Goal: Task Accomplishment & Management: Manage account settings

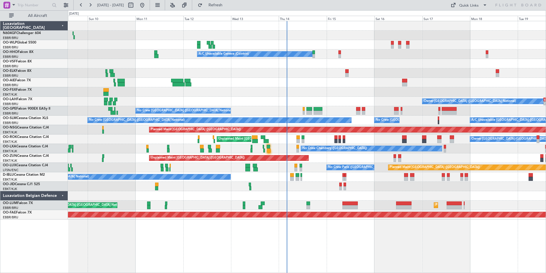
click at [343, 158] on div "Unplanned Maint [GEOGRAPHIC_DATA] ([GEOGRAPHIC_DATA])" at bounding box center [307, 157] width 478 height 9
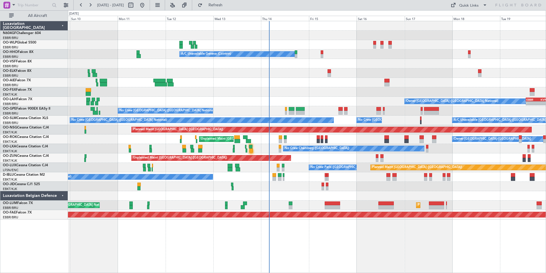
click at [311, 197] on div at bounding box center [307, 195] width 478 height 9
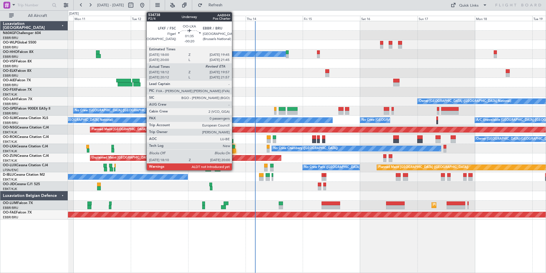
click at [234, 148] on div at bounding box center [233, 147] width 4 height 4
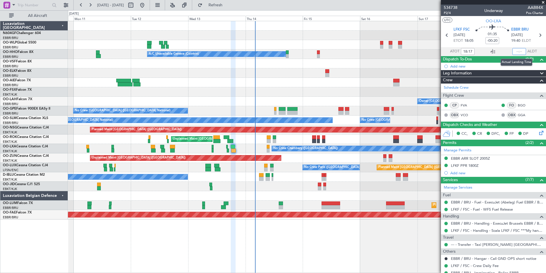
click at [513, 50] on input "text" at bounding box center [520, 51] width 14 height 7
type input "19:56"
click at [521, 25] on section "LFKF FSC 13/08/2025 ETOT 18:05 01:35 -00:20 EBBR BRU 13/08/2025 19:40 ELDT" at bounding box center [493, 36] width 105 height 23
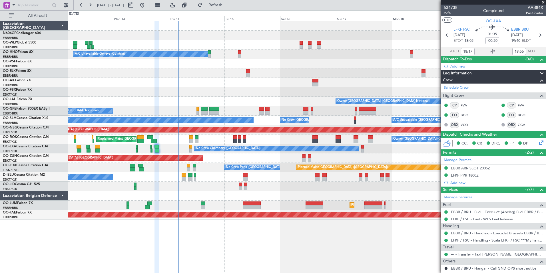
click at [283, 195] on div at bounding box center [307, 195] width 478 height 9
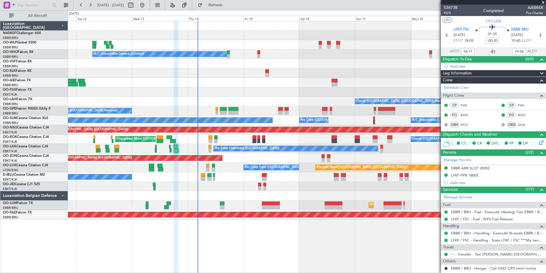
click at [388, 195] on div at bounding box center [307, 195] width 478 height 9
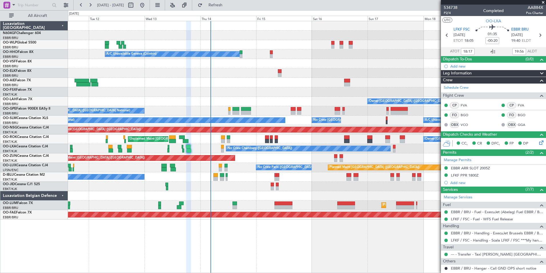
click at [255, 84] on div at bounding box center [307, 82] width 478 height 9
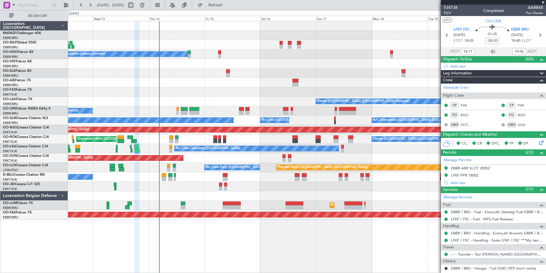
click at [221, 78] on div "Planned Maint Berlin (Brandenburg) A/C Unavailable Geneva (Cointrin) Owner Brus…" at bounding box center [307, 120] width 478 height 198
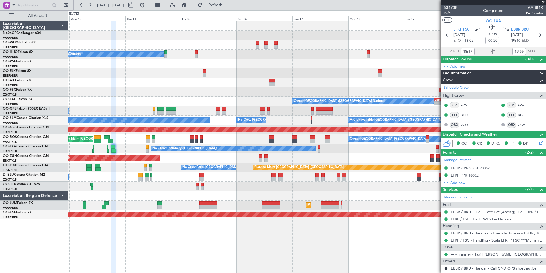
click at [291, 111] on div "Planned Maint Berlin (Brandenburg) A/C Unavailable Geneva (Cointrin) Owner Brus…" at bounding box center [307, 120] width 478 height 198
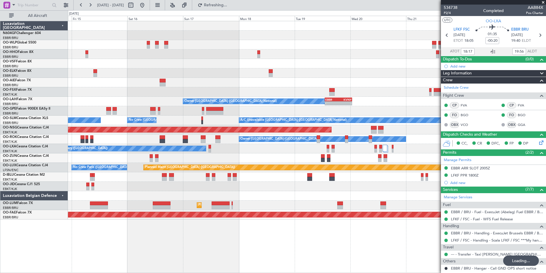
click at [153, 193] on div "Planned Maint Berlin (Brandenburg) A/C Unavailable Geneva (Cointrin) Owner Brus…" at bounding box center [307, 120] width 478 height 198
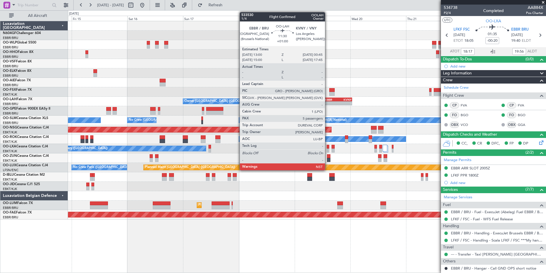
click at [328, 101] on div "EBBR 13:00 Z KVNY 00:45 Z" at bounding box center [338, 99] width 27 height 4
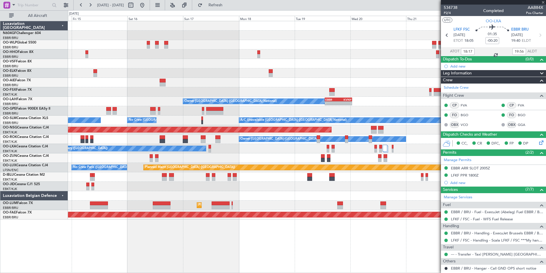
type input "+01:00"
type input "5"
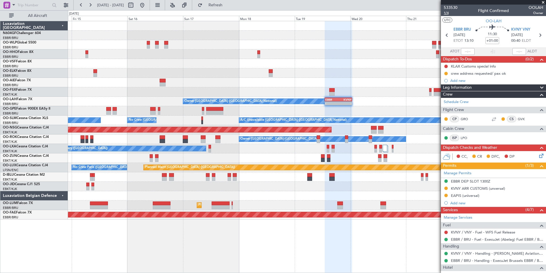
click at [447, 15] on span "1/4" at bounding box center [451, 13] width 14 height 5
click at [449, 14] on span "1/4" at bounding box center [451, 13] width 14 height 5
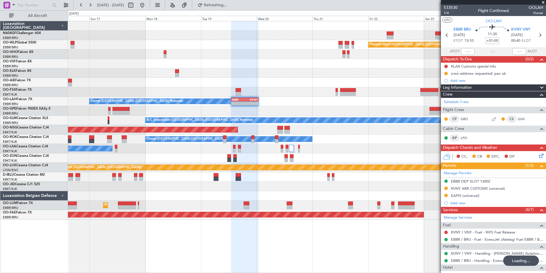
click at [180, 85] on div "Planned Maint Berlin (Brandenburg) A/C Unavailable Geneva (Cointrin) Owner Brus…" at bounding box center [307, 120] width 478 height 198
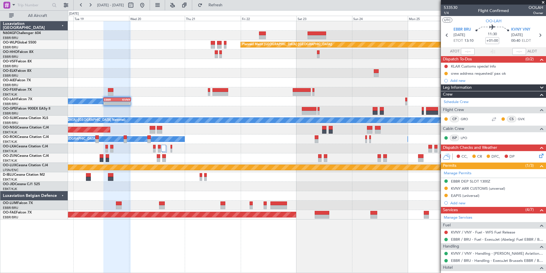
click at [231, 123] on div "A/C Unavailable [GEOGRAPHIC_DATA] ([GEOGRAPHIC_DATA] National)" at bounding box center [307, 119] width 478 height 9
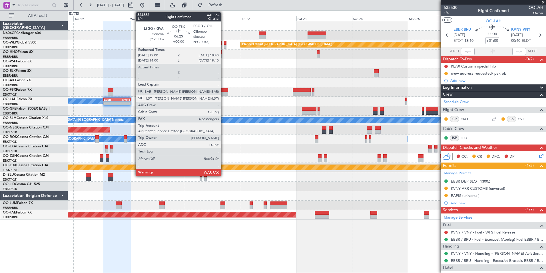
click at [224, 91] on div at bounding box center [221, 90] width 16 height 4
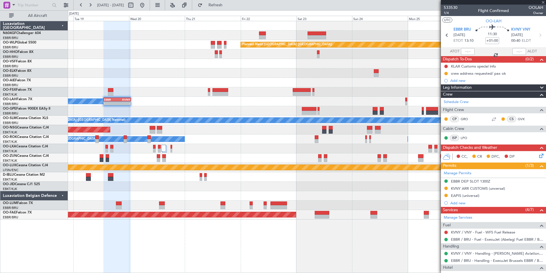
type input "4"
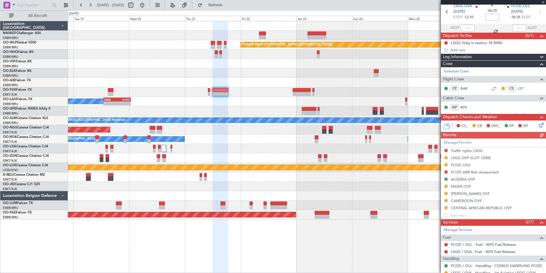
scroll to position [57, 0]
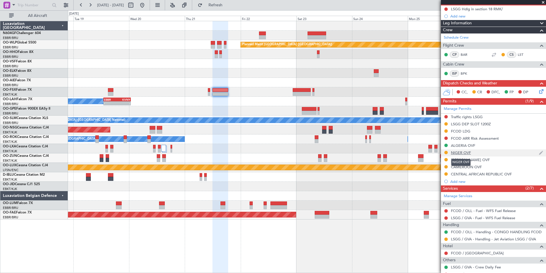
click at [458, 151] on div "NIGER OVF" at bounding box center [461, 152] width 20 height 5
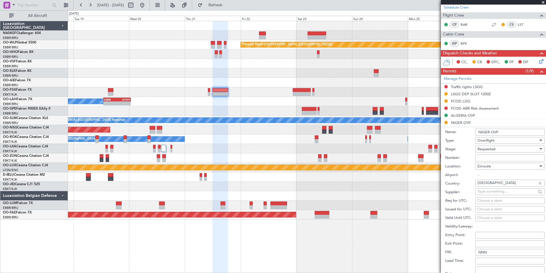
scroll to position [114, 0]
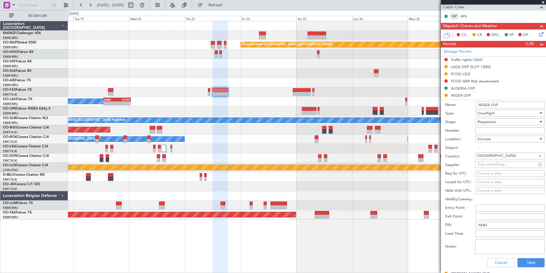
click at [497, 130] on input "Number:" at bounding box center [509, 130] width 69 height 7
paste input "NE-V254772N"
type input "NE-V254772N"
click at [500, 119] on div "Requested" at bounding box center [508, 121] width 61 height 9
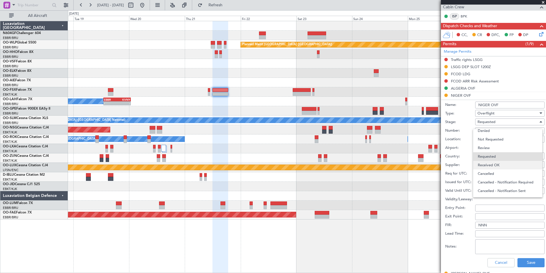
click at [502, 164] on span "Received OK" at bounding box center [508, 165] width 60 height 9
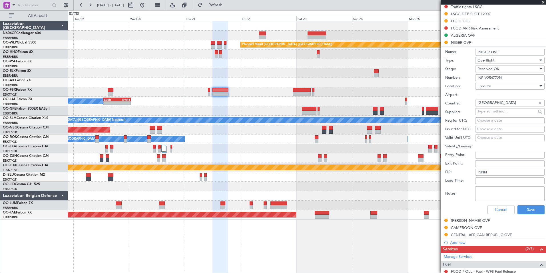
scroll to position [171, 0]
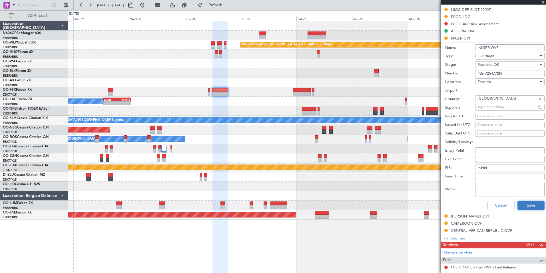
click at [527, 204] on button "Save" at bounding box center [531, 205] width 27 height 9
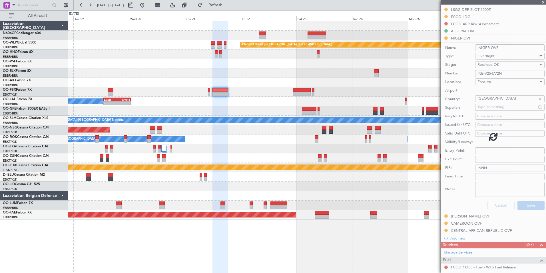
scroll to position [85, 0]
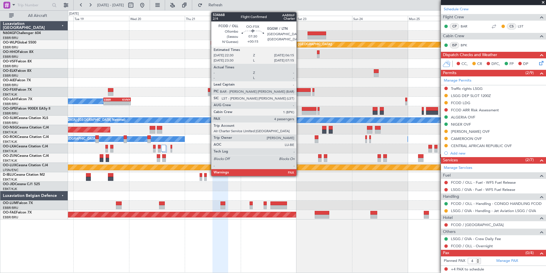
click at [299, 92] on div at bounding box center [302, 94] width 18 height 4
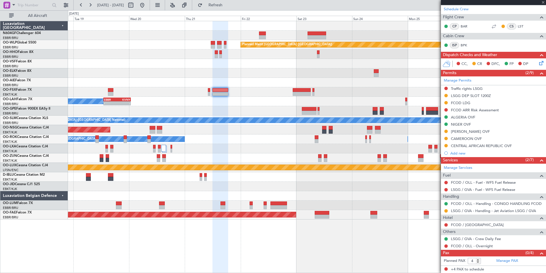
type input "+00:15"
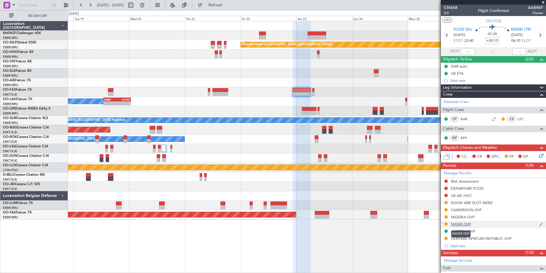
click at [461, 223] on div "NIGER OVF" at bounding box center [461, 223] width 20 height 5
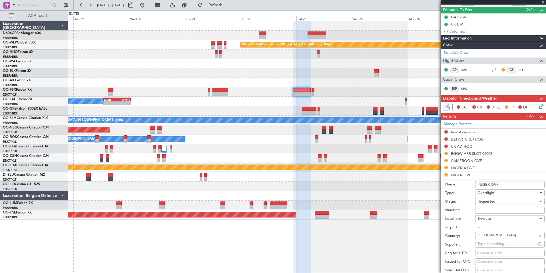
scroll to position [86, 0]
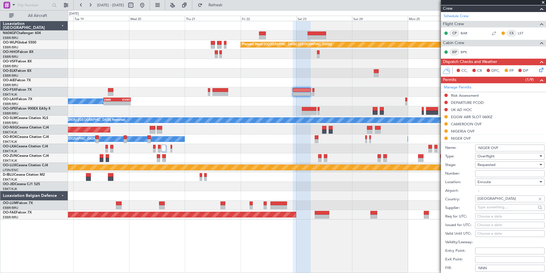
click at [488, 172] on input "Number:" at bounding box center [509, 173] width 69 height 7
click at [479, 175] on input "Number:" at bounding box center [509, 173] width 69 height 7
paste input "NE-V254773N"
type input "NE-V254773N"
click at [502, 163] on div "Requested" at bounding box center [508, 164] width 61 height 9
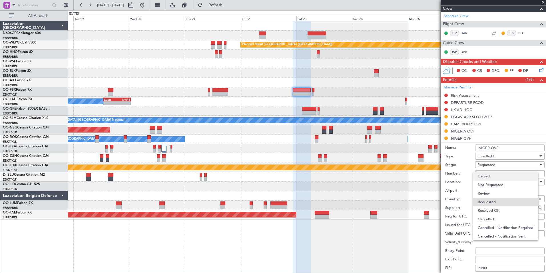
scroll to position [3, 0]
click at [487, 210] on span "Received OK" at bounding box center [508, 207] width 60 height 9
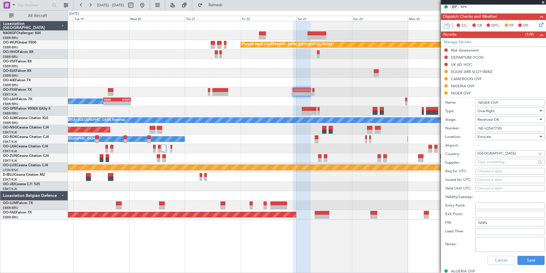
scroll to position [171, 0]
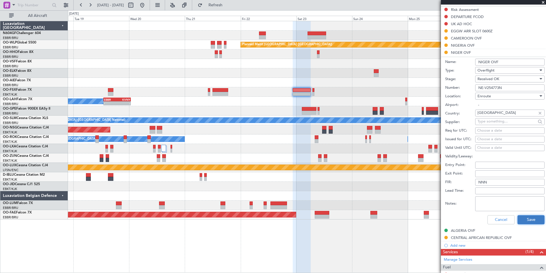
click at [530, 215] on button "Save" at bounding box center [531, 219] width 27 height 9
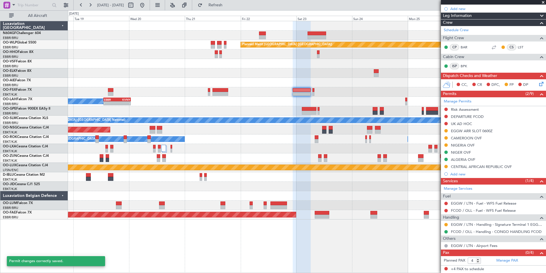
scroll to position [71, 0]
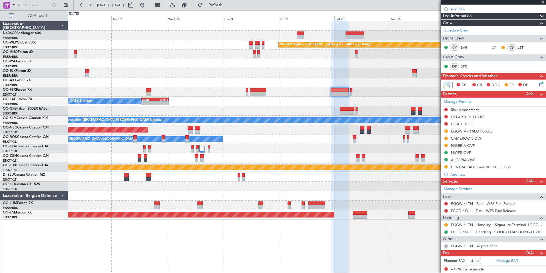
click at [300, 82] on div at bounding box center [307, 82] width 478 height 9
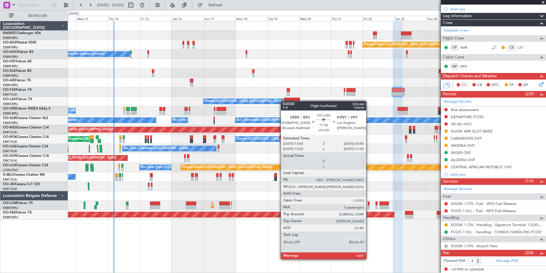
click at [285, 101] on div "Planned Maint Berlin (Brandenburg) A/C Unavailable Geneva (Cointrin) Owner Brus…" at bounding box center [307, 120] width 478 height 198
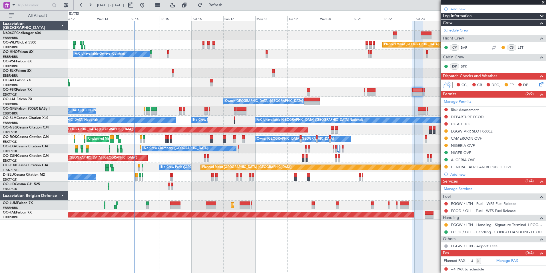
click at [250, 112] on div "No Crew Brussels (Brussels National) Planned Maint Brussels (Brussels National)" at bounding box center [307, 110] width 478 height 9
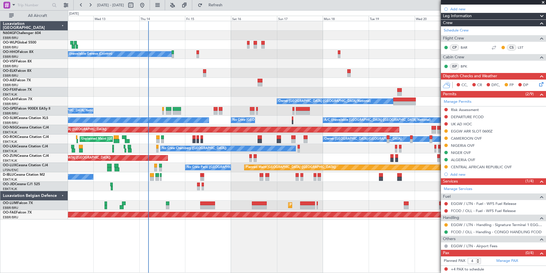
click at [157, 189] on div "Planned Maint Berlin (Brandenburg) A/C Unavailable Geneva (Cointrin) Owner Brus…" at bounding box center [307, 120] width 478 height 198
click at [171, 200] on div "Planned Maint Berlin (Brandenburg) A/C Unavailable Geneva (Cointrin) Owner Brus…" at bounding box center [307, 120] width 478 height 198
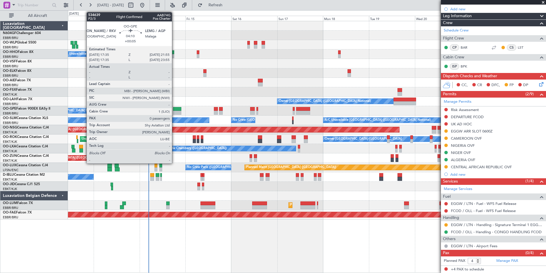
click at [175, 109] on div at bounding box center [177, 109] width 9 height 4
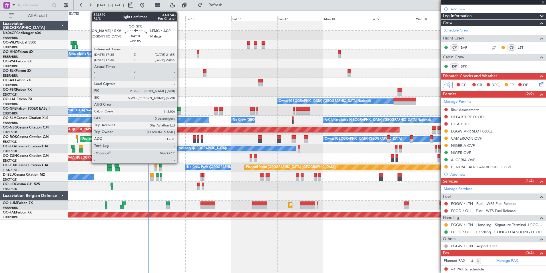
type input "+00:05"
type input "0"
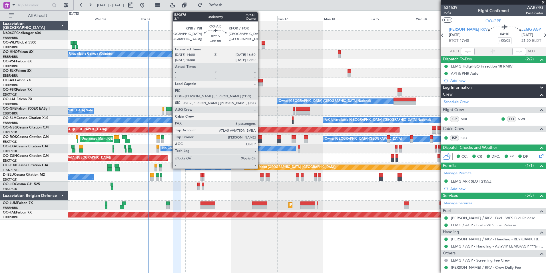
click at [261, 81] on div at bounding box center [260, 81] width 5 height 4
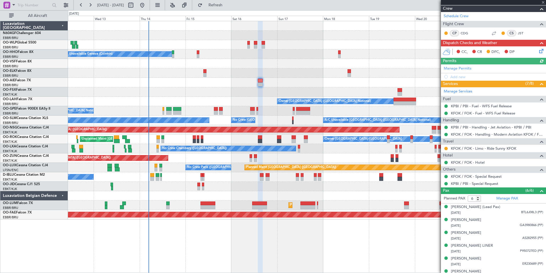
scroll to position [99, 0]
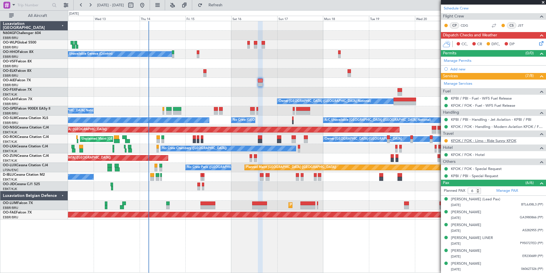
click at [492, 138] on link "KFOK / FOK - Limo - Ride Sunny KFOK" at bounding box center [483, 140] width 65 height 5
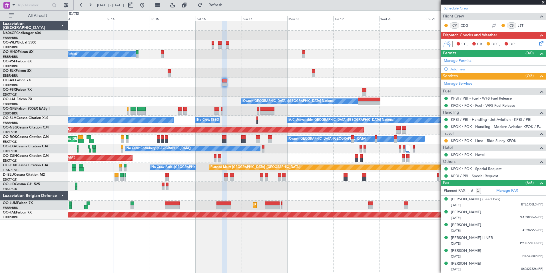
click at [176, 91] on div at bounding box center [307, 91] width 478 height 9
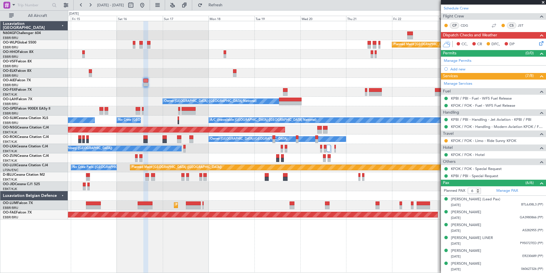
click at [203, 80] on div at bounding box center [307, 82] width 478 height 9
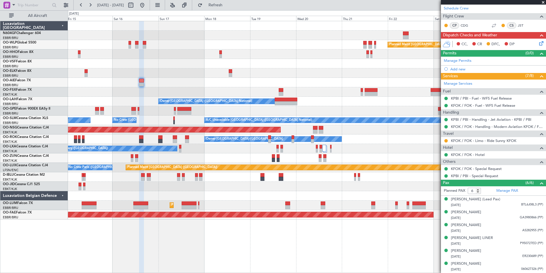
click at [257, 67] on div "Planned Maint Berlin (Brandenburg) A/C Unavailable Geneva (Cointrin) Owner Brus…" at bounding box center [307, 120] width 478 height 198
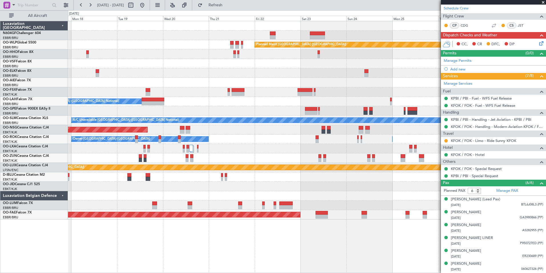
click at [246, 70] on div "Planned Maint Berlin (Brandenburg) Owner Brussels (Brussels National) Planned M…" at bounding box center [307, 120] width 478 height 198
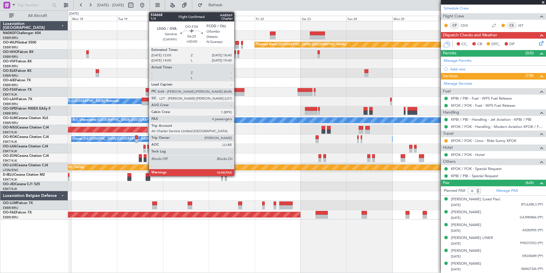
click at [237, 90] on div at bounding box center [238, 90] width 13 height 4
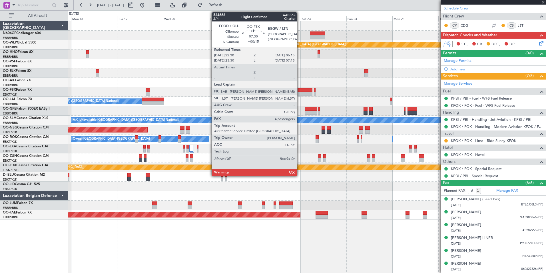
type input "4"
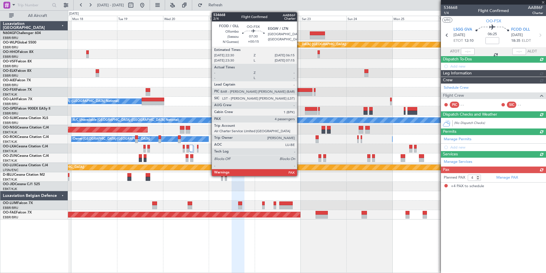
scroll to position [0, 0]
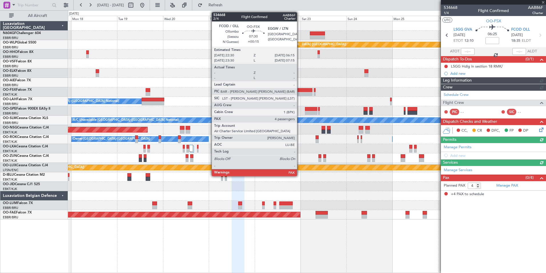
click at [300, 94] on div at bounding box center [305, 94] width 15 height 4
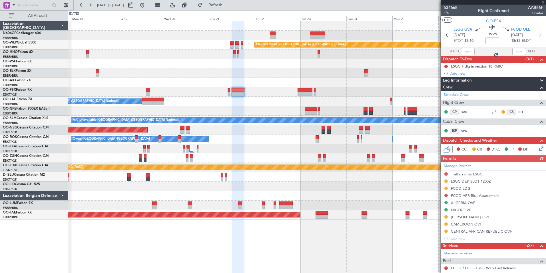
type input "+00:15"
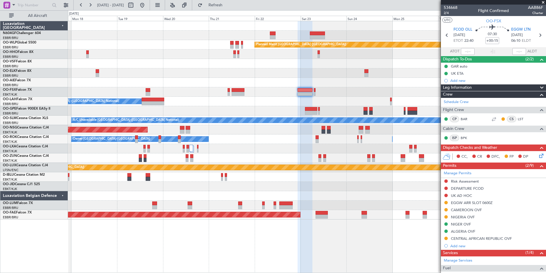
scroll to position [71, 0]
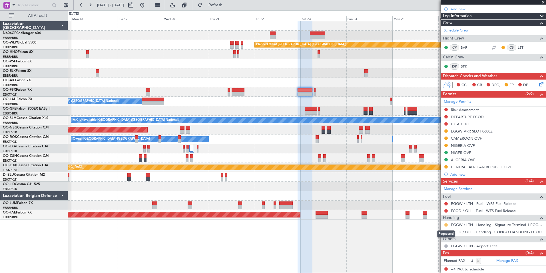
click at [446, 224] on button at bounding box center [446, 224] width 3 height 3
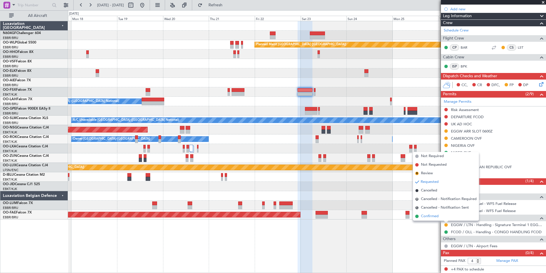
click at [436, 216] on span "Confirmed" at bounding box center [430, 216] width 18 height 6
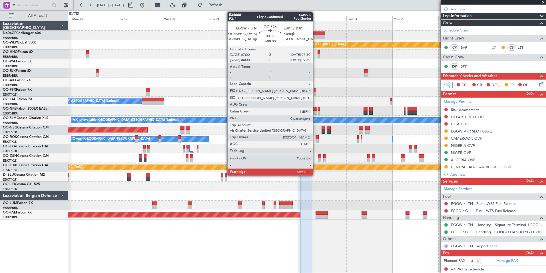
click at [315, 90] on div at bounding box center [315, 90] width 2 height 4
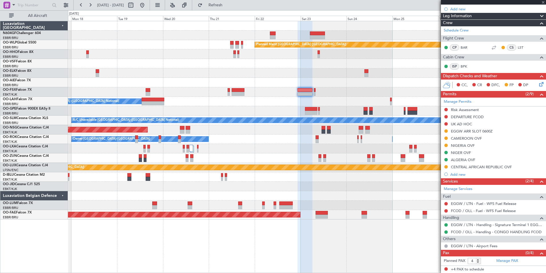
type input "0"
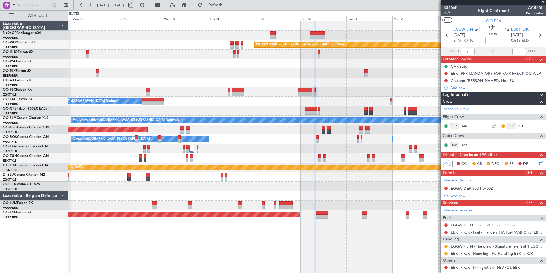
click at [447, 244] on nimbus-traffic-light at bounding box center [446, 246] width 5 height 5
click at [447, 246] on button at bounding box center [446, 245] width 3 height 3
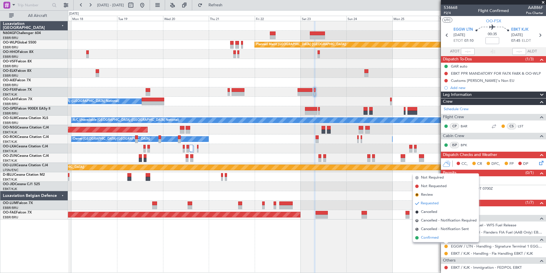
click at [435, 239] on span "Confirmed" at bounding box center [430, 238] width 18 height 6
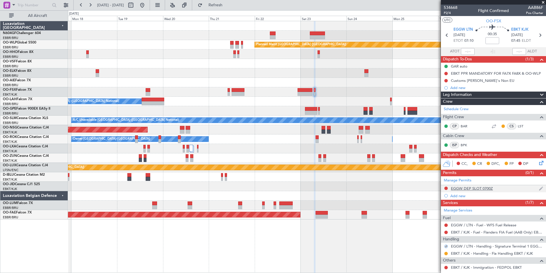
click at [465, 189] on div "EGGW DEP SLOT 0700Z" at bounding box center [472, 188] width 42 height 5
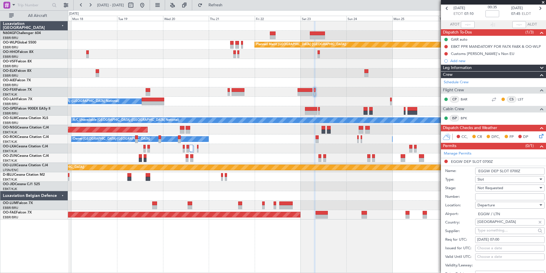
scroll to position [57, 0]
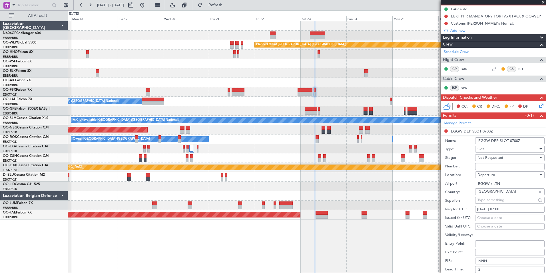
click at [489, 166] on input "Number:" at bounding box center [509, 166] width 69 height 7
paste input "5409"
type input "5409"
click at [499, 159] on span "Not Requested" at bounding box center [491, 157] width 26 height 5
click at [494, 202] on span "Received OK" at bounding box center [508, 203] width 60 height 9
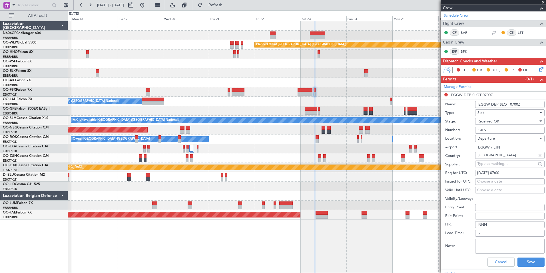
scroll to position [114, 0]
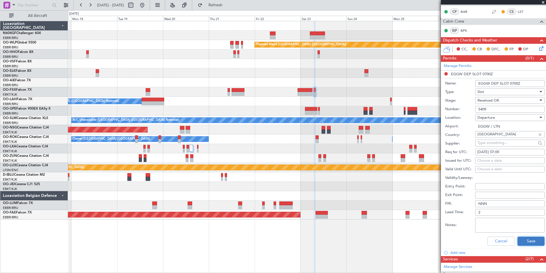
click at [523, 242] on button "Save" at bounding box center [531, 240] width 27 height 9
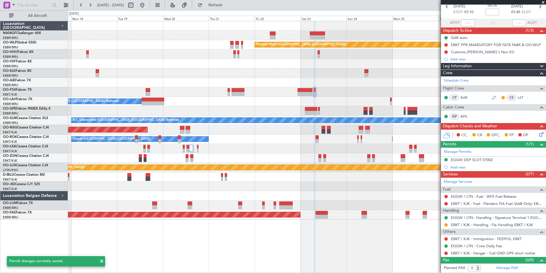
scroll to position [28, 0]
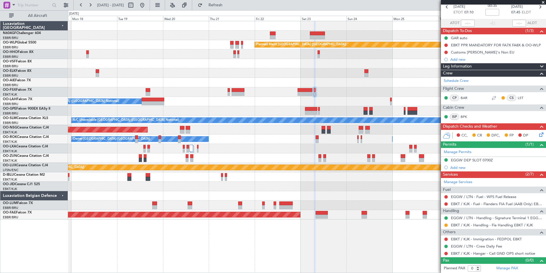
click at [330, 102] on div "Planned Maint Berlin (Brandenburg) Owner Brussels (Brussels National) Planned M…" at bounding box center [307, 120] width 478 height 198
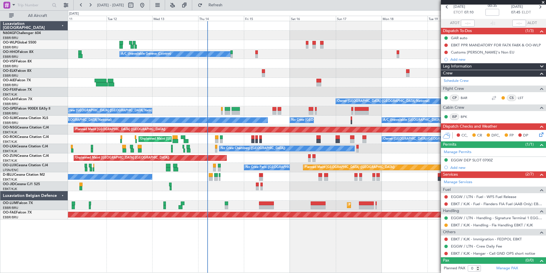
click at [367, 85] on div "Planned Maint Berlin (Brandenburg) A/C Unavailable Geneva (Cointrin) Planned Ma…" at bounding box center [307, 120] width 478 height 198
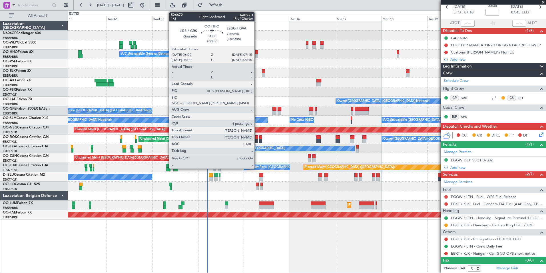
click at [257, 53] on div at bounding box center [256, 52] width 3 height 4
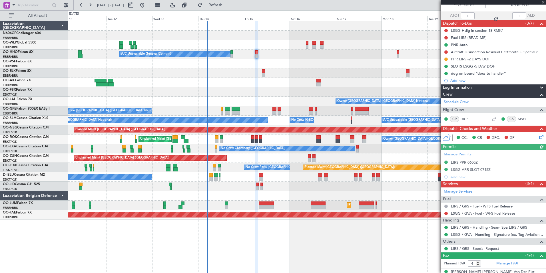
scroll to position [82, 0]
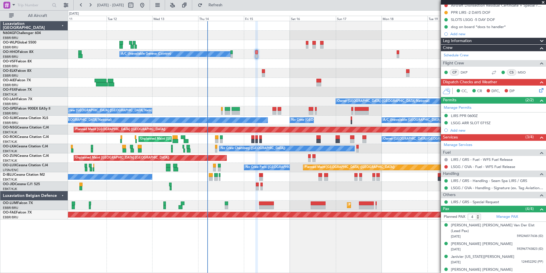
click at [323, 63] on div at bounding box center [307, 63] width 478 height 9
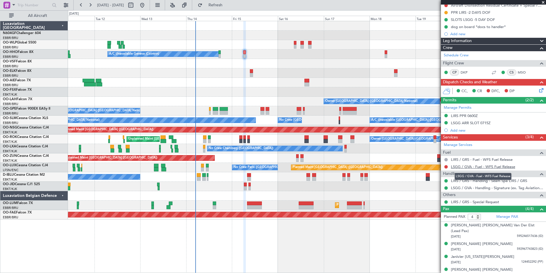
click at [468, 167] on link "LSGG / GVA - Fuel - WFS Fuel Release" at bounding box center [483, 166] width 64 height 5
click at [222, 3] on button "Refresh" at bounding box center [212, 5] width 34 height 9
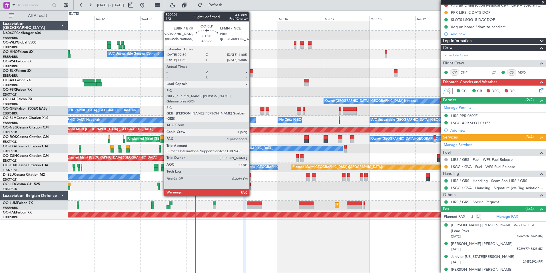
click at [252, 71] on div at bounding box center [251, 71] width 3 height 4
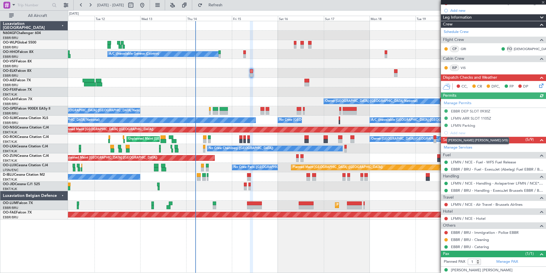
scroll to position [69, 0]
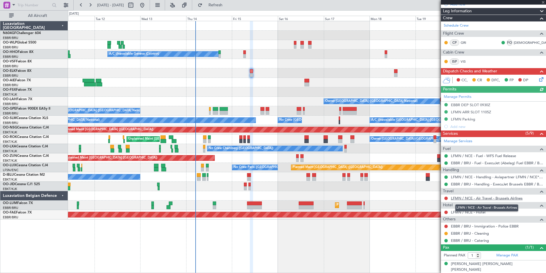
click at [482, 199] on link "LFMN / NCE - Air Travel - Brussels Airlines" at bounding box center [487, 197] width 72 height 5
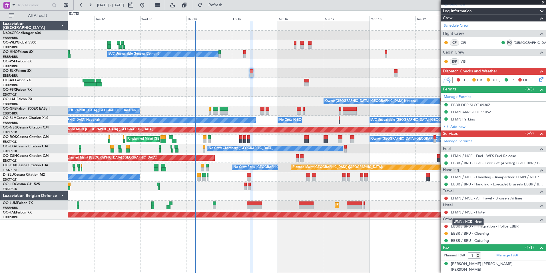
click at [474, 213] on link "LFMN / NCE - Hotel" at bounding box center [468, 211] width 35 height 5
click at [228, 5] on span "Refresh" at bounding box center [216, 5] width 24 height 4
click at [486, 227] on link "EBBR / BRU - Immigration - Police EBBR" at bounding box center [485, 225] width 68 height 5
click at [222, 7] on button "Refresh" at bounding box center [212, 5] width 34 height 9
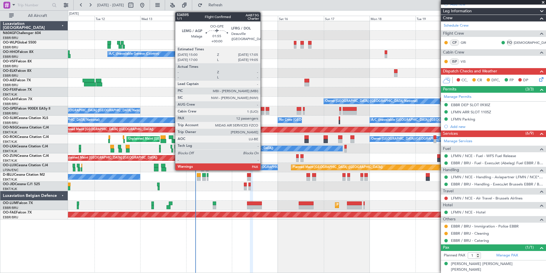
click at [263, 111] on div at bounding box center [263, 113] width 4 height 4
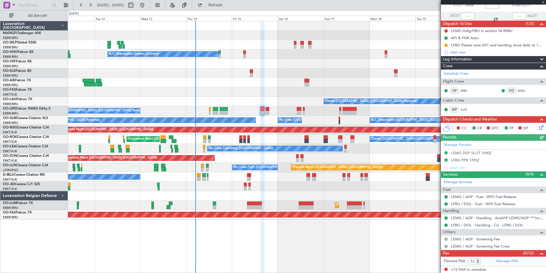
scroll to position [36, 0]
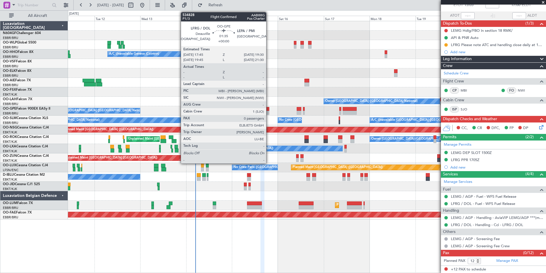
click at [269, 113] on div at bounding box center [267, 113] width 3 height 4
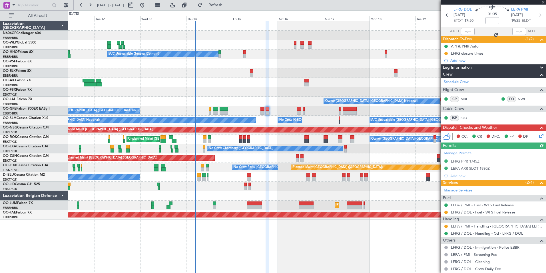
scroll to position [35, 0]
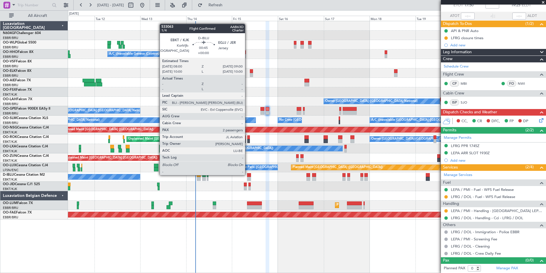
click at [248, 174] on div at bounding box center [248, 175] width 2 height 4
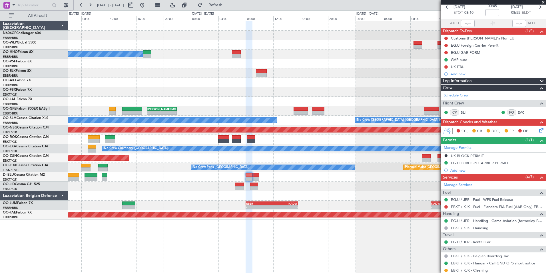
scroll to position [0, 0]
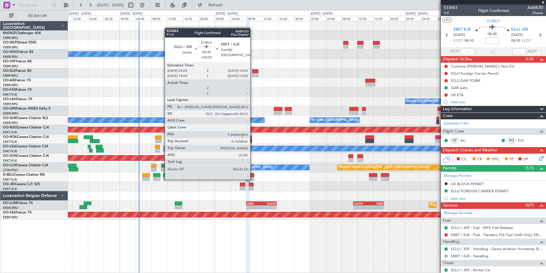
click at [253, 179] on div at bounding box center [252, 179] width 4 height 4
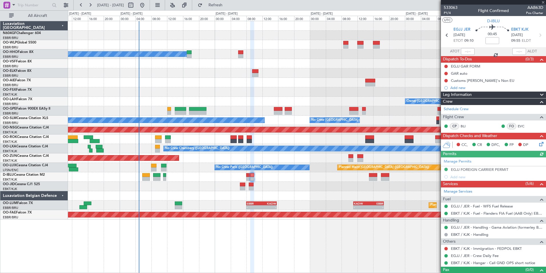
scroll to position [9, 0]
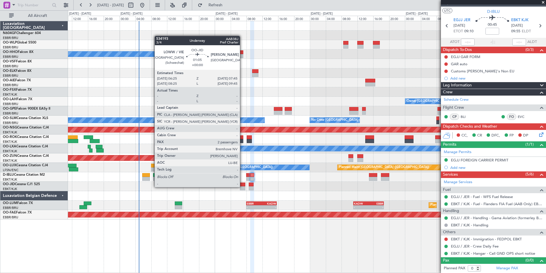
click at [243, 186] on div at bounding box center [242, 188] width 5 height 4
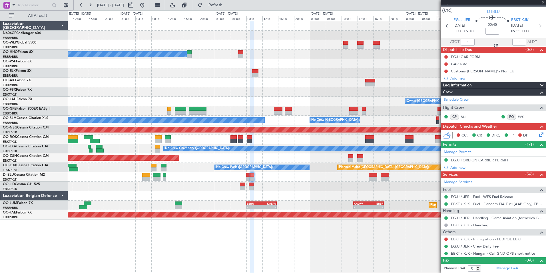
type input "2"
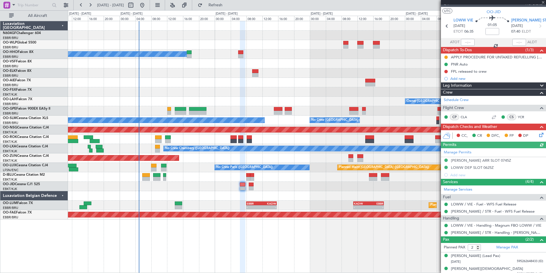
scroll to position [14, 0]
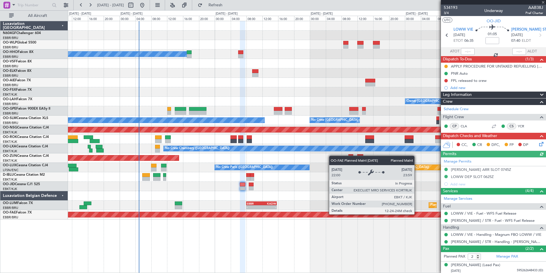
scroll to position [14, 0]
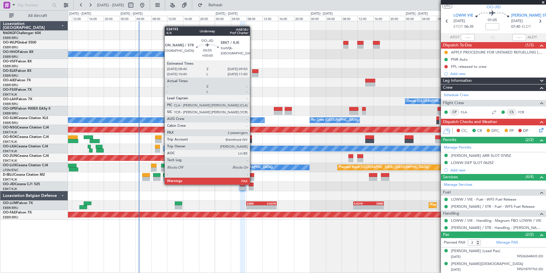
click at [253, 184] on div at bounding box center [251, 184] width 5 height 4
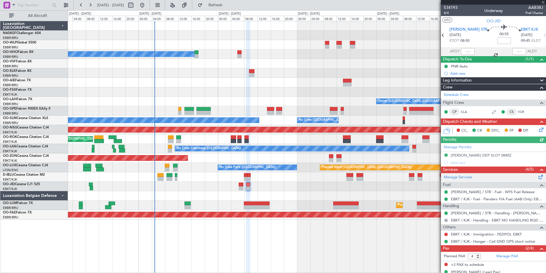
scroll to position [21, 0]
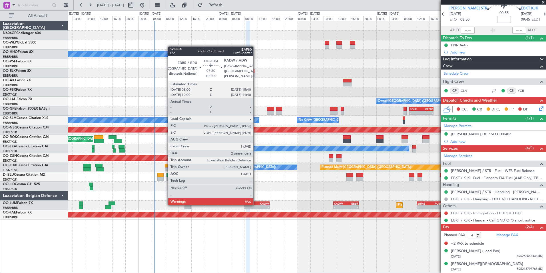
click at [256, 204] on div "EBBR" at bounding box center [251, 202] width 12 height 3
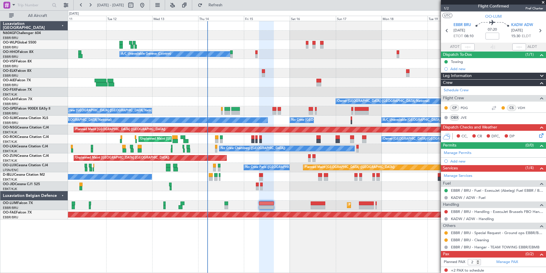
scroll to position [6, 0]
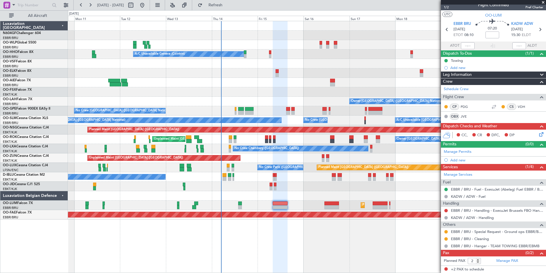
click at [301, 179] on div "No Crew [GEOGRAPHIC_DATA] ([GEOGRAPHIC_DATA] National)" at bounding box center [307, 176] width 478 height 9
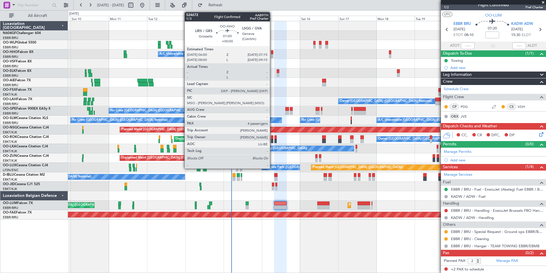
click at [273, 52] on div at bounding box center [272, 52] width 2 height 4
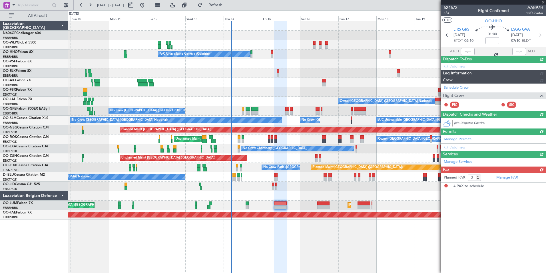
type input "4"
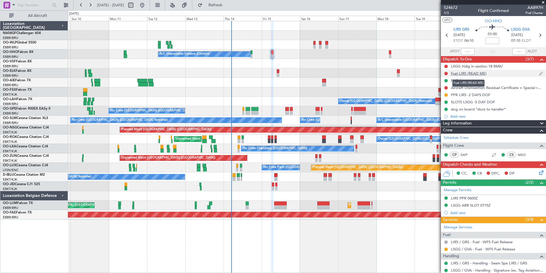
click at [470, 75] on div "Fuel LIRS (READ ME)" at bounding box center [469, 73] width 36 height 5
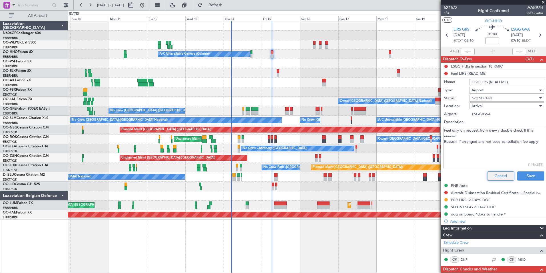
click at [497, 173] on button "Cancel" at bounding box center [500, 175] width 27 height 9
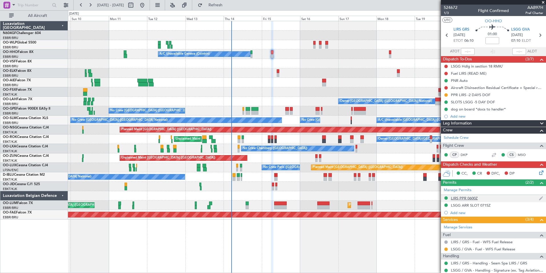
click at [455, 197] on div "LIRS PPR 0600Z" at bounding box center [464, 197] width 27 height 5
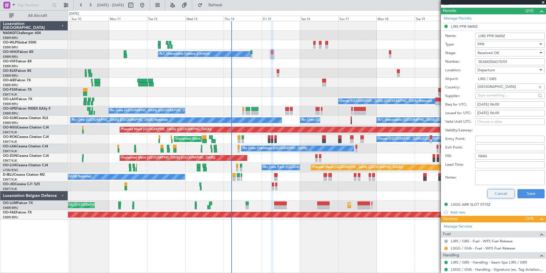
click at [502, 197] on button "Cancel" at bounding box center [501, 193] width 27 height 9
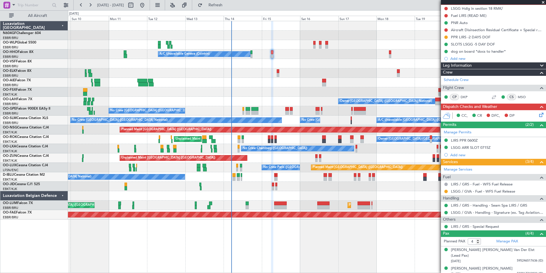
scroll to position [25, 0]
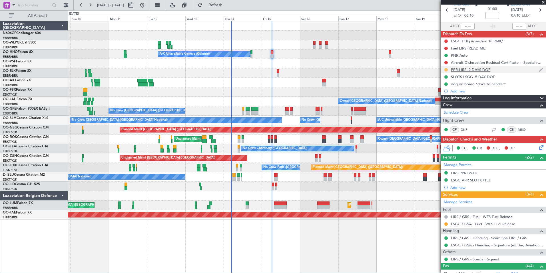
click at [446, 69] on button at bounding box center [446, 69] width 3 height 3
click at [443, 95] on span "Completed" at bounding box center [448, 95] width 19 height 6
click at [446, 61] on button at bounding box center [446, 62] width 3 height 3
click at [447, 85] on span "Completed" at bounding box center [448, 88] width 19 height 6
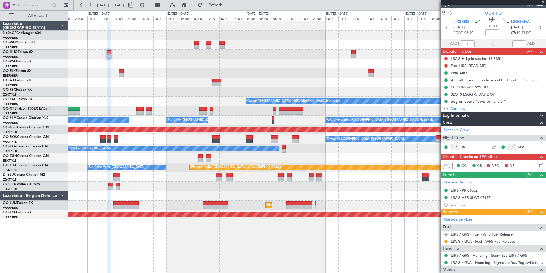
scroll to position [0, 0]
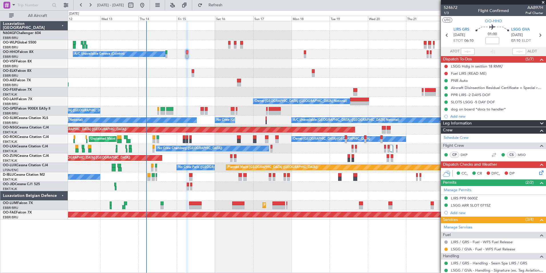
click at [538, 172] on icon at bounding box center [540, 171] width 5 height 5
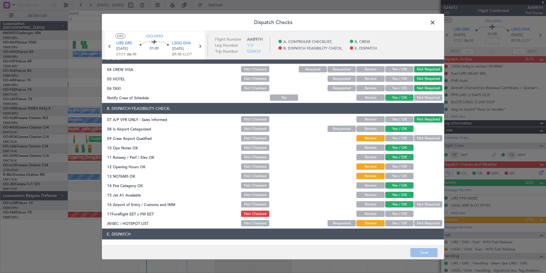
scroll to position [84, 0]
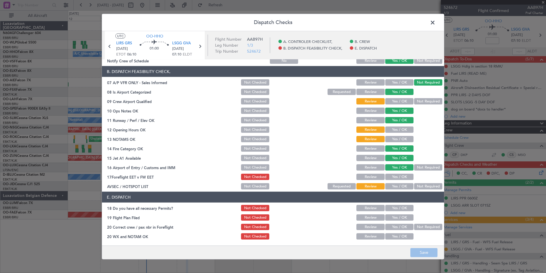
click at [399, 97] on div "Yes / OK" at bounding box center [399, 101] width 29 height 8
click at [396, 102] on button "Yes / OK" at bounding box center [399, 101] width 28 height 6
click at [399, 131] on button "Yes / OK" at bounding box center [399, 129] width 28 height 6
click at [395, 138] on button "Yes / OK" at bounding box center [399, 139] width 28 height 6
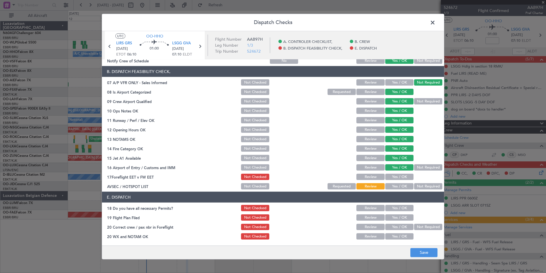
click at [396, 187] on button "Yes / OK" at bounding box center [399, 186] width 28 height 6
click at [390, 176] on button "Yes / OK" at bounding box center [399, 176] width 28 height 6
click at [412, 247] on footer "Save" at bounding box center [273, 252] width 342 height 14
click at [417, 253] on button "Save" at bounding box center [424, 251] width 27 height 9
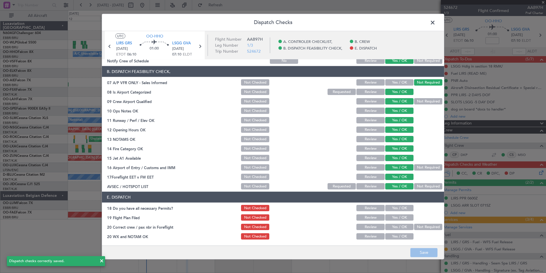
click at [436, 22] on span at bounding box center [436, 23] width 0 height 11
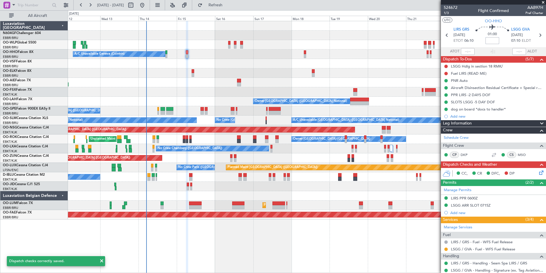
click at [489, 44] on input at bounding box center [493, 40] width 14 height 7
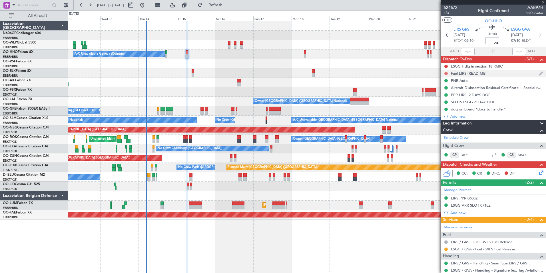
type input "-00:10"
click at [446, 72] on button at bounding box center [446, 73] width 3 height 3
click at [446, 95] on li "Completed" at bounding box center [446, 98] width 30 height 9
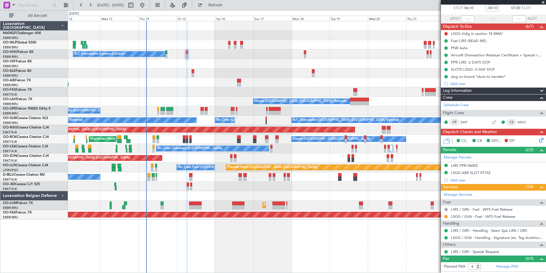
scroll to position [57, 0]
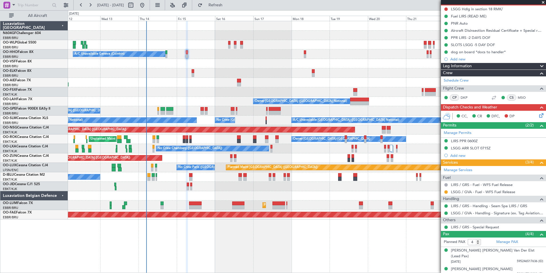
click at [459, 141] on div "LIRS PPR 0600Z" at bounding box center [464, 140] width 27 height 5
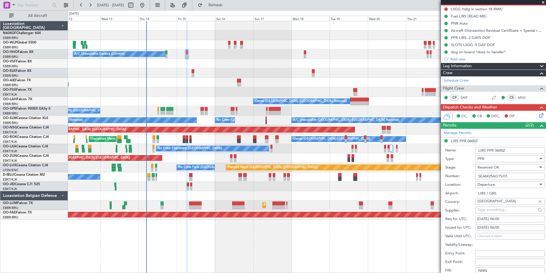
drag, startPoint x: 509, startPoint y: 175, endPoint x: 461, endPoint y: 180, distance: 48.5
click at [461, 180] on form "Name: LIRS PPR 0600Z Type: PPR Stage: Received OK Number: SEAM25AG15/01 Locatio…" at bounding box center [493, 230] width 105 height 171
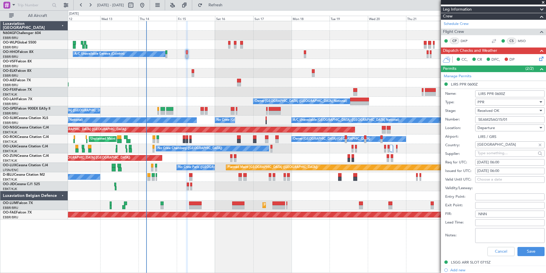
scroll to position [143, 0]
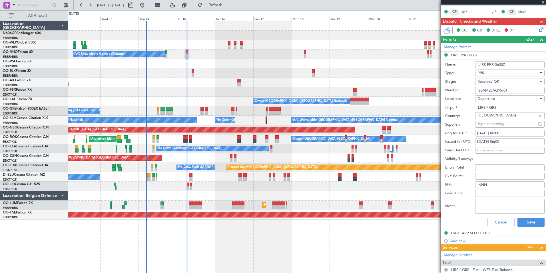
click at [492, 216] on div "Cancel Save" at bounding box center [494, 222] width 99 height 15
click at [491, 222] on button "Cancel" at bounding box center [501, 221] width 27 height 9
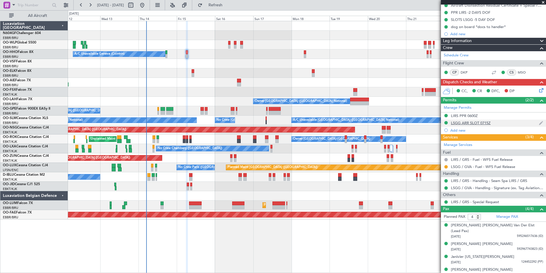
click at [476, 123] on div "LSGG ARR SLOT 0715Z" at bounding box center [471, 122] width 40 height 5
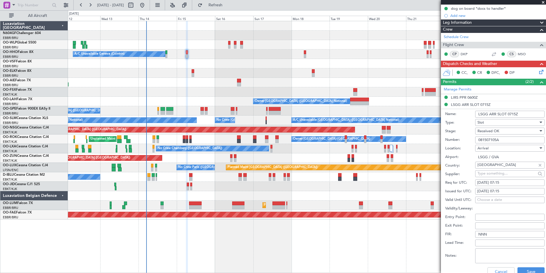
scroll to position [86, 0]
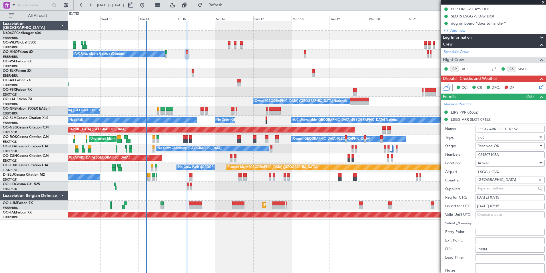
drag, startPoint x: 505, startPoint y: 156, endPoint x: 475, endPoint y: 155, distance: 29.4
click at [476, 155] on input "081507105A" at bounding box center [509, 154] width 69 height 7
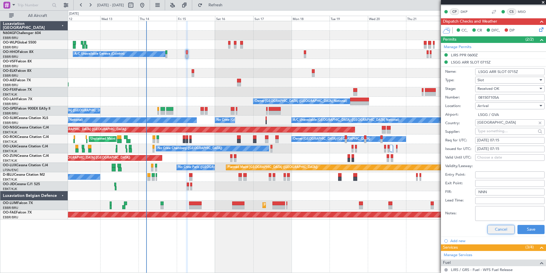
click at [501, 227] on button "Cancel" at bounding box center [501, 229] width 27 height 9
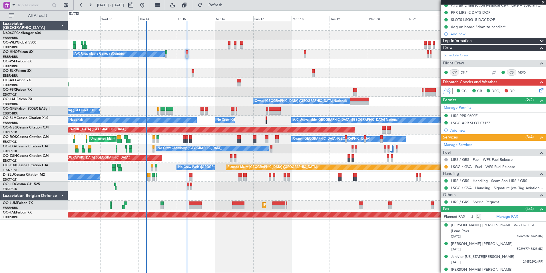
scroll to position [0, 0]
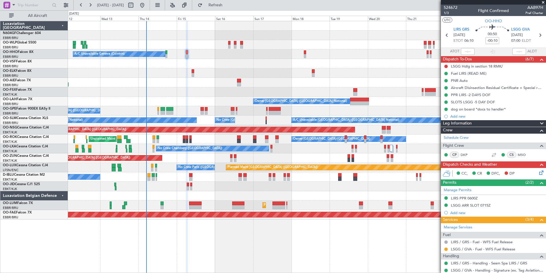
click at [538, 171] on icon at bounding box center [540, 171] width 5 height 5
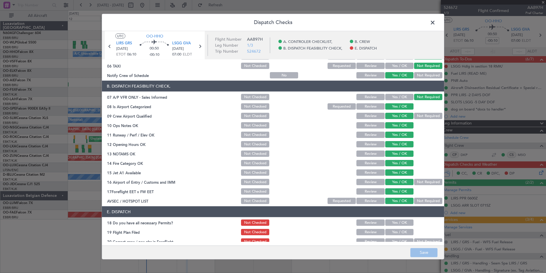
scroll to position [84, 0]
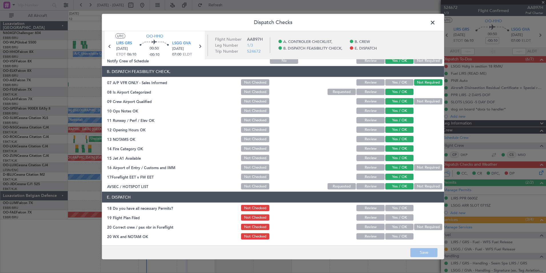
click at [436, 22] on span at bounding box center [436, 23] width 0 height 11
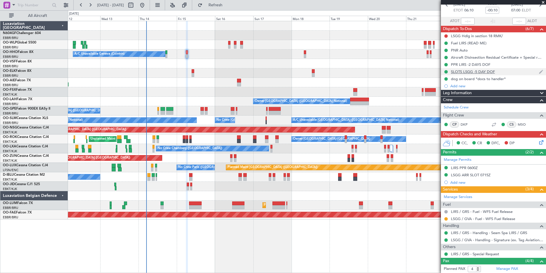
scroll to position [0, 0]
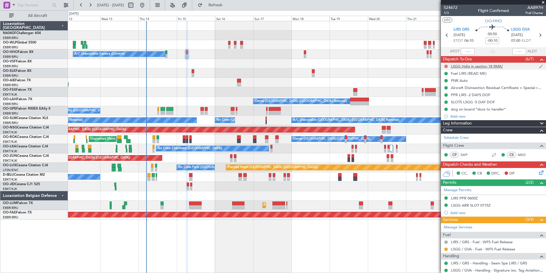
click at [447, 65] on button at bounding box center [446, 66] width 3 height 3
click at [446, 90] on span "Completed" at bounding box center [448, 92] width 19 height 6
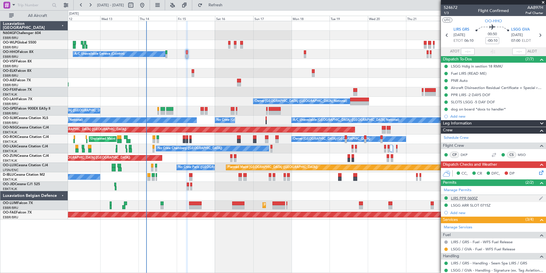
scroll to position [57, 0]
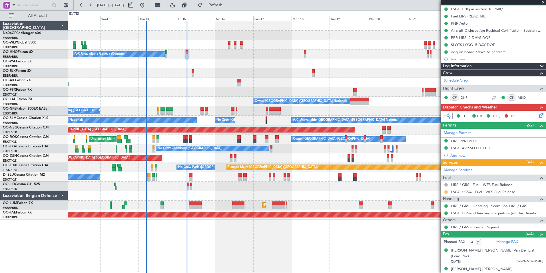
click at [447, 191] on button at bounding box center [446, 191] width 3 height 3
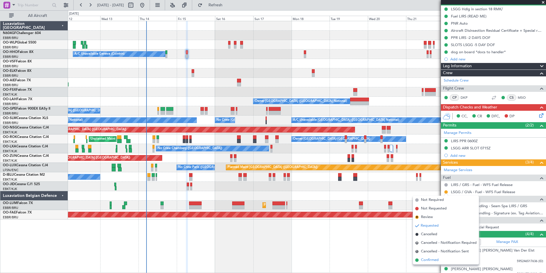
click at [425, 257] on span "Confirmed" at bounding box center [430, 260] width 18 height 6
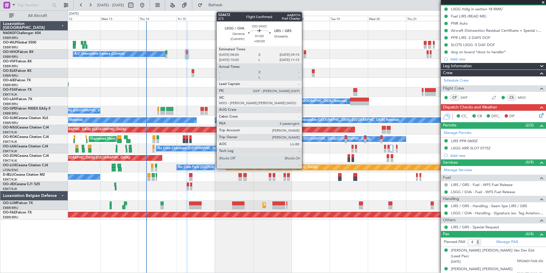
click at [305, 53] on div at bounding box center [305, 52] width 2 height 4
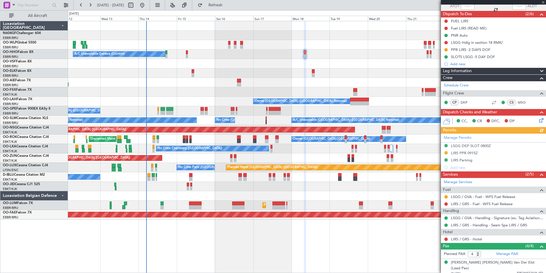
scroll to position [82, 0]
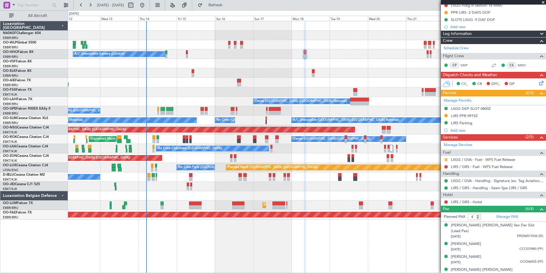
click at [446, 158] on button at bounding box center [446, 159] width 3 height 3
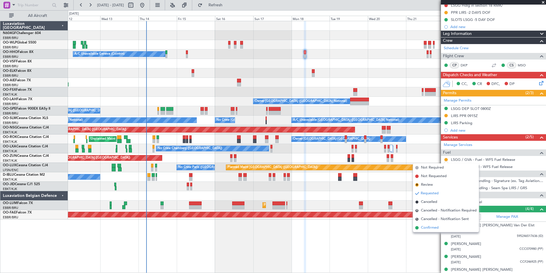
click at [431, 225] on span "Confirmed" at bounding box center [430, 228] width 18 height 6
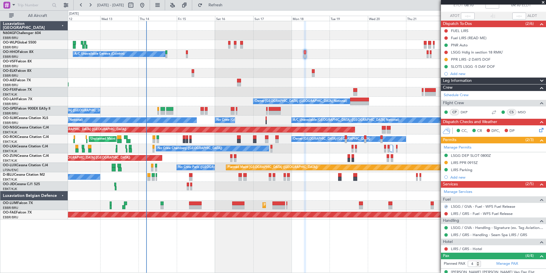
scroll to position [0, 0]
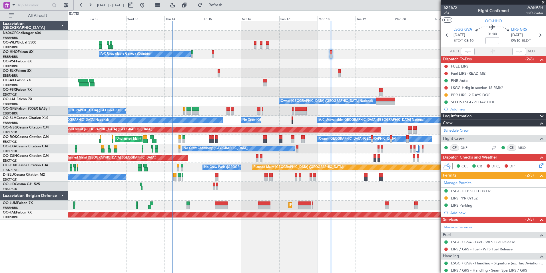
click at [227, 60] on div at bounding box center [307, 63] width 478 height 9
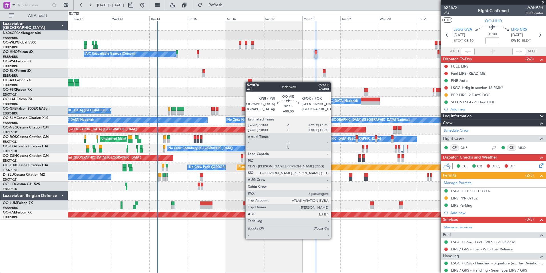
click at [248, 82] on div at bounding box center [250, 81] width 4 height 4
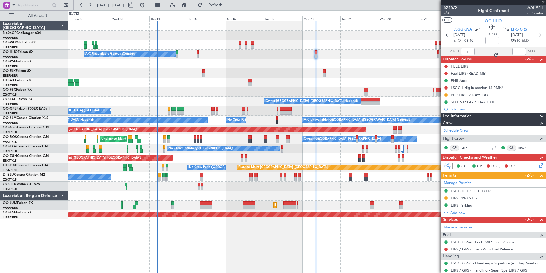
type input "6"
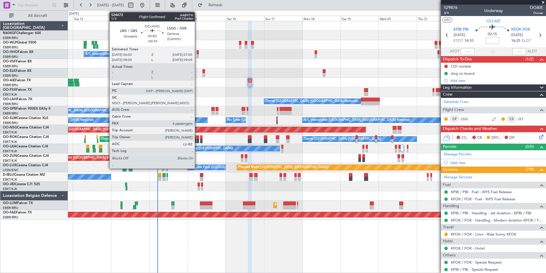
click at [197, 56] on div at bounding box center [198, 56] width 2 height 4
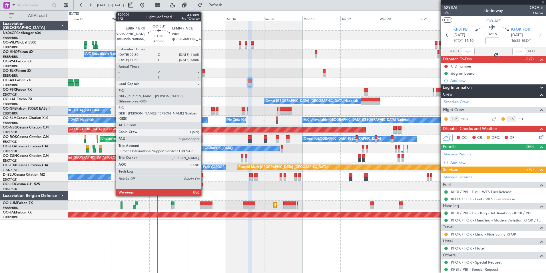
type input "-00:10"
type input "4"
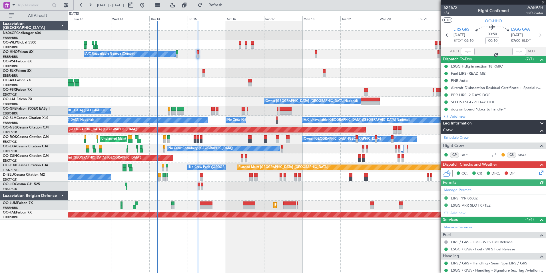
click at [538, 174] on icon at bounding box center [540, 171] width 5 height 5
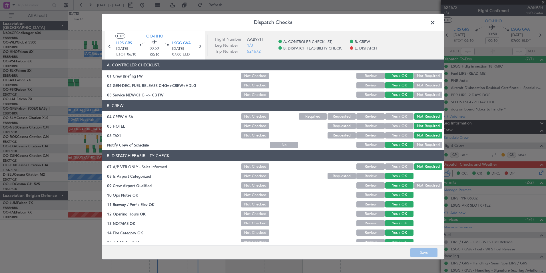
scroll to position [84, 0]
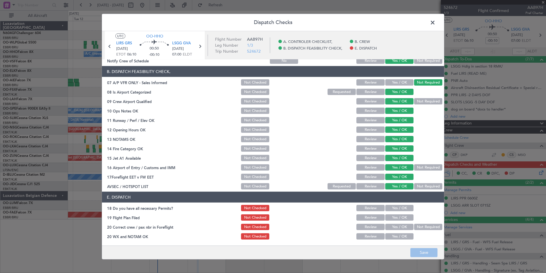
click at [403, 208] on button "Yes / OK" at bounding box center [399, 208] width 28 height 6
click at [398, 219] on button "Yes / OK" at bounding box center [399, 217] width 28 height 6
click at [396, 227] on button "Yes / OK" at bounding box center [399, 226] width 28 height 6
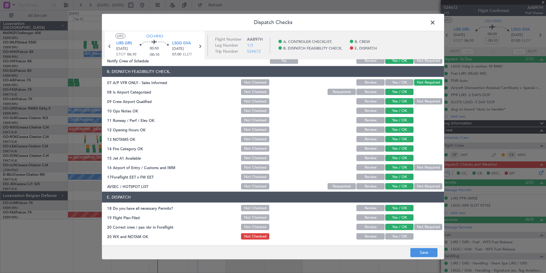
click at [398, 241] on article "A. CONTROLER CHECKLIST, 01 Crew Briefing FW Not Checked Review Yes / OK Not Req…" at bounding box center [273, 150] width 342 height 182
click at [395, 237] on button "Yes / OK" at bounding box center [399, 236] width 28 height 6
click at [412, 249] on button "Save" at bounding box center [424, 251] width 27 height 9
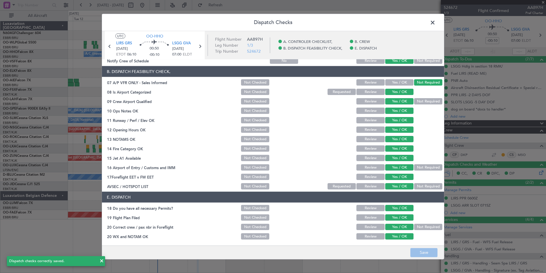
click at [436, 20] on span at bounding box center [436, 23] width 0 height 11
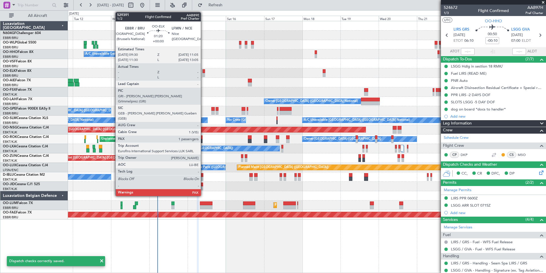
click at [203, 72] on div at bounding box center [204, 71] width 3 height 4
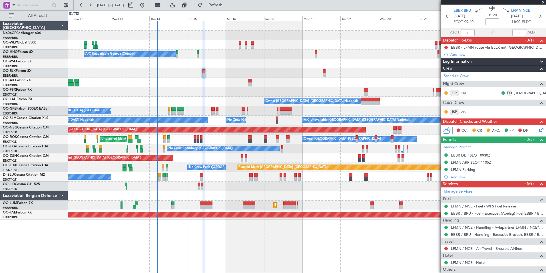
scroll to position [0, 0]
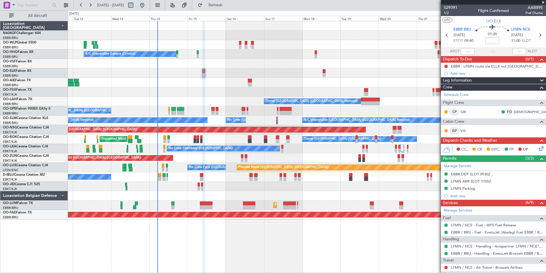
click at [538, 150] on icon at bounding box center [540, 147] width 5 height 5
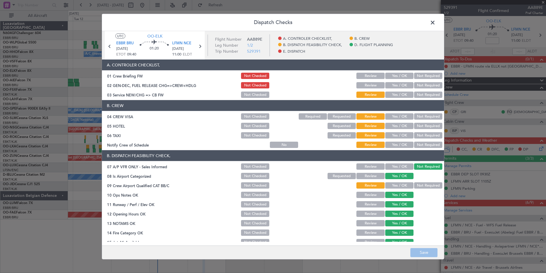
click at [436, 22] on span at bounding box center [436, 23] width 0 height 11
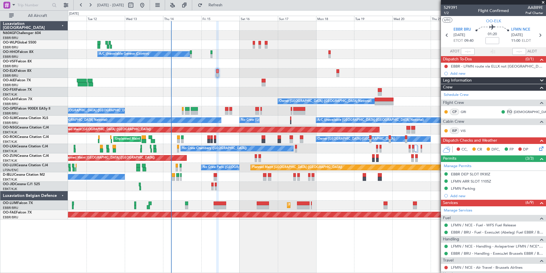
click at [256, 87] on div at bounding box center [307, 91] width 478 height 9
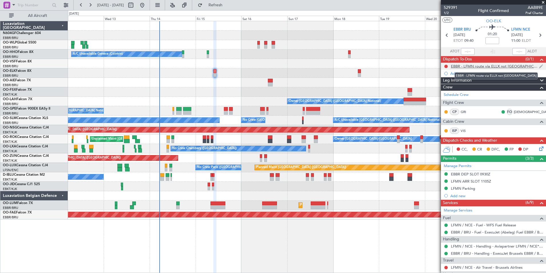
click at [487, 66] on div "EBBR - LFMN route via ELLX not Paris" at bounding box center [495, 66] width 88 height 5
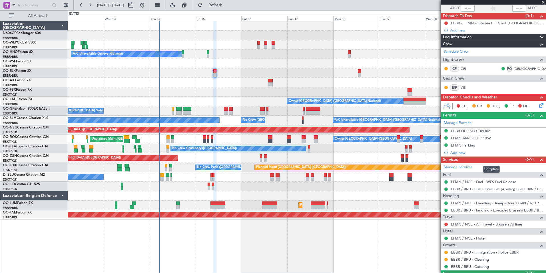
scroll to position [69, 0]
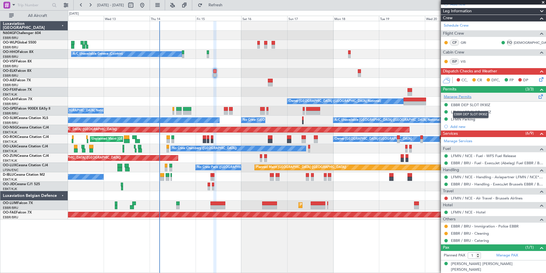
drag, startPoint x: 467, startPoint y: 104, endPoint x: 483, endPoint y: 99, distance: 16.8
click at [467, 104] on div "EBBR DEP SLOT 0930Z" at bounding box center [470, 104] width 39 height 5
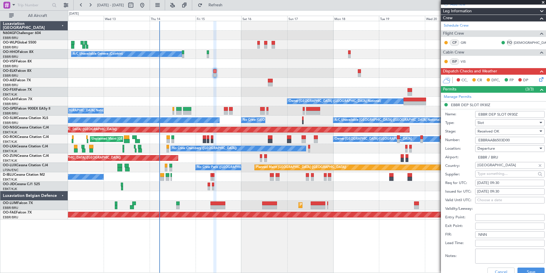
drag, startPoint x: 513, startPoint y: 139, endPoint x: 476, endPoint y: 143, distance: 36.8
click at [476, 143] on input "EBBRAAB6503D00" at bounding box center [509, 140] width 69 height 7
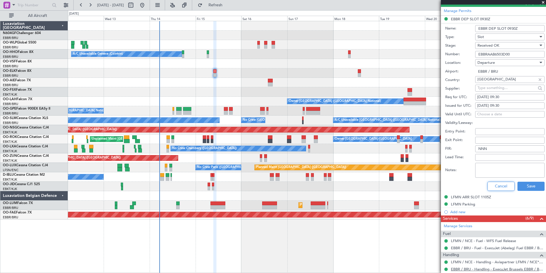
click at [494, 184] on button "Cancel" at bounding box center [501, 185] width 27 height 9
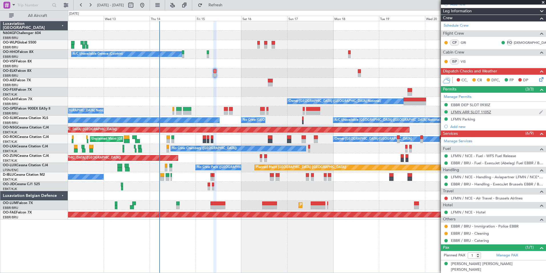
click at [484, 112] on div "LFMN ARR SLOT 1105Z" at bounding box center [471, 111] width 40 height 5
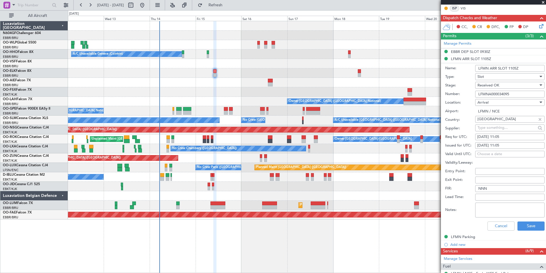
scroll to position [98, 0]
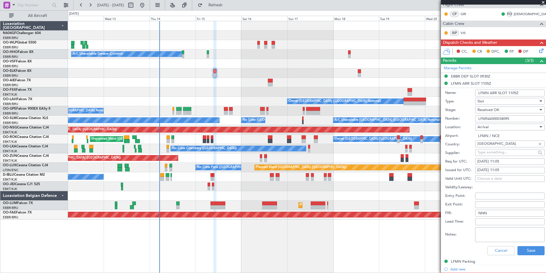
click at [511, 117] on input "LFMNA000034095" at bounding box center [509, 118] width 69 height 7
drag, startPoint x: 513, startPoint y: 118, endPoint x: 472, endPoint y: 119, distance: 40.9
click at [472, 119] on div "Number: LFMNA000034095" at bounding box center [494, 118] width 99 height 9
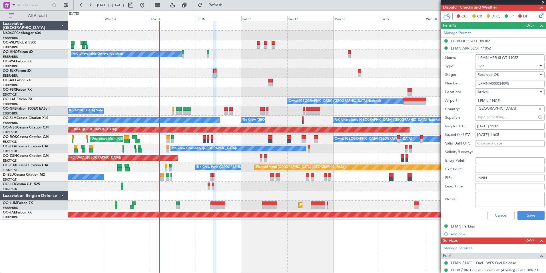
scroll to position [183, 0]
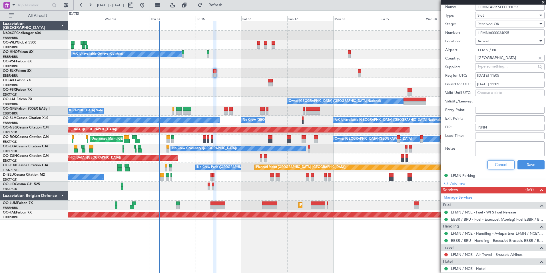
click at [499, 163] on button "Cancel" at bounding box center [501, 164] width 27 height 9
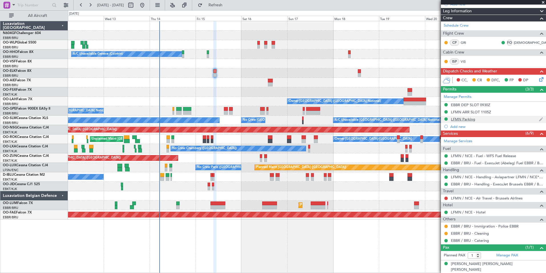
click at [461, 119] on div "LFMN Parking" at bounding box center [463, 119] width 24 height 5
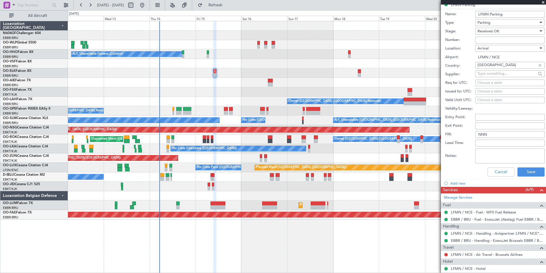
scroll to position [126, 0]
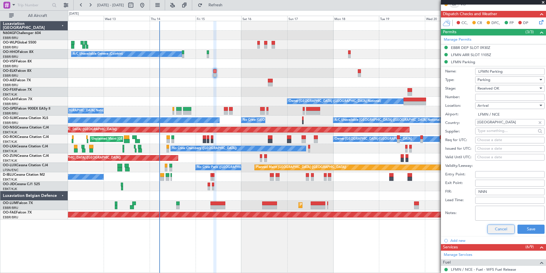
click at [494, 227] on button "Cancel" at bounding box center [501, 228] width 27 height 9
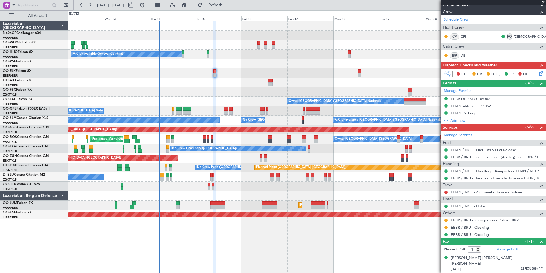
scroll to position [69, 0]
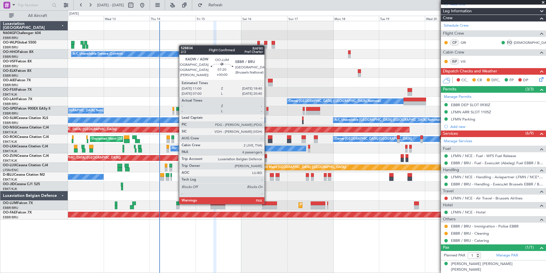
click at [267, 203] on div at bounding box center [269, 203] width 15 height 4
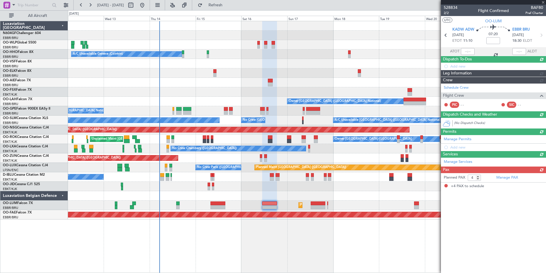
scroll to position [0, 0]
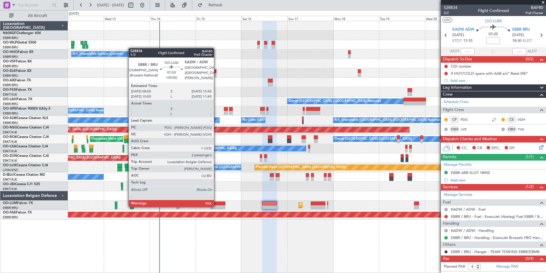
click at [217, 206] on div at bounding box center [218, 207] width 15 height 4
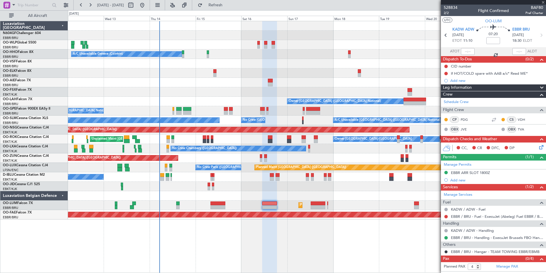
type input "2"
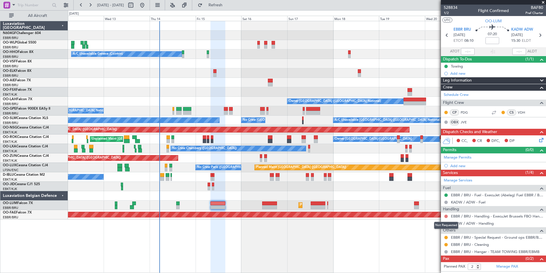
click at [446, 215] on button at bounding box center [446, 215] width 3 height 3
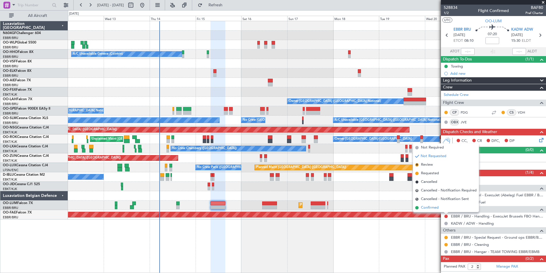
click at [442, 209] on li "Confirmed" at bounding box center [446, 207] width 66 height 9
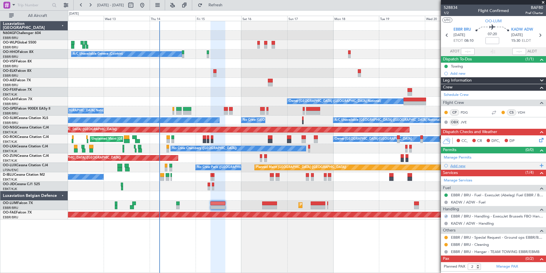
click at [457, 167] on div "Add new" at bounding box center [495, 165] width 88 height 5
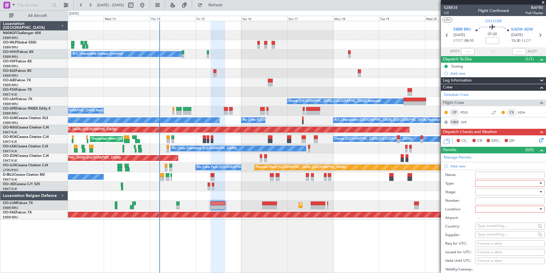
click at [497, 183] on div at bounding box center [508, 183] width 61 height 9
click at [490, 235] on span "Slot" at bounding box center [508, 237] width 60 height 9
click at [485, 189] on div at bounding box center [508, 191] width 61 height 9
click at [494, 235] on span "Received OK" at bounding box center [508, 237] width 60 height 9
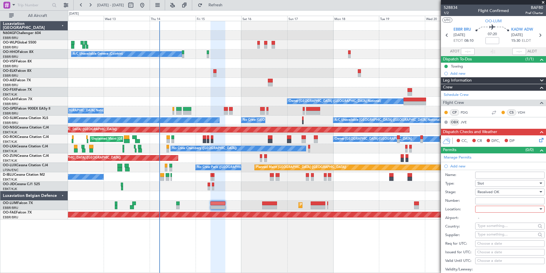
click at [500, 200] on input "Number:" at bounding box center [509, 200] width 69 height 7
paste input "EBBRAAB6509D"
type input "EBBRAAB6509D00"
click at [472, 171] on div "Name:" at bounding box center [494, 175] width 99 height 9
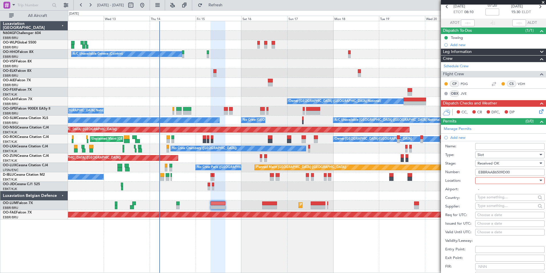
click at [497, 180] on div at bounding box center [508, 180] width 61 height 9
click at [493, 191] on span "Departure" at bounding box center [508, 191] width 60 height 9
type input "EBBR / BRU"
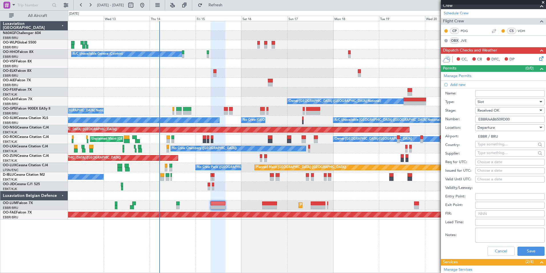
scroll to position [86, 0]
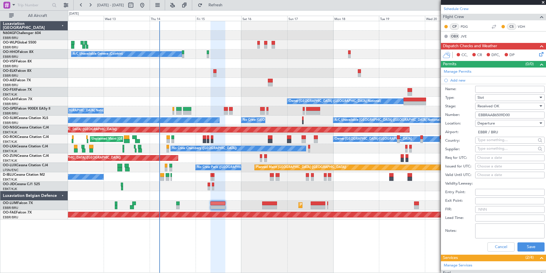
click at [487, 157] on div "Choose a date" at bounding box center [509, 158] width 65 height 6
select select "8"
select select "2025"
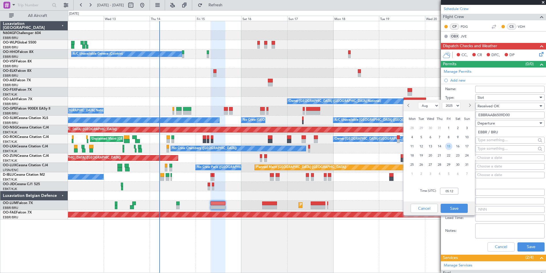
click at [449, 145] on span "15" at bounding box center [448, 146] width 7 height 7
click at [450, 193] on input "00:00" at bounding box center [449, 190] width 18 height 7
click at [471, 191] on div "Time (UTC): 0800" at bounding box center [439, 191] width 71 height 21
type input "08:00"
click at [460, 204] on button "Save" at bounding box center [454, 207] width 27 height 9
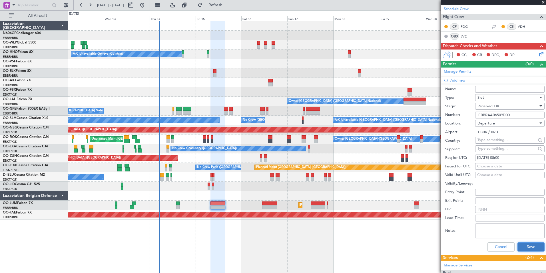
click at [526, 248] on button "Save" at bounding box center [531, 246] width 27 height 9
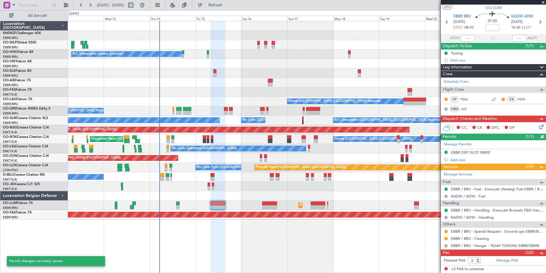
scroll to position [13, 0]
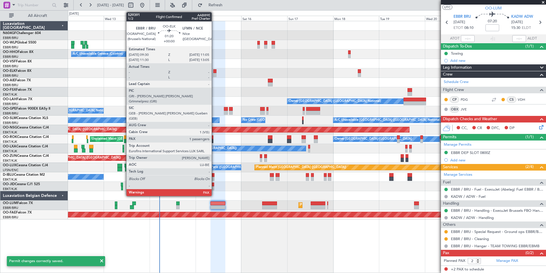
click at [214, 72] on div at bounding box center [214, 71] width 3 height 4
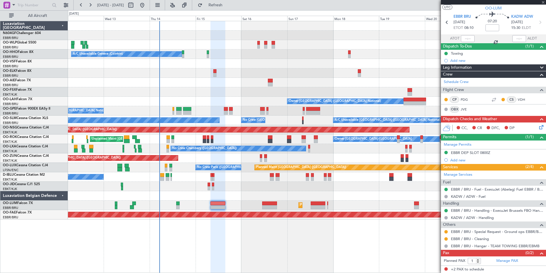
scroll to position [0, 0]
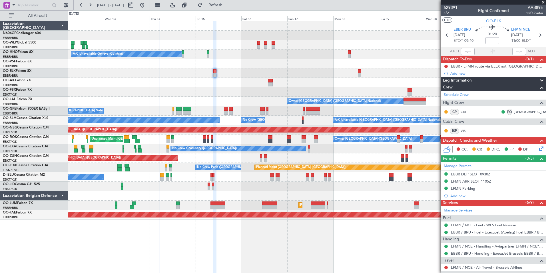
click at [538, 148] on icon at bounding box center [540, 147] width 5 height 5
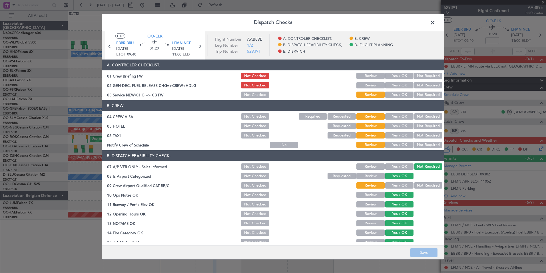
click at [391, 95] on button "Yes / OK" at bounding box center [399, 94] width 28 height 6
click at [422, 114] on button "Not Required" at bounding box center [428, 116] width 28 height 6
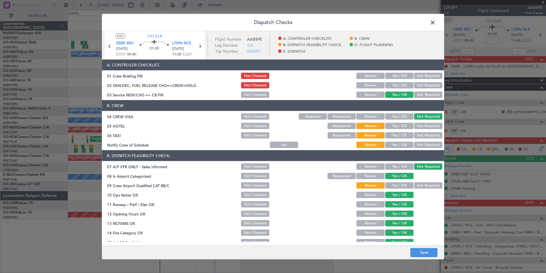
click at [422, 128] on button "Not Required" at bounding box center [428, 126] width 28 height 6
drag, startPoint x: 419, startPoint y: 133, endPoint x: 414, endPoint y: 135, distance: 4.6
click at [418, 133] on button "Not Required" at bounding box center [428, 135] width 28 height 6
click at [399, 142] on button "Yes / OK" at bounding box center [399, 144] width 28 height 6
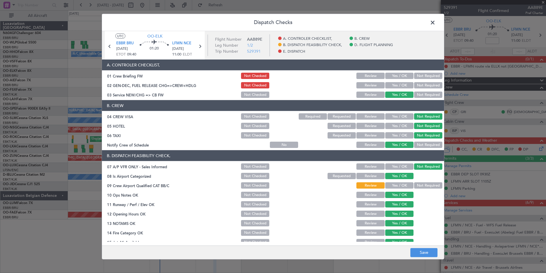
scroll to position [57, 0]
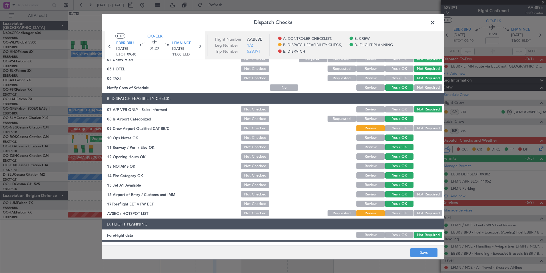
click at [418, 129] on button "Not Required" at bounding box center [428, 128] width 28 height 6
click at [400, 210] on button "Yes / OK" at bounding box center [399, 213] width 28 height 6
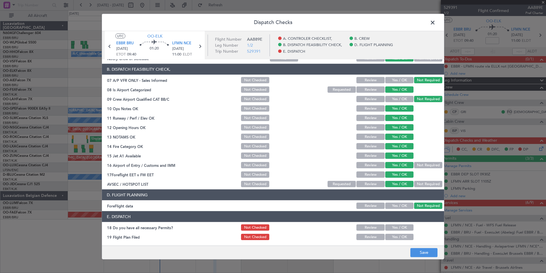
scroll to position [106, 0]
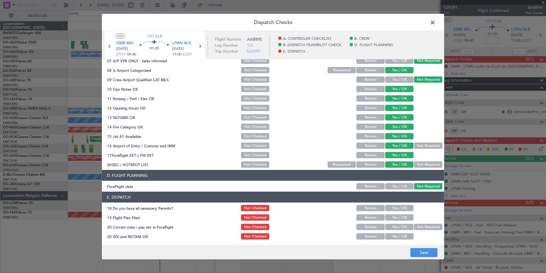
click at [387, 207] on button "Yes / OK" at bounding box center [399, 208] width 28 height 6
click at [391, 217] on button "Yes / OK" at bounding box center [399, 217] width 28 height 6
click at [394, 224] on button "Yes / OK" at bounding box center [399, 226] width 28 height 6
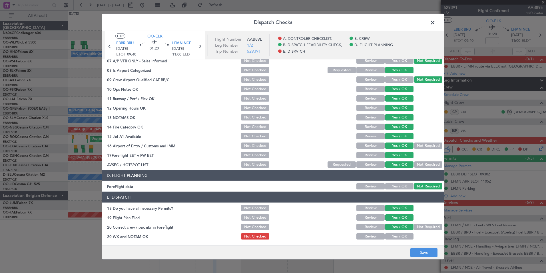
click at [399, 235] on button "Yes / OK" at bounding box center [399, 236] width 28 height 6
click at [415, 250] on button "Save" at bounding box center [424, 251] width 27 height 9
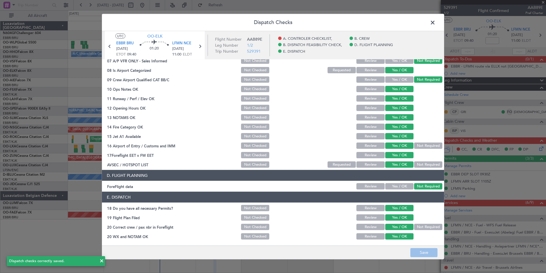
click at [436, 26] on span at bounding box center [436, 23] width 0 height 11
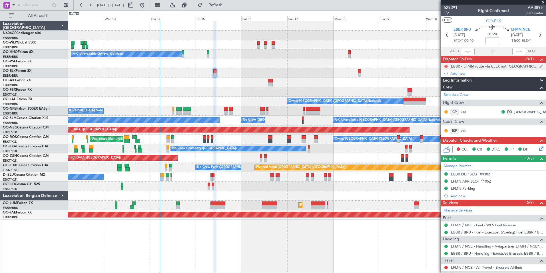
click at [447, 66] on button at bounding box center [446, 66] width 3 height 3
click at [450, 92] on span "Completed" at bounding box center [448, 92] width 19 height 6
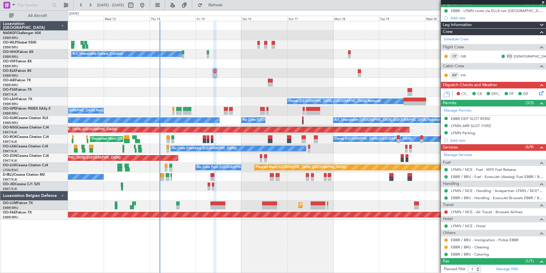
scroll to position [69, 0]
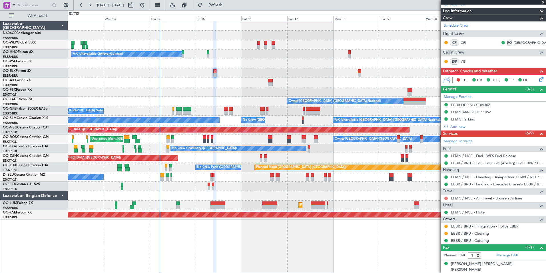
click at [447, 198] on button at bounding box center [446, 197] width 3 height 3
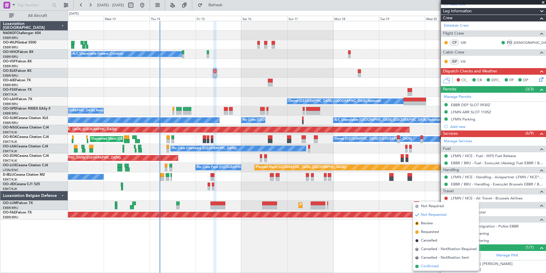
click at [427, 268] on span "Confirmed" at bounding box center [430, 266] width 18 height 6
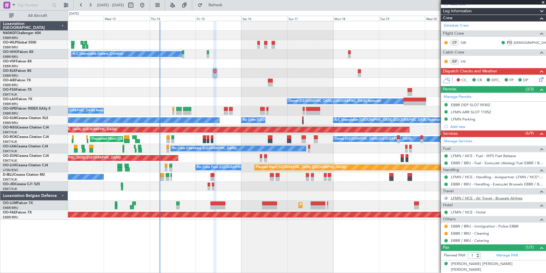
click at [473, 198] on link "LFMN / NCE - Air Travel - Brussels Airlines" at bounding box center [487, 197] width 72 height 5
click at [228, 7] on span "Refresh" at bounding box center [216, 5] width 24 height 4
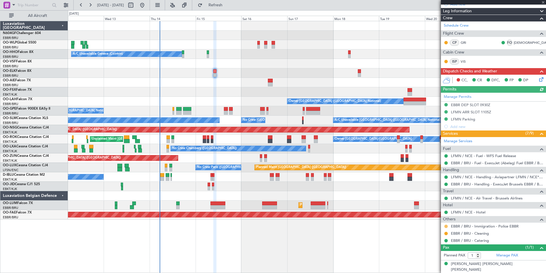
click at [447, 225] on button at bounding box center [446, 225] width 3 height 3
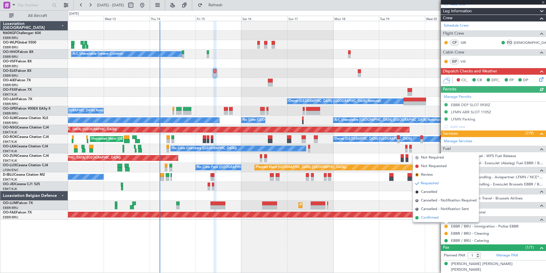
click at [437, 218] on span "Confirmed" at bounding box center [430, 218] width 18 height 6
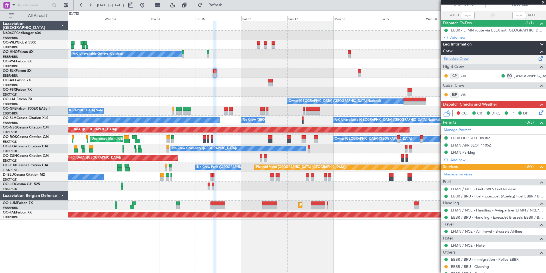
scroll to position [0, 0]
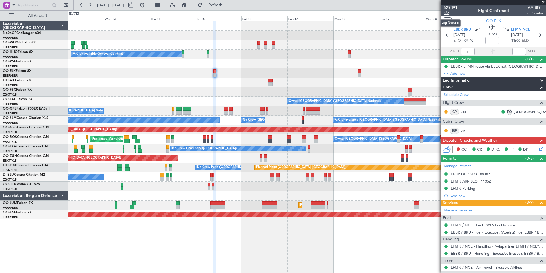
click at [448, 15] on span "1/2" at bounding box center [451, 13] width 14 height 5
click at [446, 13] on span "1/2" at bounding box center [451, 13] width 14 height 5
click at [538, 147] on icon at bounding box center [540, 147] width 5 height 5
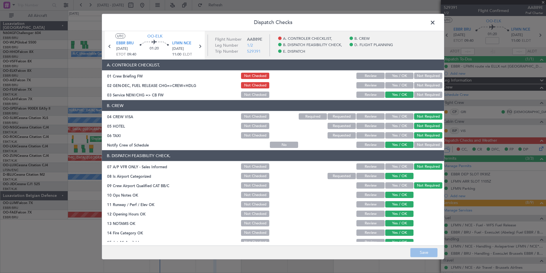
click at [391, 84] on button "Yes / OK" at bounding box center [399, 85] width 28 height 6
click at [420, 248] on button "Save" at bounding box center [424, 251] width 27 height 9
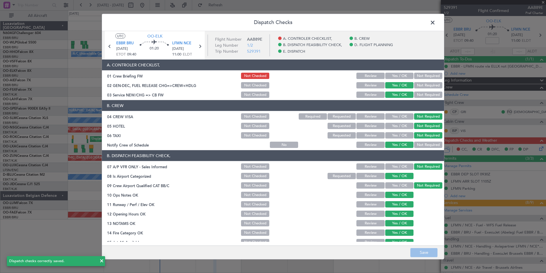
click at [436, 19] on span at bounding box center [436, 23] width 0 height 11
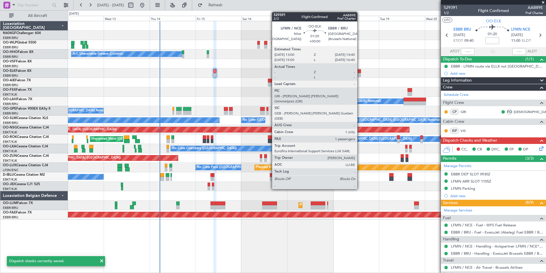
click at [360, 71] on div at bounding box center [359, 71] width 3 height 4
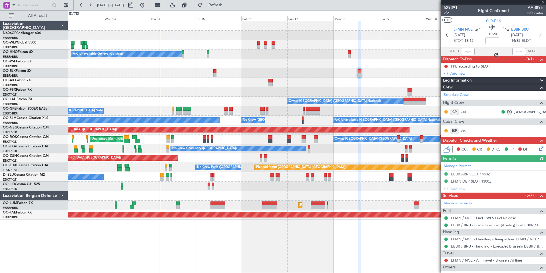
click at [539, 145] on icon at bounding box center [540, 147] width 5 height 5
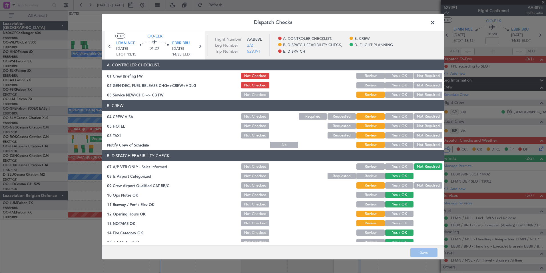
click at [396, 83] on button "Yes / OK" at bounding box center [399, 85] width 28 height 6
click at [404, 97] on button "Yes / OK" at bounding box center [399, 94] width 28 height 6
click at [423, 117] on button "Not Required" at bounding box center [428, 116] width 28 height 6
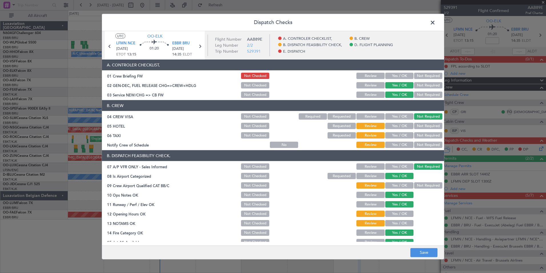
click at [423, 127] on button "Not Required" at bounding box center [428, 126] width 28 height 6
click at [421, 138] on button "Not Required" at bounding box center [428, 135] width 28 height 6
click at [404, 143] on button "Yes / OK" at bounding box center [399, 144] width 28 height 6
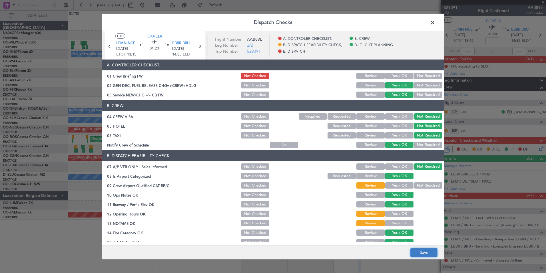
click at [419, 250] on button "Save" at bounding box center [424, 251] width 27 height 9
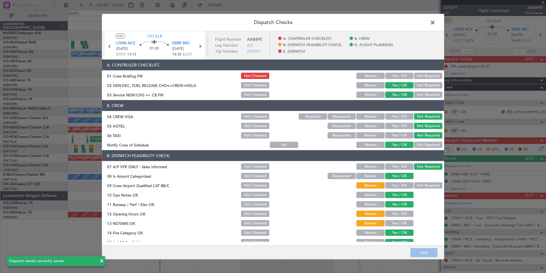
click at [431, 17] on header "Dispatch Checks" at bounding box center [273, 22] width 342 height 17
click at [436, 22] on span at bounding box center [436, 23] width 0 height 11
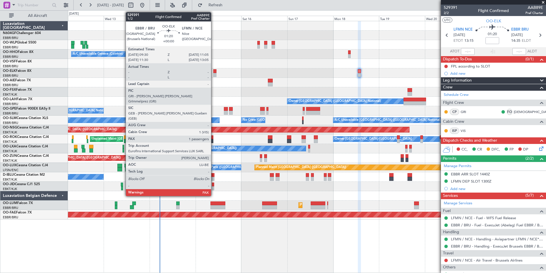
click at [214, 71] on div at bounding box center [214, 71] width 3 height 4
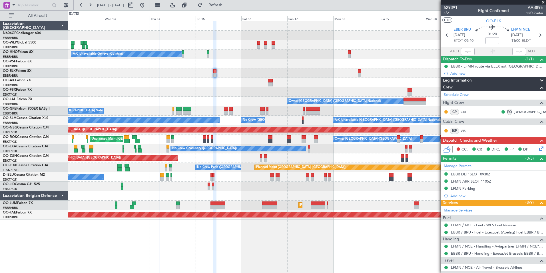
click at [538, 149] on icon at bounding box center [540, 147] width 5 height 5
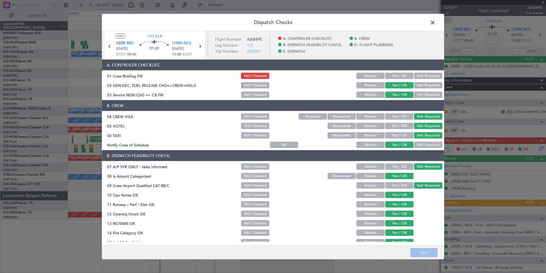
click at [395, 75] on button "Yes / OK" at bounding box center [399, 76] width 28 height 6
click at [423, 253] on button "Save" at bounding box center [424, 251] width 27 height 9
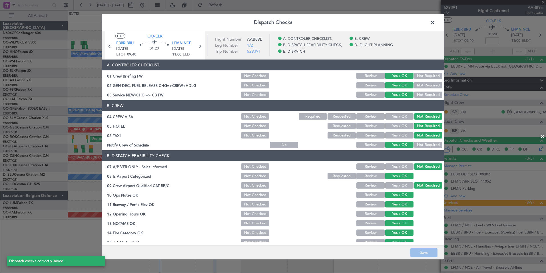
click at [436, 27] on span at bounding box center [436, 23] width 0 height 11
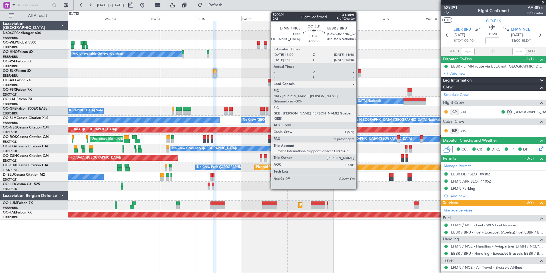
click at [359, 73] on div at bounding box center [359, 71] width 3 height 4
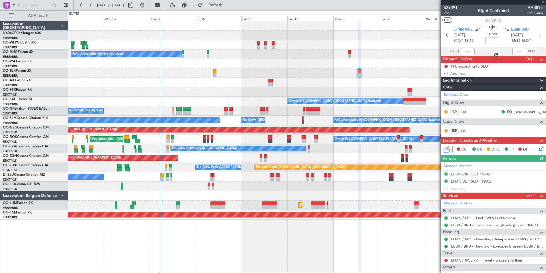
click at [539, 148] on icon at bounding box center [540, 147] width 5 height 5
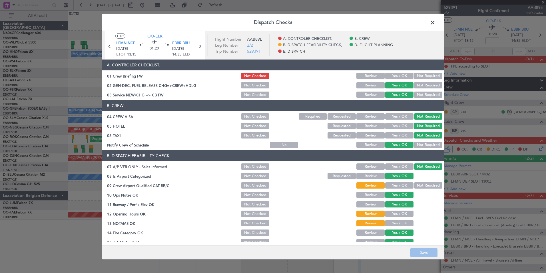
click at [395, 79] on button "Yes / OK" at bounding box center [399, 76] width 28 height 6
click at [430, 254] on button "Save" at bounding box center [424, 251] width 27 height 9
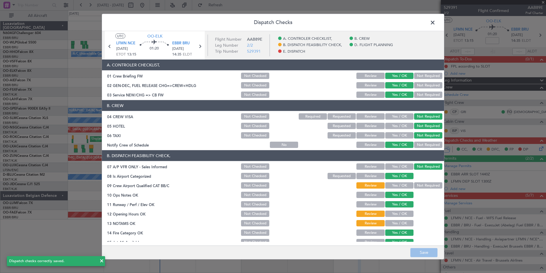
click at [436, 25] on span at bounding box center [436, 23] width 0 height 11
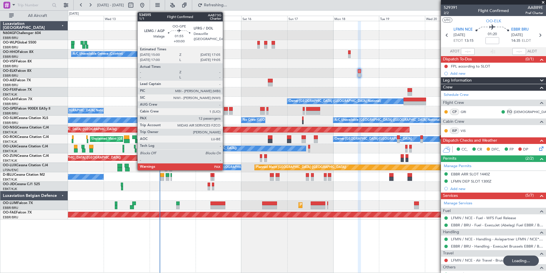
click at [225, 111] on div at bounding box center [226, 113] width 4 height 4
type input "12"
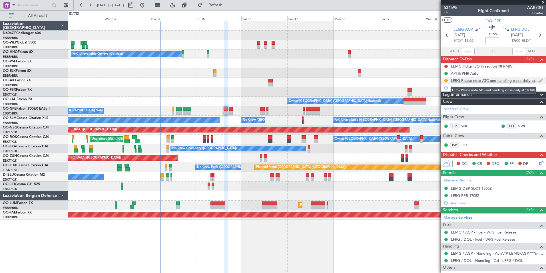
click at [517, 79] on div "LFRG Please note ATC and handling close daily at 18h00z" at bounding box center [495, 80] width 88 height 5
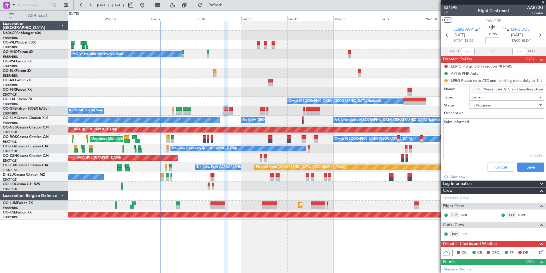
click at [503, 80] on li "LFRG Please note ATC and handling close daily at 18h00z Name: LFRG Please note …" at bounding box center [493, 125] width 105 height 97
click at [511, 88] on input "LFRG Please note ATC and handling close daily at 18h00z" at bounding box center [506, 89] width 75 height 6
click at [495, 169] on button "Cancel" at bounding box center [500, 166] width 27 height 9
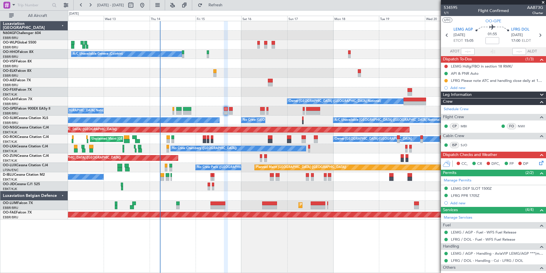
scroll to position [36, 0]
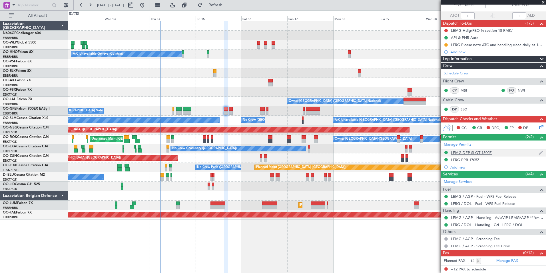
click at [477, 153] on div "LEMG DEP SLOT 1500Z" at bounding box center [471, 152] width 41 height 5
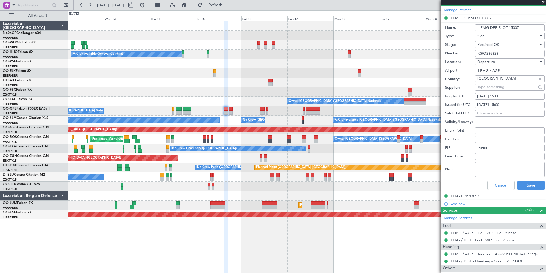
scroll to position [149, 0]
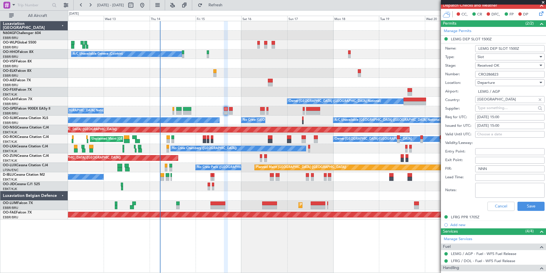
drag, startPoint x: 502, startPoint y: 75, endPoint x: 477, endPoint y: 75, distance: 24.9
click at [477, 75] on input "CRO286823" at bounding box center [509, 74] width 69 height 7
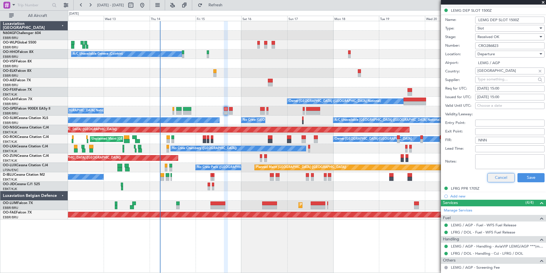
click at [489, 173] on button "Cancel" at bounding box center [501, 177] width 27 height 9
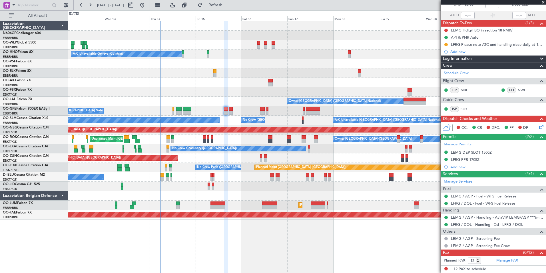
scroll to position [36, 0]
click at [457, 162] on div "LFRG PPR 1705Z" at bounding box center [493, 159] width 105 height 7
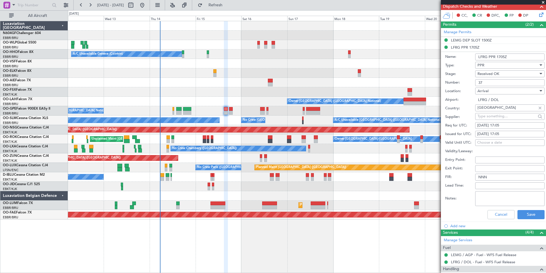
scroll to position [121, 0]
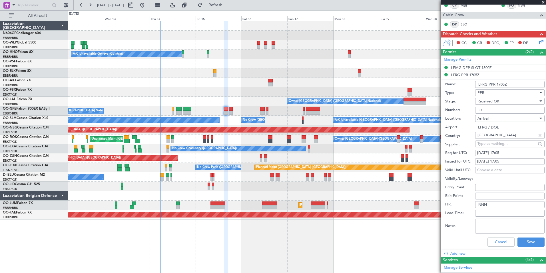
drag, startPoint x: 506, startPoint y: 107, endPoint x: 476, endPoint y: 108, distance: 29.7
click at [476, 108] on input "37" at bounding box center [509, 110] width 69 height 7
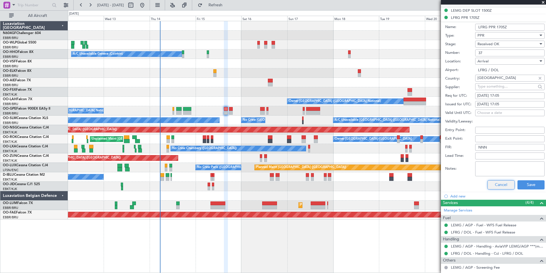
click at [497, 183] on button "Cancel" at bounding box center [501, 184] width 27 height 9
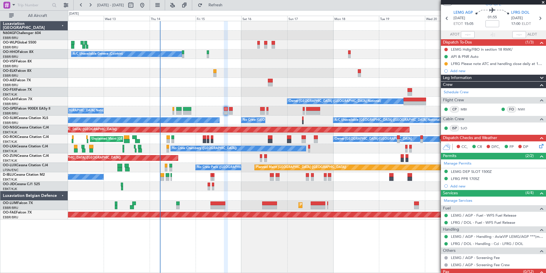
scroll to position [0, 0]
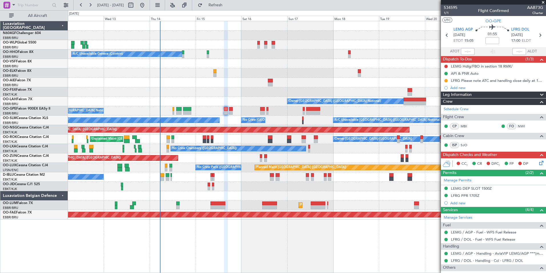
click at [538, 160] on icon at bounding box center [540, 161] width 5 height 5
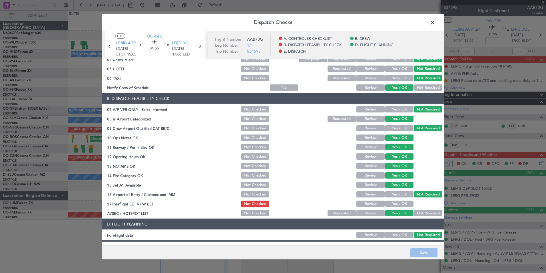
scroll to position [106, 0]
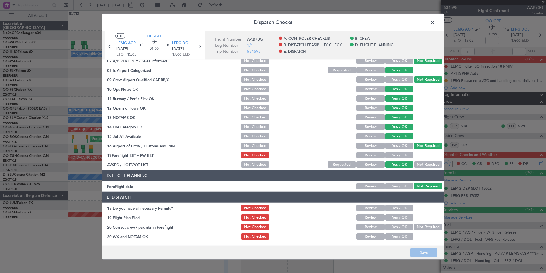
click at [398, 151] on div "Yes / OK" at bounding box center [399, 155] width 29 height 8
click at [395, 153] on button "Yes / OK" at bounding box center [399, 155] width 28 height 6
click at [153, 35] on span "OO-GPE" at bounding box center [155, 36] width 16 height 6
click at [387, 207] on button "Yes / OK" at bounding box center [399, 208] width 28 height 6
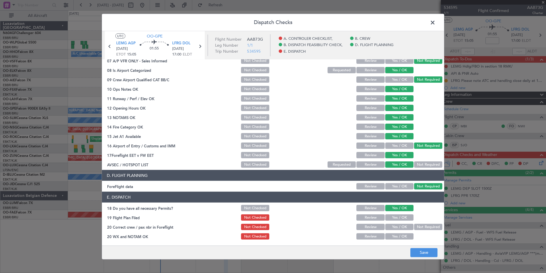
click at [389, 217] on button "Yes / OK" at bounding box center [399, 217] width 28 height 6
click at [397, 229] on button "Yes / OK" at bounding box center [399, 226] width 28 height 6
click at [397, 234] on button "Yes / OK" at bounding box center [399, 236] width 28 height 6
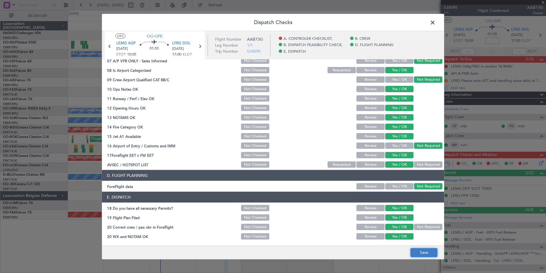
click at [426, 253] on button "Save" at bounding box center [424, 251] width 27 height 9
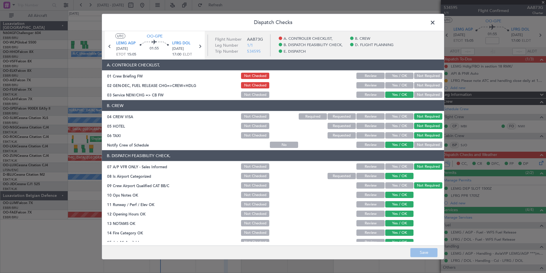
scroll to position [106, 0]
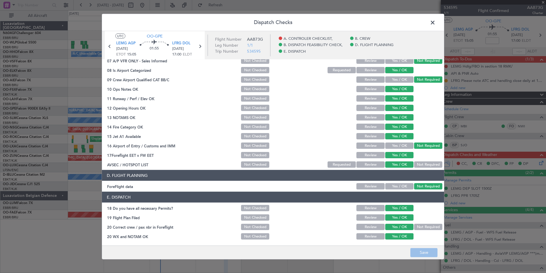
drag, startPoint x: 433, startPoint y: 21, endPoint x: 429, endPoint y: 25, distance: 5.1
click at [436, 21] on span at bounding box center [436, 23] width 0 height 11
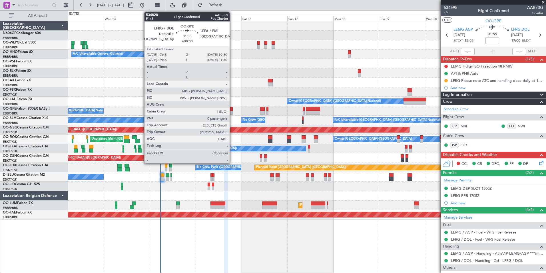
click at [232, 108] on div at bounding box center [230, 109] width 3 height 4
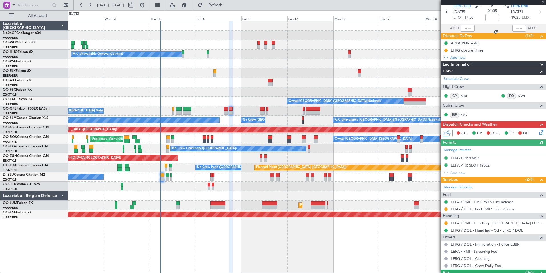
scroll to position [35, 0]
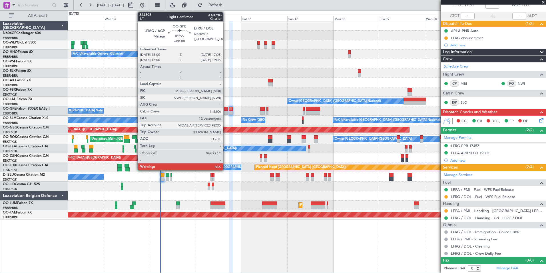
click at [226, 108] on div at bounding box center [226, 109] width 4 height 4
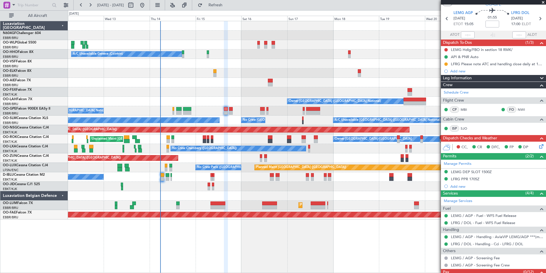
scroll to position [0, 0]
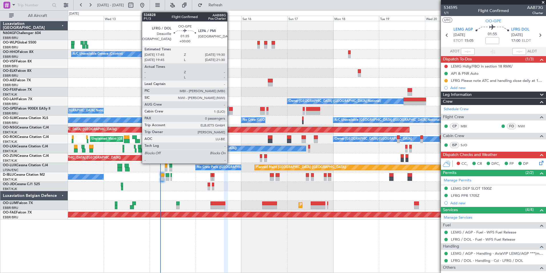
click at [228, 108] on div at bounding box center [226, 109] width 4 height 4
click at [231, 110] on div at bounding box center [230, 109] width 3 height 4
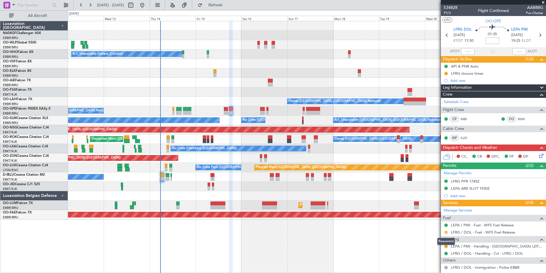
click at [445, 232] on button at bounding box center [446, 231] width 3 height 3
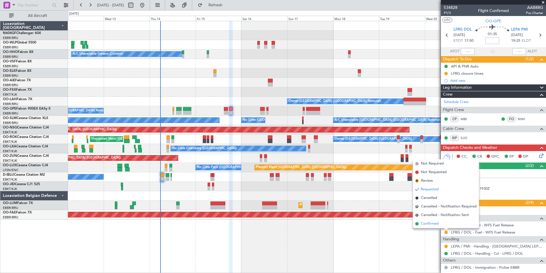
click at [427, 226] on span "Confirmed" at bounding box center [430, 224] width 18 height 6
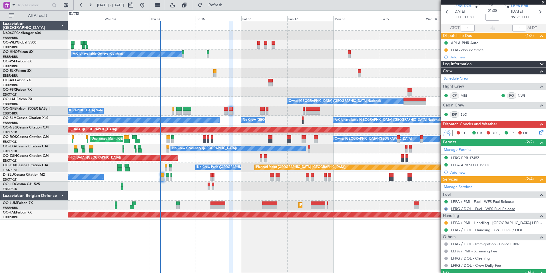
scroll to position [35, 0]
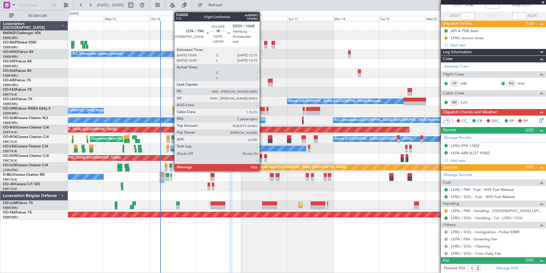
click at [262, 109] on div at bounding box center [262, 109] width 5 height 4
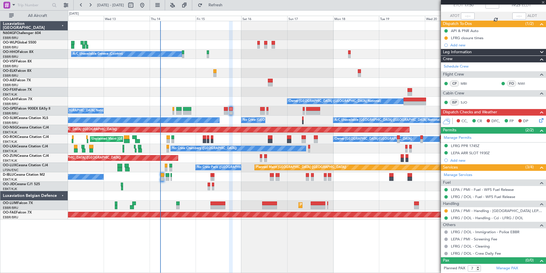
scroll to position [0, 0]
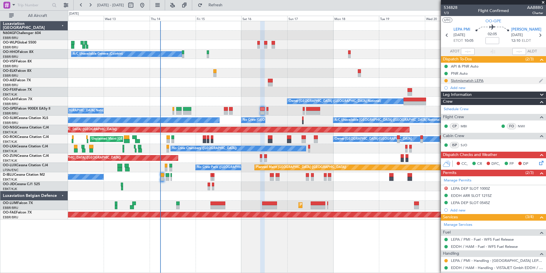
click at [465, 78] on div "Slotmismatch LEPA" at bounding box center [467, 80] width 33 height 5
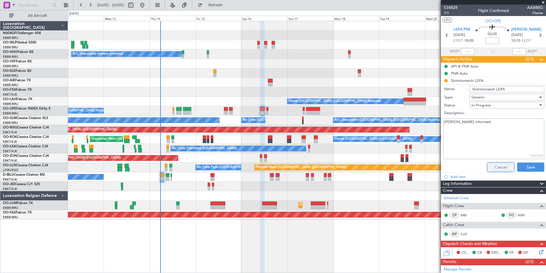
click at [487, 164] on button "Cancel" at bounding box center [500, 166] width 27 height 9
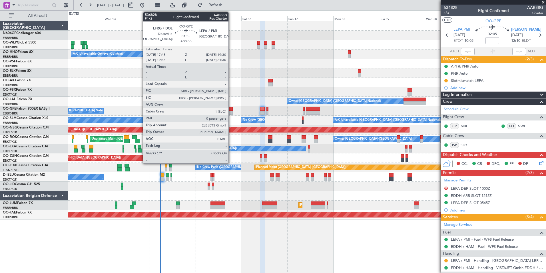
click at [231, 110] on div at bounding box center [230, 109] width 3 height 4
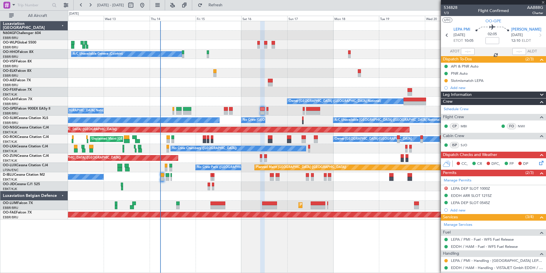
type input "0"
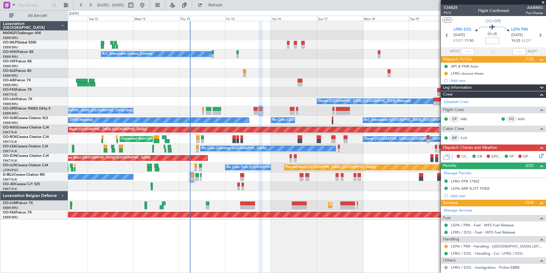
click at [200, 189] on div at bounding box center [307, 185] width 478 height 9
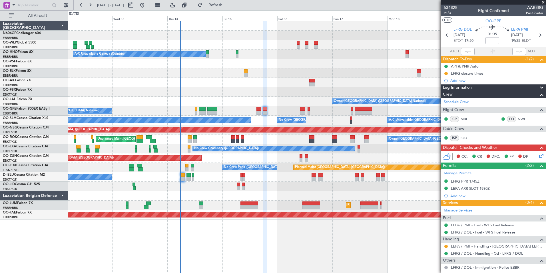
click at [163, 187] on div at bounding box center [307, 185] width 478 height 9
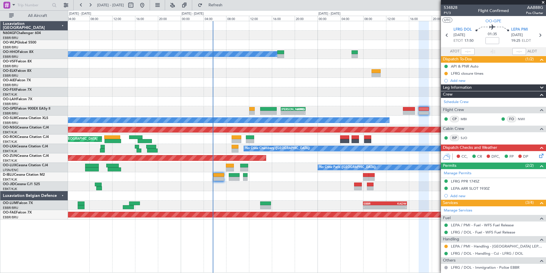
click at [214, 189] on div at bounding box center [307, 185] width 478 height 9
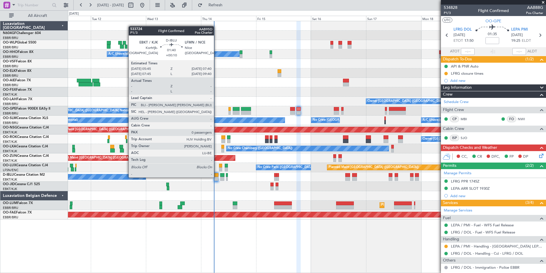
click at [217, 177] on div at bounding box center [216, 179] width 5 height 4
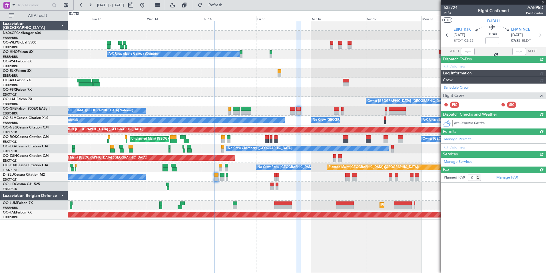
type input "+00:10"
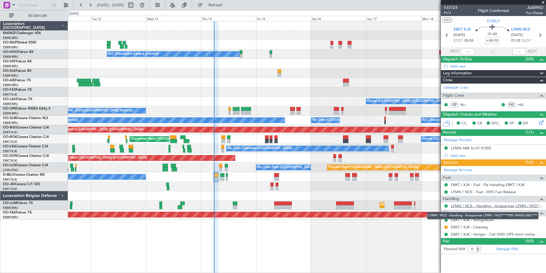
click at [460, 206] on link "LFMN / NCE - Handling - Aviapartner LFMN / NCE*****MY HANDLING****" at bounding box center [497, 205] width 92 height 5
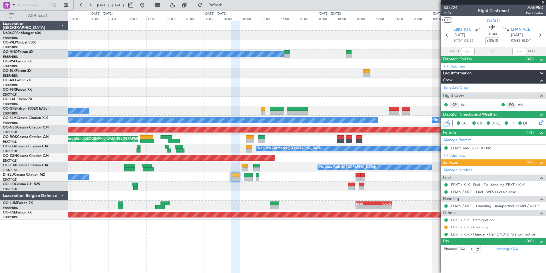
click at [260, 185] on div at bounding box center [307, 185] width 478 height 9
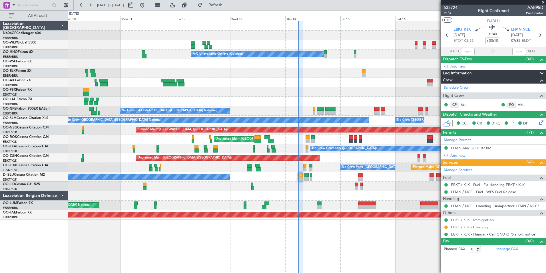
click at [335, 178] on div "No Crew [GEOGRAPHIC_DATA] ([GEOGRAPHIC_DATA] National)" at bounding box center [307, 176] width 478 height 9
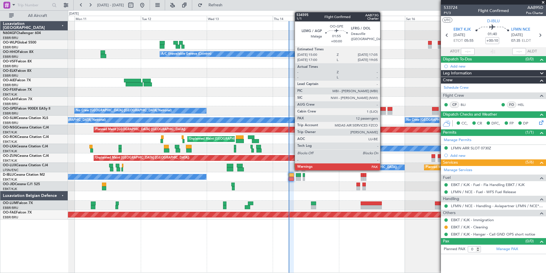
click at [383, 111] on div at bounding box center [383, 113] width 6 height 4
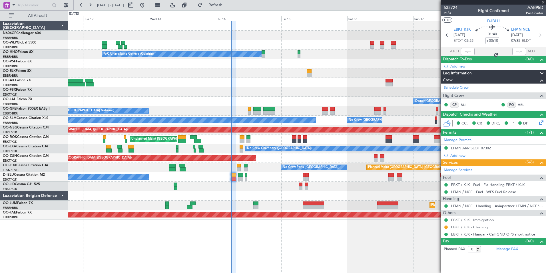
click at [334, 123] on div "No Crew [GEOGRAPHIC_DATA] ([GEOGRAPHIC_DATA] National) No Crew [GEOGRAPHIC_DATA…" at bounding box center [307, 119] width 478 height 9
type input "12"
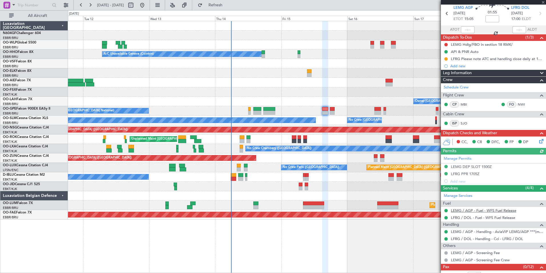
scroll to position [36, 0]
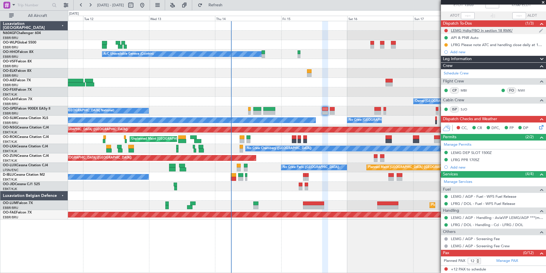
click at [448, 29] on nimbus-traffic-light at bounding box center [446, 30] width 5 height 5
click at [445, 29] on button at bounding box center [446, 30] width 3 height 3
click at [453, 57] on span "Completed" at bounding box center [448, 56] width 19 height 6
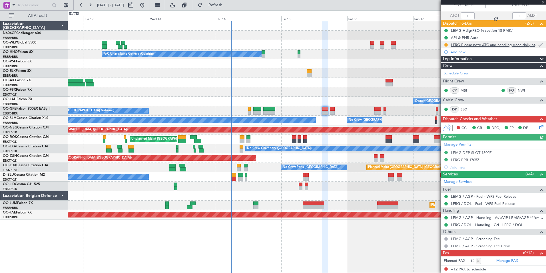
click at [479, 45] on div "LFRG Please note ATC and handling close daily at 18h00z" at bounding box center [495, 44] width 88 height 5
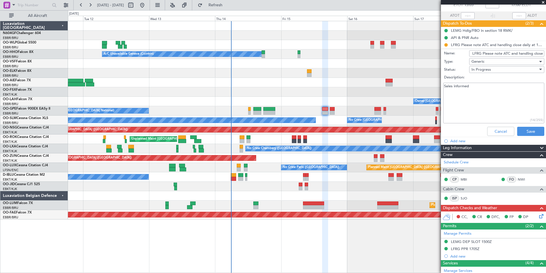
click at [473, 95] on textarea "Sales informed" at bounding box center [493, 103] width 101 height 41
type textarea "Sales informed Inform crew"
click at [526, 135] on button "Save" at bounding box center [530, 131] width 27 height 9
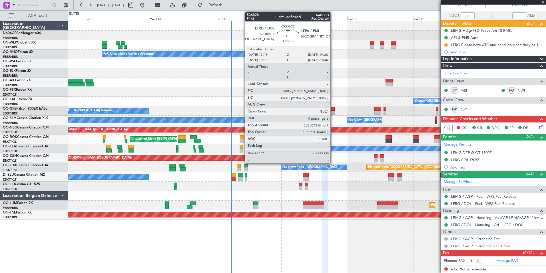
click at [333, 108] on div at bounding box center [332, 109] width 5 height 4
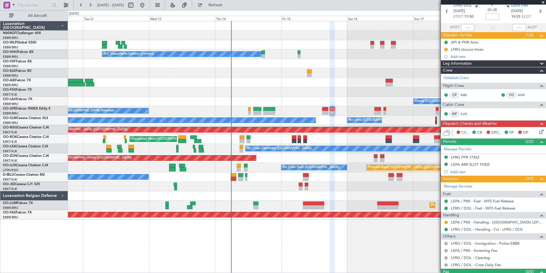
scroll to position [35, 0]
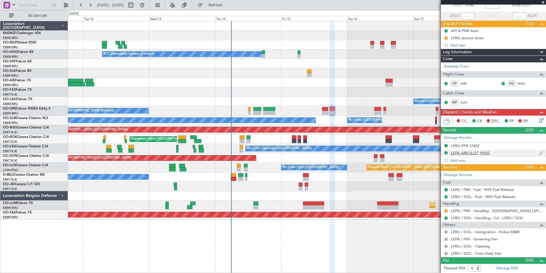
click at [474, 152] on div "LEPA ARR SLOT 1930Z" at bounding box center [470, 152] width 39 height 5
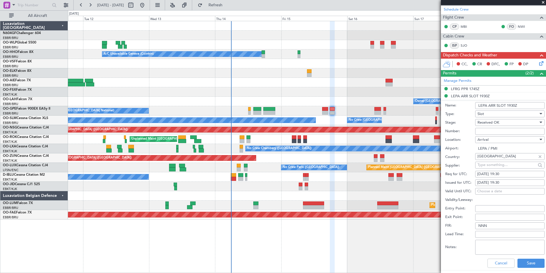
scroll to position [121, 0]
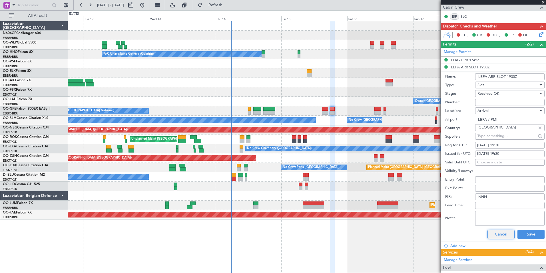
click at [493, 233] on button "Cancel" at bounding box center [501, 233] width 27 height 9
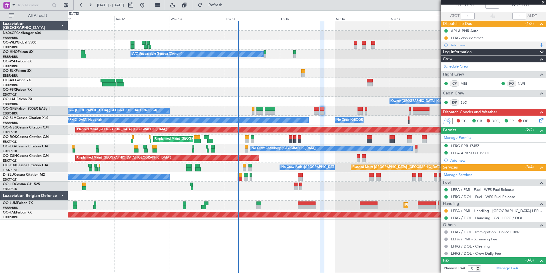
scroll to position [0, 0]
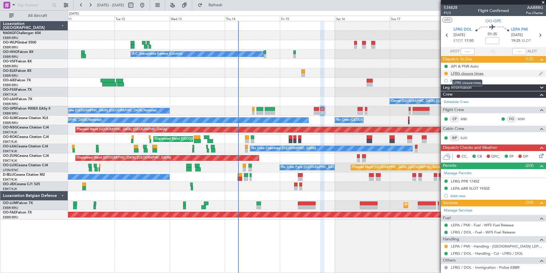
click at [474, 73] on div "LFRG closure times" at bounding box center [467, 73] width 33 height 5
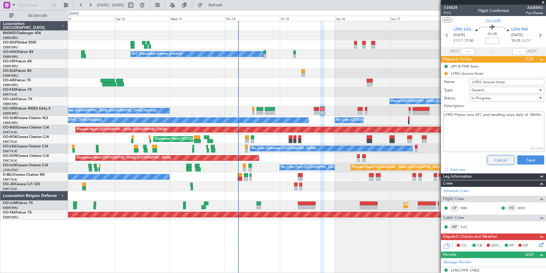
click at [493, 160] on button "Cancel" at bounding box center [500, 159] width 27 height 9
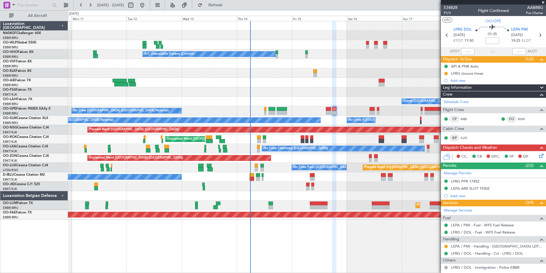
click at [345, 102] on div "Owner Brussels (Brussels National) - - EBBR 13:00 Z KVNY 00:45 Z" at bounding box center [307, 101] width 478 height 9
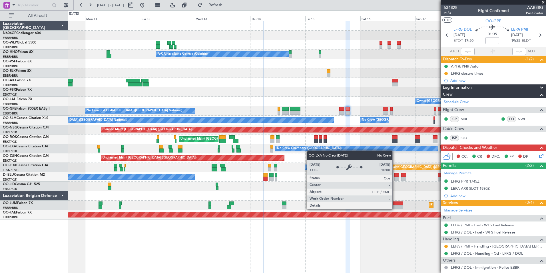
click at [317, 149] on div "No Crew Chambery ([GEOGRAPHIC_DATA])" at bounding box center [307, 148] width 478 height 9
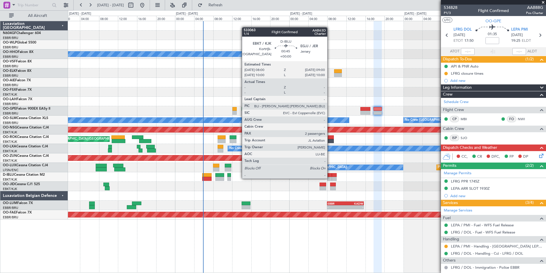
click at [330, 178] on div at bounding box center [329, 179] width 5 height 4
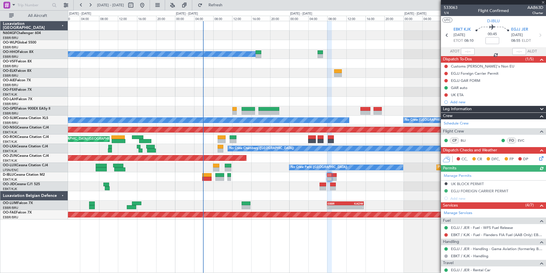
click at [375, 196] on div at bounding box center [307, 195] width 478 height 9
click at [461, 81] on div "EGJJ GAR FORM" at bounding box center [465, 80] width 29 height 5
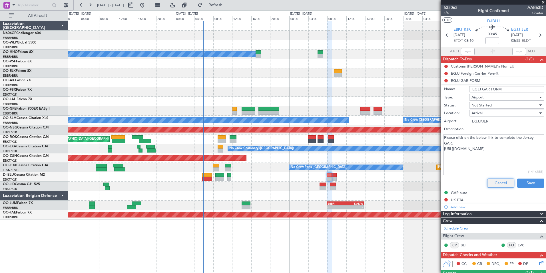
click at [497, 178] on button "Cancel" at bounding box center [500, 182] width 27 height 9
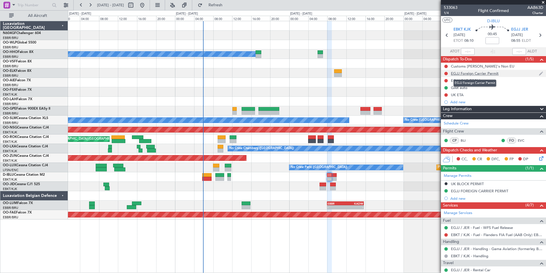
click at [462, 71] on div "EGJJ Foreign Carrier Permit" at bounding box center [475, 73] width 48 height 5
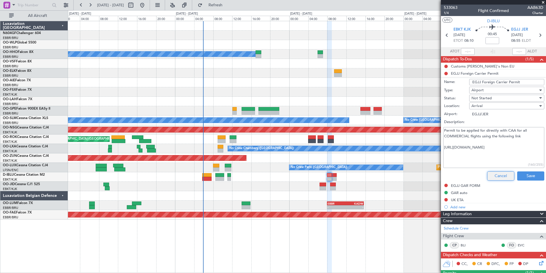
click at [498, 173] on button "Cancel" at bounding box center [500, 175] width 27 height 9
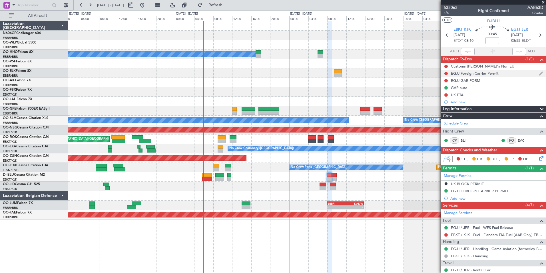
click at [445, 71] on div at bounding box center [446, 73] width 5 height 5
click at [448, 73] on div at bounding box center [446, 73] width 5 height 5
click at [447, 73] on button at bounding box center [446, 73] width 3 height 3
click at [447, 98] on span "Completed" at bounding box center [448, 99] width 19 height 6
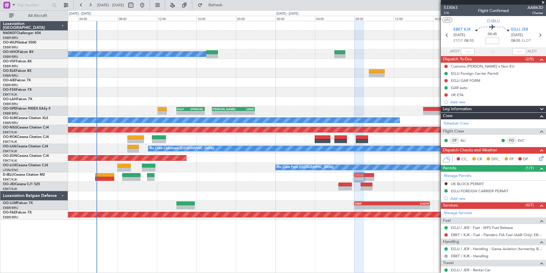
click at [381, 176] on div at bounding box center [307, 176] width 478 height 9
click at [281, 66] on div "A/C Unavailable Geneva (Cointrin) KPBI 14:00 Z KFOK 16:30 Z - - - - BIRK 17:35 …" at bounding box center [307, 120] width 478 height 198
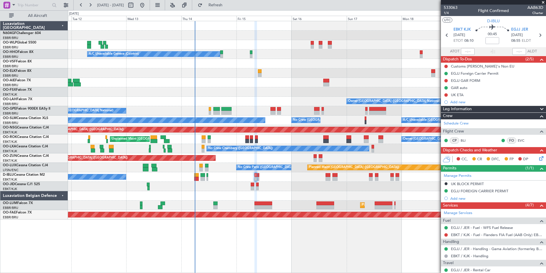
click at [340, 98] on div "Owner Brussels (Brussels National) - - EBBR 13:00 Z KVNY 00:45 Z" at bounding box center [307, 101] width 478 height 9
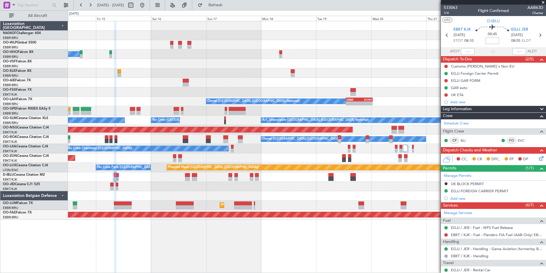
click at [212, 80] on div at bounding box center [307, 82] width 478 height 9
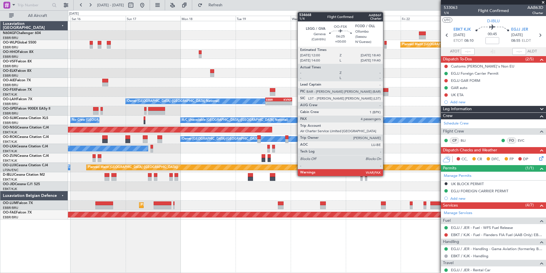
click at [386, 90] on div at bounding box center [380, 90] width 15 height 4
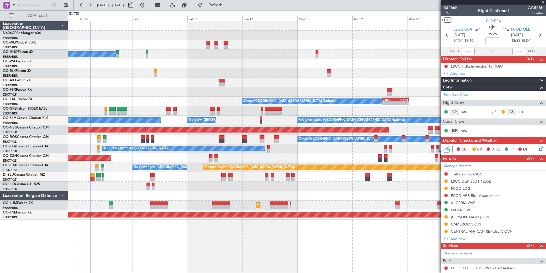
click at [389, 63] on div "Planned Maint Berlin (Brandenburg) A/C Unavailable Geneva (Cointrin) Owner Brus…" at bounding box center [307, 120] width 478 height 198
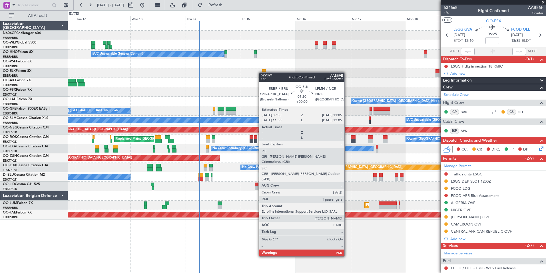
click at [263, 72] on div "Planned Maint Berlin (Brandenburg) A/C Unavailable Geneva (Cointrin) Owner Brus…" at bounding box center [307, 120] width 478 height 198
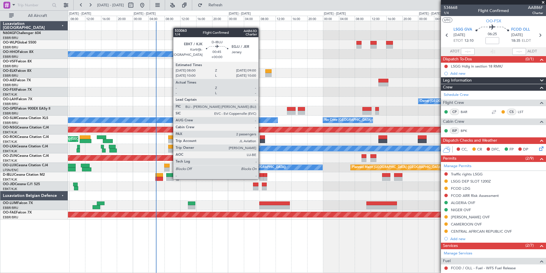
click at [261, 178] on div at bounding box center [261, 179] width 4 height 4
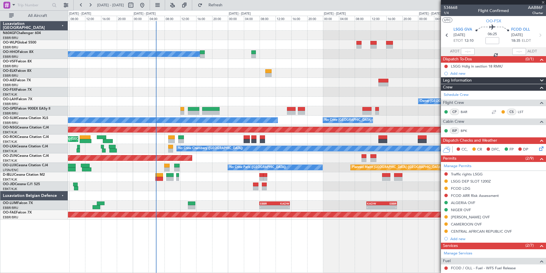
type input "2"
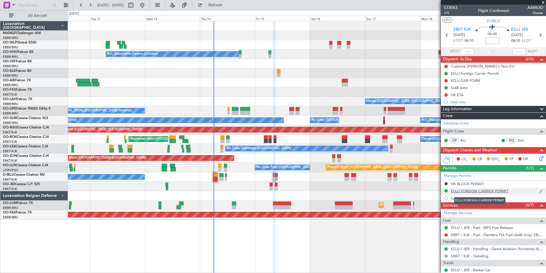
click at [470, 192] on div "EGJJ FOREIGN CARRIER PERMIT" at bounding box center [479, 190] width 57 height 5
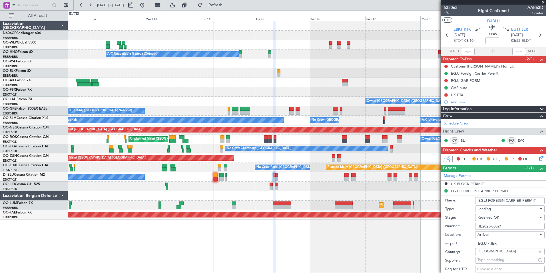
click at [538, 159] on icon at bounding box center [540, 157] width 5 height 5
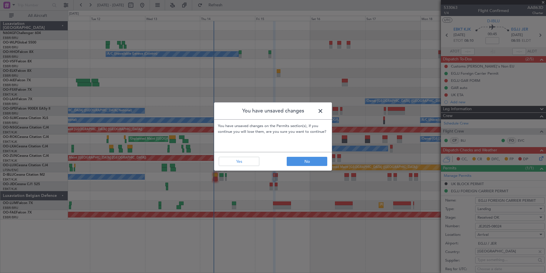
click at [323, 112] on span at bounding box center [323, 112] width 0 height 11
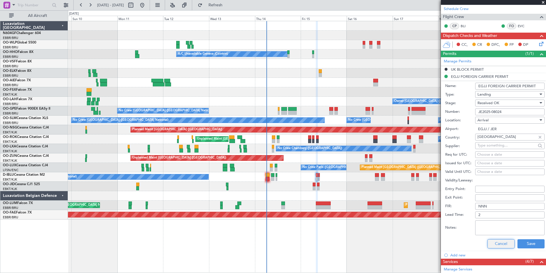
click at [498, 244] on button "Cancel" at bounding box center [501, 243] width 27 height 9
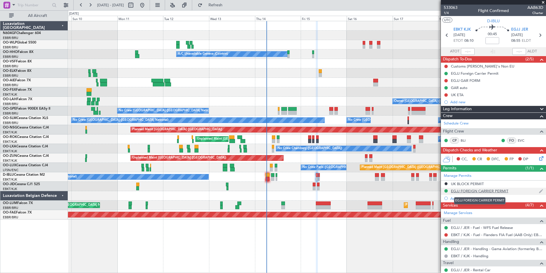
click at [465, 191] on div "EGJJ FOREIGN CARRIER PERMIT" at bounding box center [479, 190] width 57 height 5
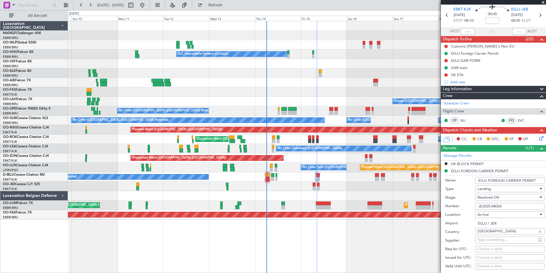
scroll to position [29, 0]
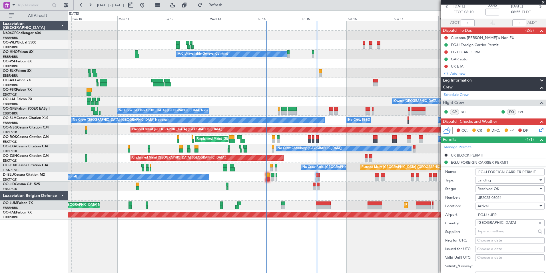
drag, startPoint x: 510, startPoint y: 198, endPoint x: 475, endPoint y: 195, distance: 35.3
click at [475, 195] on div "Number: JE2025-08024" at bounding box center [494, 197] width 99 height 9
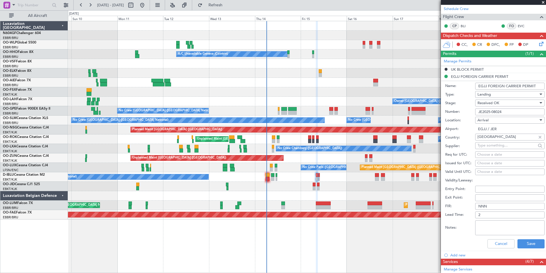
click at [463, 239] on div "Cancel Save" at bounding box center [494, 243] width 99 height 15
click at [496, 248] on div "Cancel Save" at bounding box center [494, 243] width 99 height 15
click at [493, 244] on button "Cancel" at bounding box center [501, 243] width 27 height 9
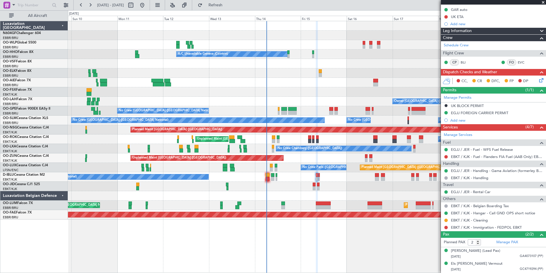
scroll to position [78, 0]
click at [463, 158] on link "EBKT / KJK - Fuel - Flanders FIA Fuel (AAB Only) EBKT / KJK" at bounding box center [497, 156] width 92 height 5
click at [228, 3] on span "Refresh" at bounding box center [216, 5] width 24 height 4
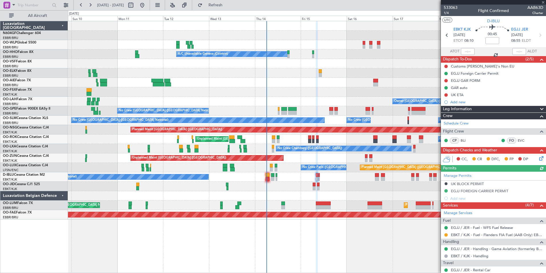
scroll to position [78, 0]
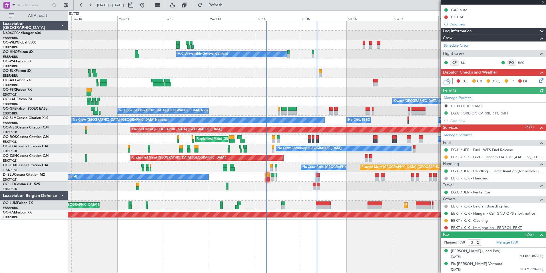
click at [456, 228] on link "EBKT / KJK - Immigration - FEDPOL EBKT" at bounding box center [486, 227] width 71 height 5
click at [228, 7] on span "Refresh" at bounding box center [216, 5] width 24 height 4
click at [446, 227] on button at bounding box center [446, 227] width 3 height 3
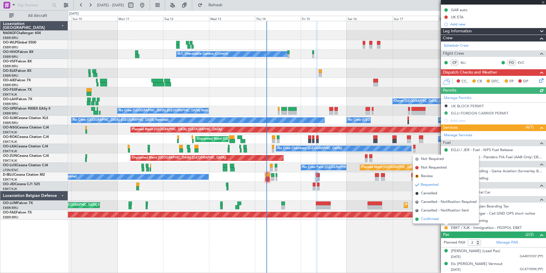
click at [440, 221] on li "Confirmed" at bounding box center [446, 219] width 66 height 9
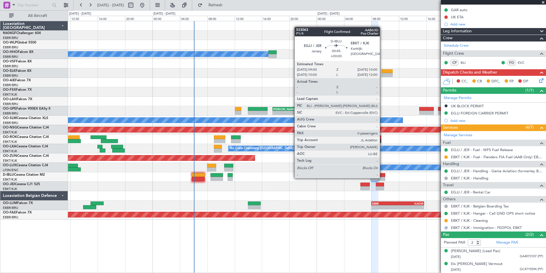
click at [382, 177] on div at bounding box center [381, 179] width 7 height 4
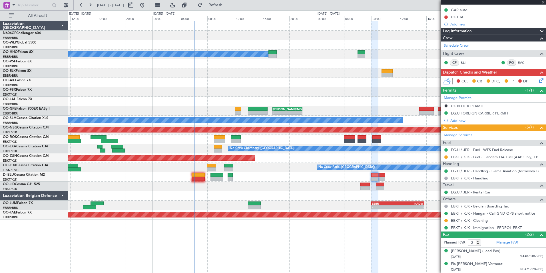
type input "0"
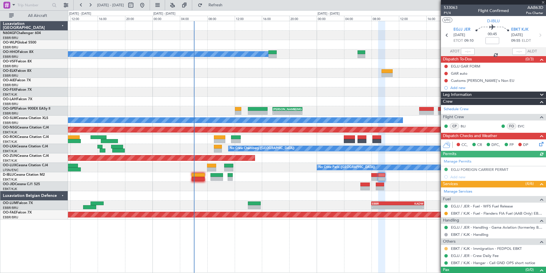
click at [446, 247] on button at bounding box center [446, 248] width 3 height 3
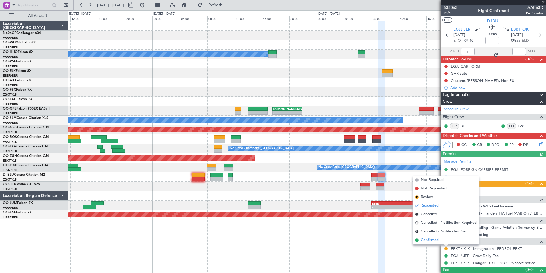
click at [437, 241] on span "Confirmed" at bounding box center [430, 240] width 18 height 6
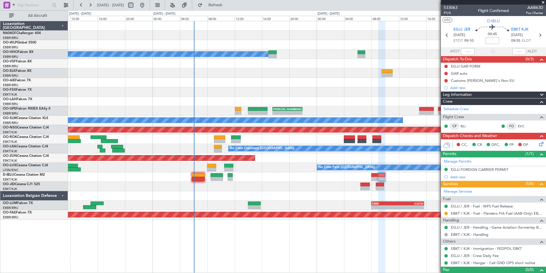
drag, startPoint x: 543, startPoint y: 0, endPoint x: 526, endPoint y: 19, distance: 25.7
click at [543, 0] on span at bounding box center [544, 2] width 6 height 5
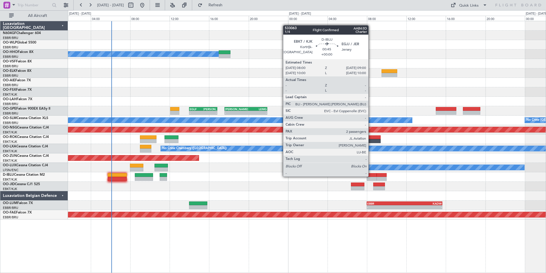
click at [371, 176] on div at bounding box center [372, 175] width 10 height 4
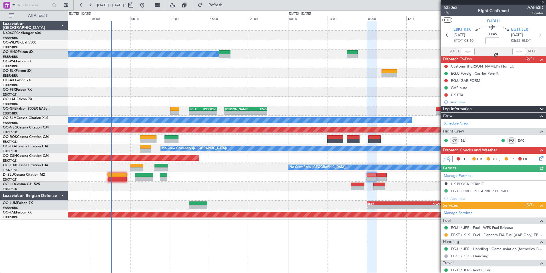
click at [538, 158] on icon at bounding box center [540, 157] width 5 height 5
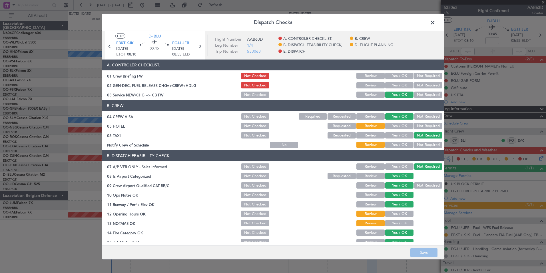
click at [415, 127] on button "Not Required" at bounding box center [428, 126] width 28 height 6
click at [400, 143] on button "Yes / OK" at bounding box center [399, 144] width 28 height 6
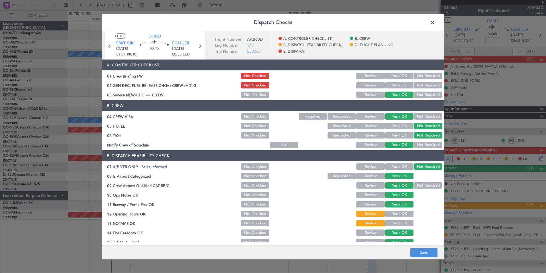
scroll to position [57, 0]
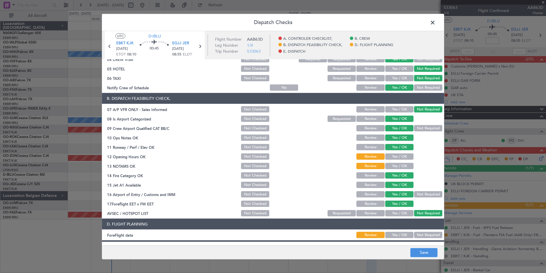
click at [393, 159] on button "Yes / OK" at bounding box center [399, 156] width 28 height 6
click at [390, 163] on button "Yes / OK" at bounding box center [399, 166] width 28 height 6
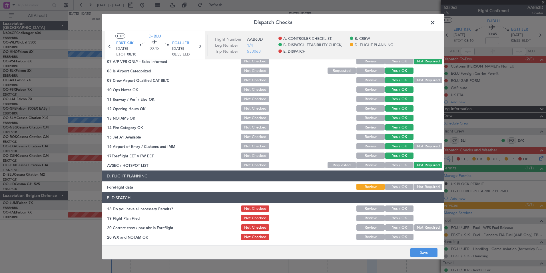
scroll to position [106, 0]
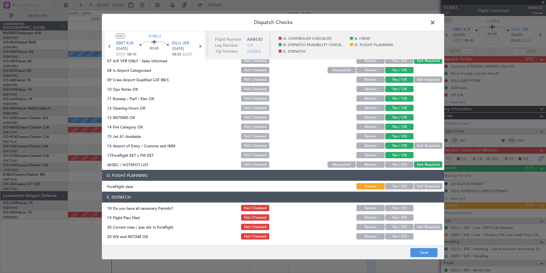
click at [399, 184] on button "Yes / OK" at bounding box center [399, 186] width 28 height 6
click at [428, 246] on footer "Save" at bounding box center [273, 252] width 342 height 14
click at [423, 247] on footer "Save" at bounding box center [273, 252] width 342 height 14
click at [421, 251] on button "Save" at bounding box center [424, 251] width 27 height 9
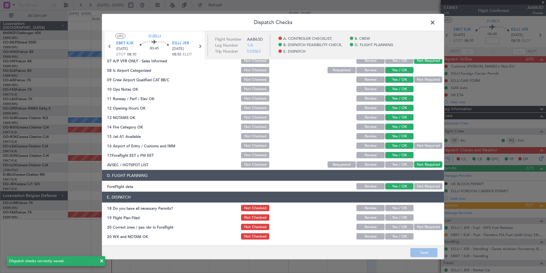
click at [436, 22] on span at bounding box center [436, 23] width 0 height 11
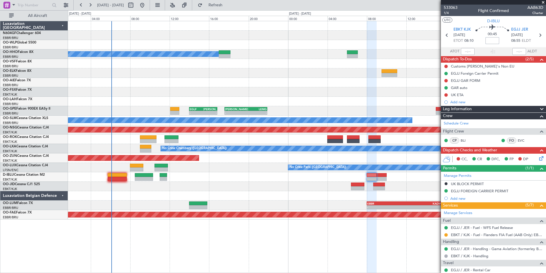
click at [493, 39] on input at bounding box center [493, 40] width 14 height 7
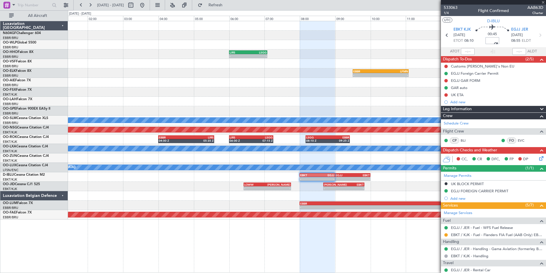
type input "+00:20"
click at [459, 18] on section "UTC D-IBLU" at bounding box center [493, 20] width 105 height 9
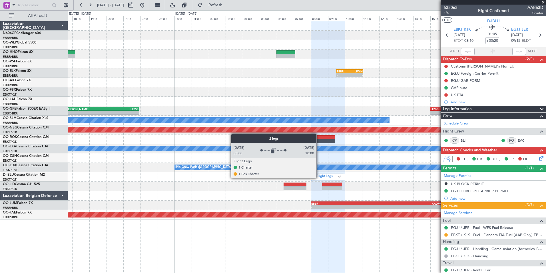
click at [319, 177] on label "2 Flight Legs" at bounding box center [326, 176] width 24 height 5
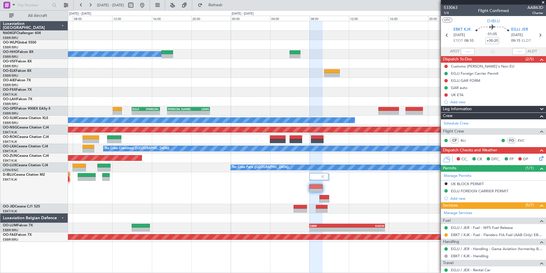
click at [359, 191] on div at bounding box center [307, 188] width 478 height 32
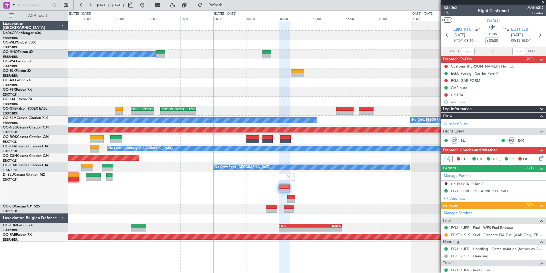
click at [303, 201] on div at bounding box center [307, 188] width 478 height 32
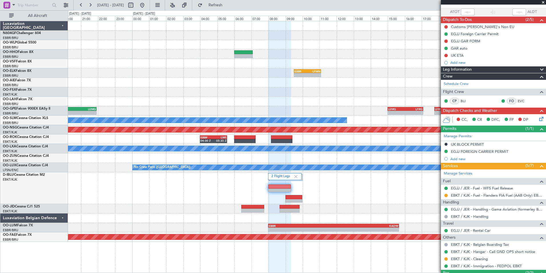
scroll to position [0, 0]
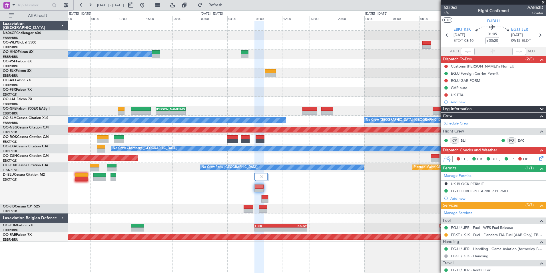
click at [302, 187] on div at bounding box center [307, 188] width 478 height 32
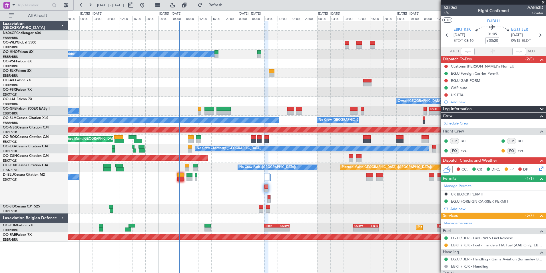
click at [254, 186] on div "No Crew [GEOGRAPHIC_DATA] ([GEOGRAPHIC_DATA] National)" at bounding box center [307, 188] width 478 height 32
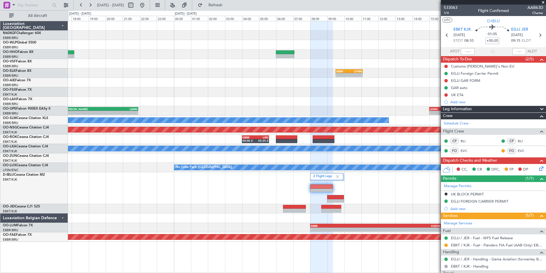
click at [366, 193] on div "2 Flight Legs" at bounding box center [307, 188] width 478 height 32
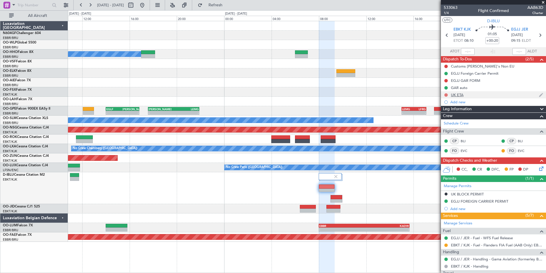
click at [446, 94] on button at bounding box center [446, 94] width 3 height 3
click at [445, 117] on span "Completed" at bounding box center [448, 120] width 19 height 6
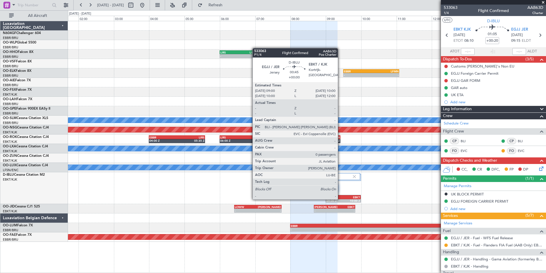
click at [341, 199] on div "09:00 Z" at bounding box center [335, 200] width 17 height 3
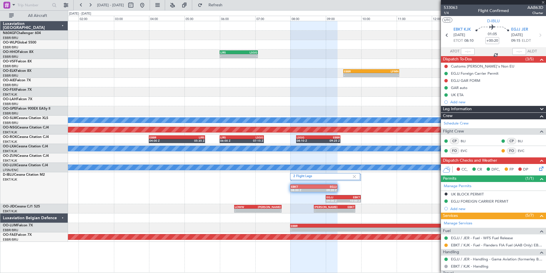
type input "0"
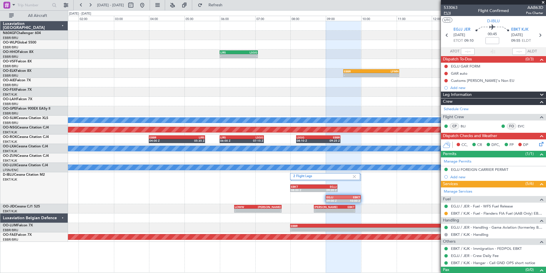
click at [451, 15] on span "P1/4" at bounding box center [451, 13] width 14 height 5
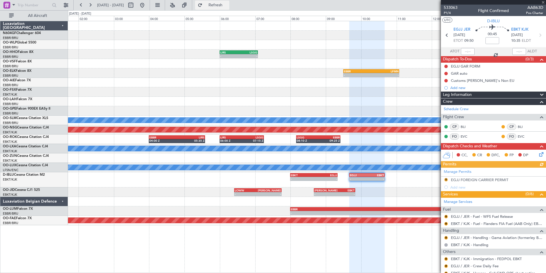
click at [226, 4] on span "Refresh" at bounding box center [216, 5] width 24 height 4
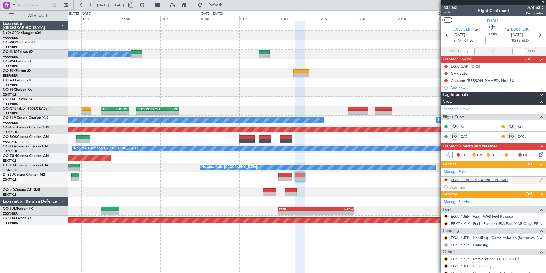
click at [445, 179] on button "R" at bounding box center [446, 179] width 3 height 3
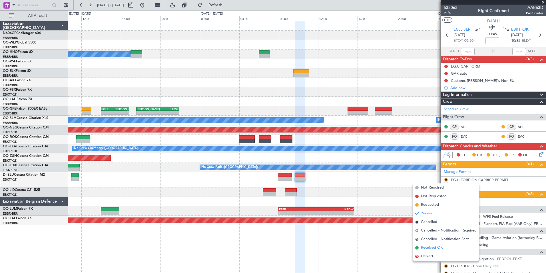
click at [429, 249] on span "Received OK" at bounding box center [432, 248] width 22 height 6
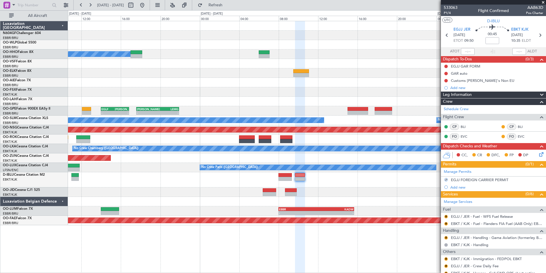
scroll to position [20, 0]
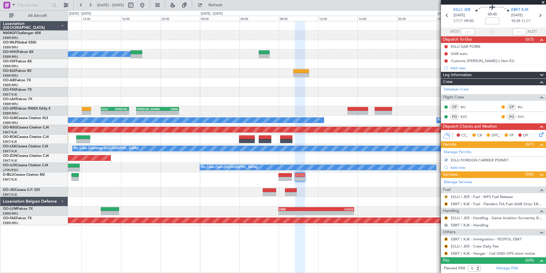
click at [447, 196] on button "R" at bounding box center [446, 196] width 3 height 3
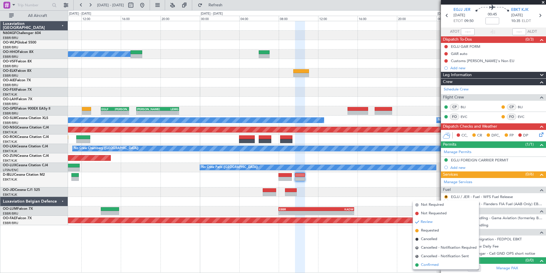
click at [426, 268] on li "Confirmed" at bounding box center [446, 264] width 66 height 9
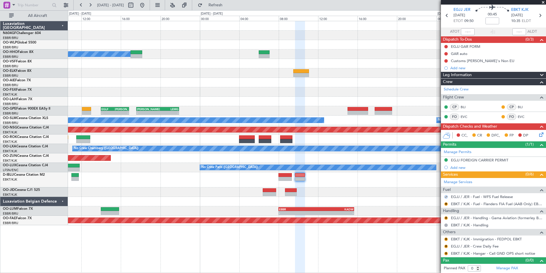
click at [444, 201] on nimbus-traffic-light "R" at bounding box center [446, 203] width 5 height 5
click at [446, 202] on button "R" at bounding box center [446, 203] width 3 height 3
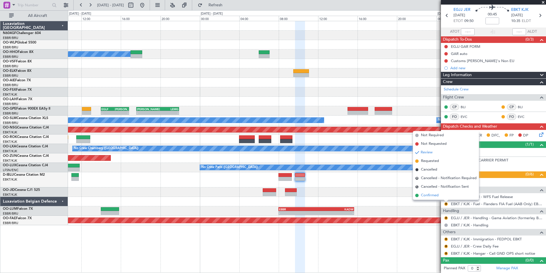
click at [430, 196] on span "Confirmed" at bounding box center [430, 195] width 18 height 6
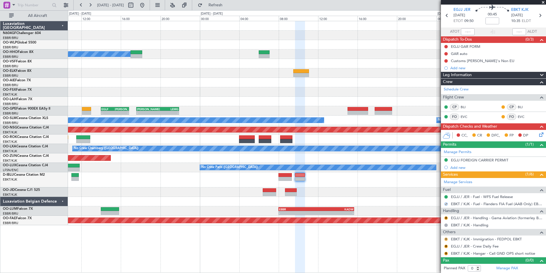
click at [446, 237] on button "R" at bounding box center [446, 238] width 3 height 3
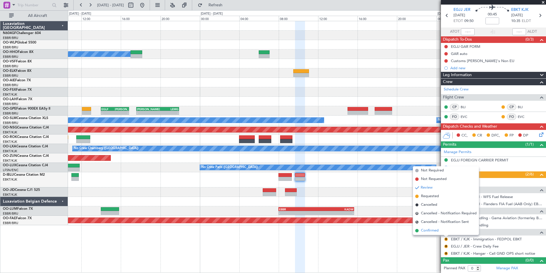
click at [431, 231] on span "Confirmed" at bounding box center [430, 230] width 18 height 6
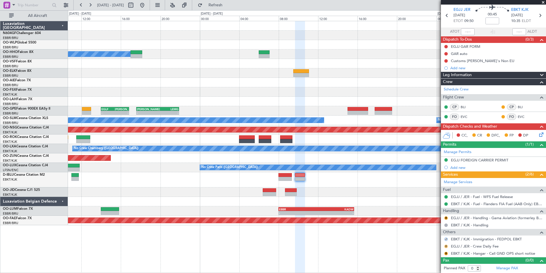
click at [445, 245] on button "R" at bounding box center [446, 245] width 3 height 3
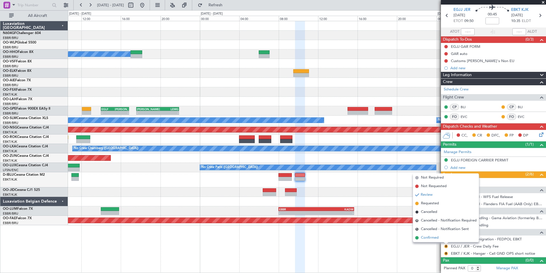
click at [432, 238] on span "Confirmed" at bounding box center [430, 238] width 18 height 6
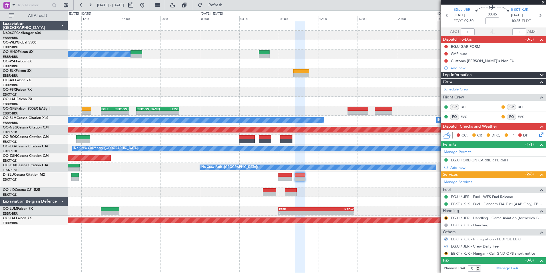
click at [448, 253] on div "R" at bounding box center [446, 253] width 5 height 5
click at [446, 253] on button "R" at bounding box center [446, 252] width 3 height 3
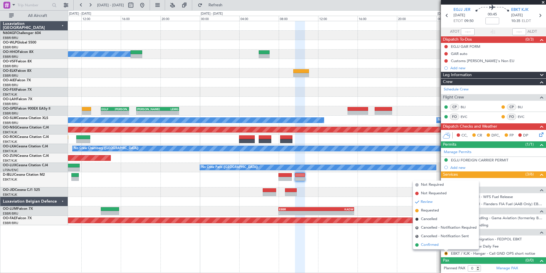
click at [431, 246] on span "Confirmed" at bounding box center [430, 245] width 18 height 6
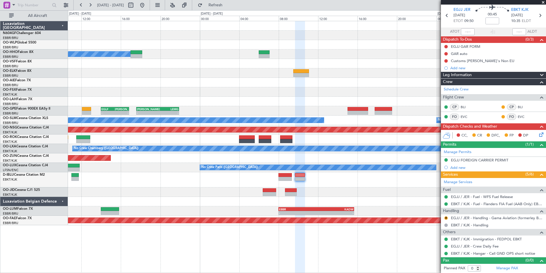
click at [460, 215] on div "R EGJJ / JER - Handling - Gama Aviation (formerley Beauport) EGJJ / JER" at bounding box center [493, 217] width 105 height 7
click at [460, 216] on link "EGJJ / JER - Handling - Gama Aviation (formerley Beauport) EGJJ / JER" at bounding box center [497, 217] width 92 height 5
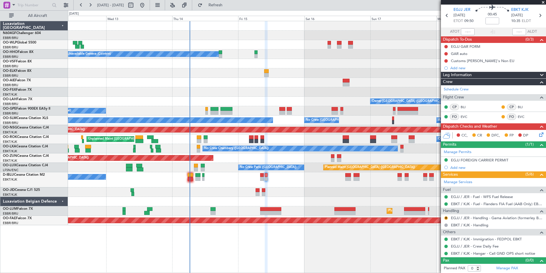
click at [187, 181] on div "No Crew [GEOGRAPHIC_DATA] ([GEOGRAPHIC_DATA] National)" at bounding box center [307, 179] width 478 height 15
click at [187, 179] on div "No Crew [GEOGRAPHIC_DATA] ([GEOGRAPHIC_DATA] National)" at bounding box center [307, 179] width 478 height 15
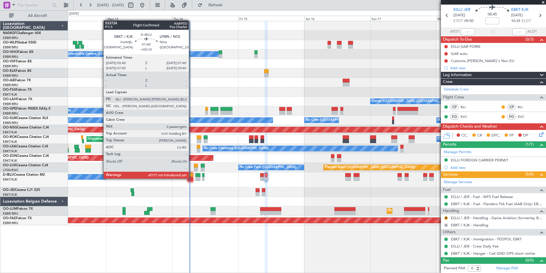
click at [191, 178] on div at bounding box center [190, 179] width 5 height 4
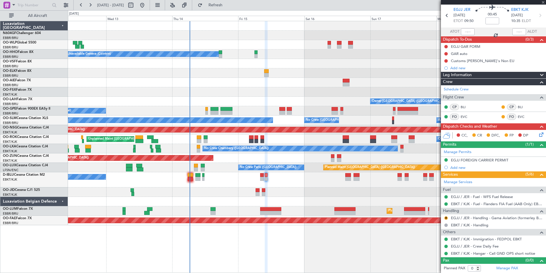
type input "+00:10"
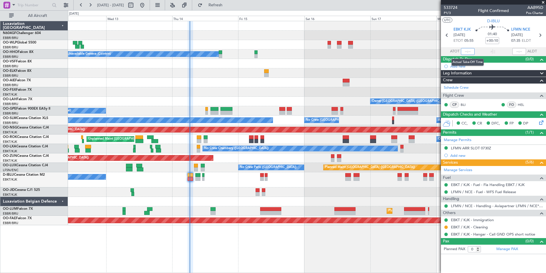
click at [467, 51] on input "text" at bounding box center [468, 51] width 14 height 7
type input "05:58"
click at [466, 19] on section "UTC D-IBLU" at bounding box center [493, 20] width 105 height 9
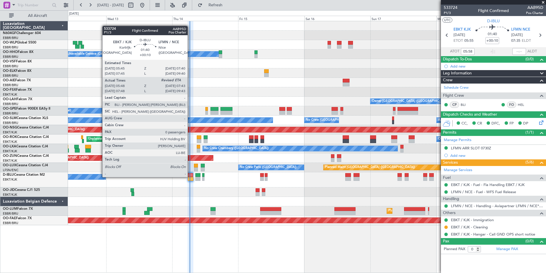
click at [190, 176] on div at bounding box center [190, 175] width 5 height 4
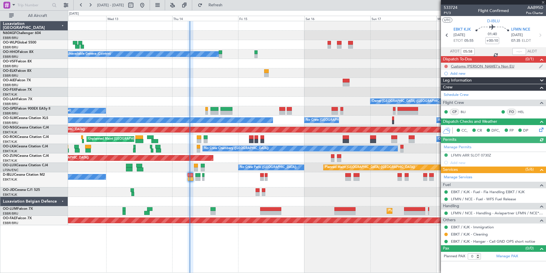
click at [446, 65] on button at bounding box center [446, 66] width 3 height 3
click at [448, 91] on span "Completed" at bounding box center [448, 92] width 19 height 6
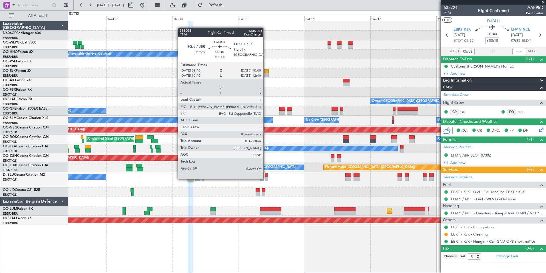
click at [266, 178] on div at bounding box center [266, 179] width 3 height 4
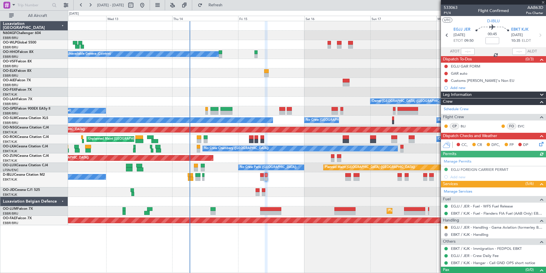
click at [449, 227] on div "R EGJJ / JER - Handling - Gama Aviation (formerley Beauport) EGJJ / JER" at bounding box center [493, 226] width 105 height 7
click at [446, 225] on button "R" at bounding box center [446, 226] width 3 height 3
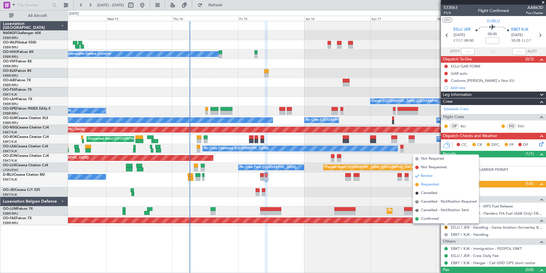
click at [426, 187] on span "Requested" at bounding box center [430, 184] width 18 height 6
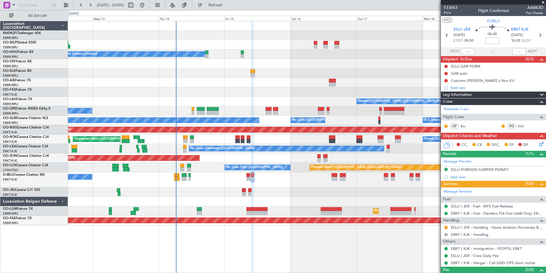
click at [236, 183] on div "No Crew [GEOGRAPHIC_DATA] ([GEOGRAPHIC_DATA] National)" at bounding box center [307, 179] width 478 height 15
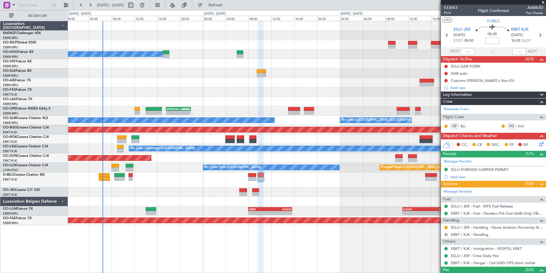
click at [189, 192] on div "A/C Unavailable Geneva (Cointrin) Owner Brussels (Brussels National) - - BIRK 1…" at bounding box center [307, 123] width 478 height 204
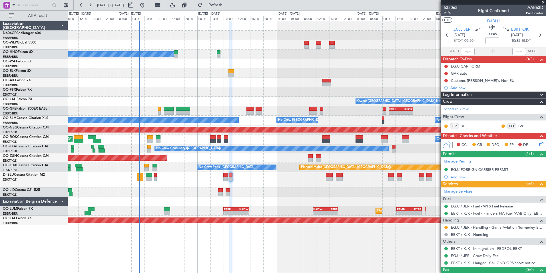
click at [236, 65] on div at bounding box center [307, 63] width 478 height 9
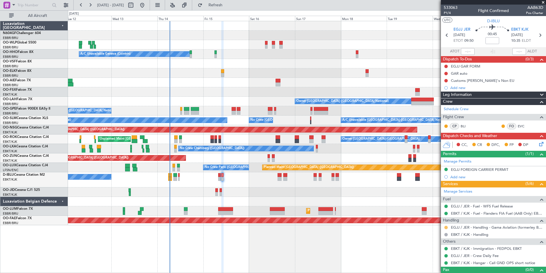
click at [446, 225] on button at bounding box center [446, 226] width 3 height 3
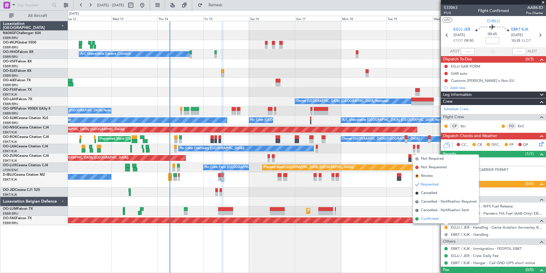
click at [431, 218] on span "Confirmed" at bounding box center [430, 219] width 18 height 6
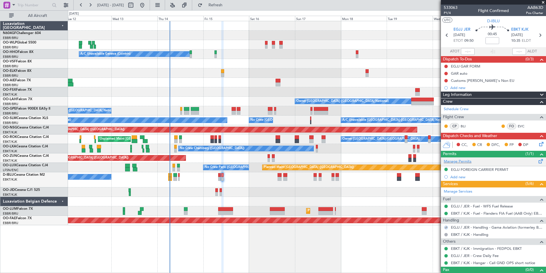
scroll to position [9, 0]
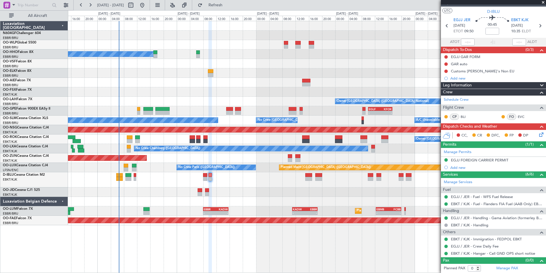
click at [133, 178] on div "No Crew [GEOGRAPHIC_DATA] ([GEOGRAPHIC_DATA] National)" at bounding box center [307, 179] width 478 height 15
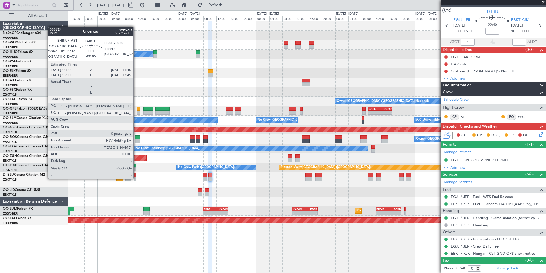
click at [136, 178] on div at bounding box center [135, 179] width 3 height 4
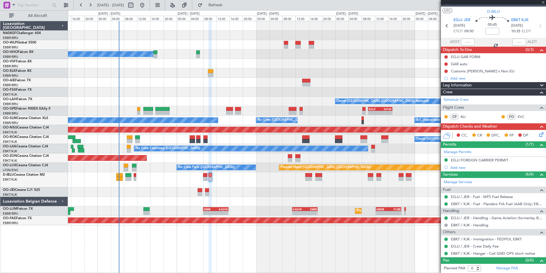
type input "-00:05"
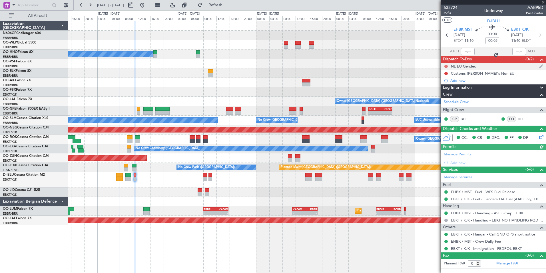
click at [447, 67] on button at bounding box center [446, 66] width 3 height 3
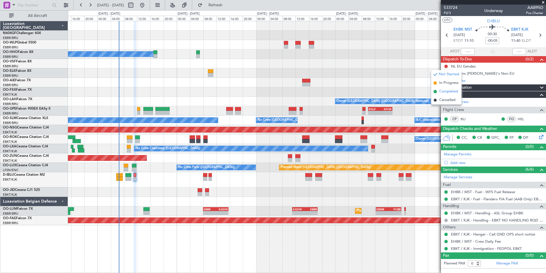
click at [451, 92] on span "Completed" at bounding box center [448, 92] width 19 height 6
click at [447, 72] on button at bounding box center [446, 73] width 3 height 3
click at [449, 99] on span "Completed" at bounding box center [448, 99] width 19 height 6
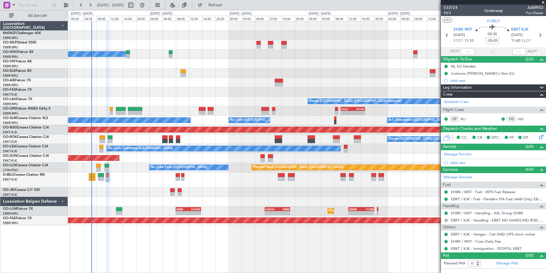
click at [176, 199] on div at bounding box center [307, 201] width 478 height 9
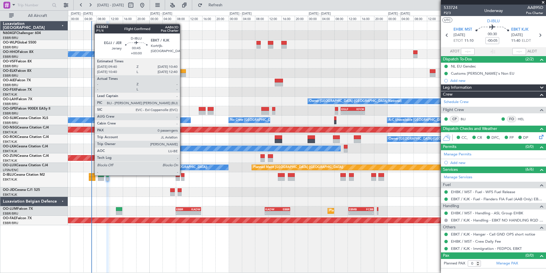
click at [183, 175] on div at bounding box center [182, 175] width 3 height 4
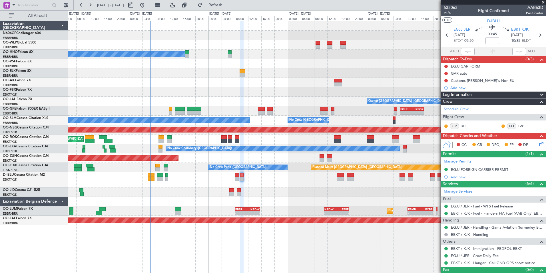
click at [279, 189] on div "A/C Unavailable Geneva (Cointrin) Owner Brussels (Brussels National) - - EBBR 1…" at bounding box center [307, 123] width 478 height 204
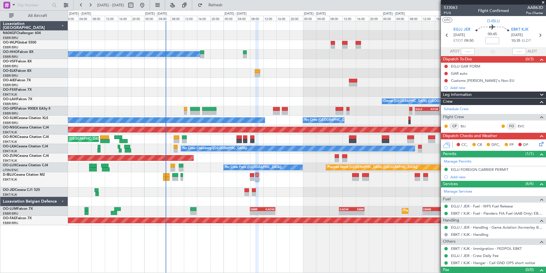
click at [305, 181] on div "No Crew [GEOGRAPHIC_DATA] ([GEOGRAPHIC_DATA] National)" at bounding box center [307, 179] width 478 height 15
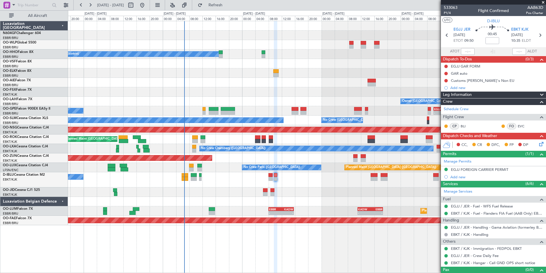
click at [286, 188] on div "A/C Unavailable Geneva (Cointrin) Owner Brussels (Brussels National) - - EBBR 1…" at bounding box center [307, 123] width 478 height 204
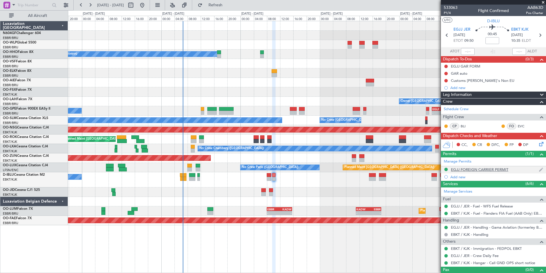
click at [479, 170] on div "EGJJ FOREIGN CARRIER PERMIT" at bounding box center [479, 169] width 57 height 5
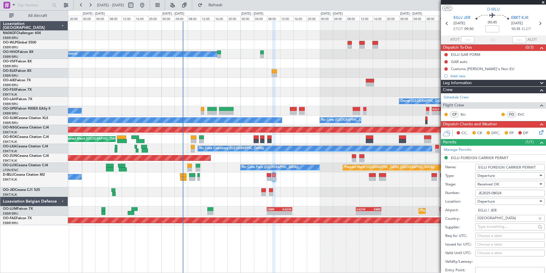
scroll to position [57, 0]
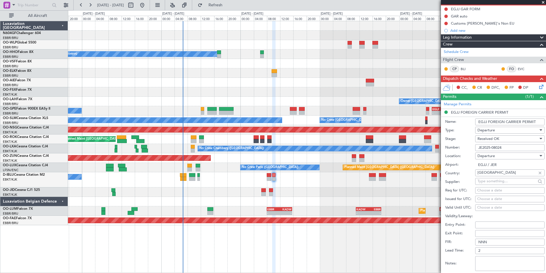
drag, startPoint x: 518, startPoint y: 147, endPoint x: 474, endPoint y: 147, distance: 43.7
click at [474, 147] on div "Number: JE2025-08024" at bounding box center [494, 147] width 99 height 9
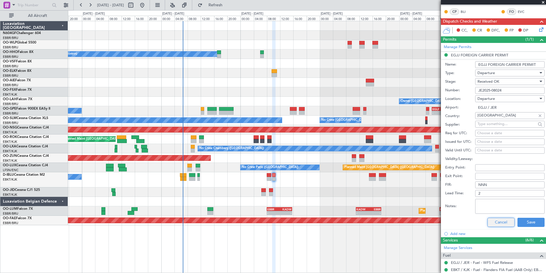
click at [498, 220] on button "Cancel" at bounding box center [501, 221] width 27 height 9
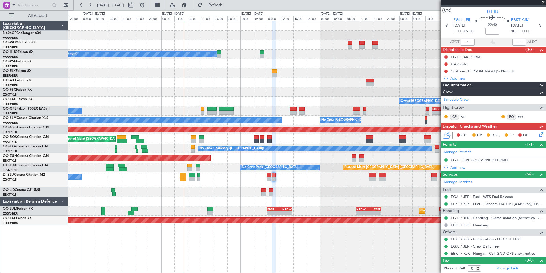
click at [538, 133] on icon at bounding box center [540, 133] width 5 height 5
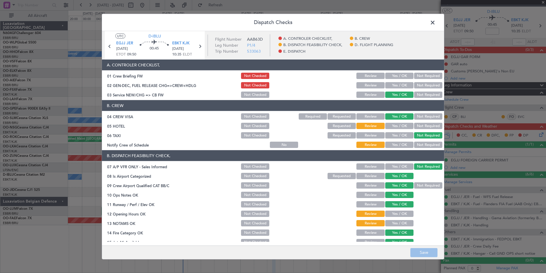
click at [415, 124] on button "Not Required" at bounding box center [428, 126] width 28 height 6
click at [398, 139] on section "B. CREW 04 CREW VISA Not Checked Required Requested Review Yes / OK Not Require…" at bounding box center [273, 124] width 342 height 49
click at [398, 141] on div "Yes / OK" at bounding box center [399, 145] width 29 height 8
click at [394, 142] on button "Yes / OK" at bounding box center [399, 144] width 28 height 6
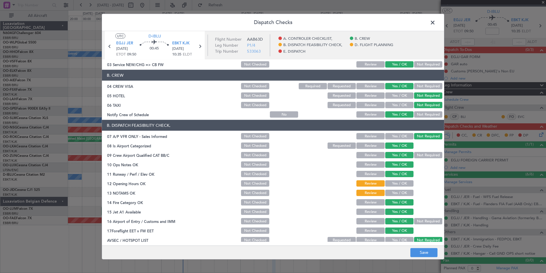
scroll to position [57, 0]
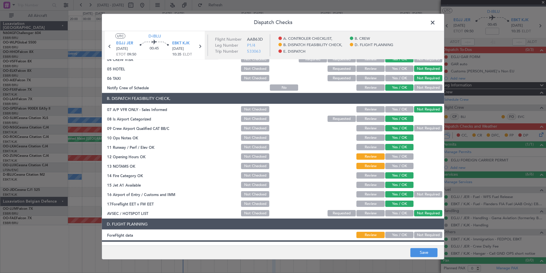
click at [394, 155] on button "Yes / OK" at bounding box center [399, 156] width 28 height 6
click at [394, 164] on button "Yes / OK" at bounding box center [399, 166] width 28 height 6
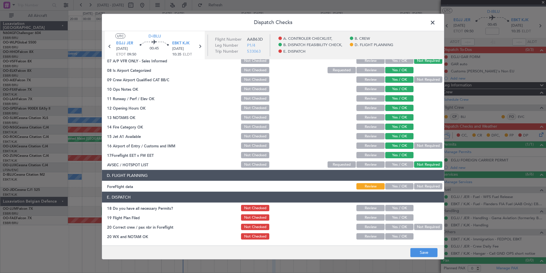
click at [398, 188] on button "Yes / OK" at bounding box center [399, 186] width 28 height 6
click at [423, 254] on button "Save" at bounding box center [424, 251] width 27 height 9
click at [436, 22] on span at bounding box center [436, 23] width 0 height 11
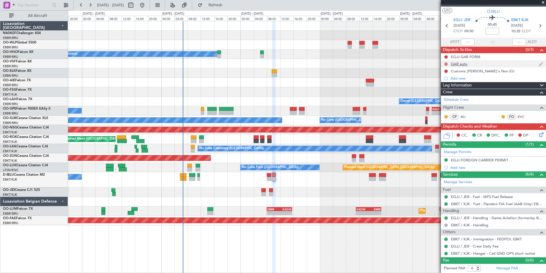
click at [445, 65] on button at bounding box center [446, 63] width 3 height 3
click at [447, 89] on span "Completed" at bounding box center [448, 89] width 19 height 6
click at [462, 69] on div "Customs [PERSON_NAME]'s Non EU" at bounding box center [482, 71] width 63 height 5
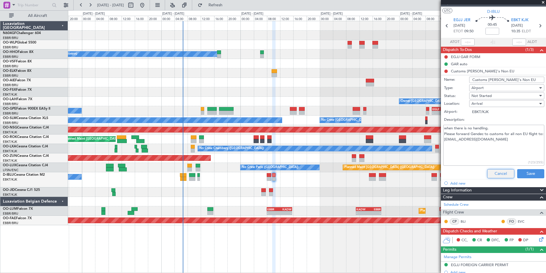
click at [495, 173] on button "Cancel" at bounding box center [500, 173] width 27 height 9
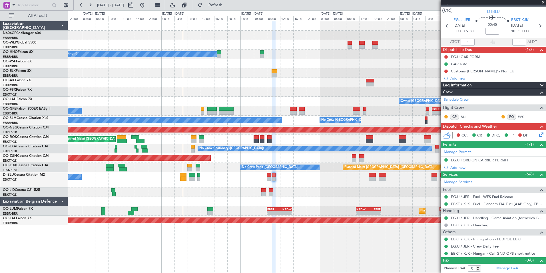
click at [538, 133] on icon at bounding box center [540, 133] width 5 height 5
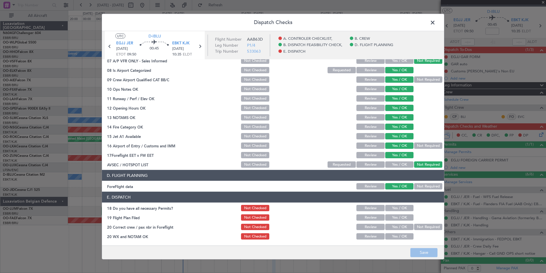
click at [387, 208] on button "Yes / OK" at bounding box center [399, 208] width 28 height 6
click at [391, 216] on button "Yes / OK" at bounding box center [399, 217] width 28 height 6
click at [394, 225] on button "Yes / OK" at bounding box center [399, 226] width 28 height 6
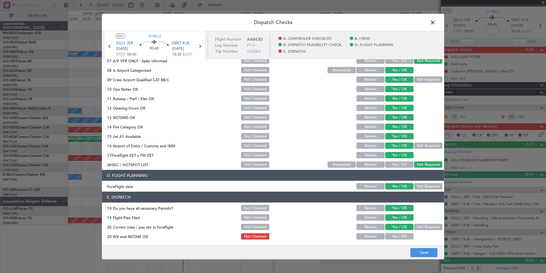
click at [395, 235] on button "Yes / OK" at bounding box center [399, 236] width 28 height 6
click at [419, 259] on div "Dispatch Checks UTC D-IBLU EGJJ JER 15/08/2025 ETOT 09:50 00:45 EBKT KJK 15/08/…" at bounding box center [273, 136] width 546 height 273
click at [418, 256] on button "Save" at bounding box center [424, 251] width 27 height 9
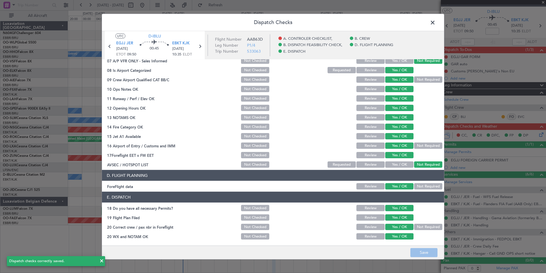
click at [434, 17] on header "Dispatch Checks" at bounding box center [273, 22] width 342 height 17
click at [436, 20] on span at bounding box center [436, 23] width 0 height 11
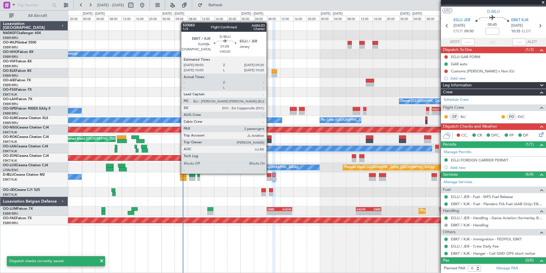
click at [269, 173] on div at bounding box center [269, 175] width 5 height 4
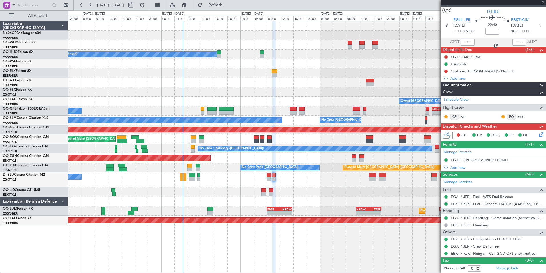
type input "+00:20"
type input "2"
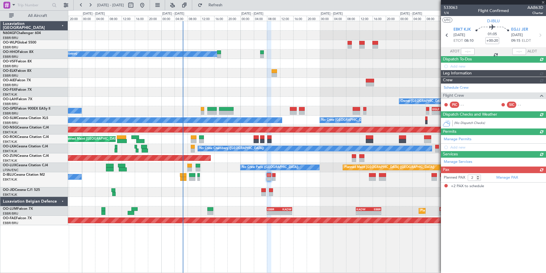
scroll to position [0, 0]
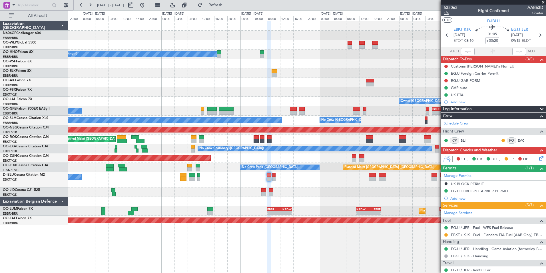
click at [447, 14] on span "1/4" at bounding box center [451, 13] width 14 height 5
click at [475, 67] on div "Customs [PERSON_NAME]'s Non EU" at bounding box center [482, 66] width 63 height 5
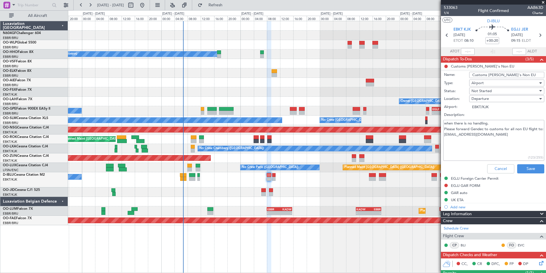
drag, startPoint x: 507, startPoint y: 142, endPoint x: 441, endPoint y: 147, distance: 66.7
click at [441, 147] on fb-app "12 Aug 2025 - 18 Aug 2025 Refresh Quick Links All Aircraft A/C Unavailable Gene…" at bounding box center [273, 138] width 546 height 268
click at [492, 169] on button "Cancel" at bounding box center [500, 168] width 27 height 9
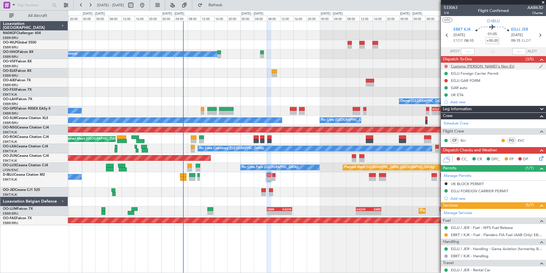
click at [445, 65] on button at bounding box center [446, 66] width 3 height 3
click at [444, 92] on span "Completed" at bounding box center [448, 92] width 19 height 6
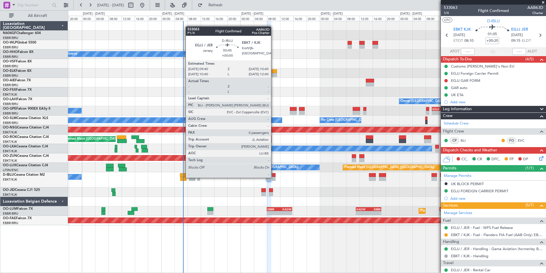
click at [274, 177] on div at bounding box center [273, 179] width 3 height 4
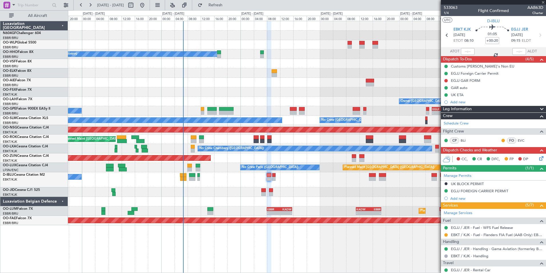
type input "0"
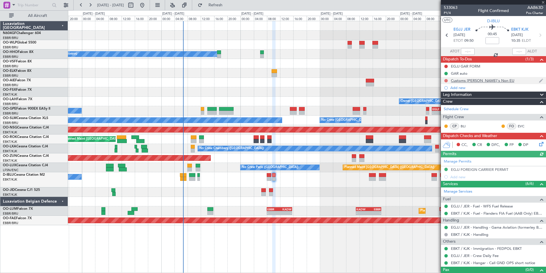
click at [446, 79] on button at bounding box center [446, 80] width 3 height 3
click at [452, 103] on span "Completed" at bounding box center [448, 106] width 19 height 6
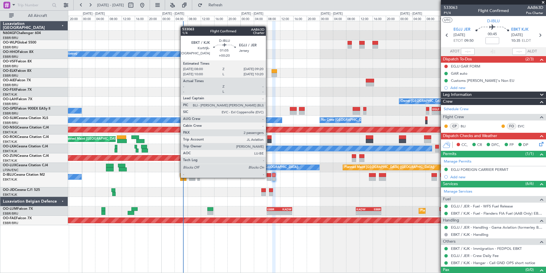
click at [268, 177] on div at bounding box center [269, 179] width 5 height 4
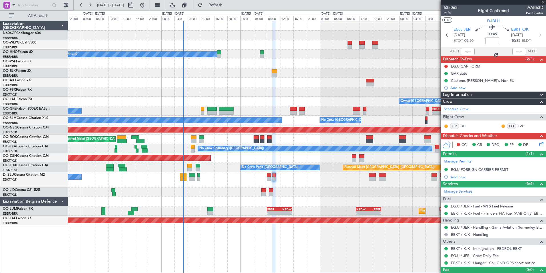
type input "+00:20"
type input "2"
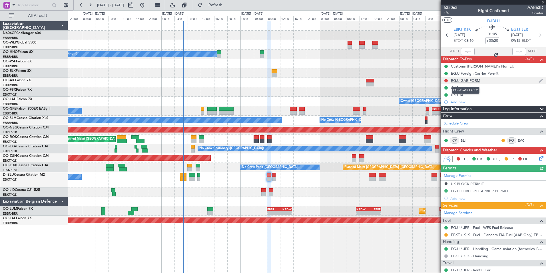
click at [459, 79] on div "EGJJ GAR FORM" at bounding box center [465, 80] width 29 height 5
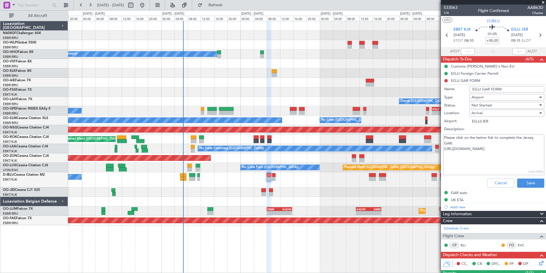
drag, startPoint x: 492, startPoint y: 153, endPoint x: 444, endPoint y: 150, distance: 47.8
click at [444, 150] on textarea "Please click on the below link to complete the Jersey GAR: [URL][DOMAIN_NAME]" at bounding box center [493, 154] width 101 height 41
click at [495, 183] on button "Cancel" at bounding box center [500, 182] width 27 height 9
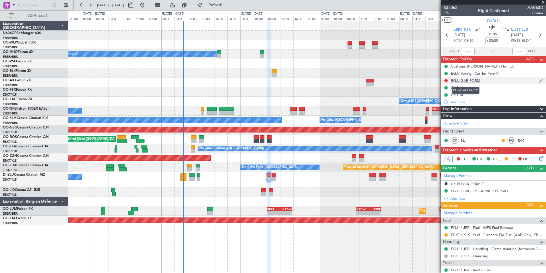
click at [477, 80] on div "EGJJ GAR FORM" at bounding box center [465, 80] width 29 height 5
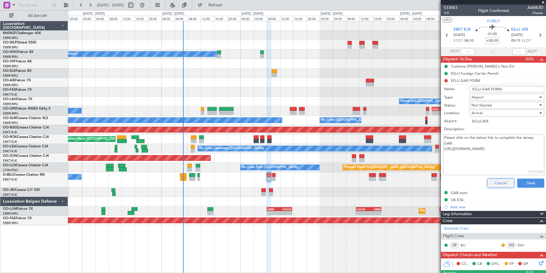
click at [490, 182] on button "Cancel" at bounding box center [500, 182] width 27 height 9
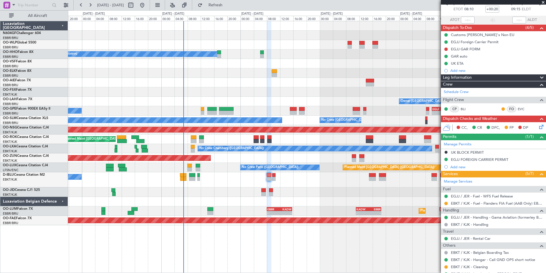
scroll to position [78, 0]
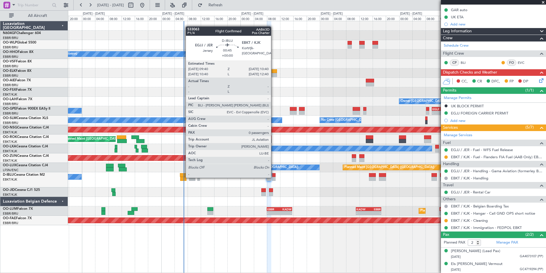
click at [274, 177] on div at bounding box center [273, 179] width 3 height 4
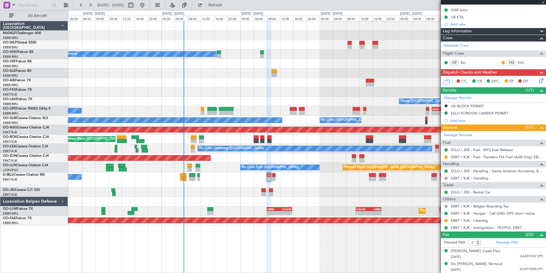
type input "0"
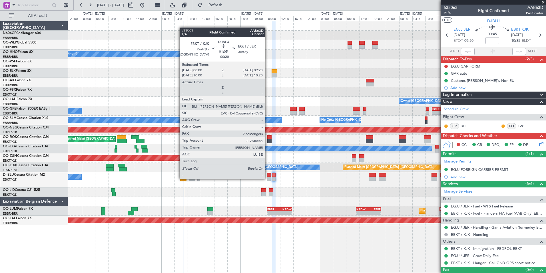
click at [268, 178] on div at bounding box center [269, 179] width 5 height 4
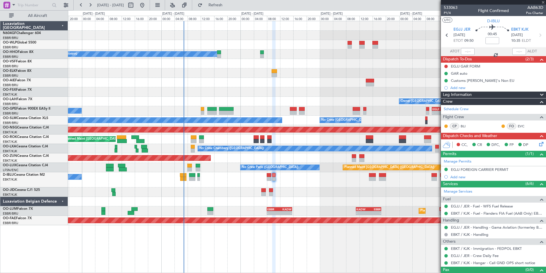
type input "+00:20"
type input "2"
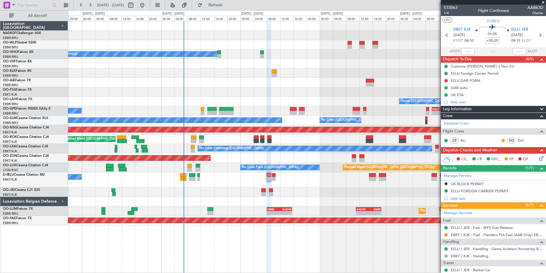
click at [539, 156] on icon at bounding box center [540, 157] width 5 height 5
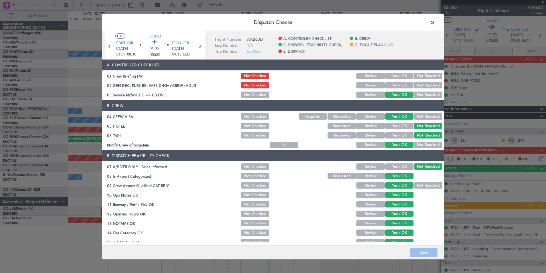
click at [392, 85] on button "Yes / OK" at bounding box center [399, 85] width 28 height 6
click at [425, 248] on button "Save" at bounding box center [424, 251] width 27 height 9
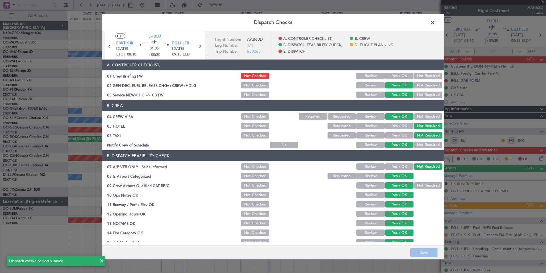
click at [436, 21] on span at bounding box center [436, 23] width 0 height 11
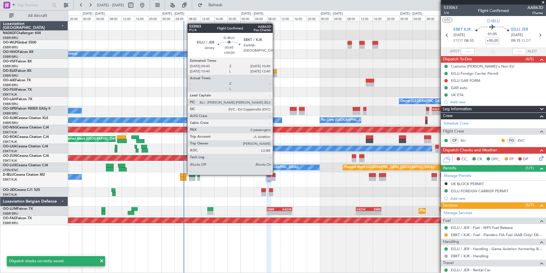
click at [275, 174] on div at bounding box center [273, 175] width 3 height 4
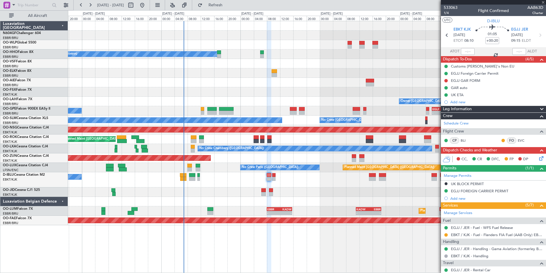
type input "0"
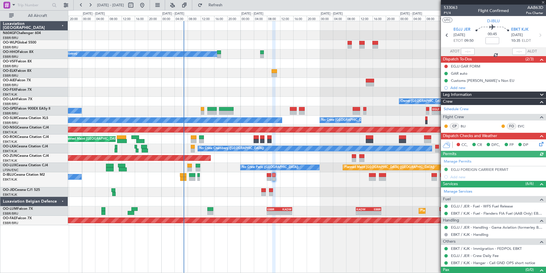
click at [538, 145] on icon at bounding box center [540, 143] width 5 height 5
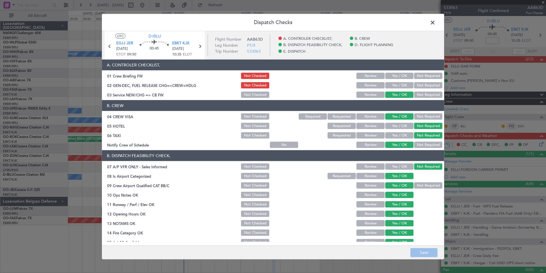
click at [394, 87] on button "Yes / OK" at bounding box center [399, 85] width 28 height 6
click at [428, 252] on button "Save" at bounding box center [424, 251] width 27 height 9
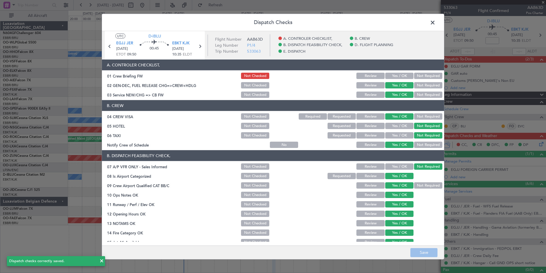
click at [436, 18] on span at bounding box center [436, 23] width 0 height 11
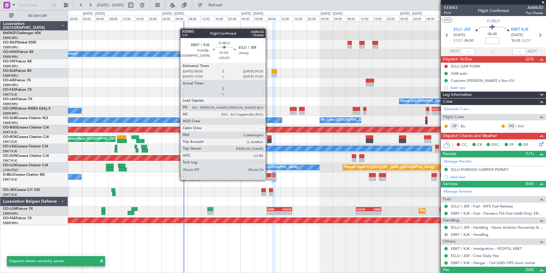
click at [268, 179] on div at bounding box center [269, 179] width 5 height 4
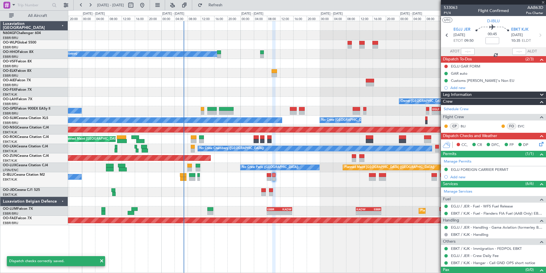
type input "+00:20"
type input "2"
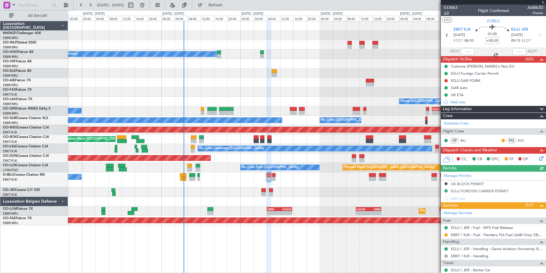
click at [448, 13] on span "1/4" at bounding box center [451, 13] width 14 height 5
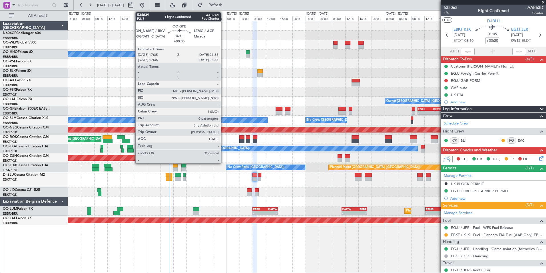
click at [203, 105] on div "A/C Unavailable Geneva (Cointrin) Owner [GEOGRAPHIC_DATA] (Brussels National) -…" at bounding box center [307, 123] width 478 height 204
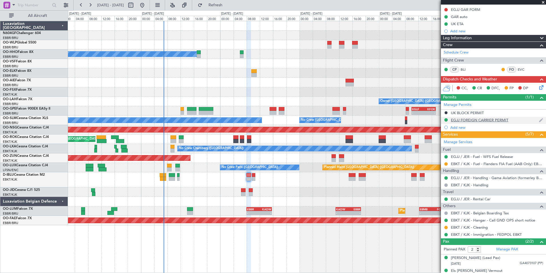
scroll to position [78, 0]
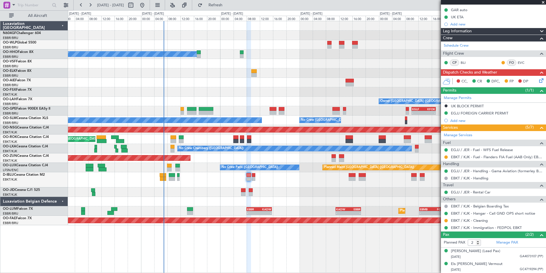
click at [533, 78] on div "CC, CR DFC, FP DP" at bounding box center [496, 81] width 84 height 9
click at [538, 79] on icon at bounding box center [540, 79] width 5 height 5
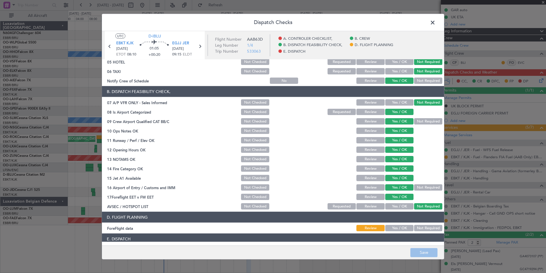
scroll to position [106, 0]
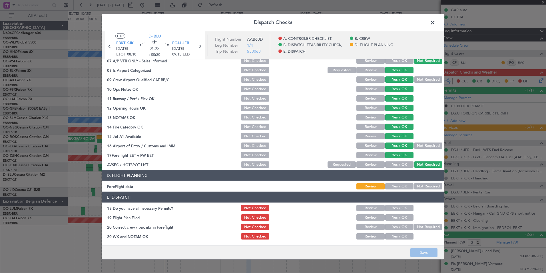
click at [393, 185] on button "Yes / OK" at bounding box center [399, 186] width 28 height 6
click at [422, 251] on button "Save" at bounding box center [424, 251] width 27 height 9
click at [401, 209] on button "Yes / OK" at bounding box center [399, 208] width 28 height 6
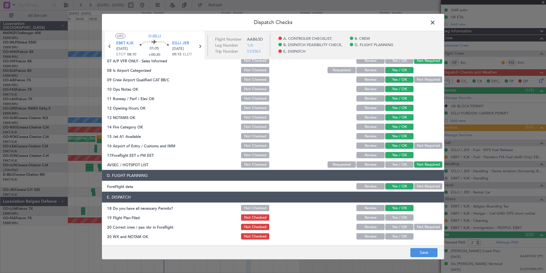
click at [399, 216] on button "Yes / OK" at bounding box center [399, 217] width 28 height 6
click at [397, 223] on div "Yes / OK" at bounding box center [399, 227] width 29 height 8
click at [397, 231] on section "E. DISPATCH 18 Do you have all necessary Permits? Not Checked Review Yes / OK 1…" at bounding box center [273, 215] width 342 height 49
click at [395, 225] on button "Yes / OK" at bounding box center [399, 226] width 28 height 6
click at [396, 239] on button "Yes / OK" at bounding box center [399, 236] width 28 height 6
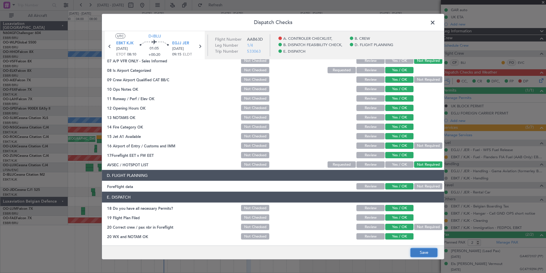
click at [432, 255] on button "Save" at bounding box center [424, 251] width 27 height 9
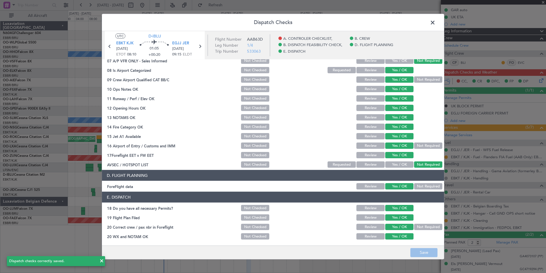
click at [436, 23] on span at bounding box center [436, 23] width 0 height 11
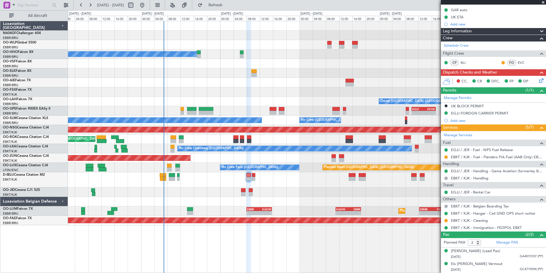
click at [538, 81] on icon at bounding box center [540, 79] width 5 height 5
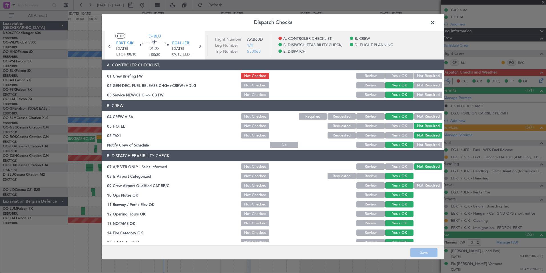
click at [393, 73] on button "Yes / OK" at bounding box center [399, 76] width 28 height 6
click at [421, 254] on button "Save" at bounding box center [424, 251] width 27 height 9
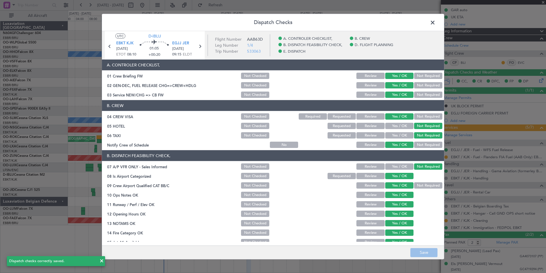
click at [436, 21] on span at bounding box center [436, 23] width 0 height 11
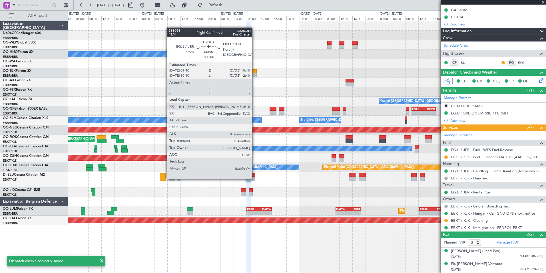
click at [255, 178] on div at bounding box center [253, 179] width 3 height 4
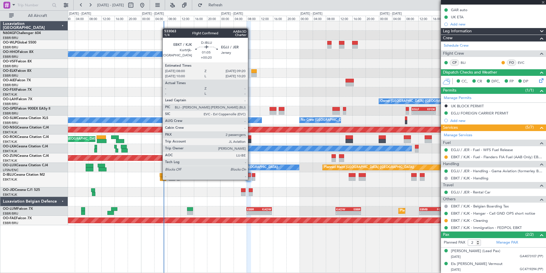
type input "0"
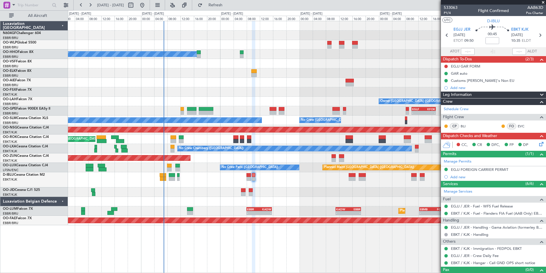
click at [538, 145] on icon at bounding box center [540, 143] width 5 height 5
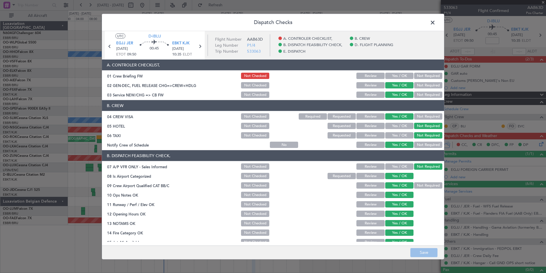
click at [400, 78] on button "Yes / OK" at bounding box center [399, 76] width 28 height 6
click at [422, 253] on button "Save" at bounding box center [424, 251] width 27 height 9
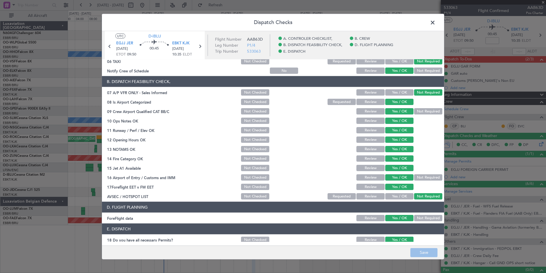
scroll to position [106, 0]
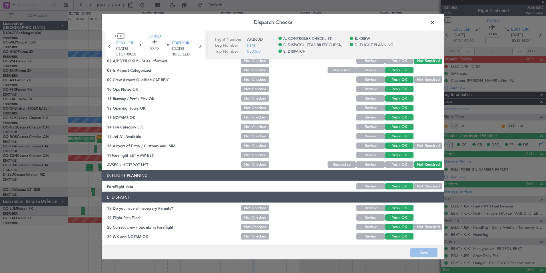
click at [436, 23] on span at bounding box center [436, 23] width 0 height 11
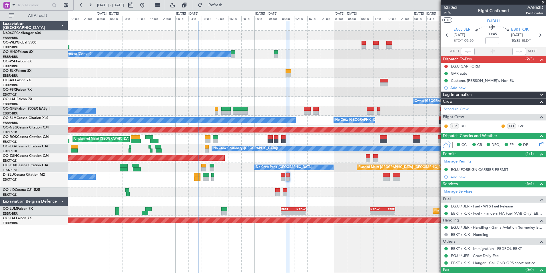
click at [348, 185] on div "No Crew [GEOGRAPHIC_DATA] ([GEOGRAPHIC_DATA] National)" at bounding box center [307, 179] width 478 height 15
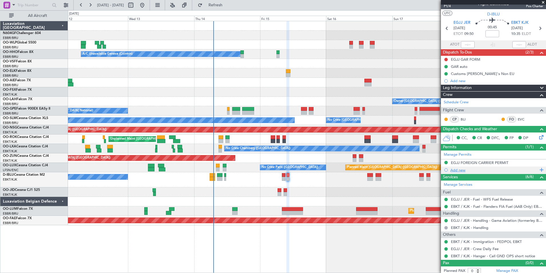
scroll to position [9, 0]
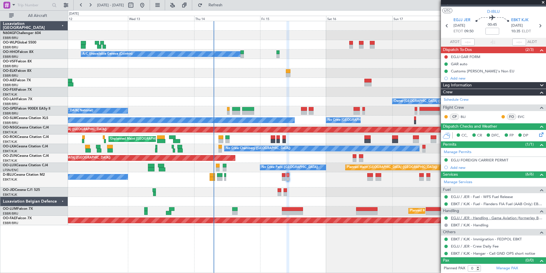
click at [464, 218] on link "EGJJ / JER - Handling - Gama Aviation (formerley Beauport) EGJJ / JER" at bounding box center [497, 217] width 92 height 5
click at [465, 117] on link "BLI" at bounding box center [467, 116] width 13 height 5
click at [6, 179] on link "EBKT/KJK Kortrijk-Wevelgem" at bounding box center [10, 179] width 14 height 4
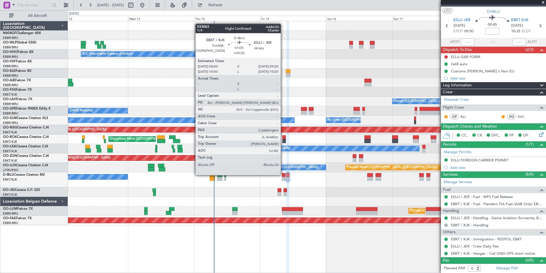
click at [283, 174] on div at bounding box center [284, 175] width 4 height 4
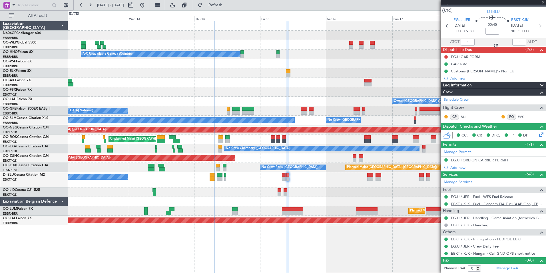
type input "+00:20"
type input "2"
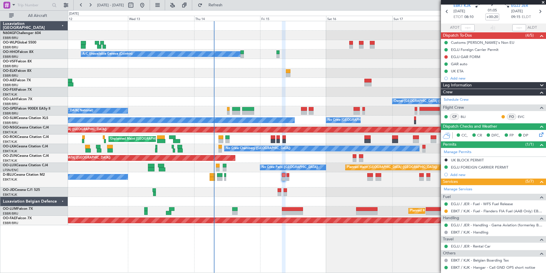
scroll to position [0, 0]
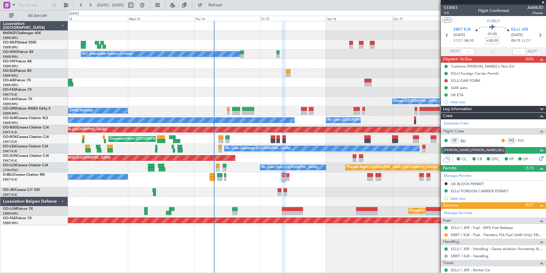
click at [462, 138] on link "BLI" at bounding box center [467, 140] width 13 height 5
click at [518, 141] on link "EVC" at bounding box center [524, 140] width 13 height 5
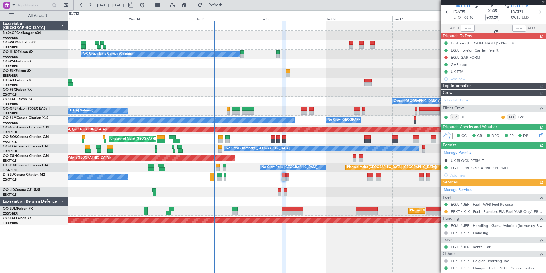
scroll to position [78, 0]
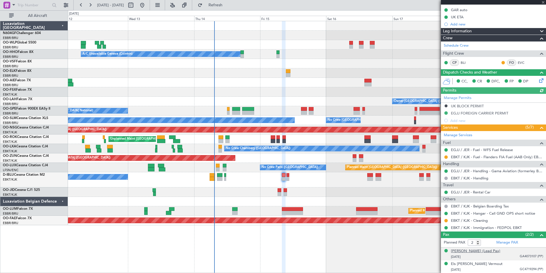
click at [494, 251] on div "[PERSON_NAME] (Lead Pax)" at bounding box center [475, 251] width 49 height 6
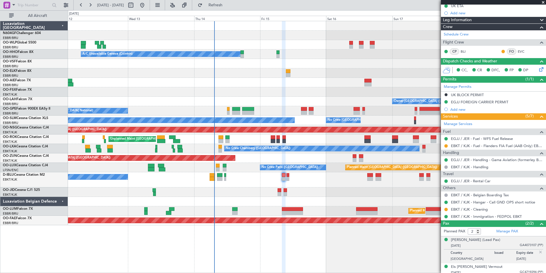
scroll to position [92, 0]
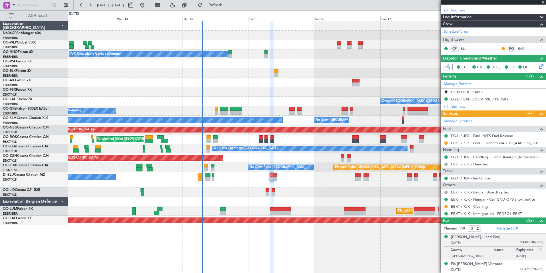
click at [247, 171] on div "A/C Unavailable Geneva (Cointrin) Owner Brussels (Brussels National) - - EBBR 1…" at bounding box center [307, 123] width 478 height 204
click at [475, 264] on div "Els [PERSON_NAME] Vermout" at bounding box center [477, 264] width 52 height 6
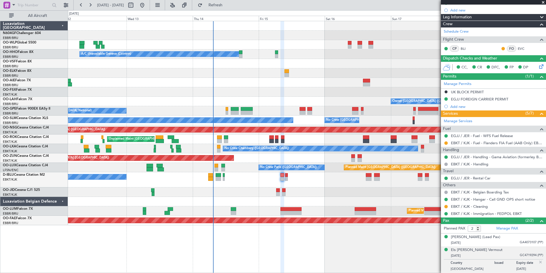
click at [273, 185] on div "No Crew [GEOGRAPHIC_DATA] ([GEOGRAPHIC_DATA] National)" at bounding box center [307, 179] width 478 height 15
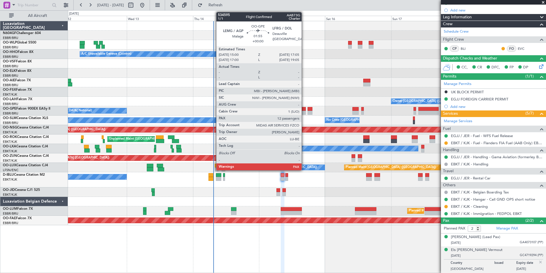
click at [304, 112] on div at bounding box center [303, 113] width 6 height 4
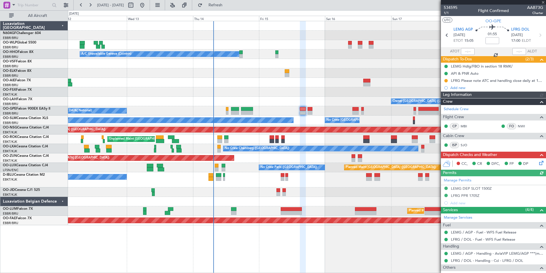
scroll to position [36, 0]
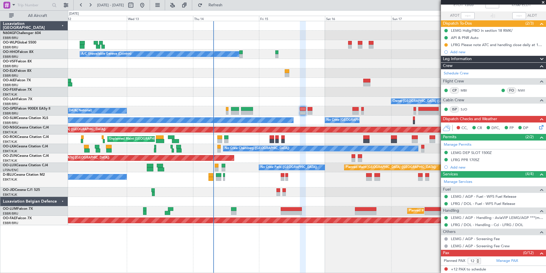
click at [277, 199] on div at bounding box center [307, 201] width 478 height 9
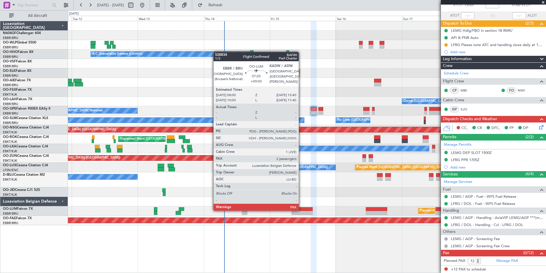
click at [301, 210] on div at bounding box center [302, 209] width 21 height 4
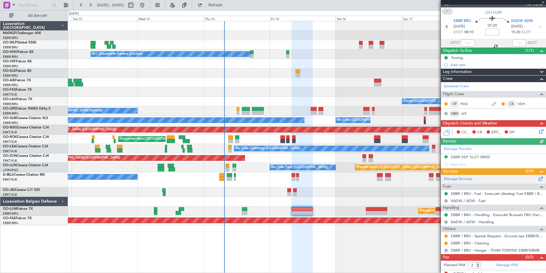
scroll to position [13, 0]
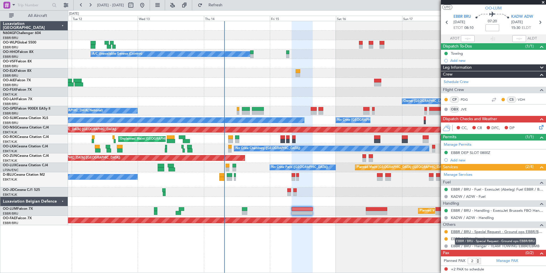
click at [464, 229] on link "EBBR / BRU - Special Request - Ground ops EBBR/BRU" at bounding box center [497, 231] width 92 height 5
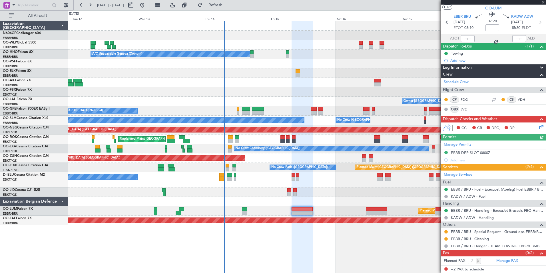
scroll to position [0, 0]
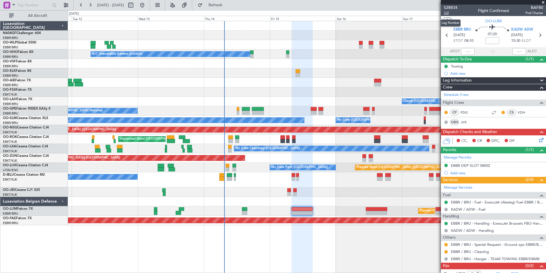
click at [446, 15] on span "1/2" at bounding box center [451, 13] width 14 height 5
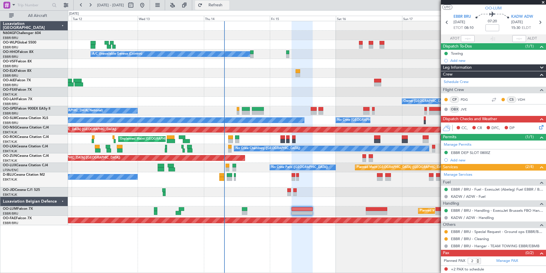
click at [229, 8] on button "Refresh" at bounding box center [212, 5] width 34 height 9
type input "4"
click at [499, 261] on link "Manage PAX" at bounding box center [508, 261] width 22 height 6
click at [227, 6] on span "Refresh" at bounding box center [216, 5] width 24 height 4
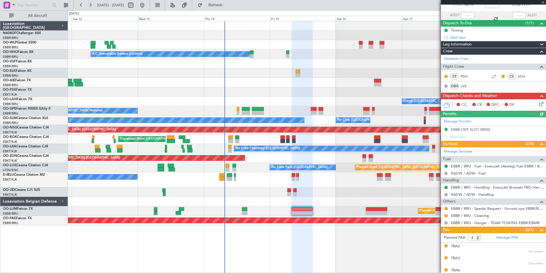
scroll to position [53, 0]
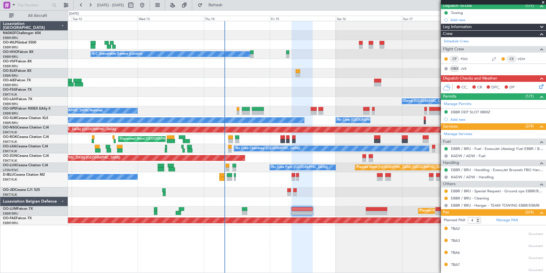
click at [538, 84] on icon at bounding box center [540, 85] width 5 height 5
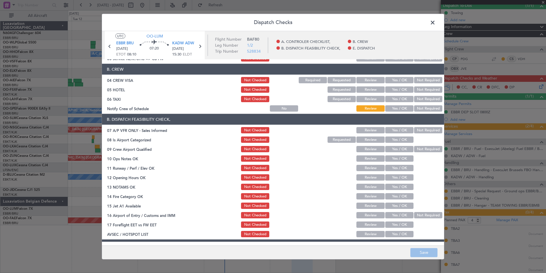
scroll to position [0, 0]
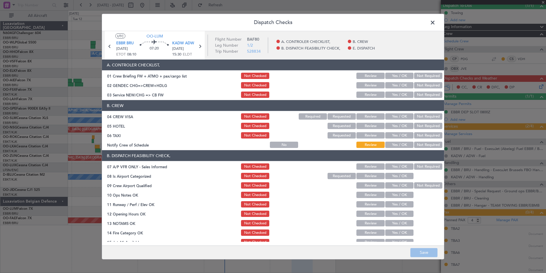
click at [393, 93] on button "Yes / OK" at bounding box center [399, 94] width 28 height 6
click at [421, 116] on button "Not Required" at bounding box center [428, 116] width 28 height 6
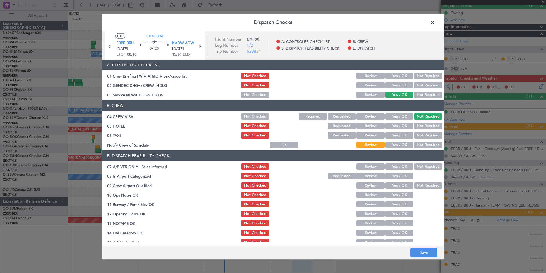
click at [417, 130] on section "B. CREW 04 CREW VISA Not Checked Required Requested Review Yes / OK Not Require…" at bounding box center [273, 124] width 342 height 49
click at [417, 128] on button "Not Required" at bounding box center [428, 126] width 28 height 6
click at [417, 136] on button "Not Required" at bounding box center [428, 135] width 28 height 6
click at [398, 145] on button "Yes / OK" at bounding box center [399, 144] width 28 height 6
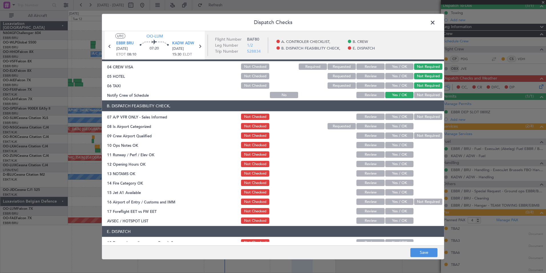
scroll to position [84, 0]
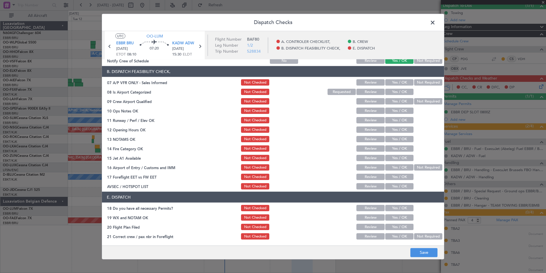
click at [417, 83] on button "Not Required" at bounding box center [428, 82] width 28 height 6
click at [404, 92] on button "Yes / OK" at bounding box center [399, 92] width 28 height 6
click at [416, 104] on button "Not Required" at bounding box center [428, 101] width 28 height 6
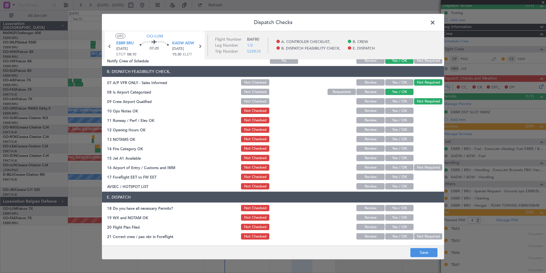
click at [401, 108] on button "Yes / OK" at bounding box center [399, 110] width 28 height 6
click at [400, 116] on div "Yes / OK" at bounding box center [399, 120] width 29 height 8
click at [398, 121] on button "Yes / OK" at bounding box center [399, 120] width 28 height 6
drag, startPoint x: 397, startPoint y: 129, endPoint x: 397, endPoint y: 134, distance: 4.9
click at [397, 130] on button "Yes / OK" at bounding box center [399, 129] width 28 height 6
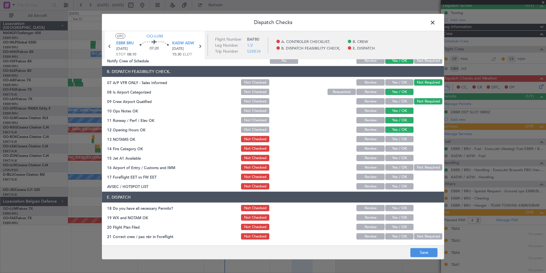
click at [398, 137] on button "Yes / OK" at bounding box center [399, 139] width 28 height 6
click at [398, 147] on button "Yes / OK" at bounding box center [399, 148] width 28 height 6
click at [397, 160] on button "Yes / OK" at bounding box center [399, 158] width 28 height 6
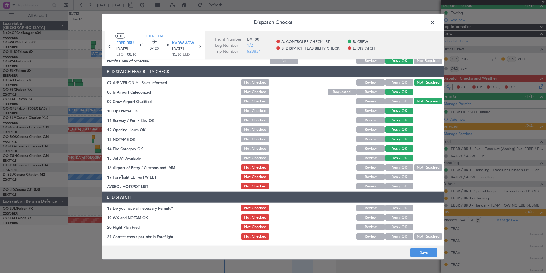
click at [414, 165] on button "Not Required" at bounding box center [428, 167] width 28 height 6
click at [403, 185] on button "Yes / OK" at bounding box center [399, 186] width 28 height 6
click at [422, 247] on footer "Save" at bounding box center [273, 252] width 342 height 14
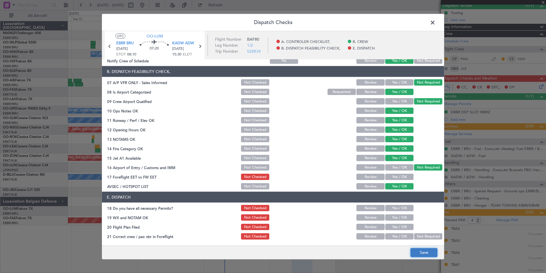
click at [422, 252] on button "Save" at bounding box center [424, 251] width 27 height 9
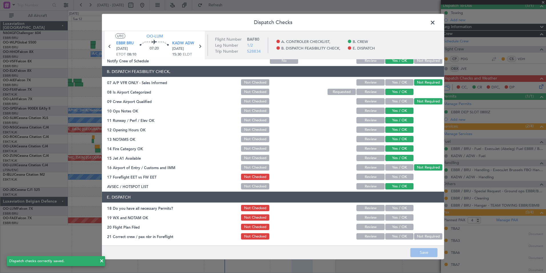
click at [436, 24] on span at bounding box center [436, 23] width 0 height 11
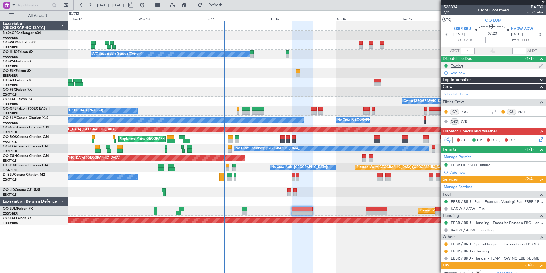
scroll to position [0, 0]
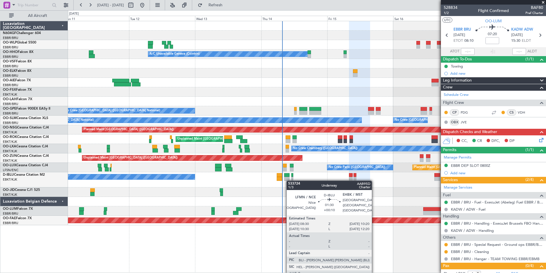
click at [289, 180] on div "No Crew [GEOGRAPHIC_DATA] ([GEOGRAPHIC_DATA] National)" at bounding box center [307, 179] width 478 height 15
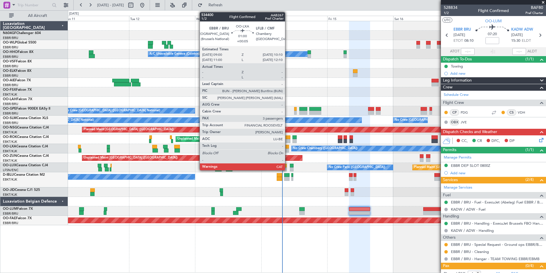
click at [288, 151] on div at bounding box center [287, 150] width 3 height 4
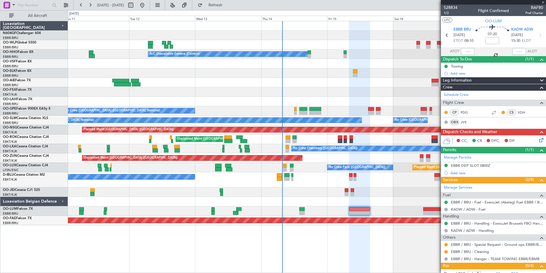
type input "+00:05"
type input "3"
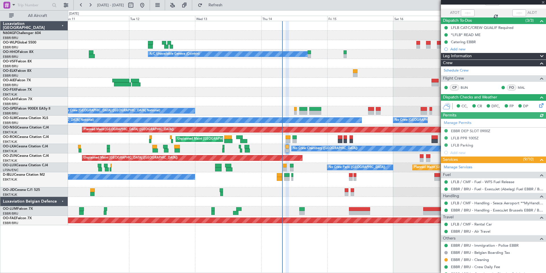
scroll to position [86, 0]
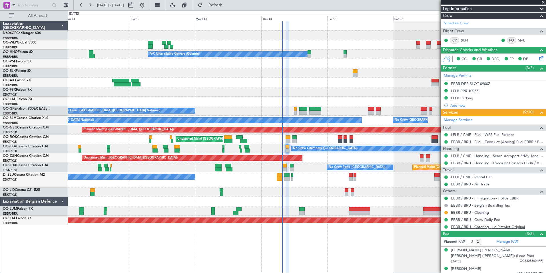
click at [465, 226] on link "EBBR / BRU - Catering - Le Pistolet Original" at bounding box center [488, 226] width 74 height 5
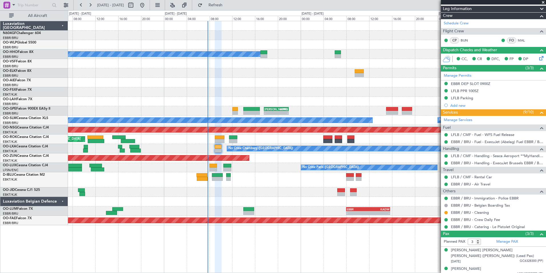
click at [285, 177] on div "A/C Unavailable Geneva (Cointrin) Owner Brussels (Brussels National) - - BIRK 1…" at bounding box center [307, 123] width 478 height 204
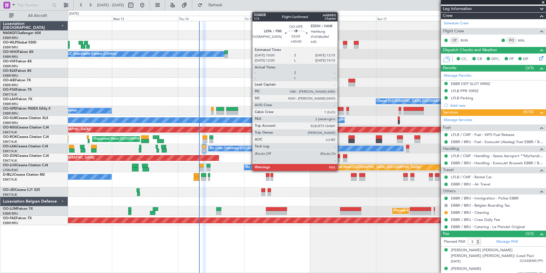
click at [340, 108] on div at bounding box center [340, 109] width 6 height 4
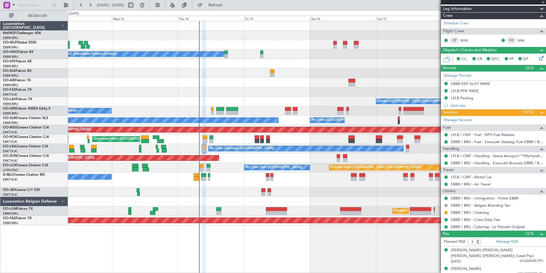
type input "7"
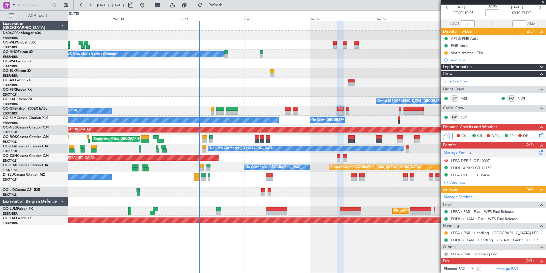
scroll to position [61, 0]
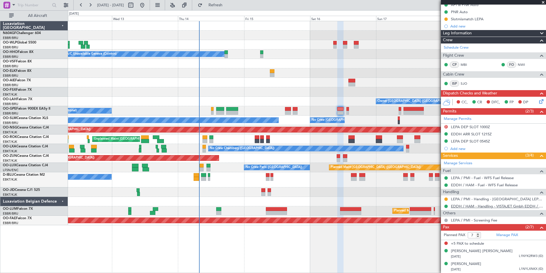
click at [438, 220] on div "Planned Maint Kortrijk-[GEOGRAPHIC_DATA]" at bounding box center [181, 219] width 1182 height 5
click at [463, 203] on link "EDDH / HAM - Handling - VISTAJET Gmbh EDDH / HAM" at bounding box center [497, 205] width 92 height 5
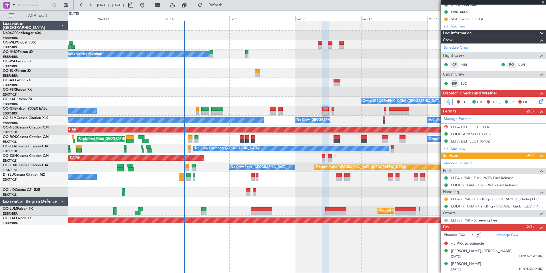
click at [227, 182] on div "No Crew [GEOGRAPHIC_DATA] ([GEOGRAPHIC_DATA] National)" at bounding box center [307, 179] width 478 height 15
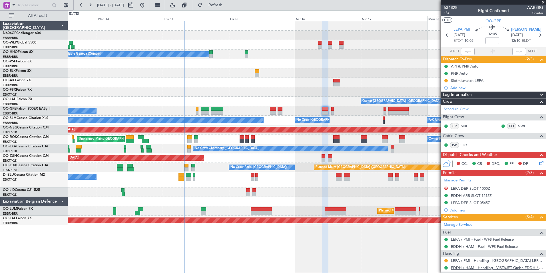
scroll to position [61, 0]
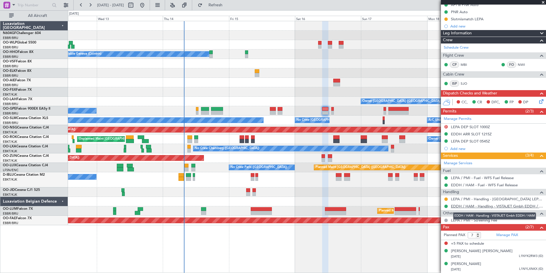
click at [475, 207] on link "EDDH / HAM - Handling - VISTAJET Gmbh EDDH / HAM" at bounding box center [497, 205] width 92 height 5
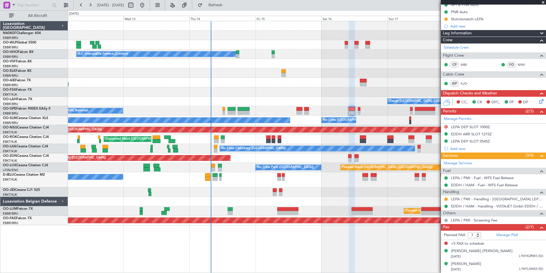
click at [323, 190] on div at bounding box center [307, 191] width 478 height 9
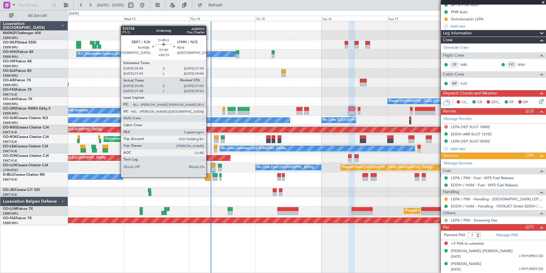
click at [208, 176] on div at bounding box center [207, 175] width 5 height 4
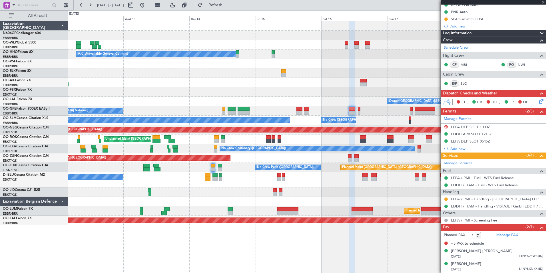
type input "+00:10"
type input "05:58"
type input "0"
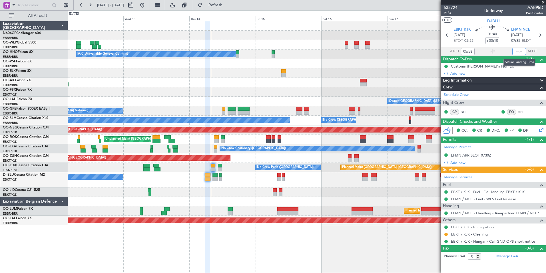
click at [520, 49] on input "text" at bounding box center [520, 51] width 14 height 7
click at [521, 23] on section "UTC D-IBLU" at bounding box center [493, 20] width 105 height 9
type input "07:32"
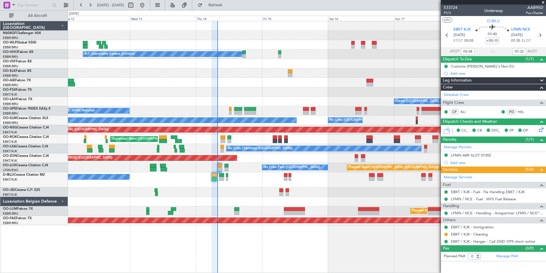
click at [244, 170] on div "Planned Maint [GEOGRAPHIC_DATA] ([GEOGRAPHIC_DATA]) No Crew [GEOGRAPHIC_DATA] (…" at bounding box center [307, 167] width 478 height 9
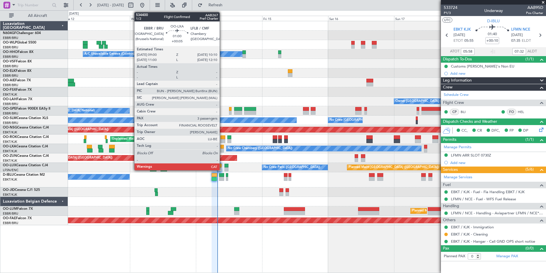
click at [222, 148] on div at bounding box center [222, 150] width 3 height 4
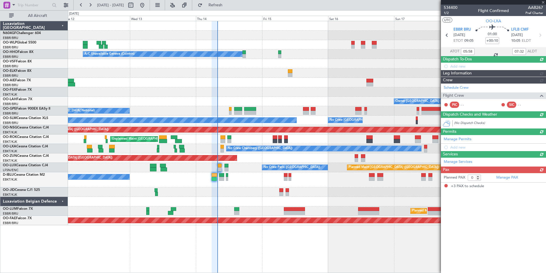
type input "+00:05"
type input "3"
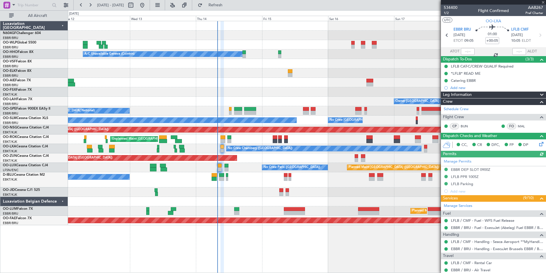
scroll to position [57, 0]
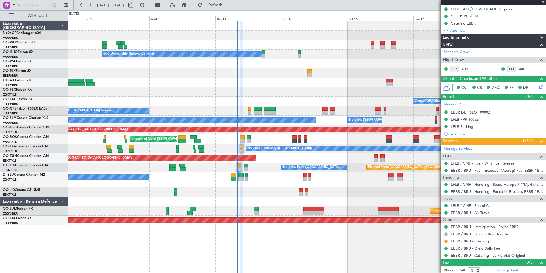
click at [349, 174] on div "A/C Unavailable Geneva (Cointrin) Owner [GEOGRAPHIC_DATA] (Brussels National) -…" at bounding box center [307, 123] width 478 height 204
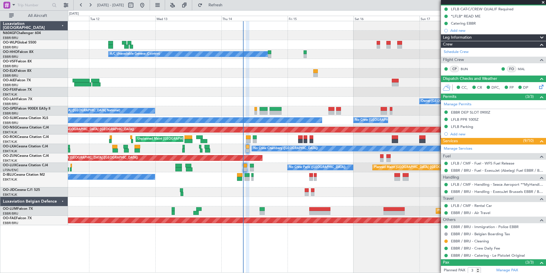
click at [344, 188] on div at bounding box center [307, 191] width 478 height 9
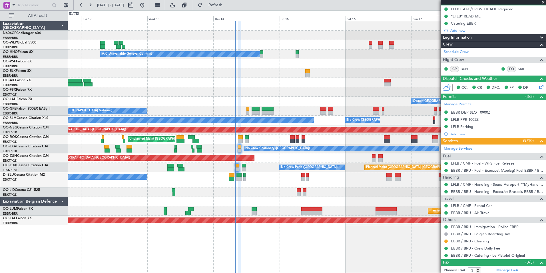
click at [280, 160] on div "Unplanned Maint [GEOGRAPHIC_DATA] ([GEOGRAPHIC_DATA])" at bounding box center [307, 157] width 478 height 9
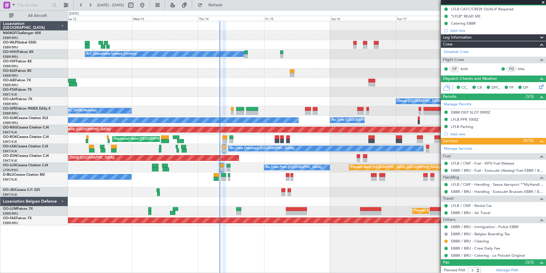
click at [278, 175] on div "No Crew [GEOGRAPHIC_DATA] ([GEOGRAPHIC_DATA] National)" at bounding box center [307, 179] width 478 height 15
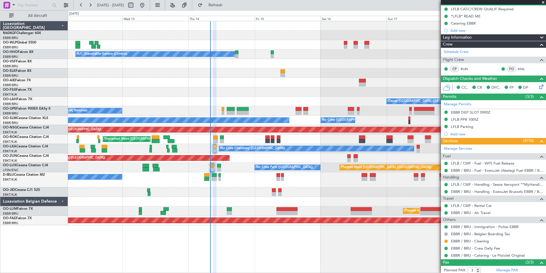
click at [260, 155] on div "Unplanned Maint [GEOGRAPHIC_DATA] ([GEOGRAPHIC_DATA])" at bounding box center [307, 157] width 478 height 9
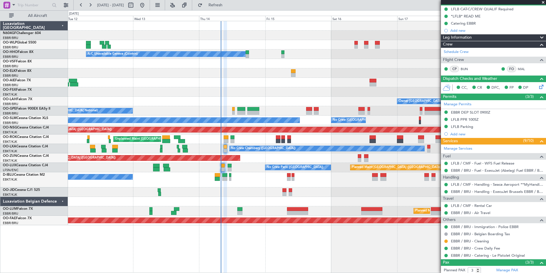
click at [251, 139] on div "Unplanned Maint [GEOGRAPHIC_DATA]-[GEOGRAPHIC_DATA] Owner [GEOGRAPHIC_DATA]-[GE…" at bounding box center [307, 138] width 478 height 9
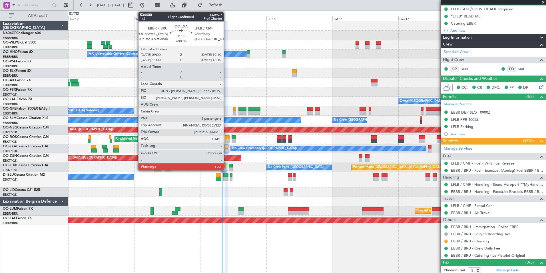
click at [226, 149] on div at bounding box center [226, 150] width 3 height 4
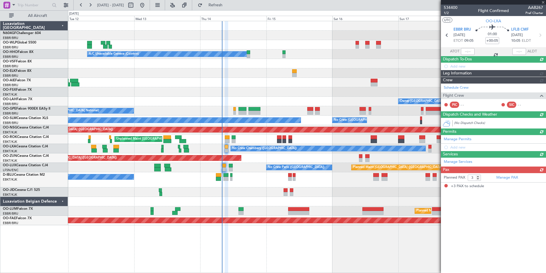
scroll to position [0, 0]
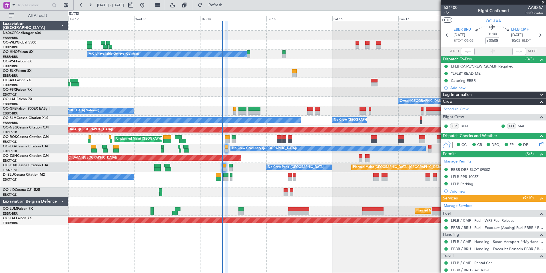
click at [274, 147] on div "A/C Unavailable Geneva (Cointrin) Owner [GEOGRAPHIC_DATA] (Brussels National) -…" at bounding box center [307, 123] width 478 height 204
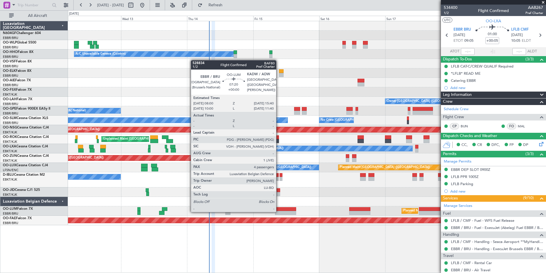
click at [279, 211] on div at bounding box center [285, 213] width 21 height 4
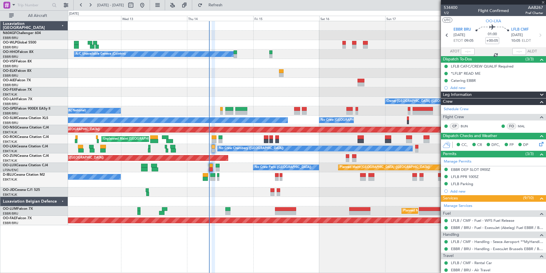
type input "4"
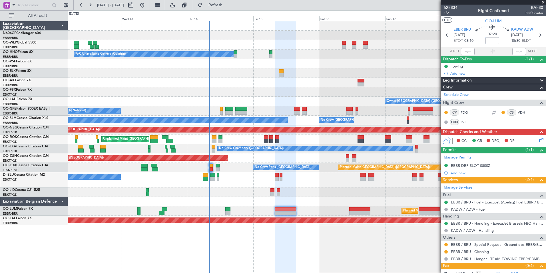
click at [493, 42] on input at bounding box center [493, 40] width 14 height 7
type input "+00:10"
click at [522, 19] on section "UTC OO-[PERSON_NAME]" at bounding box center [493, 20] width 105 height 9
click at [543, 2] on span at bounding box center [544, 2] width 6 height 5
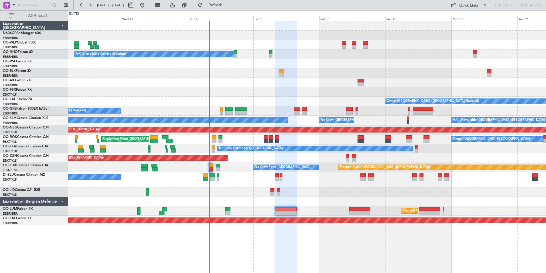
type input "0"
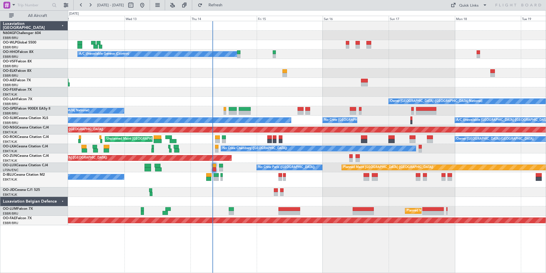
click at [291, 198] on div at bounding box center [307, 201] width 478 height 9
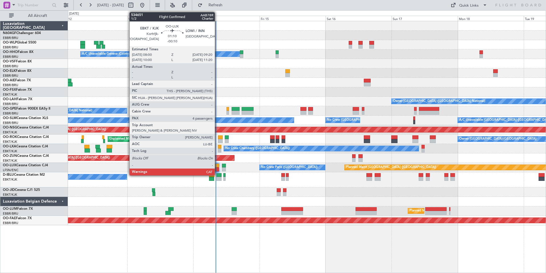
click at [217, 166] on div at bounding box center [217, 165] width 4 height 4
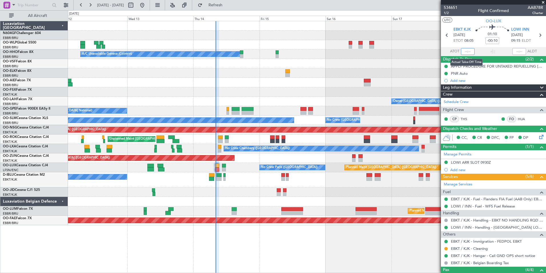
click at [470, 51] on input "text" at bounding box center [468, 51] width 14 height 7
type input "08:01"
click at [470, 17] on section "UTC OO-LUX" at bounding box center [493, 20] width 105 height 9
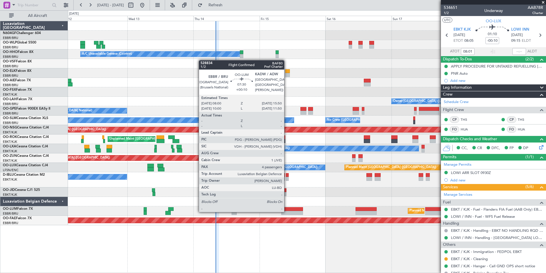
click at [287, 211] on div at bounding box center [292, 213] width 22 height 4
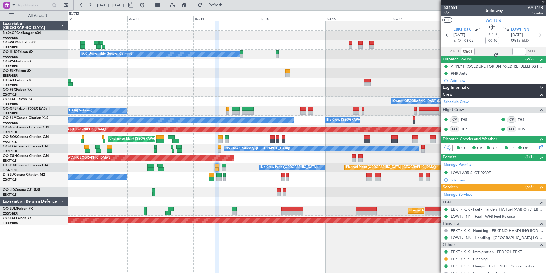
type input "+00:10"
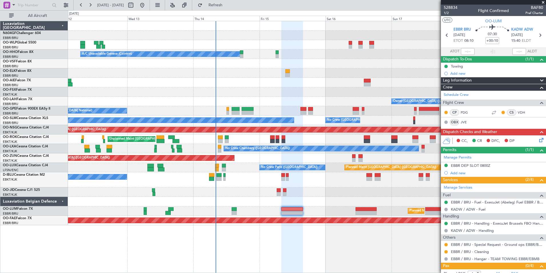
click at [538, 141] on icon at bounding box center [540, 139] width 5 height 5
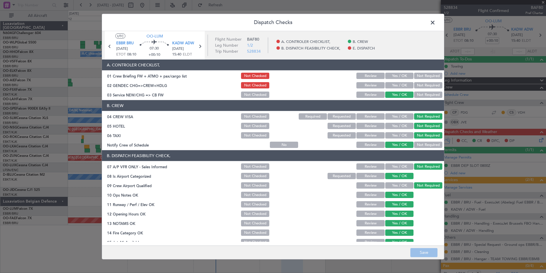
scroll to position [84, 0]
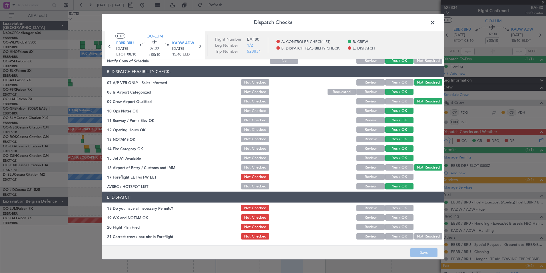
click at [389, 176] on button "Yes / OK" at bounding box center [399, 176] width 28 height 6
click at [423, 254] on button "Save" at bounding box center [424, 251] width 27 height 9
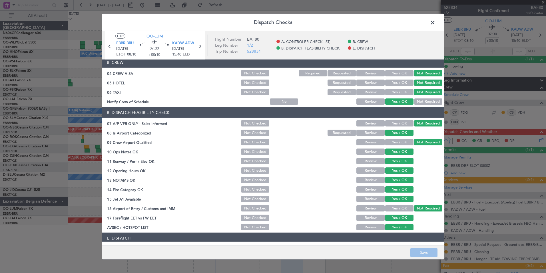
scroll to position [27, 0]
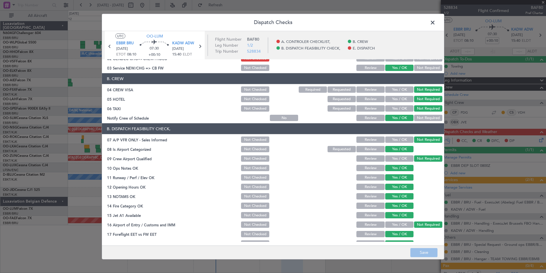
drag, startPoint x: 434, startPoint y: 25, endPoint x: 415, endPoint y: 40, distance: 24.5
click at [436, 25] on span at bounding box center [436, 23] width 0 height 11
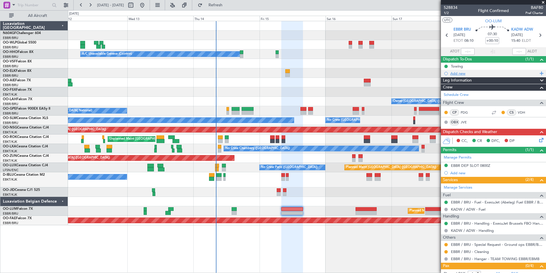
click at [461, 75] on div "Add new" at bounding box center [495, 73] width 88 height 5
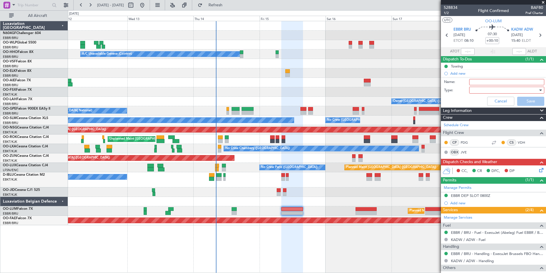
click at [479, 82] on input "Name:" at bounding box center [506, 82] width 75 height 6
type input "USA Diplo clearance"
click at [476, 91] on div at bounding box center [505, 90] width 67 height 9
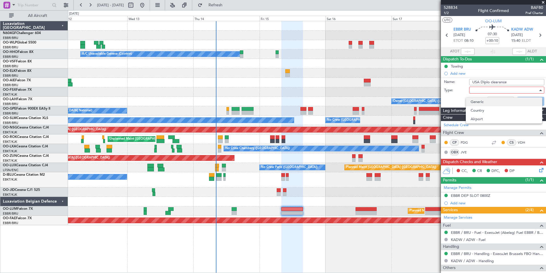
click at [485, 101] on span "Generic" at bounding box center [504, 101] width 67 height 9
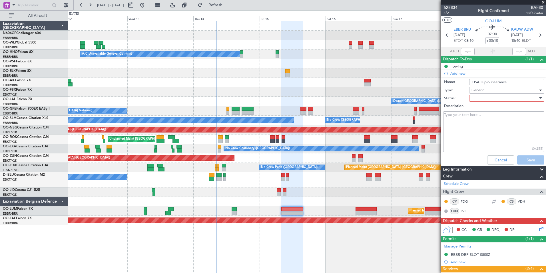
click at [479, 94] on div at bounding box center [505, 98] width 67 height 9
click at [480, 102] on div at bounding box center [273, 136] width 546 height 273
click at [475, 98] on div at bounding box center [505, 98] width 67 height 9
click at [489, 115] on span "In Progress" at bounding box center [504, 118] width 67 height 9
click at [531, 156] on button "Save" at bounding box center [530, 159] width 27 height 9
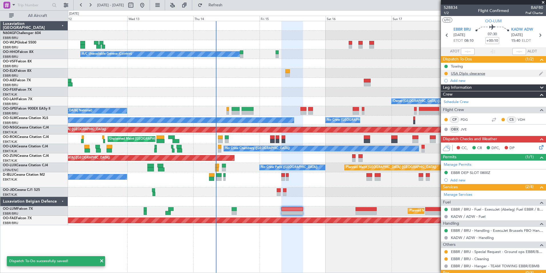
click at [475, 74] on div "USA Diplo clearance" at bounding box center [468, 73] width 34 height 5
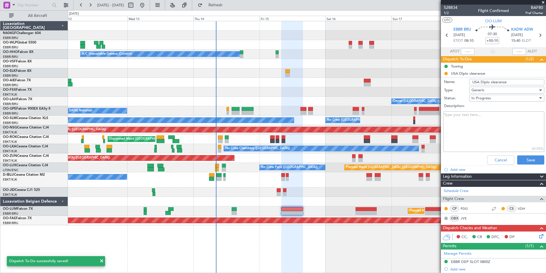
click at [477, 121] on textarea "Description:" at bounding box center [493, 131] width 101 height 41
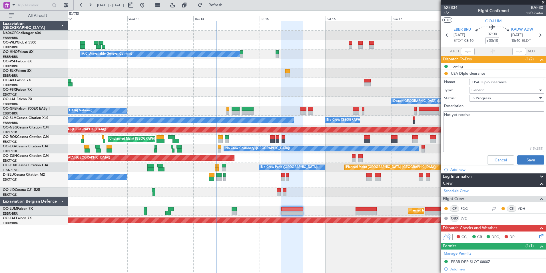
type textarea "Not yet receive"
click at [528, 159] on button "Save" at bounding box center [530, 159] width 27 height 9
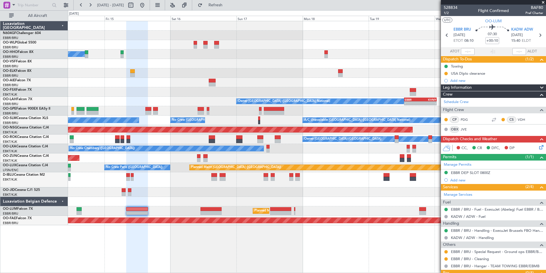
click at [205, 68] on div "Planned Maint Berlin (Brandenburg) A/C Unavailable Geneva (Cointrin) Owner Brus…" at bounding box center [307, 123] width 478 height 204
click at [152, 92] on div "Planned Maint Berlin (Brandenburg) A/C Unavailable Geneva (Cointrin) Owner Brus…" at bounding box center [307, 123] width 478 height 204
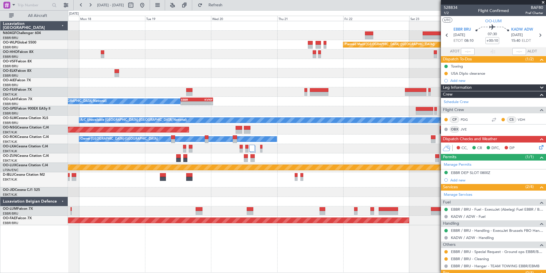
click at [202, 69] on div "Planned Maint Berlin (Brandenburg) Owner Brussels (Brussels National) - - EBBR …" at bounding box center [307, 123] width 478 height 204
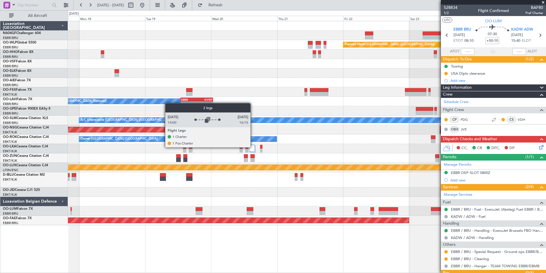
click at [253, 147] on div at bounding box center [251, 148] width 5 height 7
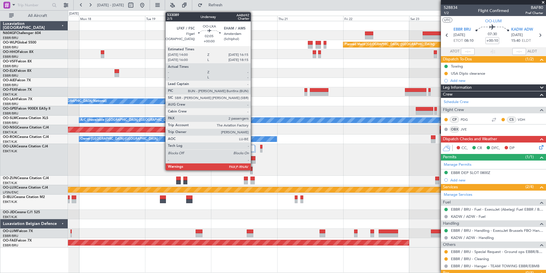
click at [253, 161] on div at bounding box center [253, 162] width 6 height 4
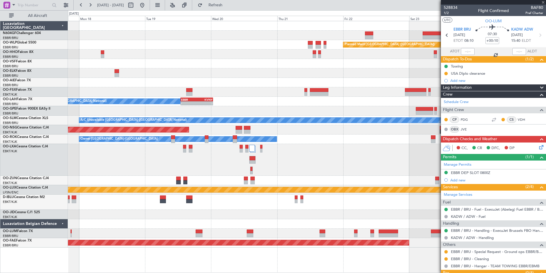
type input "3"
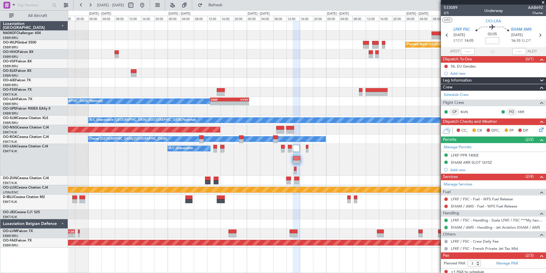
click at [265, 156] on div "A/C Unavailable No Crew Chambery (Aix-les-bains)" at bounding box center [307, 160] width 478 height 32
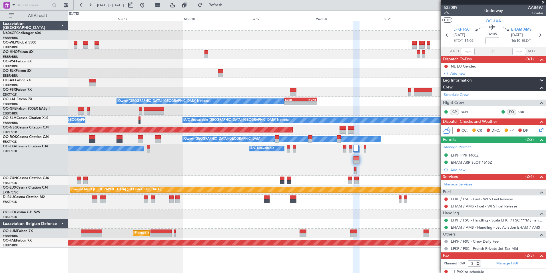
click at [248, 171] on div "Planned Maint Berlin (Brandenburg) A/C Unavailable Geneva (Cointrin) Owner Brus…" at bounding box center [307, 134] width 478 height 226
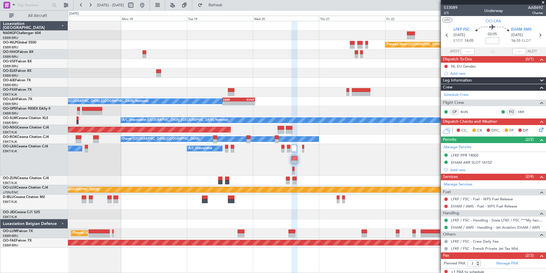
click at [238, 162] on div "A/C Unavailable No Crew Chambery (Aix-les-bains)" at bounding box center [307, 160] width 478 height 32
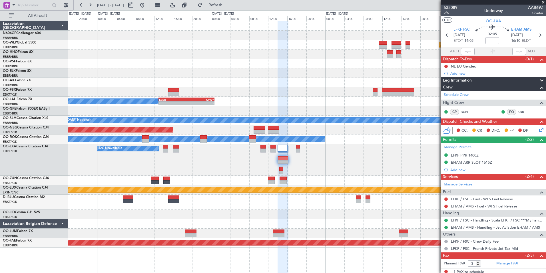
click at [267, 164] on div "A/C Unavailable" at bounding box center [307, 160] width 478 height 32
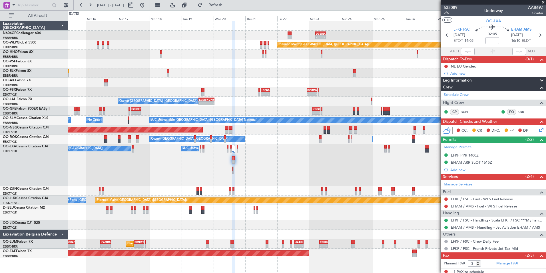
click at [288, 161] on div "A/C Unavailable No Crew Chambery (Aix-les-bains) Planned Maint Brussels (Brusse…" at bounding box center [307, 165] width 478 height 42
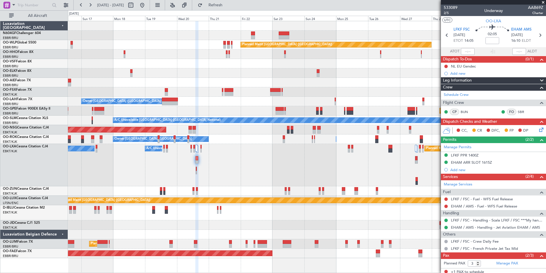
click at [295, 147] on div "A/C Unavailable Planned Maint Brussels (Brussels National) No Crew Chambery (Ai…" at bounding box center [307, 165] width 478 height 42
click at [267, 152] on div "A/C Unavailable Planned Maint Brussels (Brussels National) No Crew Chambery (Ai…" at bounding box center [307, 165] width 478 height 42
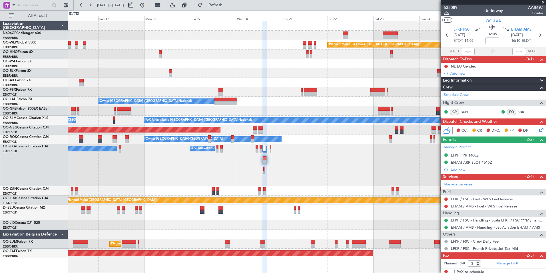
click at [447, 12] on span "2/5" at bounding box center [451, 13] width 14 height 5
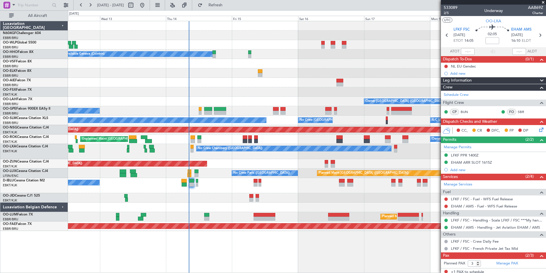
click at [203, 183] on div "No Crew [GEOGRAPHIC_DATA] ([GEOGRAPHIC_DATA] National)" at bounding box center [307, 185] width 478 height 15
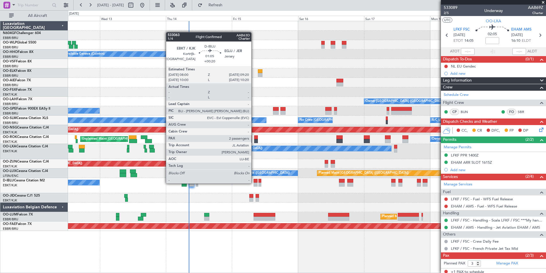
click at [254, 183] on div at bounding box center [256, 184] width 4 height 4
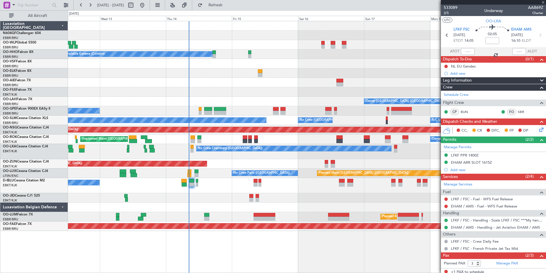
type input "+00:20"
type input "2"
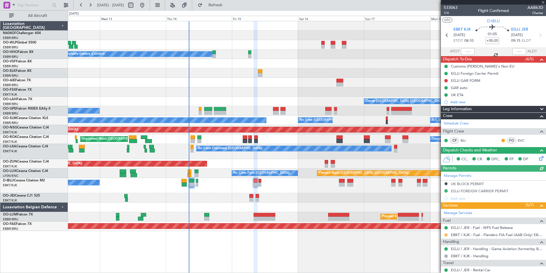
click at [446, 234] on button at bounding box center [446, 234] width 3 height 3
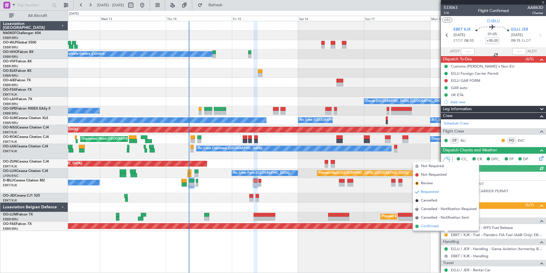
click at [433, 226] on span "Confirmed" at bounding box center [430, 226] width 18 height 6
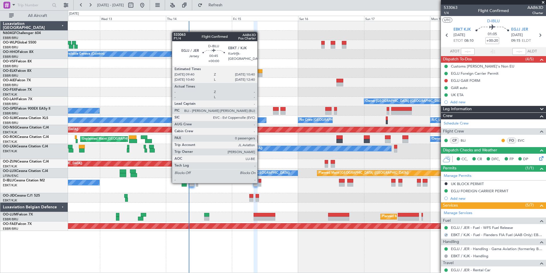
click at [260, 182] on div at bounding box center [260, 184] width 3 height 4
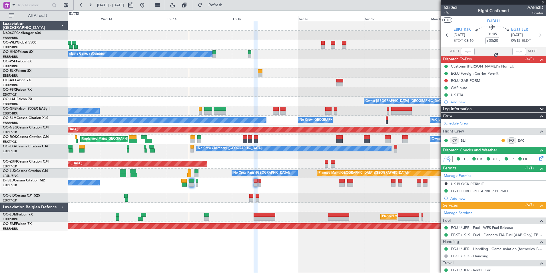
type input "0"
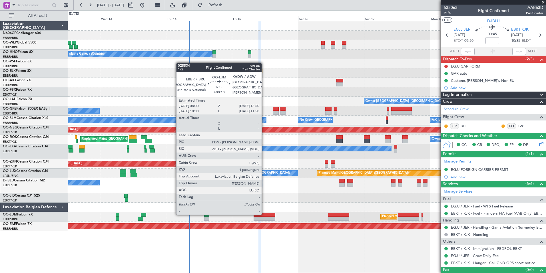
click at [264, 214] on div at bounding box center [265, 215] width 22 height 4
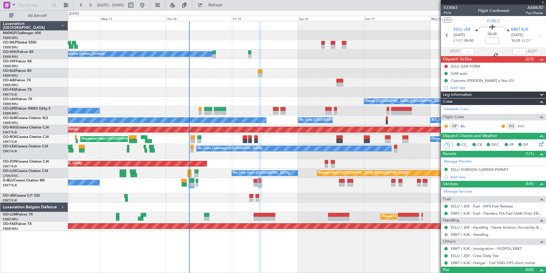
type input "+00:10"
type input "4"
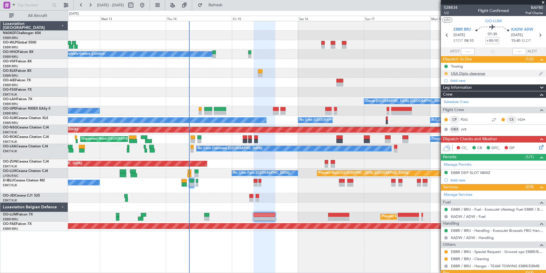
click at [446, 72] on button at bounding box center [446, 73] width 3 height 3
click at [444, 83] on span "Not Started" at bounding box center [449, 82] width 20 height 6
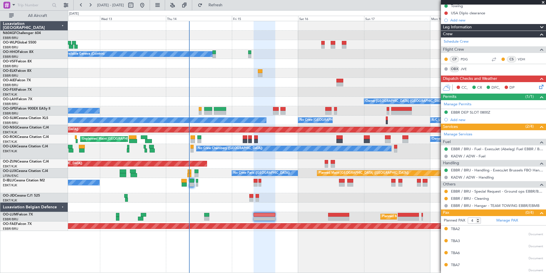
scroll to position [61, 0]
click at [538, 83] on icon at bounding box center [540, 85] width 5 height 5
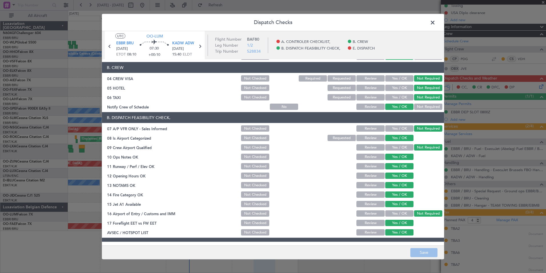
scroll to position [84, 0]
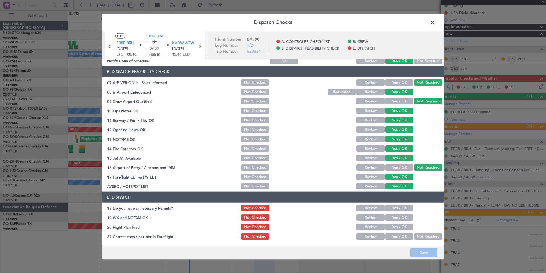
click at [321, 165] on div at bounding box center [312, 167] width 29 height 8
click at [436, 27] on span at bounding box center [436, 23] width 0 height 11
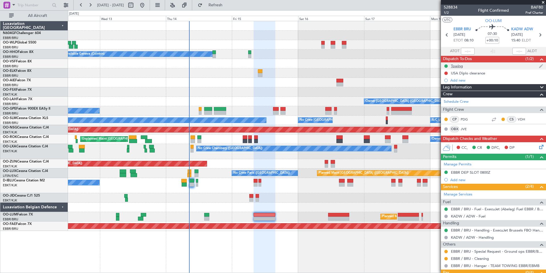
scroll to position [0, 0]
click at [450, 82] on div "Add new" at bounding box center [493, 80] width 105 height 7
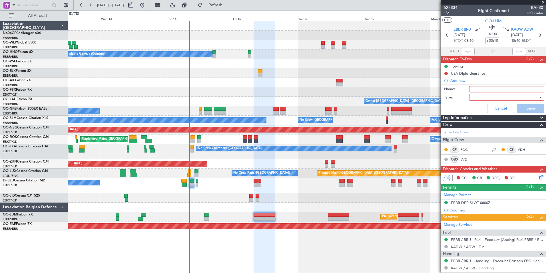
click at [472, 90] on input "Name:" at bounding box center [506, 89] width 75 height 6
type input "FPL Saved In FF"
click at [487, 100] on div at bounding box center [505, 97] width 67 height 9
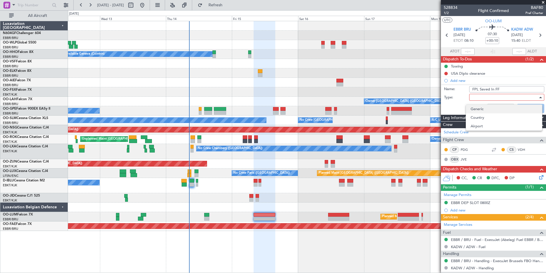
click at [474, 109] on span "Generic" at bounding box center [504, 109] width 67 height 9
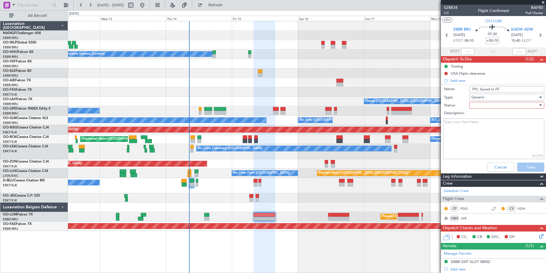
click at [474, 106] on div at bounding box center [505, 105] width 67 height 9
click at [477, 126] on span "In Progress" at bounding box center [504, 125] width 67 height 9
click at [523, 168] on button "Save" at bounding box center [530, 166] width 27 height 9
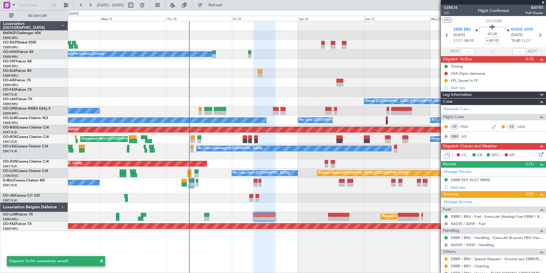
click at [542, 1] on span at bounding box center [544, 2] width 6 height 5
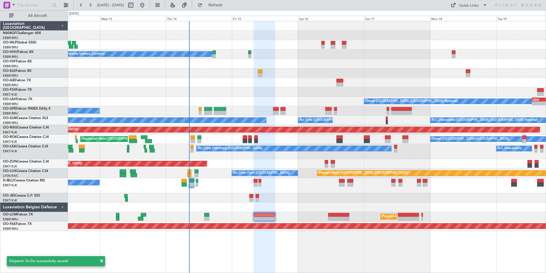
type input "0"
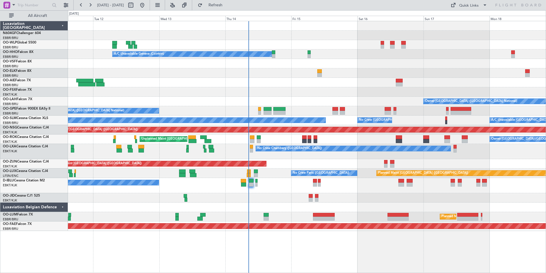
click at [337, 193] on div at bounding box center [307, 197] width 478 height 9
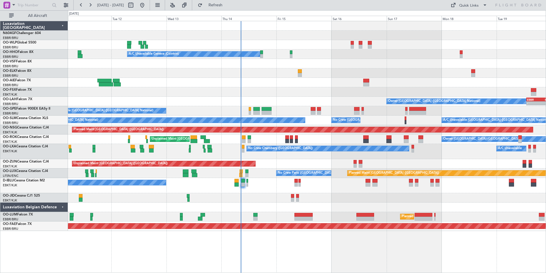
click at [274, 192] on div "Planned Maint Berlin (Brandenburg) A/C Unavailable Geneva (Cointrin) Owner Brus…" at bounding box center [307, 125] width 478 height 209
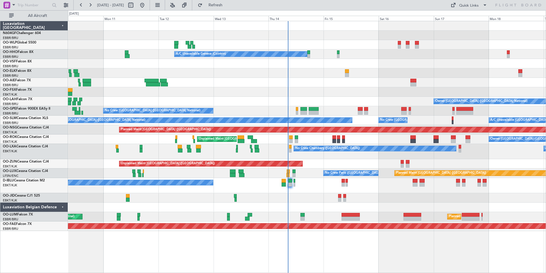
click at [333, 161] on div "Unplanned Maint [GEOGRAPHIC_DATA] ([GEOGRAPHIC_DATA])" at bounding box center [307, 163] width 478 height 9
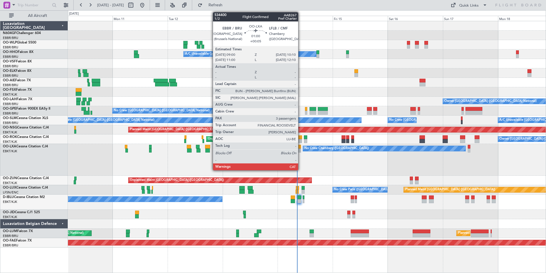
click at [301, 149] on div at bounding box center [299, 150] width 3 height 4
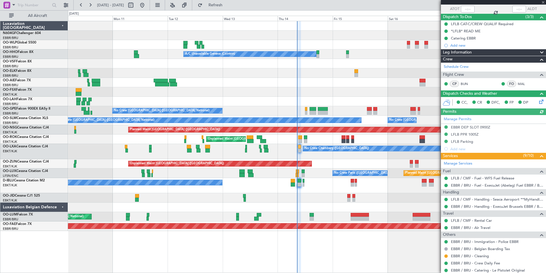
scroll to position [86, 0]
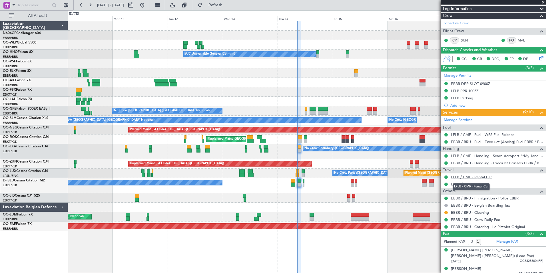
click at [473, 177] on link "LFLB / CMF - Rental Car" at bounding box center [471, 176] width 41 height 5
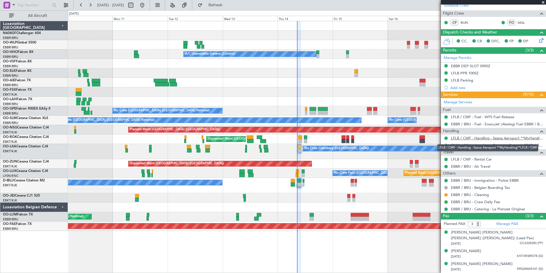
click at [474, 139] on link "LFLB / CMF - Handling - Seaca Aeroport **MyHandling**LFLB / CMF" at bounding box center [497, 137] width 92 height 5
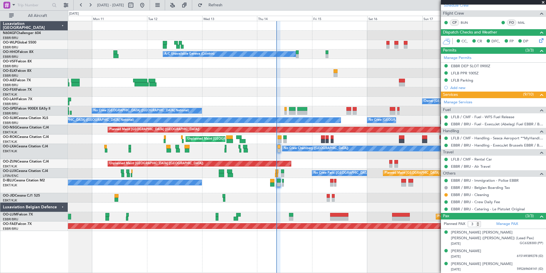
click at [266, 146] on div "No Crew Chambery ([GEOGRAPHIC_DATA]) A/C Unavailable" at bounding box center [307, 151] width 478 height 15
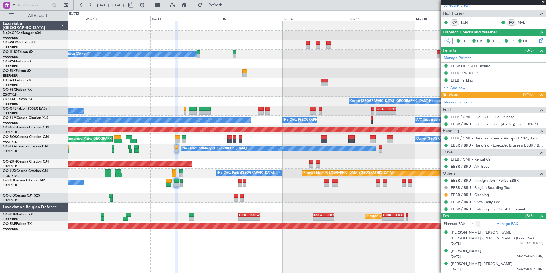
click at [231, 165] on div "Unplanned Maint [GEOGRAPHIC_DATA] ([GEOGRAPHIC_DATA])" at bounding box center [307, 163] width 478 height 9
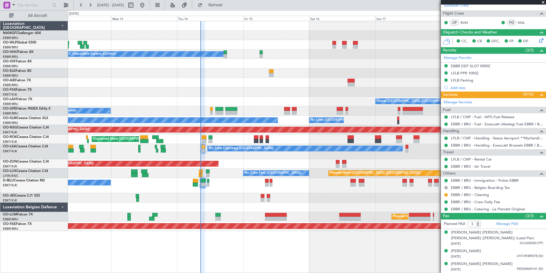
click at [384, 159] on div "No Crew Chambery ([GEOGRAPHIC_DATA]) A/C Unavailable" at bounding box center [307, 151] width 478 height 15
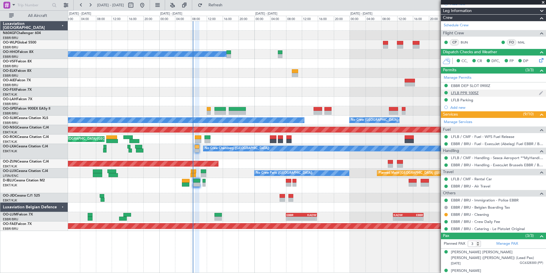
scroll to position [86, 0]
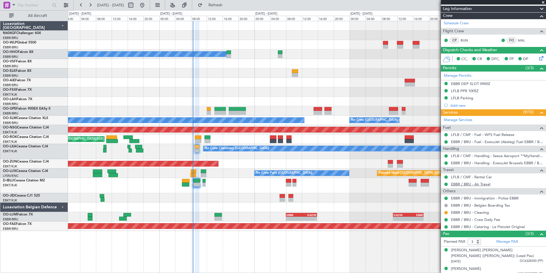
click at [465, 183] on link "EBBR / BRU - Air Travel" at bounding box center [470, 183] width 39 height 5
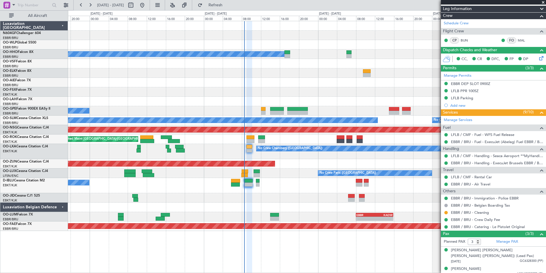
click at [253, 156] on div "No Crew Chambery ([GEOGRAPHIC_DATA])" at bounding box center [307, 151] width 478 height 15
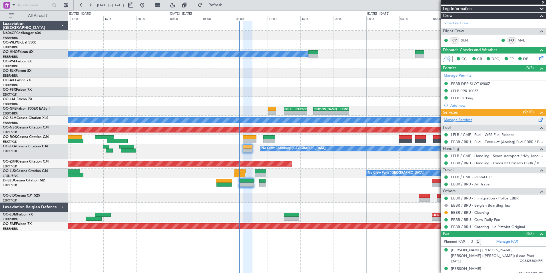
click at [455, 118] on link "Manage Services" at bounding box center [458, 120] width 29 height 6
click at [232, 0] on fb-refresh-button "Refresh" at bounding box center [212, 5] width 40 height 10
click at [224, 7] on button "Refresh" at bounding box center [212, 5] width 34 height 9
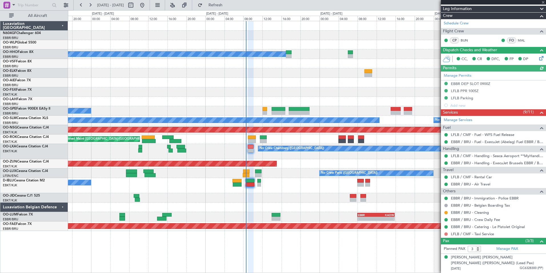
click at [447, 232] on button at bounding box center [446, 233] width 3 height 3
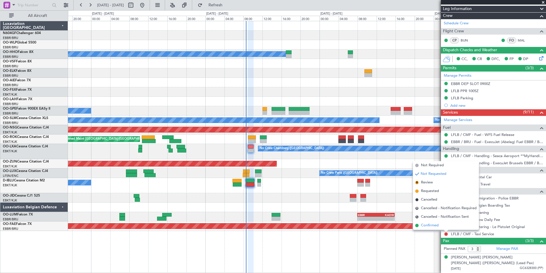
click at [426, 221] on li "Confirmed" at bounding box center [446, 225] width 66 height 9
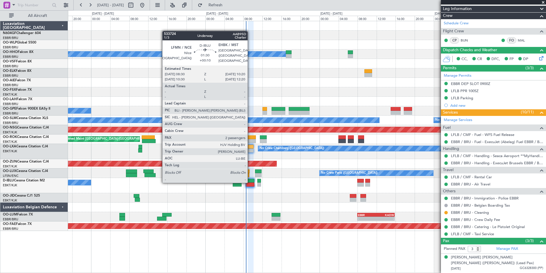
click at [250, 182] on div at bounding box center [250, 181] width 9 height 4
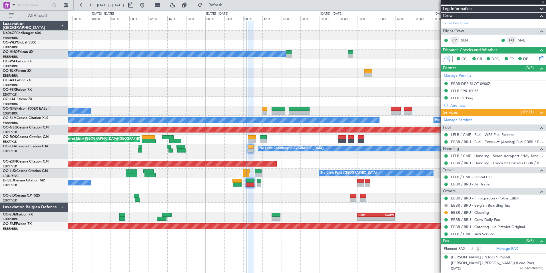
type input "+00:10"
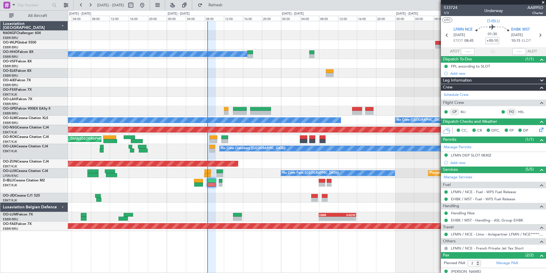
click at [237, 182] on div "No Crew [GEOGRAPHIC_DATA] ([GEOGRAPHIC_DATA] National)" at bounding box center [307, 185] width 478 height 15
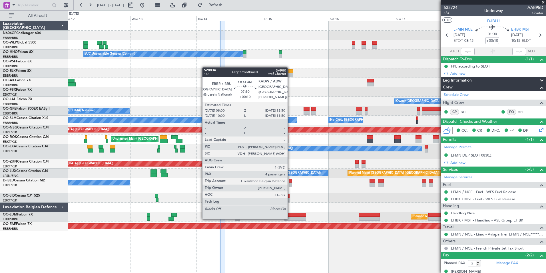
click at [290, 218] on div at bounding box center [296, 218] width 22 height 4
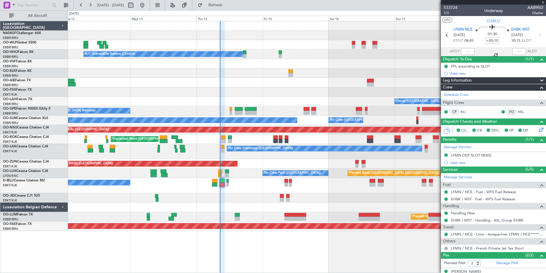
type input "4"
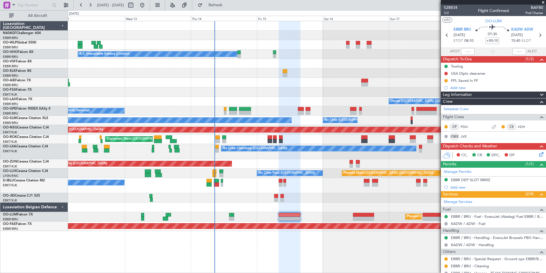
click at [310, 200] on div "A/C Unavailable Geneva (Cointrin) Owner Brussels (Brussels National) - - EBBR 1…" at bounding box center [307, 125] width 478 height 209
click at [470, 80] on div "FPL Saved In FF" at bounding box center [464, 80] width 27 height 5
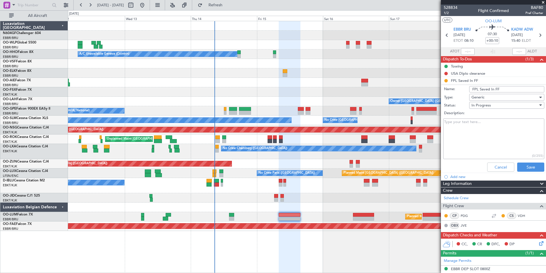
click at [504, 171] on div "Cancel Save" at bounding box center [492, 167] width 108 height 14
click at [496, 167] on button "Cancel" at bounding box center [500, 166] width 27 height 9
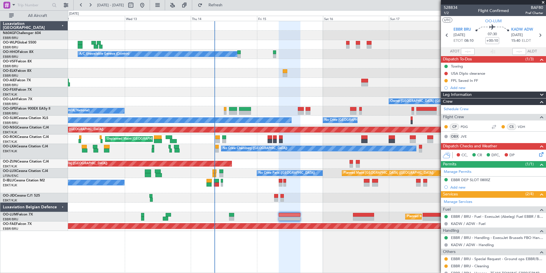
click at [459, 83] on div "FPL Saved In FF" at bounding box center [493, 80] width 105 height 7
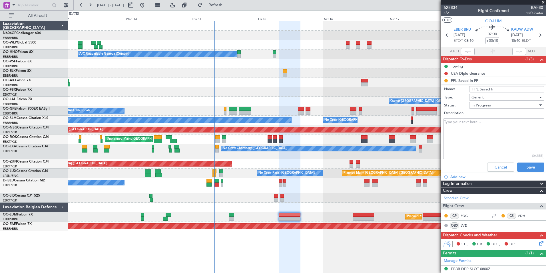
click at [487, 89] on input "FPL Saved In FF" at bounding box center [506, 89] width 75 height 6
click at [524, 89] on input "FPL Saved and released In FF" at bounding box center [506, 89] width 75 height 6
type input "FPL Saved and released"
click at [501, 98] on div "Generic" at bounding box center [505, 97] width 67 height 9
click at [500, 97] on div at bounding box center [273, 136] width 546 height 273
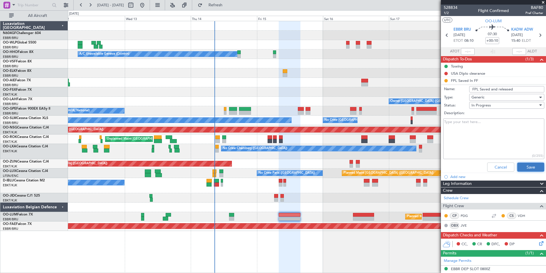
click at [519, 165] on button "Save" at bounding box center [530, 166] width 27 height 9
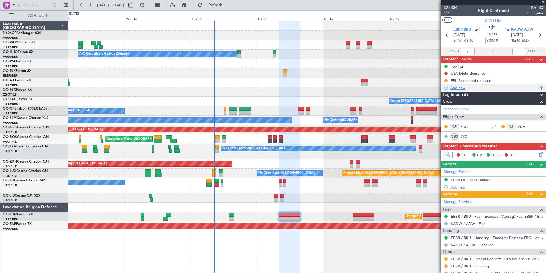
click at [452, 87] on div "Add new" at bounding box center [495, 87] width 88 height 5
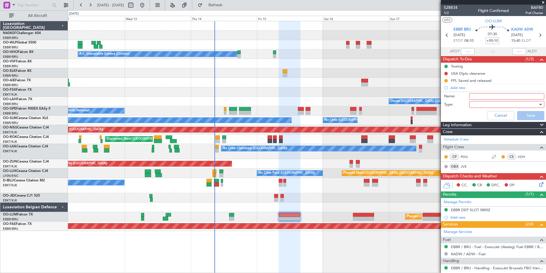
click at [481, 98] on input "Name:" at bounding box center [506, 96] width 75 height 6
type input "KADW"
click at [497, 113] on button "Cancel" at bounding box center [500, 115] width 27 height 9
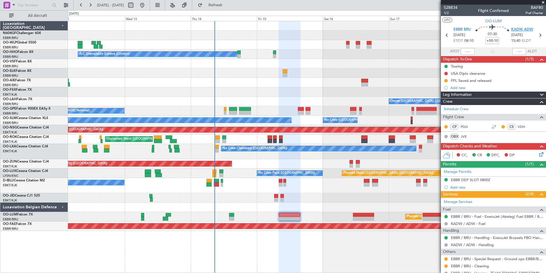
click at [523, 27] on span "KADW ADW" at bounding box center [522, 30] width 22 height 6
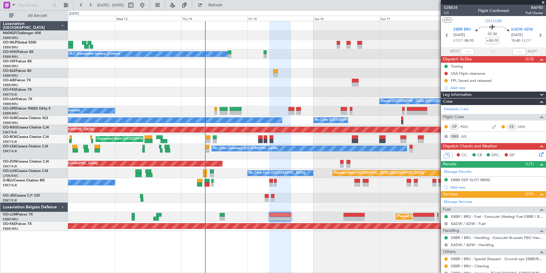
click at [298, 199] on div at bounding box center [307, 197] width 478 height 9
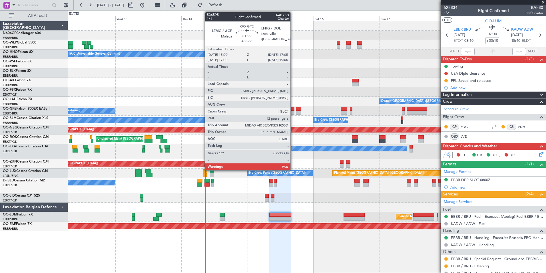
click at [293, 109] on div at bounding box center [292, 109] width 6 height 4
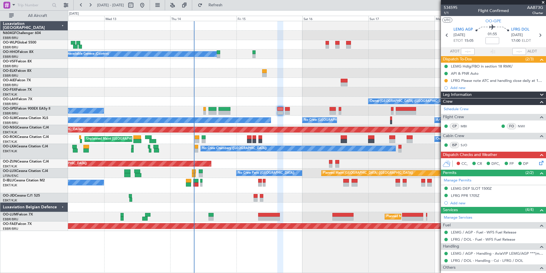
click at [288, 119] on div "A/C Unavailable Brussels (Brussels National) No Crew Brussels (Brussels Nationa…" at bounding box center [307, 119] width 478 height 9
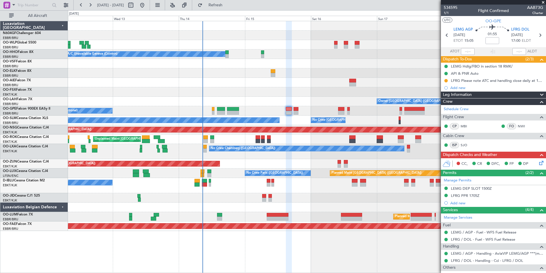
click at [288, 119] on div "A/C Unavailable Brussels (Brussels National) No Crew Brussels (Brussels Nationa…" at bounding box center [307, 119] width 478 height 9
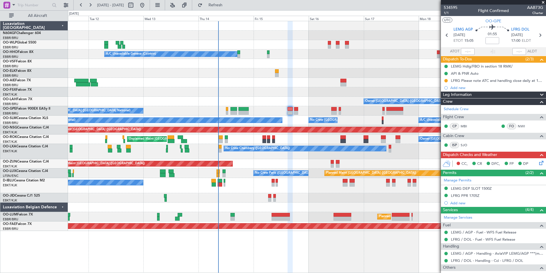
click at [298, 191] on div "Planned Maint Berlin (Brandenburg) A/C Unavailable Geneva (Cointrin) Owner Brus…" at bounding box center [307, 125] width 478 height 209
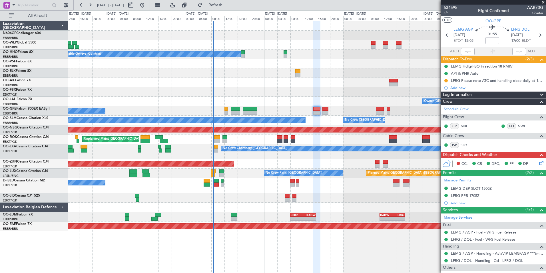
click at [256, 163] on div "Unplanned Maint [GEOGRAPHIC_DATA] ([GEOGRAPHIC_DATA])" at bounding box center [307, 163] width 478 height 9
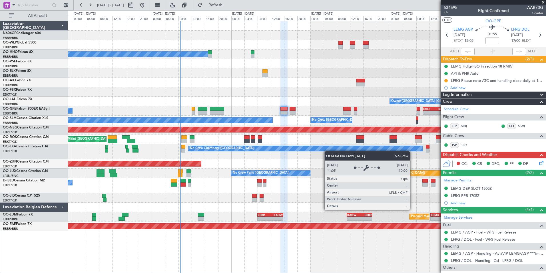
click at [319, 149] on div "A/C Unavailable Geneva (Cointrin) Owner Brussels (Brussels National) - - EBBR 1…" at bounding box center [307, 125] width 478 height 209
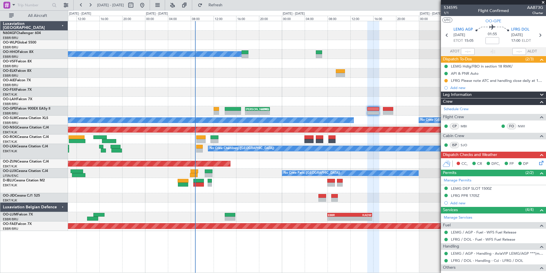
click at [373, 201] on div "A/C Unavailable Geneva (Cointrin) Owner Brussels (Brussels National) - - BIRK 1…" at bounding box center [307, 125] width 478 height 209
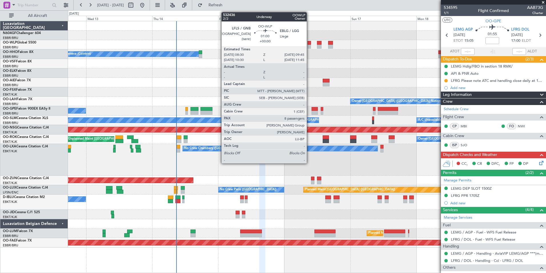
click at [309, 47] on div at bounding box center [310, 47] width 4 height 4
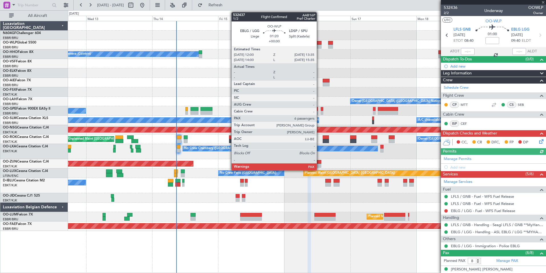
click at [319, 45] on div at bounding box center [319, 47] width 5 height 4
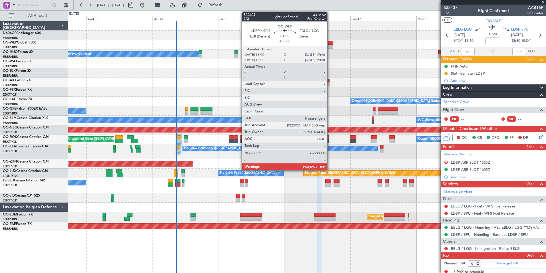
click at [330, 45] on div at bounding box center [330, 47] width 5 height 4
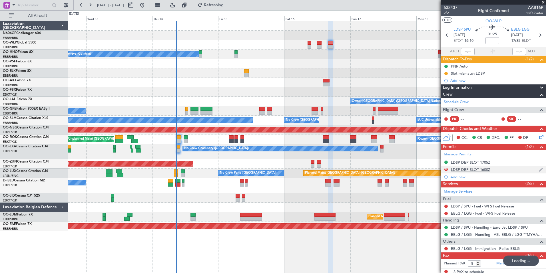
click at [470, 167] on div "LDSP DEP SLOT 1600Z" at bounding box center [470, 169] width 39 height 5
click at [469, 169] on div "Manage Permits LDSP DEP SLOT 1705Z D LDSP DEP SLOT 1600Z Add new" at bounding box center [493, 165] width 105 height 30
click at [465, 170] on div "LDSP DEP SLOT 1600Z" at bounding box center [470, 169] width 39 height 5
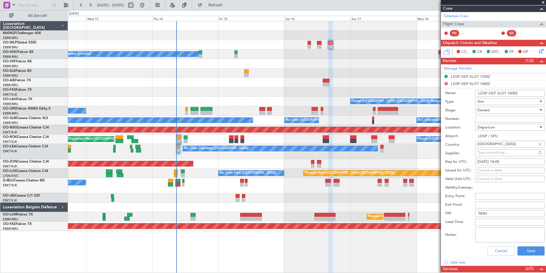
scroll to position [143, 0]
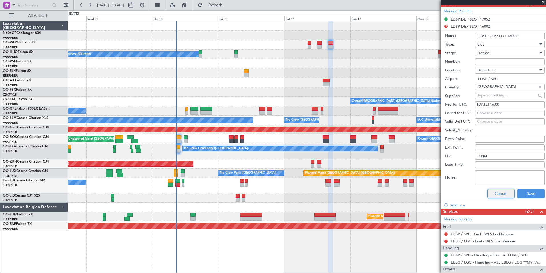
click at [489, 195] on button "Cancel" at bounding box center [501, 193] width 27 height 9
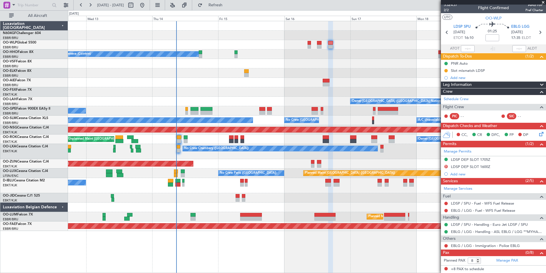
scroll to position [3, 0]
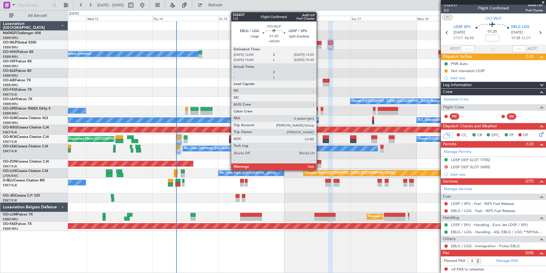
click at [319, 44] on div at bounding box center [319, 43] width 5 height 4
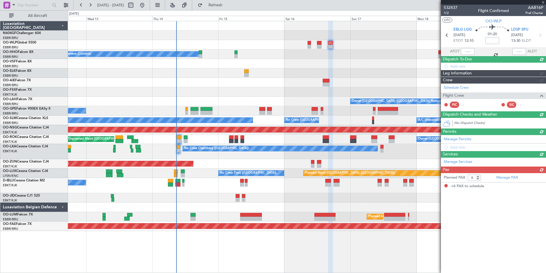
scroll to position [0, 0]
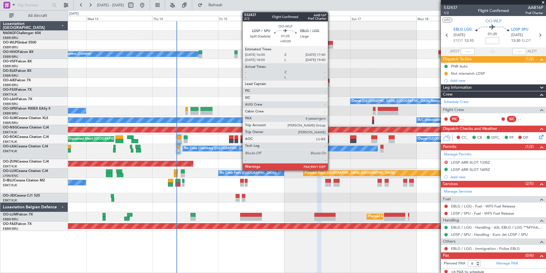
click at [331, 43] on div at bounding box center [330, 43] width 5 height 4
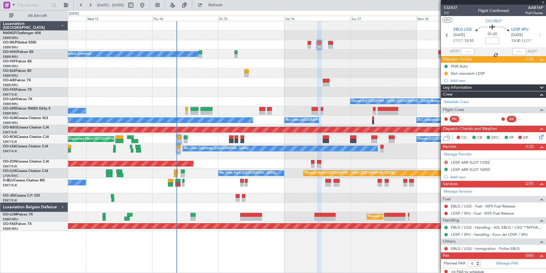
type input "8"
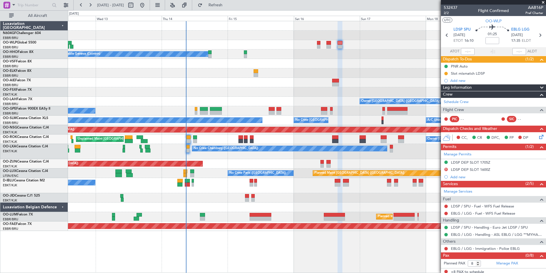
click at [383, 65] on div at bounding box center [307, 63] width 478 height 9
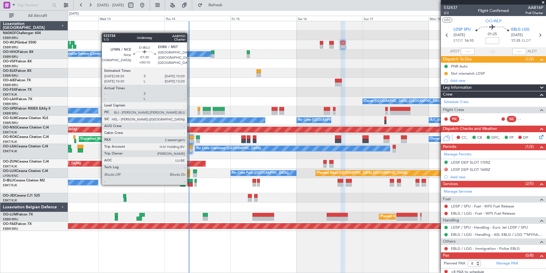
click at [190, 184] on div at bounding box center [190, 184] width 5 height 4
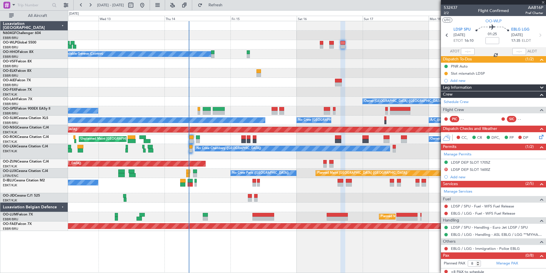
type input "+00:10"
type input "2"
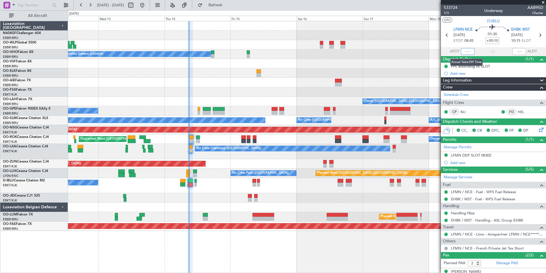
click at [466, 51] on input "text" at bounding box center [468, 51] width 14 height 7
click at [461, 23] on section "UTC D-IBLU" at bounding box center [493, 20] width 105 height 9
type input "08:40"
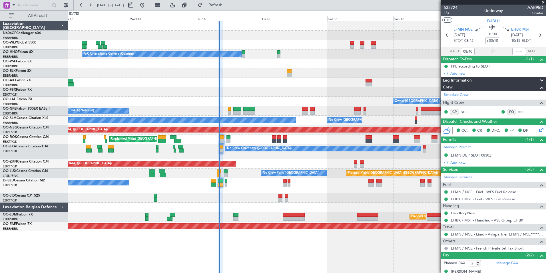
click at [295, 191] on div "No Crew [GEOGRAPHIC_DATA] ([GEOGRAPHIC_DATA] National)" at bounding box center [307, 185] width 478 height 15
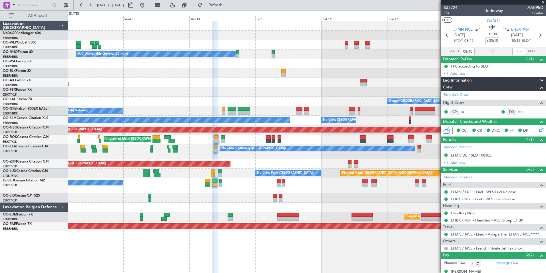
click at [292, 162] on div "Unplanned Maint [GEOGRAPHIC_DATA] ([GEOGRAPHIC_DATA])" at bounding box center [307, 163] width 478 height 9
click at [267, 167] on div "Unplanned Maint [GEOGRAPHIC_DATA] ([GEOGRAPHIC_DATA])" at bounding box center [307, 163] width 478 height 9
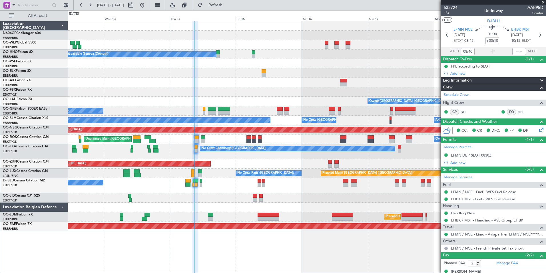
click at [243, 152] on div "No Crew Chambery (Aix-les-bains) A/C Unavailable" at bounding box center [307, 151] width 478 height 15
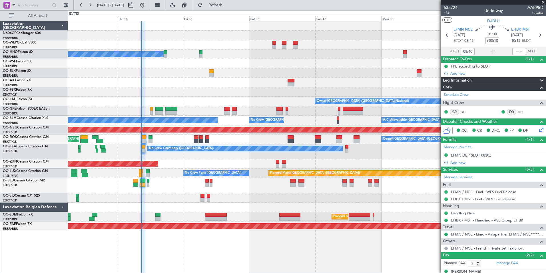
click at [347, 190] on div "Planned Maint Berlin (Brandenburg) A/C Unavailable Geneva (Cointrin) Owner Brus…" at bounding box center [307, 125] width 478 height 209
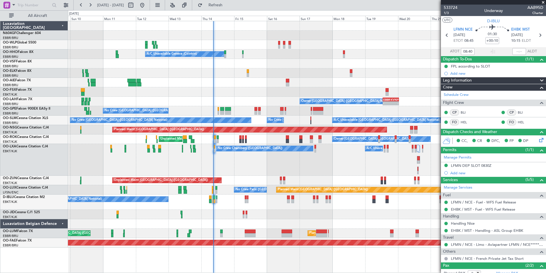
click at [240, 185] on div "Unplanned Maint Paris (Le Bourget) Planned Maint Kortrijk-Wevelgem" at bounding box center [307, 179] width 478 height 9
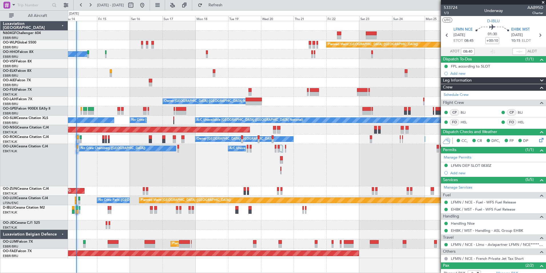
click at [392, 221] on div at bounding box center [307, 224] width 478 height 9
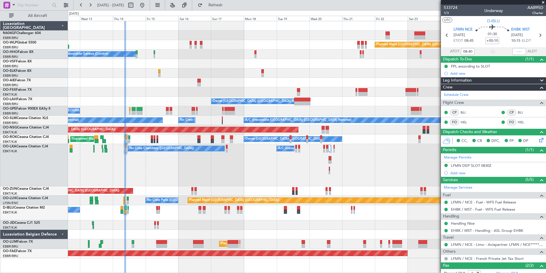
click at [213, 215] on div "No Crew [GEOGRAPHIC_DATA] ([GEOGRAPHIC_DATA] National)" at bounding box center [307, 212] width 478 height 15
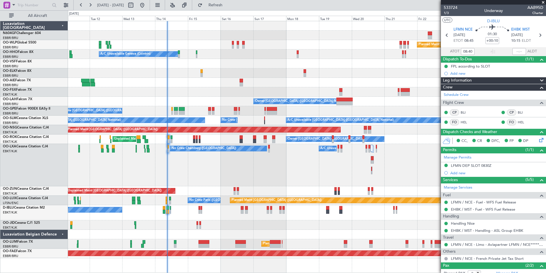
click at [272, 171] on div "No Crew Chambery (Aix-les-bains) A/C Unavailable Planned Maint Brussels (Brusse…" at bounding box center [307, 165] width 478 height 42
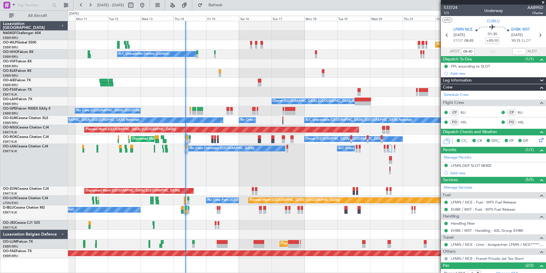
click at [224, 170] on div "No Crew Chambery (Aix-les-bains) A/C Unavailable Planned Maint Brussels (Brusse…" at bounding box center [307, 165] width 478 height 42
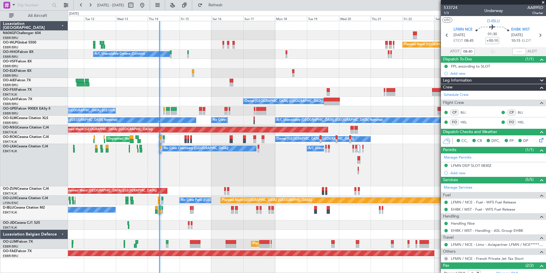
click at [319, 217] on div "No Crew [GEOGRAPHIC_DATA] ([GEOGRAPHIC_DATA] National)" at bounding box center [307, 212] width 478 height 15
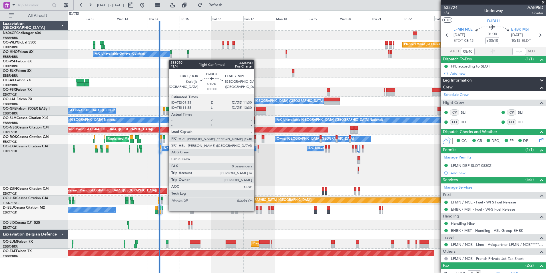
click at [257, 210] on div at bounding box center [257, 211] width 2 height 4
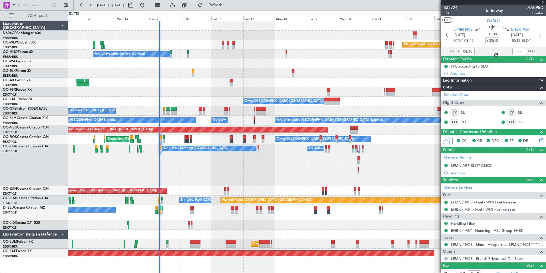
type input "0"
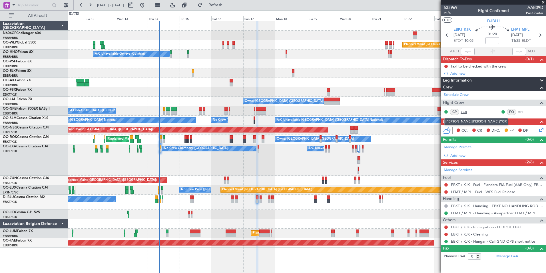
click at [467, 111] on link "YCR" at bounding box center [467, 111] width 13 height 5
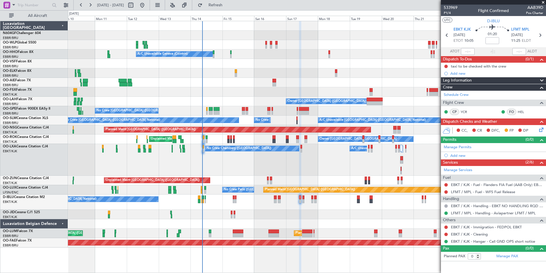
click at [347, 208] on div "Planned Maint Berlin (Brandenburg) Planned Maint Milan (Linate) A/C Unavailable…" at bounding box center [307, 134] width 478 height 226
click at [471, 169] on link "Manage Services" at bounding box center [458, 170] width 29 height 6
click at [192, 5] on fb-legs-stacking-toggle at bounding box center [186, 5] width 14 height 10
click at [218, 5] on button "Refresh" at bounding box center [212, 5] width 34 height 9
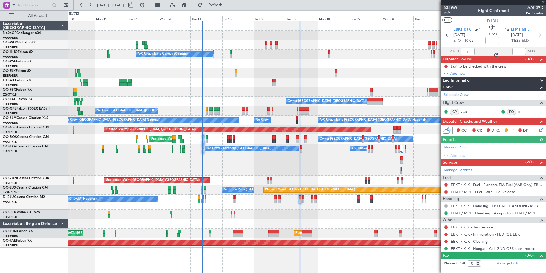
click at [470, 226] on link "EBKT / KJK - Taxi Service" at bounding box center [472, 226] width 42 height 5
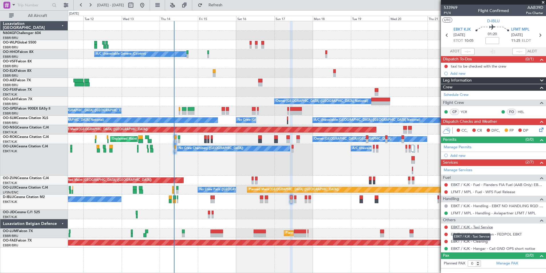
click at [463, 227] on link "EBKT / KJK - Taxi Service" at bounding box center [472, 226] width 42 height 5
click at [227, 7] on button "Refresh" at bounding box center [212, 5] width 34 height 9
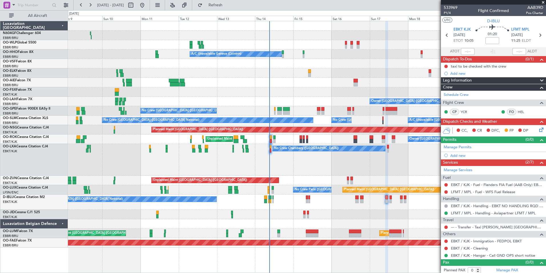
click at [299, 173] on div "No Crew Chambery ([GEOGRAPHIC_DATA]) A/C Unavailable AOG Maint [GEOGRAPHIC_DATA…" at bounding box center [307, 160] width 478 height 32
click at [324, 167] on div "No Crew Chambery ([GEOGRAPHIC_DATA]) A/C Unavailable AOG Maint [GEOGRAPHIC_DATA…" at bounding box center [307, 160] width 478 height 32
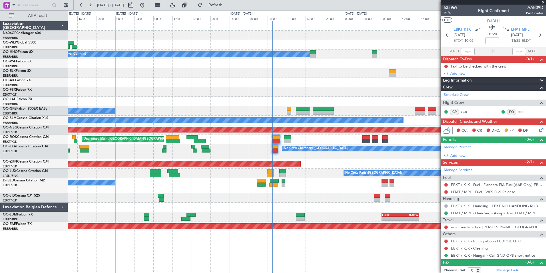
click at [365, 198] on div "A/C Unavailable Geneva (Cointrin) EGHI 18:00 Z KBGR 00:10 Z 18:40 Z 00:50 Z Own…" at bounding box center [307, 125] width 478 height 209
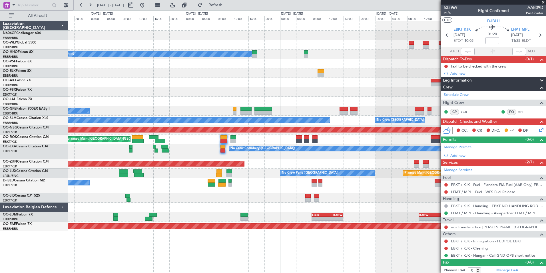
click at [305, 97] on div "A/C Unavailable Geneva (Cointrin) EGHI 18:00 Z KBGR 00:10 Z 18:40 Z 00:50 Z Own…" at bounding box center [307, 125] width 478 height 209
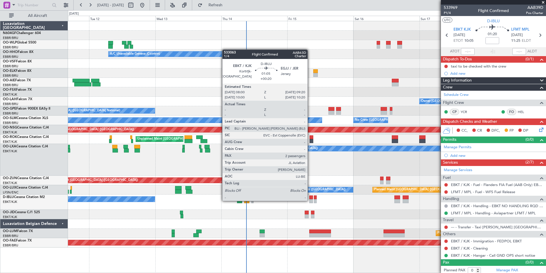
click at [310, 200] on div at bounding box center [311, 201] width 4 height 4
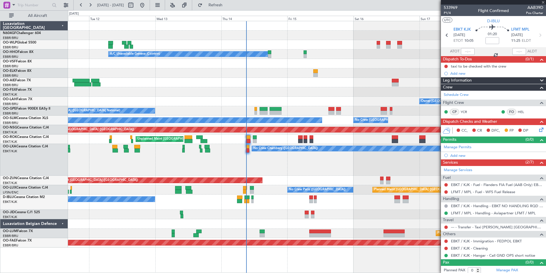
type input "+00:20"
type input "2"
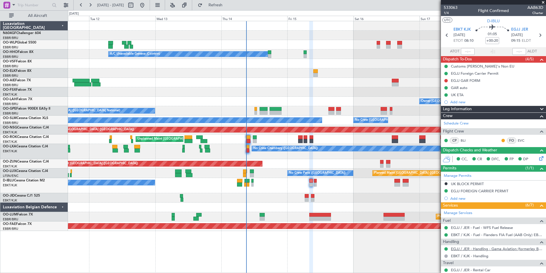
click at [459, 246] on link "EGJJ / JER - Handling - Gama Aviation (formerley Beauport) EGJJ / JER" at bounding box center [497, 248] width 92 height 5
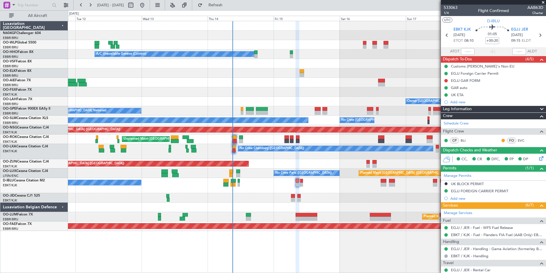
click at [273, 186] on div "No Crew [GEOGRAPHIC_DATA] ([GEOGRAPHIC_DATA] National)" at bounding box center [307, 185] width 478 height 15
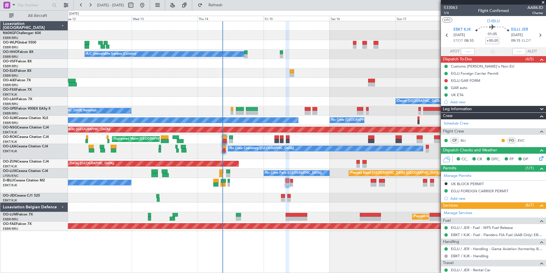
click at [301, 185] on div "No Crew [GEOGRAPHIC_DATA] ([GEOGRAPHIC_DATA] National)" at bounding box center [307, 185] width 478 height 15
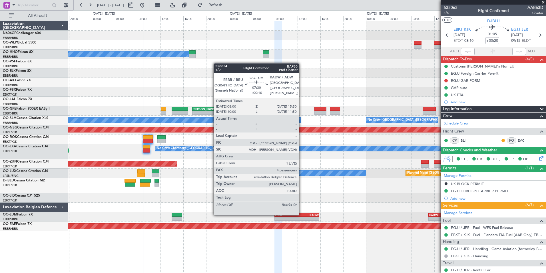
click at [302, 214] on div "KADW" at bounding box center [308, 214] width 22 height 3
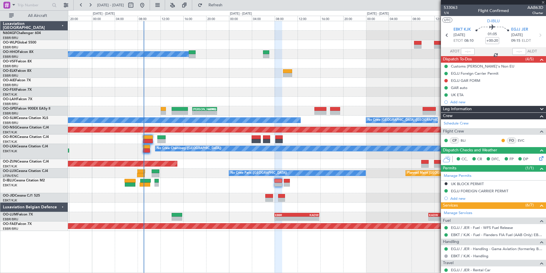
type input "+00:10"
type input "4"
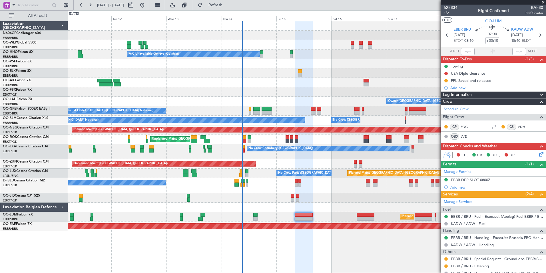
click at [306, 200] on div at bounding box center [307, 197] width 478 height 9
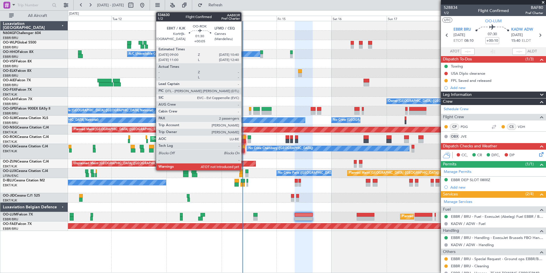
click at [244, 139] on div at bounding box center [244, 137] width 4 height 4
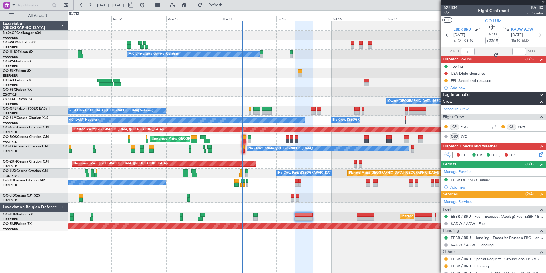
type input "+00:05"
type input "2"
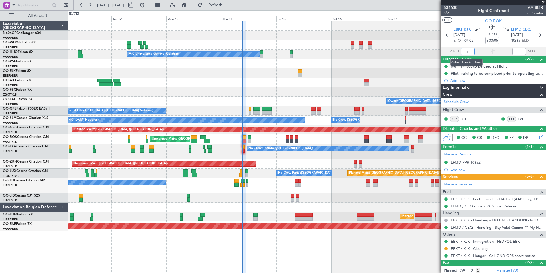
click at [469, 53] on input "text" at bounding box center [468, 51] width 14 height 7
click at [473, 20] on section "UTC OO-ROK" at bounding box center [493, 20] width 105 height 9
type input "09:12"
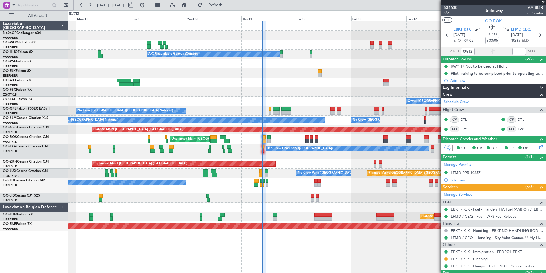
click at [363, 191] on div "A/C Unavailable Geneva (Cointrin) Planned Maint Geneva ([GEOGRAPHIC_DATA]) Owne…" at bounding box center [307, 125] width 478 height 209
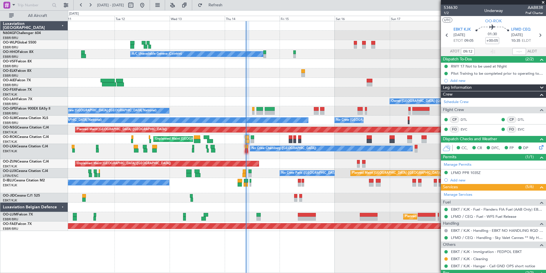
click at [305, 185] on div "No Crew [GEOGRAPHIC_DATA] ([GEOGRAPHIC_DATA] National)" at bounding box center [307, 185] width 478 height 15
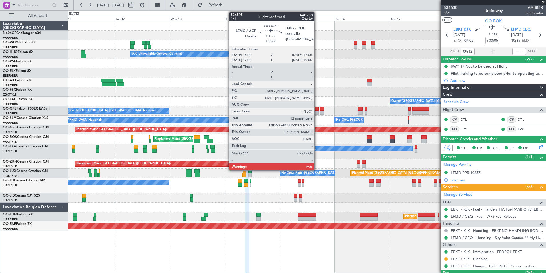
click at [317, 109] on div at bounding box center [316, 109] width 5 height 4
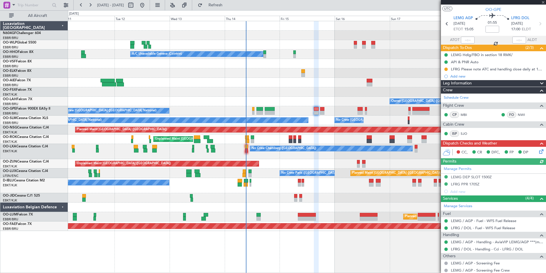
scroll to position [36, 0]
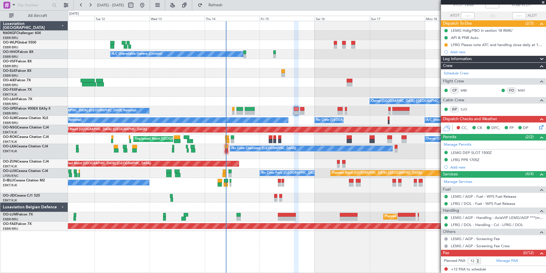
click at [305, 118] on div "A/C Unavailable [GEOGRAPHIC_DATA] ([GEOGRAPHIC_DATA] National) No Crew [GEOGRAP…" at bounding box center [307, 119] width 478 height 9
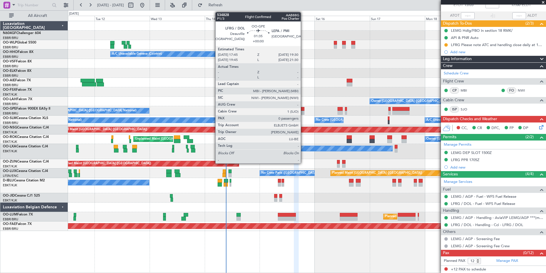
click at [303, 110] on div at bounding box center [302, 109] width 4 height 4
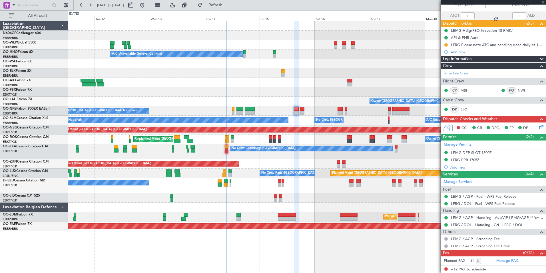
type input "0"
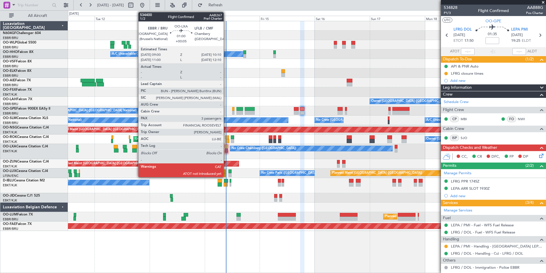
click at [226, 149] on div at bounding box center [226, 150] width 3 height 4
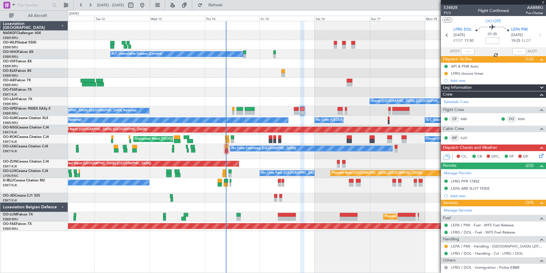
type input "+00:05"
type input "3"
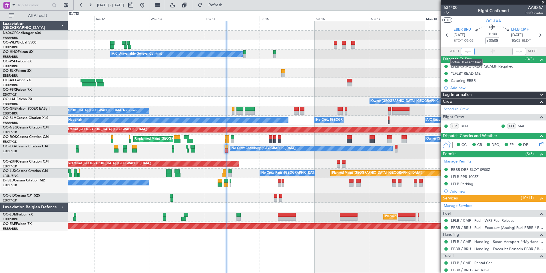
click at [465, 51] on input "text" at bounding box center [468, 51] width 14 height 7
click at [469, 20] on section "UTC OO-LXA" at bounding box center [493, 20] width 105 height 9
type input "09:18"
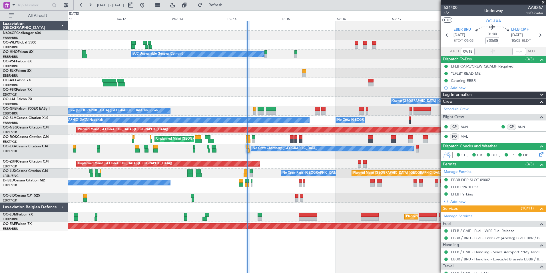
click at [314, 165] on div "Unplanned Maint [GEOGRAPHIC_DATA] ([GEOGRAPHIC_DATA])" at bounding box center [307, 163] width 478 height 9
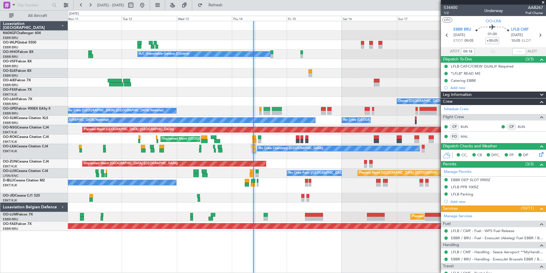
click at [299, 183] on div "No Crew [GEOGRAPHIC_DATA] ([GEOGRAPHIC_DATA] National)" at bounding box center [307, 185] width 478 height 15
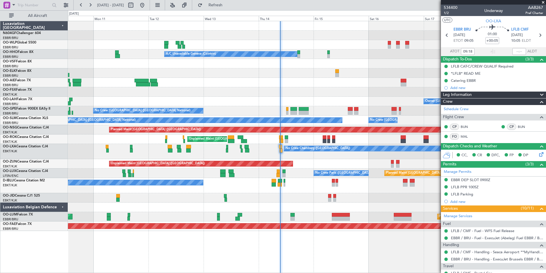
click at [344, 159] on div "A/C Unavailable Geneva (Cointrin) Planned Maint Geneva ([GEOGRAPHIC_DATA]) Owne…" at bounding box center [307, 125] width 478 height 209
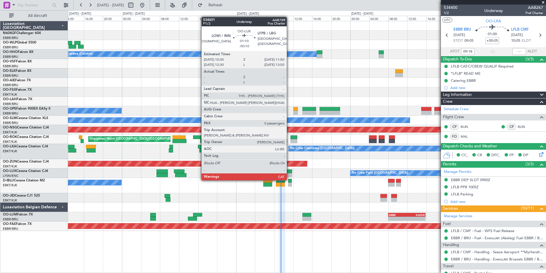
click at [289, 174] on div at bounding box center [289, 175] width 7 height 4
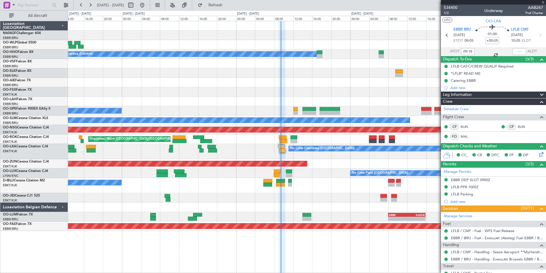
type input "-00:10"
type input "0"
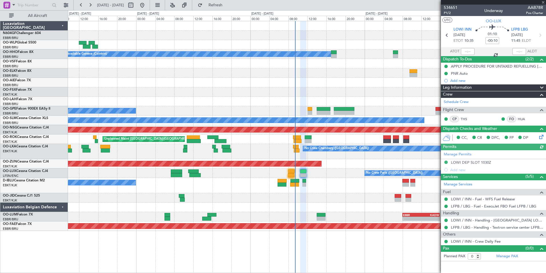
click at [327, 174] on div "Planned Maint [GEOGRAPHIC_DATA] ([GEOGRAPHIC_DATA]) No Crew [GEOGRAPHIC_DATA] (…" at bounding box center [307, 172] width 478 height 9
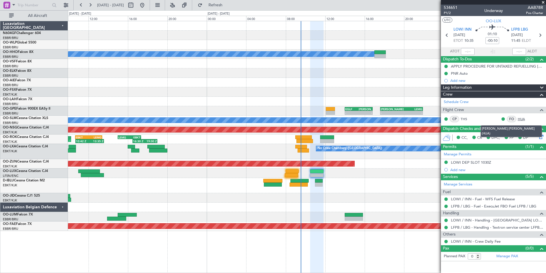
click at [526, 118] on link "HUA" at bounding box center [524, 118] width 13 height 5
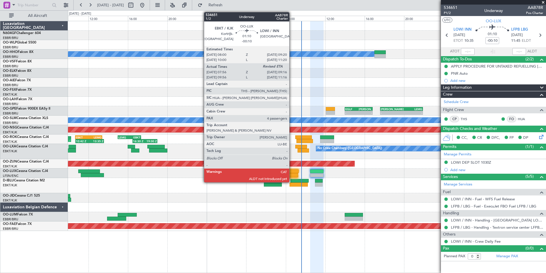
click at [292, 169] on div at bounding box center [292, 171] width 13 height 4
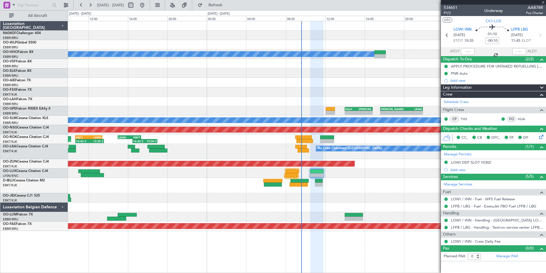
type input "08:01"
type input "4"
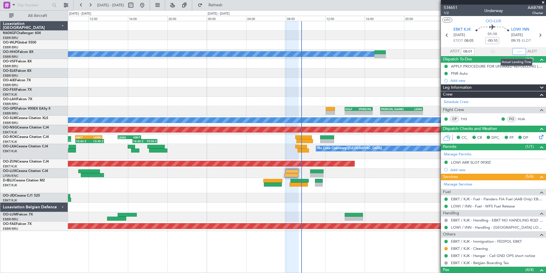
click at [516, 52] on input "text" at bounding box center [520, 51] width 14 height 7
click at [527, 22] on section "UTC OO-LUX" at bounding box center [493, 20] width 105 height 9
type input "09:11"
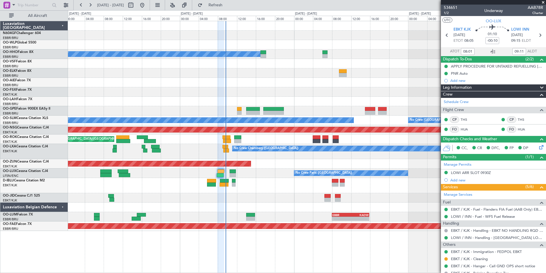
click at [151, 185] on div "No Crew [GEOGRAPHIC_DATA] ([GEOGRAPHIC_DATA] National)" at bounding box center [307, 185] width 478 height 15
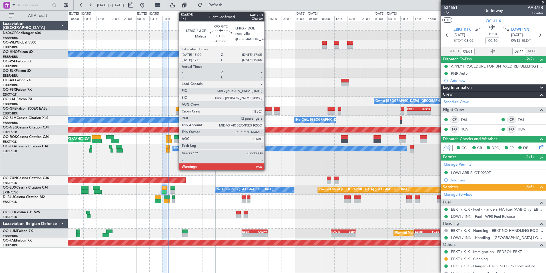
click at [267, 108] on div at bounding box center [268, 109] width 7 height 4
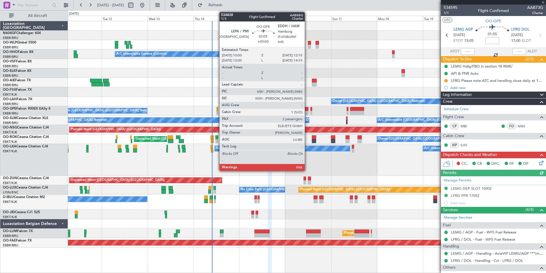
click at [307, 109] on div at bounding box center [306, 109] width 5 height 4
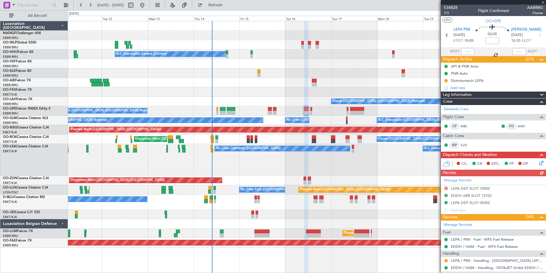
scroll to position [61, 0]
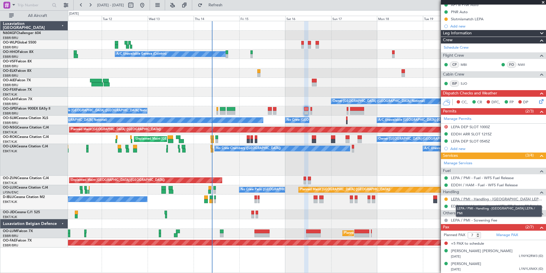
click at [470, 197] on link "LEPA / PMI - Handling - [GEOGRAPHIC_DATA] LEPA / PMI" at bounding box center [497, 198] width 92 height 5
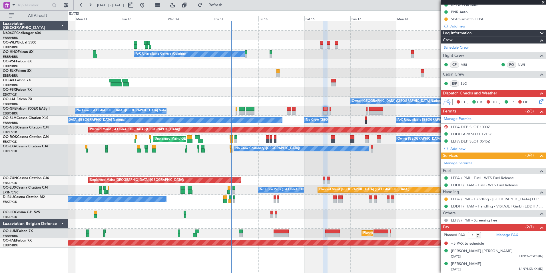
click at [348, 168] on div "No Crew Chambery ([GEOGRAPHIC_DATA]) A/C Unavailable" at bounding box center [307, 160] width 478 height 32
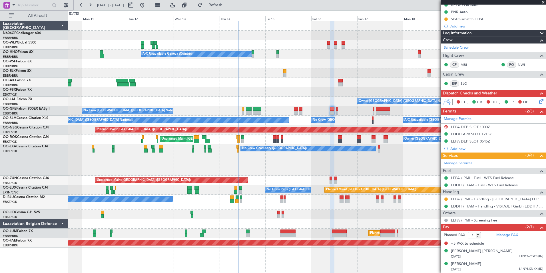
click at [338, 121] on div "A/C Unavailable [GEOGRAPHIC_DATA] ([GEOGRAPHIC_DATA] National) No Crew [GEOGRAP…" at bounding box center [307, 119] width 478 height 9
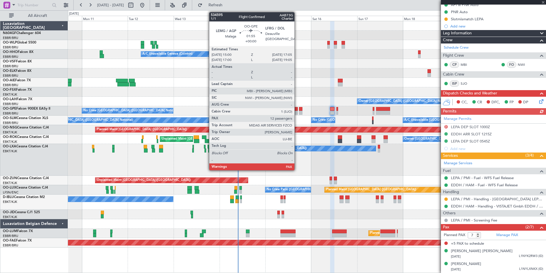
click at [297, 111] on div at bounding box center [296, 113] width 4 height 4
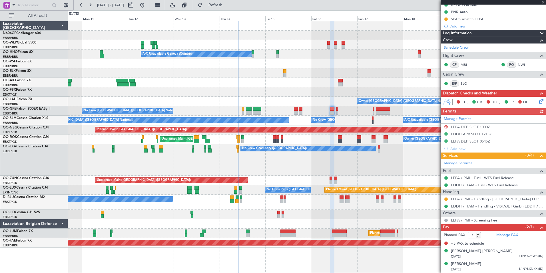
type input "12"
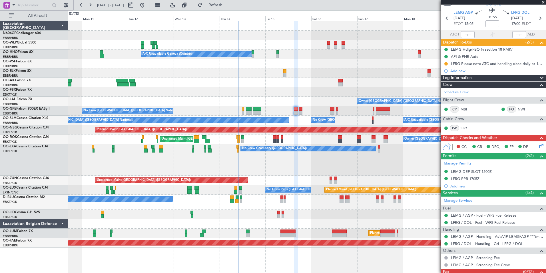
scroll to position [0, 0]
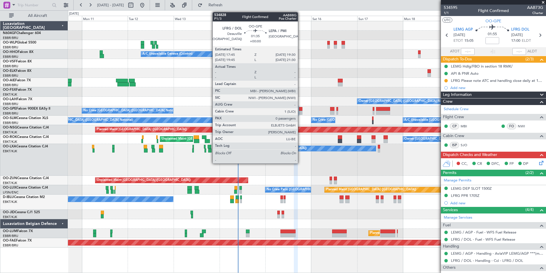
click at [301, 112] on div at bounding box center [300, 113] width 3 height 4
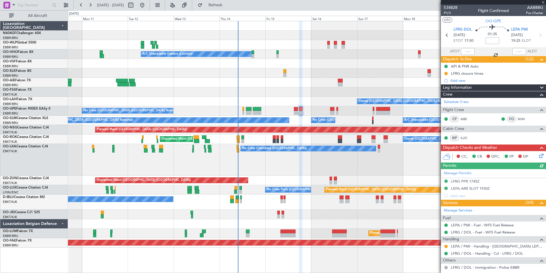
click at [298, 124] on div "A/C Unavailable [GEOGRAPHIC_DATA] ([GEOGRAPHIC_DATA] National) No Crew [GEOGRAP…" at bounding box center [307, 119] width 478 height 9
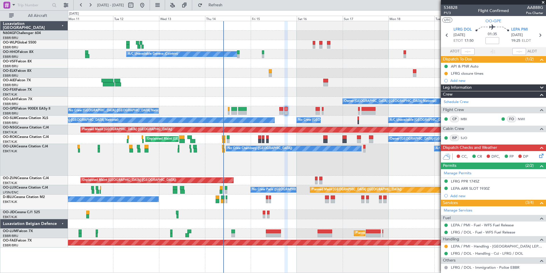
click at [270, 107] on div "No Crew [GEOGRAPHIC_DATA] ([GEOGRAPHIC_DATA] National)" at bounding box center [307, 110] width 478 height 9
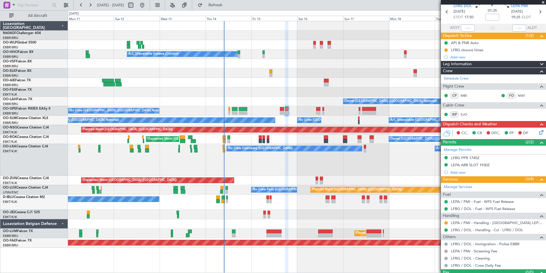
scroll to position [35, 0]
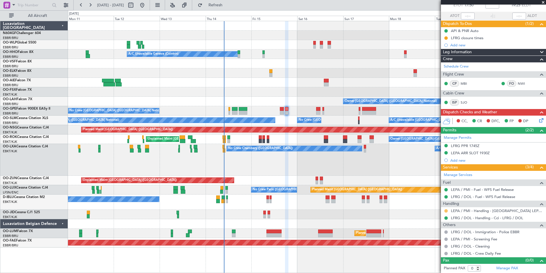
click at [446, 209] on button at bounding box center [446, 210] width 3 height 3
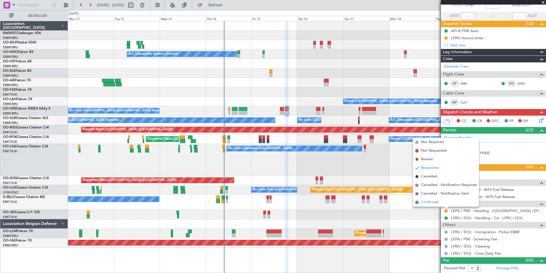
click at [432, 200] on span "Confirmed" at bounding box center [430, 202] width 18 height 6
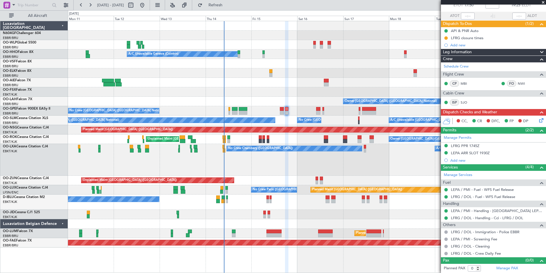
click at [276, 168] on div "Planned Maint [GEOGRAPHIC_DATA] ([GEOGRAPHIC_DATA]) A/C Unavailable Geneva (Coi…" at bounding box center [307, 134] width 478 height 226
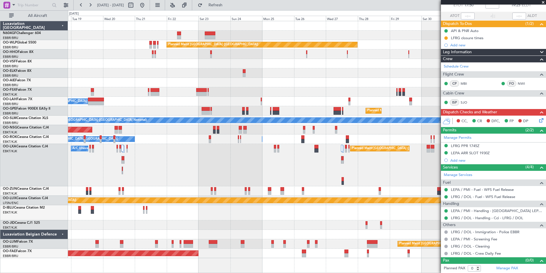
click at [174, 175] on div "A/C Unavailable Planned Maint [GEOGRAPHIC_DATA] ([GEOGRAPHIC_DATA]) No [GEOGRAP…" at bounding box center [307, 165] width 478 height 42
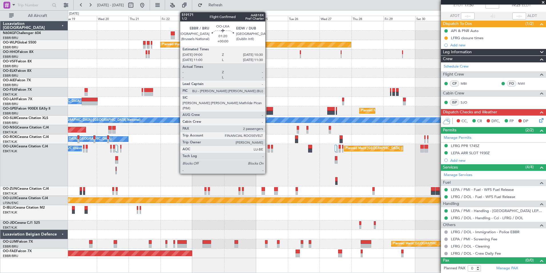
click at [268, 148] on div at bounding box center [269, 150] width 2 height 4
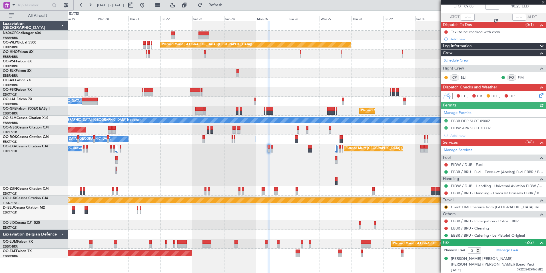
scroll to position [48, 0]
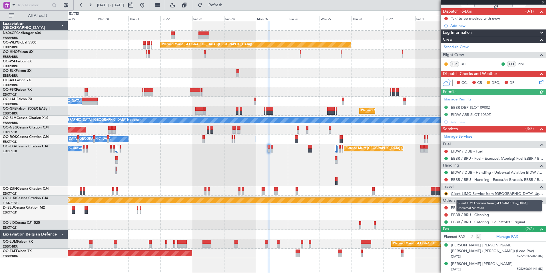
click at [485, 194] on link "Client LIMO Service from [GEOGRAPHIC_DATA] Universal Aviation" at bounding box center [497, 193] width 92 height 5
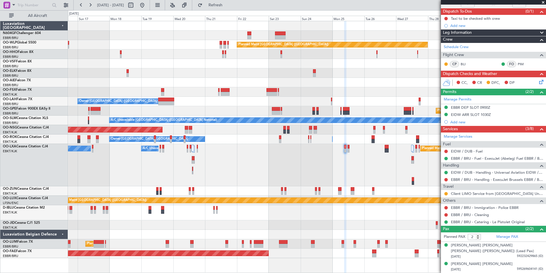
click at [397, 78] on div "Planned Maint [GEOGRAPHIC_DATA] ([GEOGRAPHIC_DATA]) A/C Unavailable Geneva (Coi…" at bounding box center [307, 139] width 478 height 237
click at [382, 76] on div "Planned Maint [GEOGRAPHIC_DATA] ([GEOGRAPHIC_DATA]) A/C Unavailable Geneva (Coi…" at bounding box center [307, 139] width 478 height 237
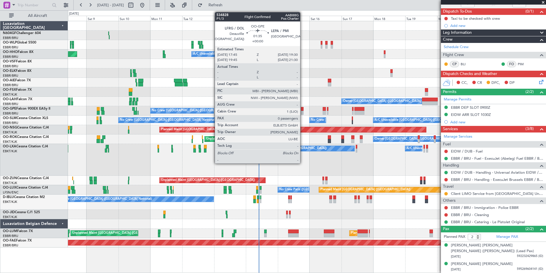
click at [303, 111] on div at bounding box center [302, 113] width 3 height 4
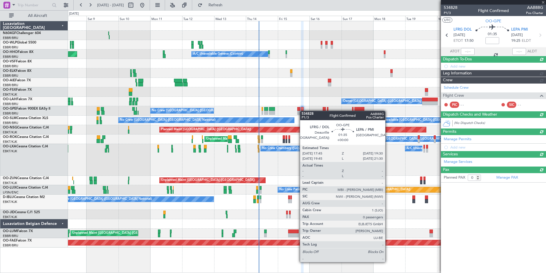
scroll to position [0, 0]
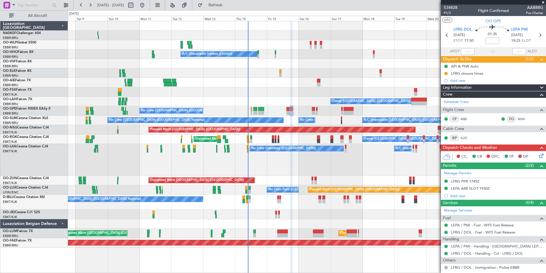
click at [305, 111] on div "No Crew [GEOGRAPHIC_DATA] ([GEOGRAPHIC_DATA] National)" at bounding box center [307, 110] width 478 height 9
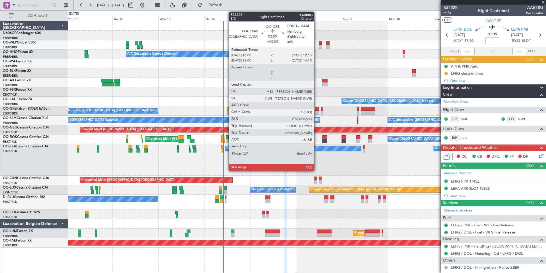
click at [317, 109] on div at bounding box center [317, 109] width 5 height 4
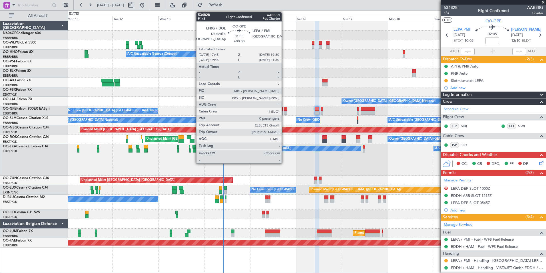
click at [284, 110] on div at bounding box center [285, 109] width 3 height 4
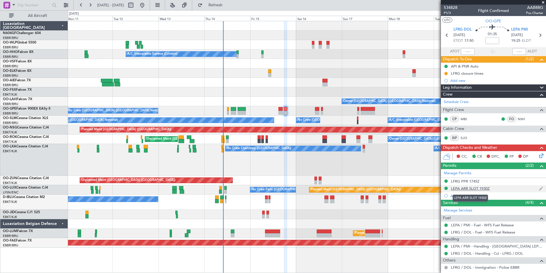
click at [468, 189] on div "LEPA ARR SLOT 1930Z" at bounding box center [470, 188] width 39 height 5
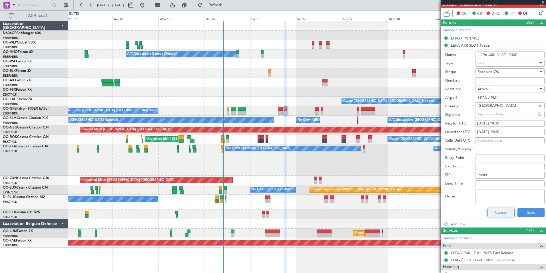
click at [494, 212] on button "Cancel" at bounding box center [501, 212] width 27 height 9
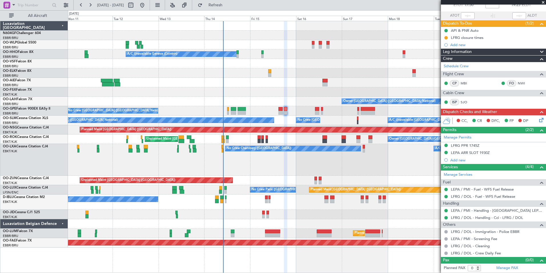
scroll to position [35, 0]
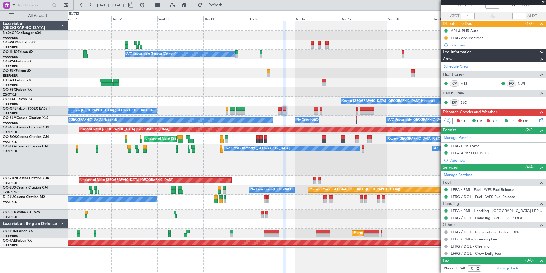
click at [295, 160] on div "No Crew Chambery ([GEOGRAPHIC_DATA]) A/C Unavailable" at bounding box center [307, 160] width 478 height 32
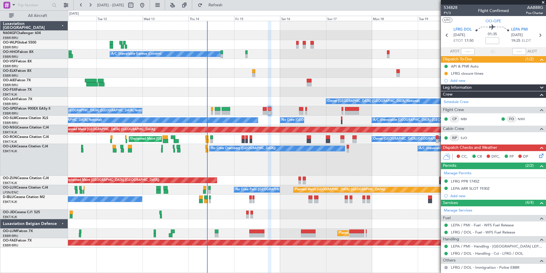
click at [256, 63] on div at bounding box center [307, 63] width 478 height 9
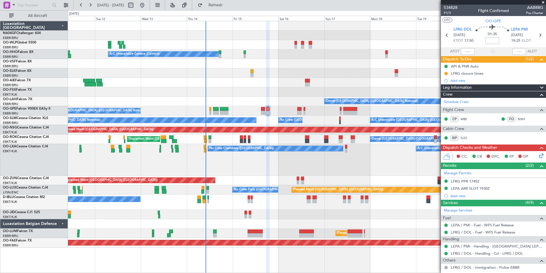
click at [261, 111] on div "No Crew [GEOGRAPHIC_DATA] ([GEOGRAPHIC_DATA] National)" at bounding box center [307, 110] width 478 height 9
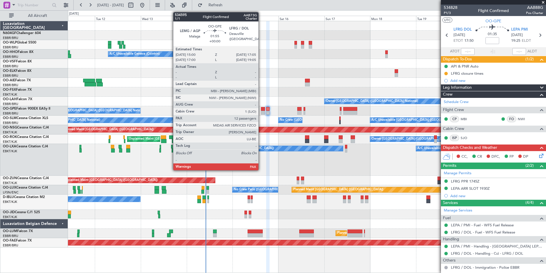
click at [261, 111] on div at bounding box center [263, 113] width 4 height 4
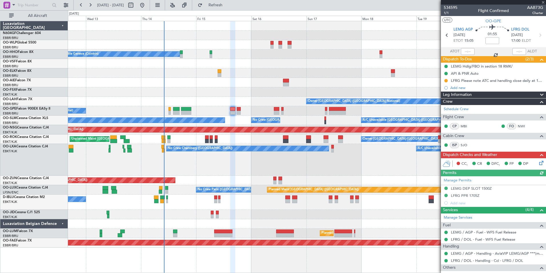
click at [279, 154] on div "No Crew Chambery ([GEOGRAPHIC_DATA]) A/C Unavailable" at bounding box center [307, 160] width 478 height 32
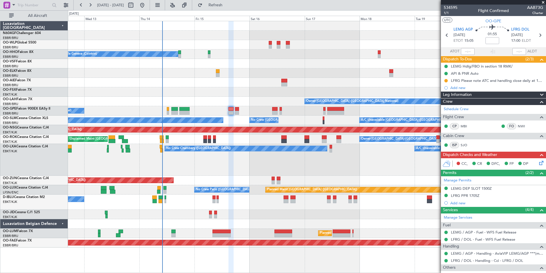
scroll to position [36, 0]
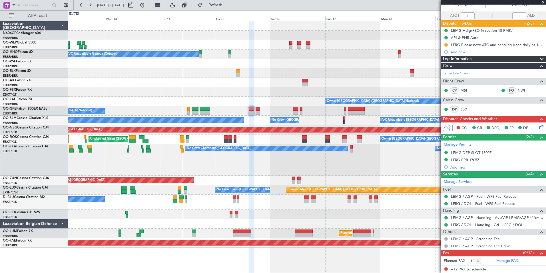
click at [379, 172] on div "No Crew Chambery ([GEOGRAPHIC_DATA]) A/C Unavailable" at bounding box center [307, 160] width 478 height 32
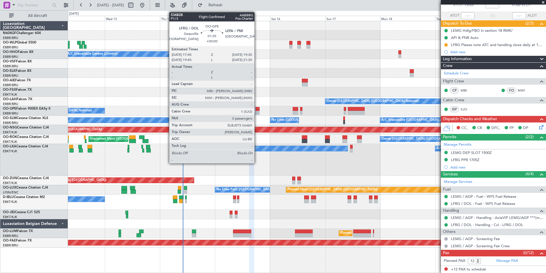
click at [257, 112] on div at bounding box center [258, 113] width 4 height 4
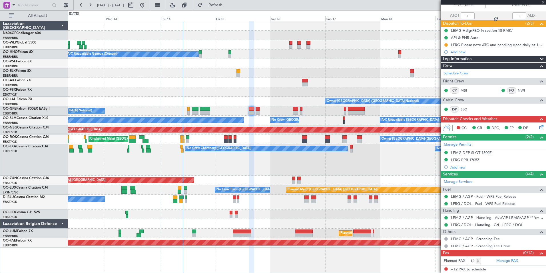
type input "0"
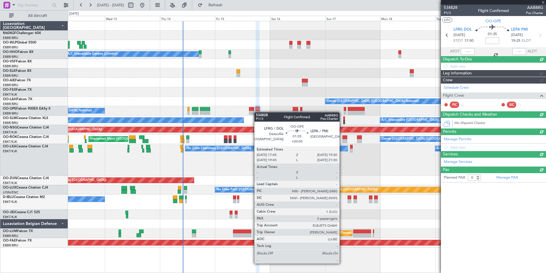
scroll to position [0, 0]
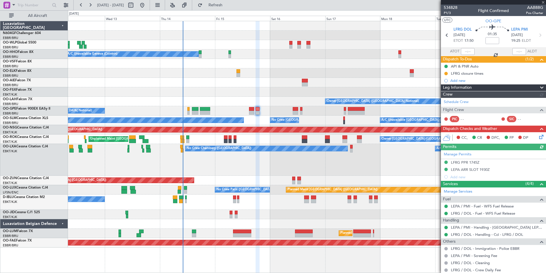
click at [268, 101] on div "Owner [GEOGRAPHIC_DATA] ([GEOGRAPHIC_DATA] National) - - EBBR 13:00 Z KVNY 00:4…" at bounding box center [307, 101] width 478 height 9
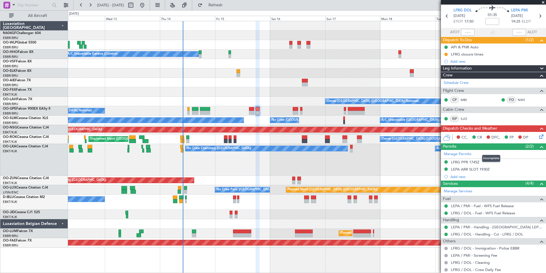
scroll to position [35, 0]
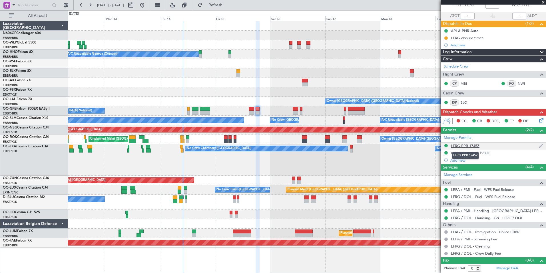
click at [469, 144] on div "LFRG PPR 1745Z" at bounding box center [465, 145] width 29 height 5
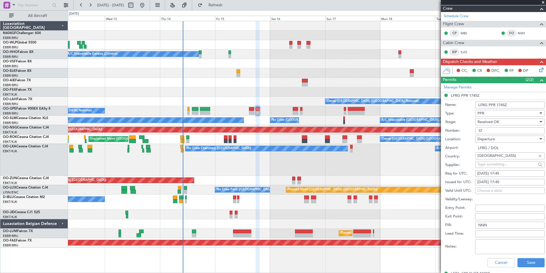
scroll to position [121, 0]
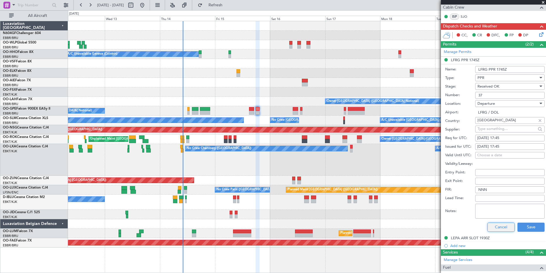
click at [493, 226] on button "Cancel" at bounding box center [501, 226] width 27 height 9
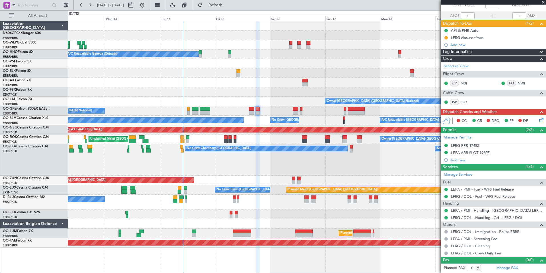
scroll to position [35, 0]
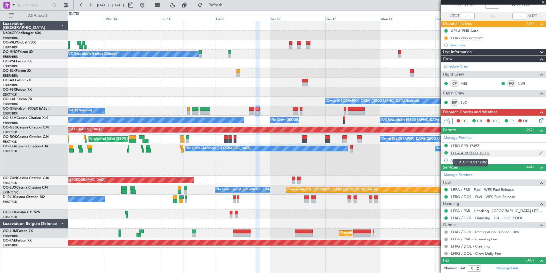
click at [483, 153] on div "LEPA ARR SLOT 1930Z" at bounding box center [470, 152] width 39 height 5
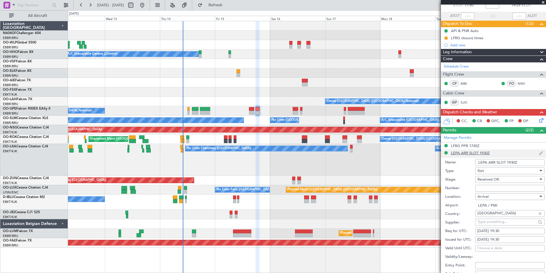
scroll to position [121, 0]
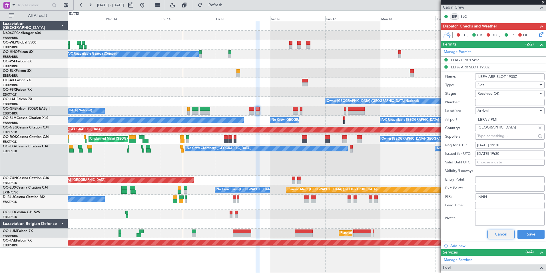
click at [494, 235] on button "Cancel" at bounding box center [501, 233] width 27 height 9
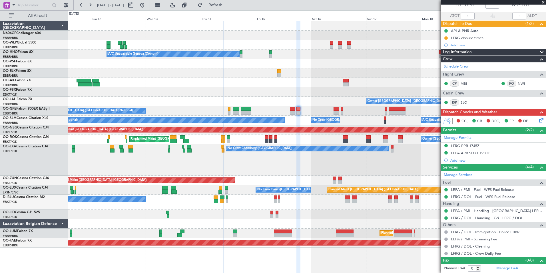
click at [286, 164] on div "No Crew Chambery ([GEOGRAPHIC_DATA]) A/C Unavailable" at bounding box center [307, 160] width 478 height 32
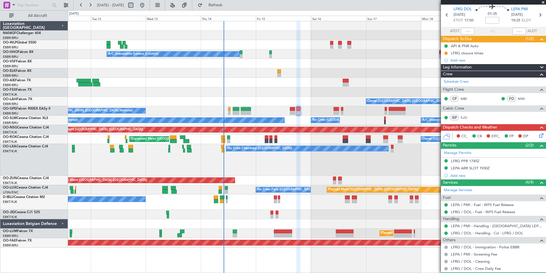
scroll to position [0, 0]
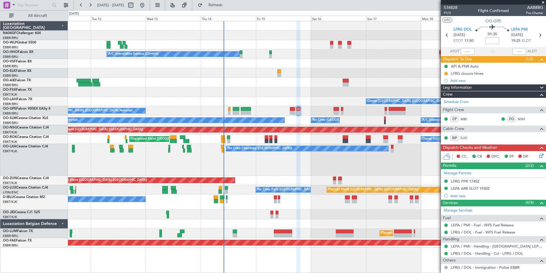
click at [539, 159] on div "CC, CR DFC, FP DP" at bounding box center [493, 156] width 105 height 11
click at [533, 154] on div "CC, CR DFC, FP DP" at bounding box center [496, 156] width 84 height 9
click at [538, 155] on icon at bounding box center [540, 154] width 5 height 5
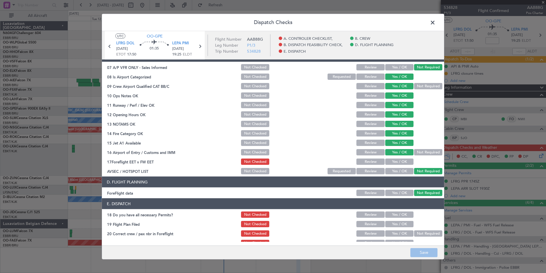
scroll to position [106, 0]
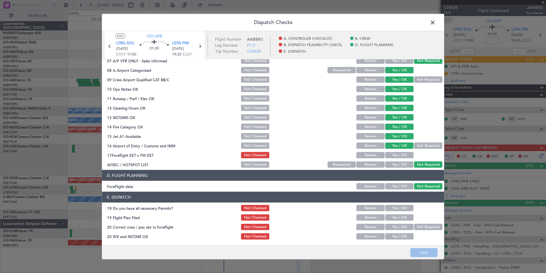
drag, startPoint x: 531, startPoint y: 123, endPoint x: 415, endPoint y: 154, distance: 119.7
click at [401, 147] on button "Yes / OK" at bounding box center [399, 145] width 28 height 6
click at [400, 155] on button "Yes / OK" at bounding box center [399, 155] width 28 height 6
click at [420, 255] on button "Save" at bounding box center [424, 251] width 27 height 9
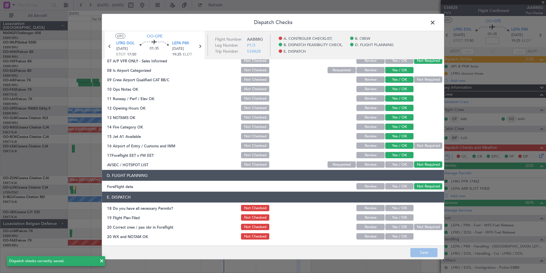
click at [436, 26] on span at bounding box center [436, 23] width 0 height 11
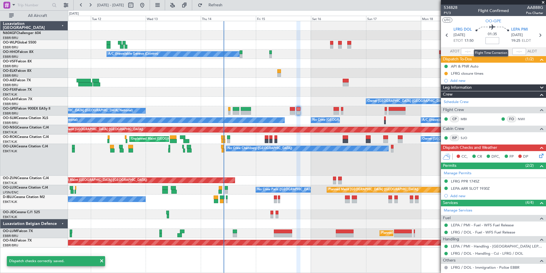
click at [492, 42] on input at bounding box center [493, 40] width 14 height 7
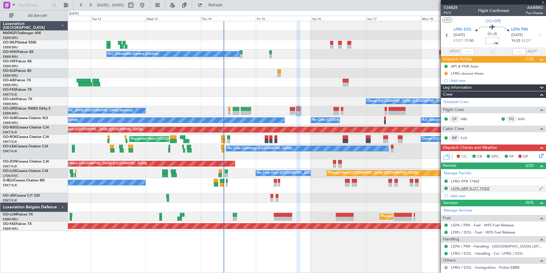
type input "-00:10"
click at [473, 186] on div "LEPA ARR SLOT 1930Z" at bounding box center [470, 188] width 39 height 5
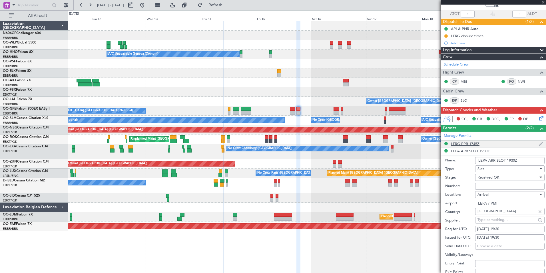
scroll to position [86, 0]
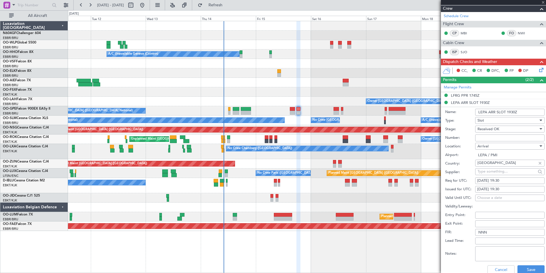
click at [488, 138] on input "Number:" at bounding box center [509, 137] width 69 height 7
type input "Approved"
click at [523, 271] on button "Save" at bounding box center [531, 269] width 27 height 9
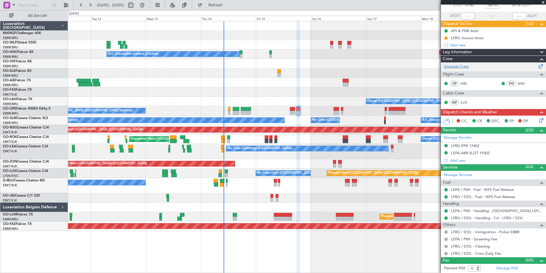
scroll to position [0, 0]
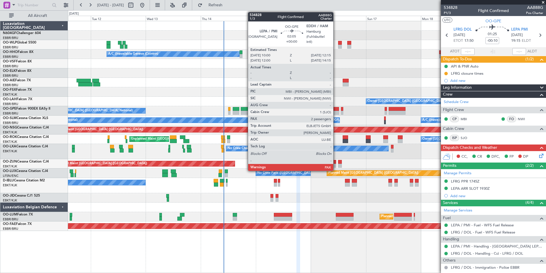
click at [336, 108] on div at bounding box center [336, 109] width 5 height 4
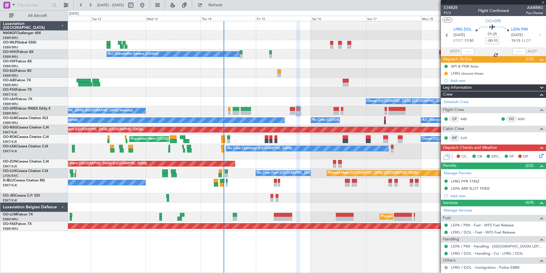
type input "7"
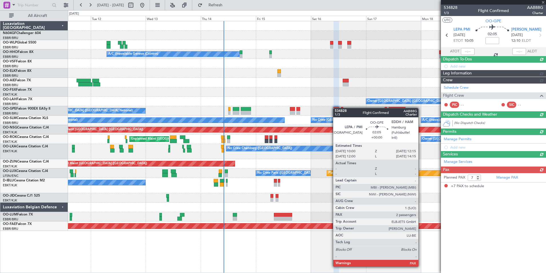
drag, startPoint x: 371, startPoint y: 137, endPoint x: 386, endPoint y: 144, distance: 16.5
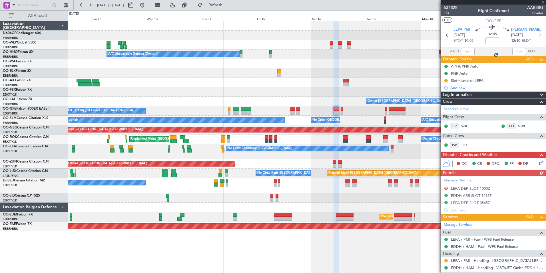
drag, startPoint x: 386, startPoint y: 144, endPoint x: 469, endPoint y: 199, distance: 99.8
click at [469, 199] on div "Manage Permits D LEPA DEP SLOT 1000Z EDDH ARR SLOT 1215Z LEPA DEP SLOT 0545Z Ad…" at bounding box center [493, 194] width 105 height 37
click at [466, 203] on div "Manage Permits D LEPA DEP SLOT 1000Z EDDH ARR SLOT 1215Z LEPA DEP SLOT 0545Z Ad…" at bounding box center [493, 194] width 105 height 37
click at [466, 203] on div "LEPA DEP SLOT 0545Z" at bounding box center [470, 202] width 39 height 5
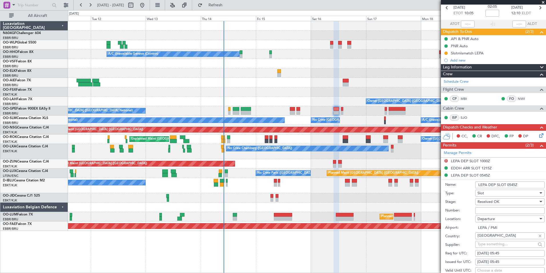
scroll to position [57, 0]
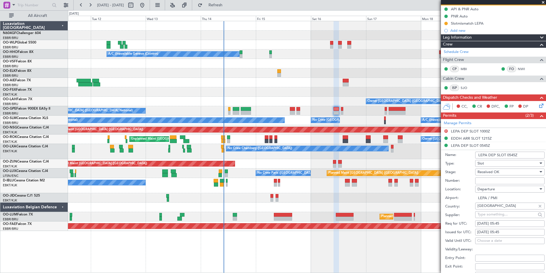
click at [491, 181] on input "Number:" at bounding box center [509, 180] width 69 height 7
type input "Approved"
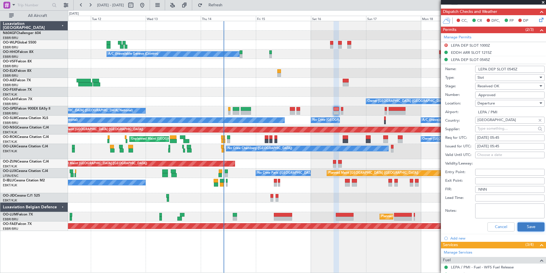
click at [526, 227] on button "Save" at bounding box center [531, 226] width 27 height 9
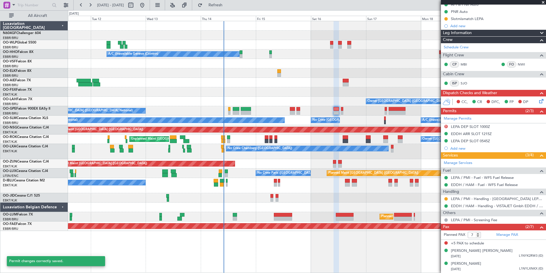
scroll to position [61, 0]
click at [298, 106] on div "No Crew [GEOGRAPHIC_DATA] ([GEOGRAPHIC_DATA] National)" at bounding box center [307, 110] width 478 height 9
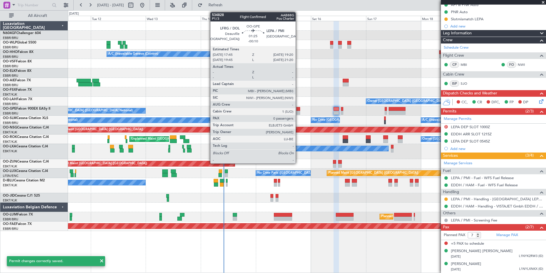
click at [298, 112] on div at bounding box center [299, 113] width 4 height 4
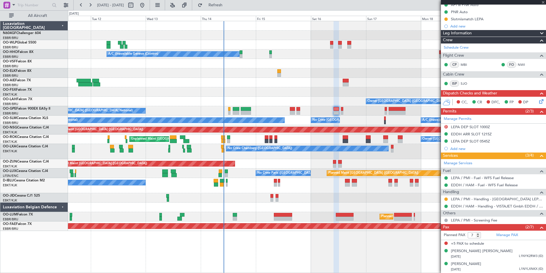
type input "-00:10"
type input "0"
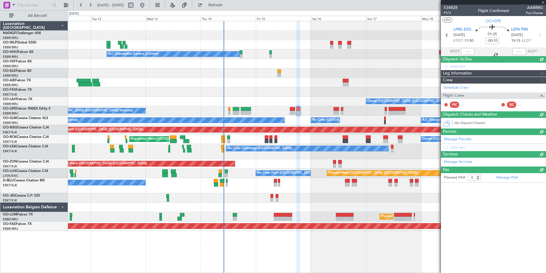
scroll to position [0, 0]
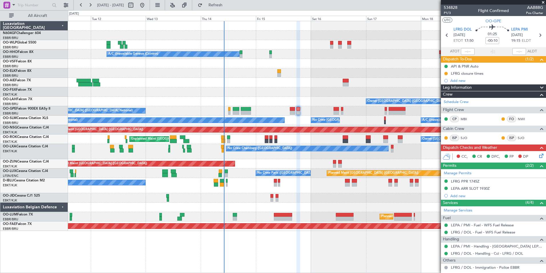
click at [538, 155] on icon at bounding box center [540, 154] width 5 height 5
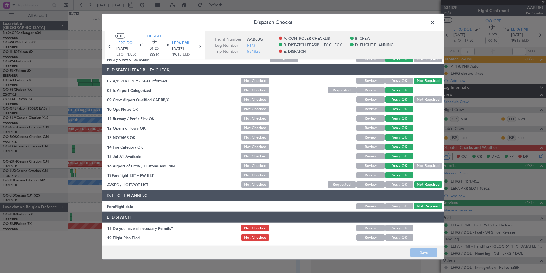
scroll to position [106, 0]
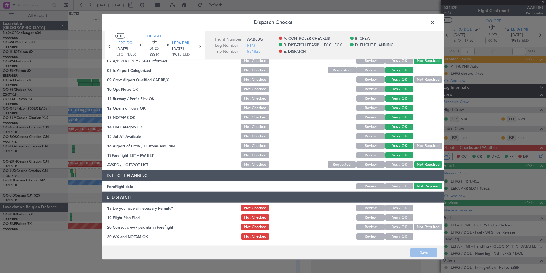
click at [391, 209] on button "Yes / OK" at bounding box center [399, 208] width 28 height 6
click at [396, 216] on button "Yes / OK" at bounding box center [399, 217] width 28 height 6
click at [394, 229] on button "Yes / OK" at bounding box center [399, 226] width 28 height 6
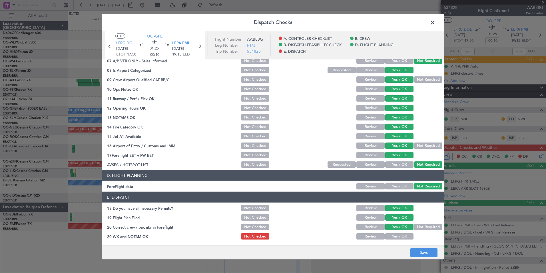
click at [397, 237] on button "Yes / OK" at bounding box center [399, 236] width 28 height 6
click at [433, 253] on button "Save" at bounding box center [424, 251] width 27 height 9
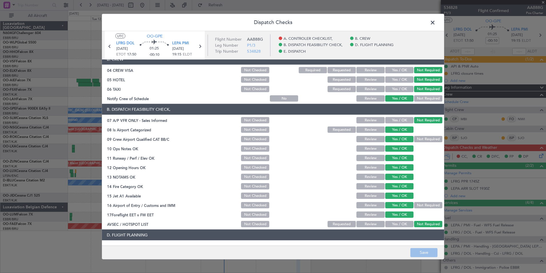
scroll to position [0, 0]
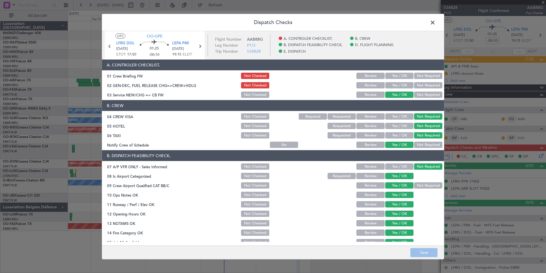
click at [436, 24] on span at bounding box center [436, 23] width 0 height 11
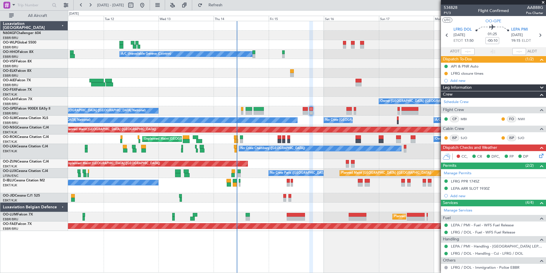
click at [349, 95] on div "Planned Maint Berlin (Brandenburg) A/C Unavailable Geneva (Cointrin) Owner Brus…" at bounding box center [307, 125] width 478 height 209
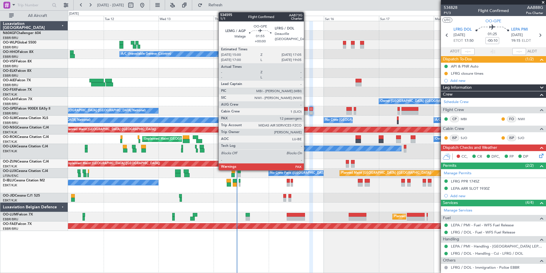
click at [307, 109] on div at bounding box center [305, 109] width 5 height 4
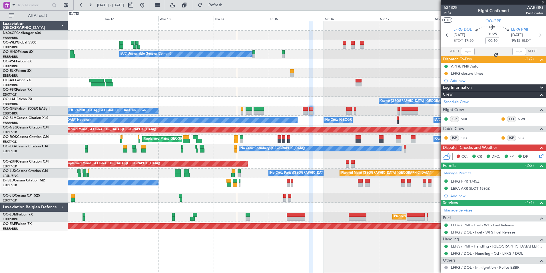
type input "12"
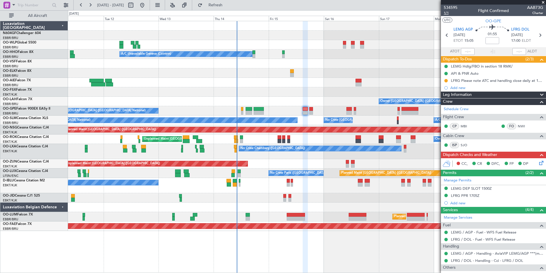
click at [447, 12] on span "1/1" at bounding box center [451, 13] width 14 height 5
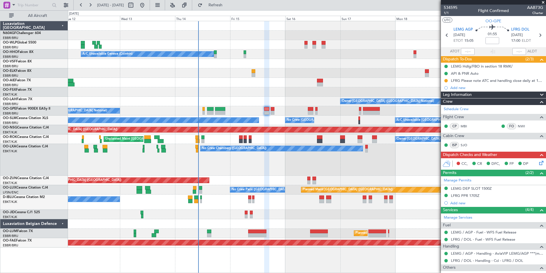
click at [480, 80] on div "LFRG Please note ATC and handling close daily at 18h00z" at bounding box center [497, 80] width 92 height 5
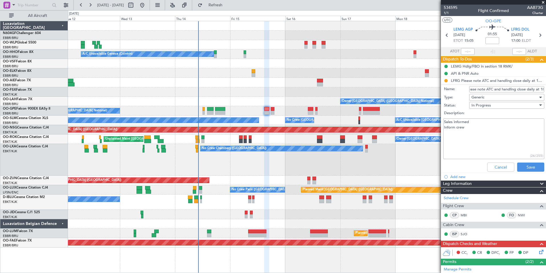
scroll to position [0, 28]
drag, startPoint x: 471, startPoint y: 90, endPoint x: 542, endPoint y: 90, distance: 71.1
click at [542, 90] on article "534595 1/1 Flight Confirmed AAB73G Charter UTC OO-GPE LEMG AGP 15/08/2025 ETOT …" at bounding box center [493, 139] width 105 height 268
click at [499, 167] on button "Cancel" at bounding box center [500, 166] width 27 height 9
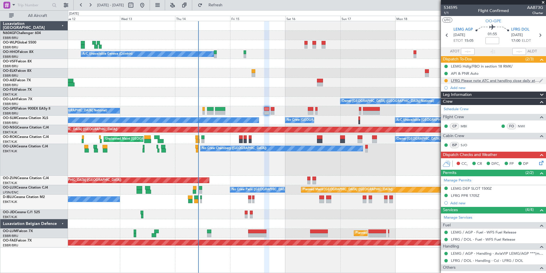
click at [463, 78] on div "LFRG Please note ATC and handling close daily at 18h00z" at bounding box center [495, 80] width 88 height 5
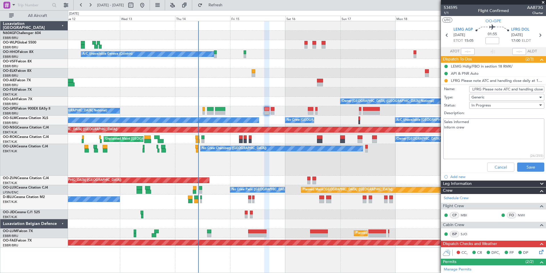
drag, startPoint x: 466, startPoint y: 128, endPoint x: 430, endPoint y: 125, distance: 35.6
click at [430, 125] on fb-app "12 Aug 2025 - 20 Aug 2025 Refresh Quick Links All Aircraft Planned Maint Berlin…" at bounding box center [273, 138] width 546 height 268
type textarea "Sales informed Crew informed"
click at [489, 103] on span "In Progress" at bounding box center [481, 105] width 19 height 5
click at [489, 131] on span "Completed" at bounding box center [504, 133] width 67 height 9
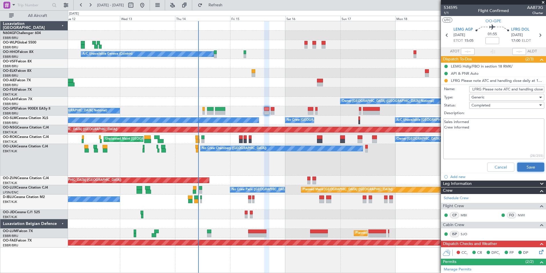
click at [534, 164] on button "Save" at bounding box center [530, 166] width 27 height 9
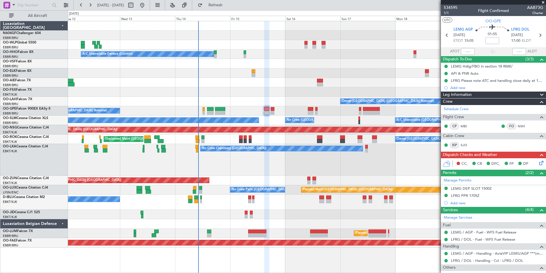
click at [539, 162] on icon at bounding box center [540, 161] width 5 height 5
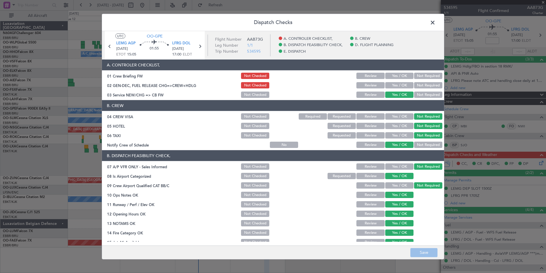
click at [398, 77] on button "Yes / OK" at bounding box center [399, 76] width 28 height 6
click at [422, 251] on button "Save" at bounding box center [424, 251] width 27 height 9
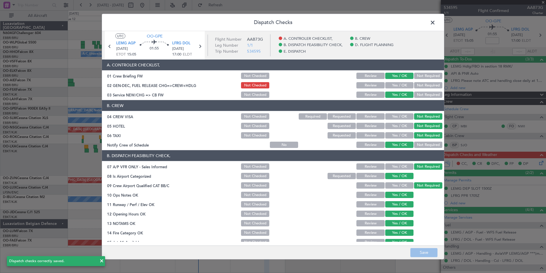
click at [436, 22] on span at bounding box center [436, 23] width 0 height 11
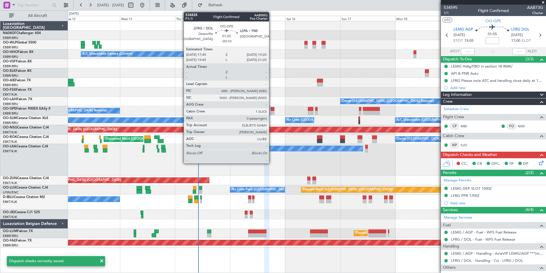
click at [272, 112] on div at bounding box center [273, 113] width 4 height 4
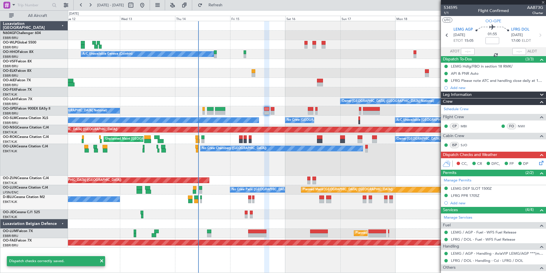
type input "-00:10"
type input "0"
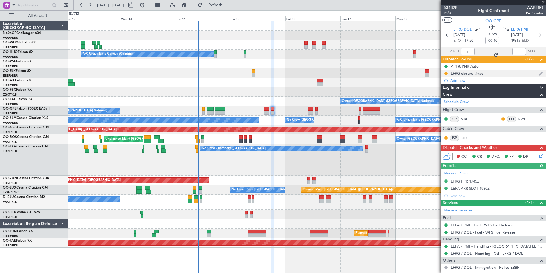
click at [456, 74] on div "LFRG closure times" at bounding box center [467, 73] width 33 height 5
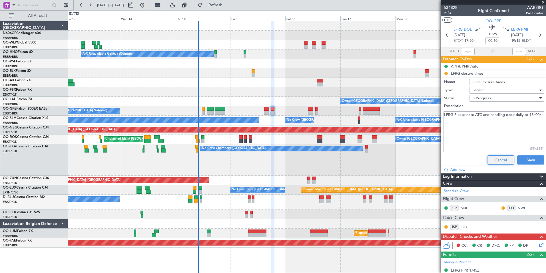
click at [490, 162] on button "Cancel" at bounding box center [500, 159] width 27 height 9
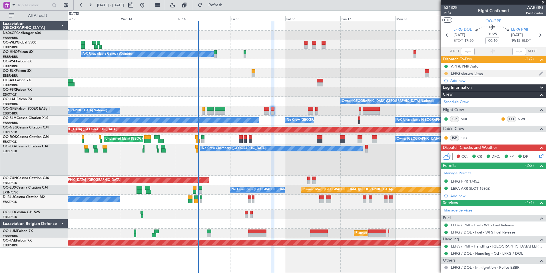
click at [447, 72] on button at bounding box center [446, 73] width 3 height 3
click at [446, 96] on span "Completed" at bounding box center [448, 99] width 19 height 6
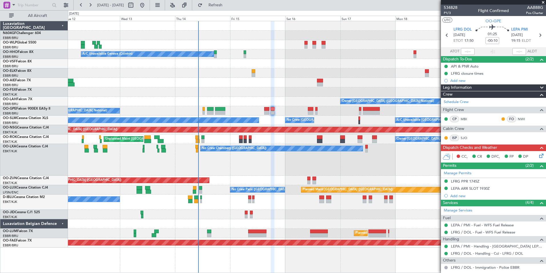
click at [539, 154] on icon at bounding box center [540, 154] width 5 height 5
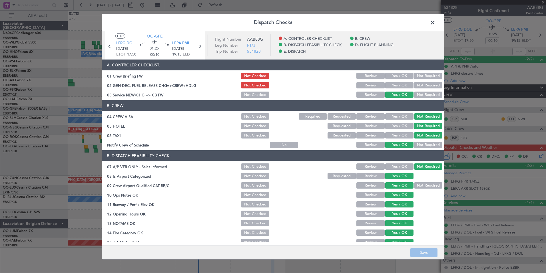
click at [396, 76] on button "Yes / OK" at bounding box center [399, 76] width 28 height 6
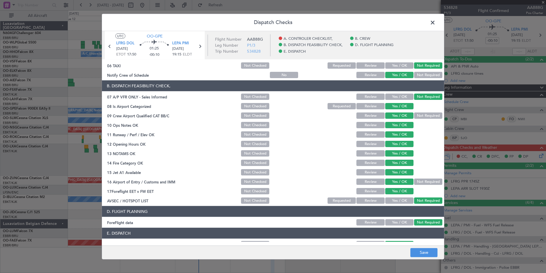
scroll to position [106, 0]
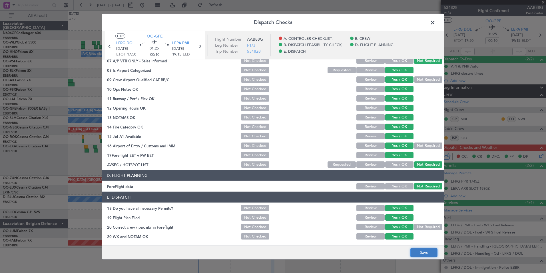
click at [428, 254] on button "Save" at bounding box center [424, 251] width 27 height 9
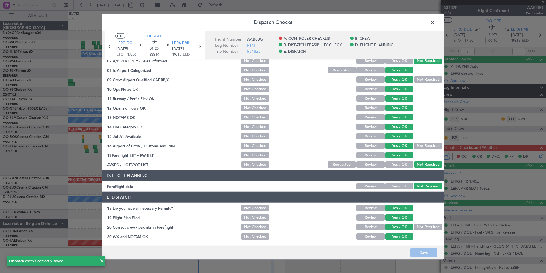
click at [436, 26] on span at bounding box center [436, 23] width 0 height 11
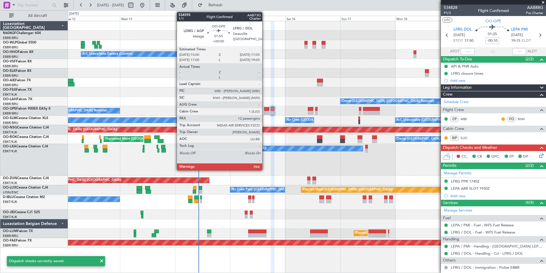
click at [265, 107] on div at bounding box center [266, 109] width 5 height 4
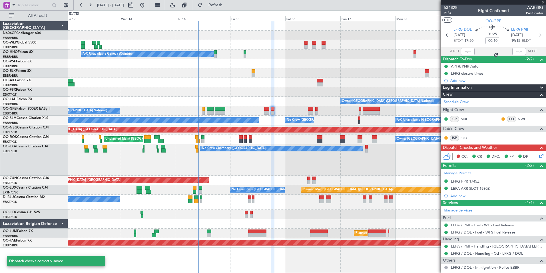
type input "12"
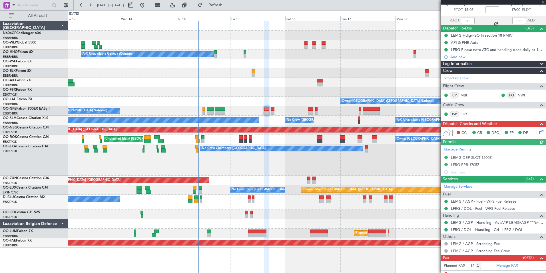
scroll to position [36, 0]
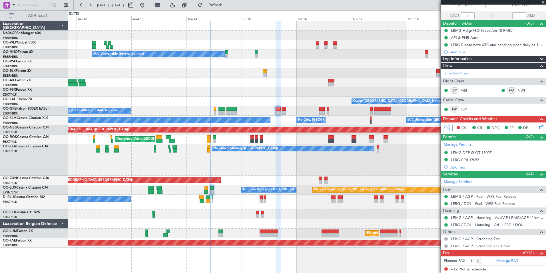
click at [201, 156] on div "No Crew Chambery ([GEOGRAPHIC_DATA]) A/C Unavailable" at bounding box center [307, 160] width 478 height 32
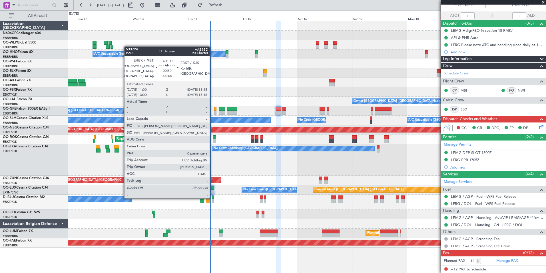
click at [212, 197] on div at bounding box center [213, 197] width 2 height 4
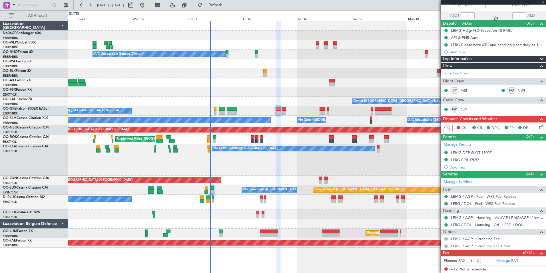
type input "-00:05"
type input "0"
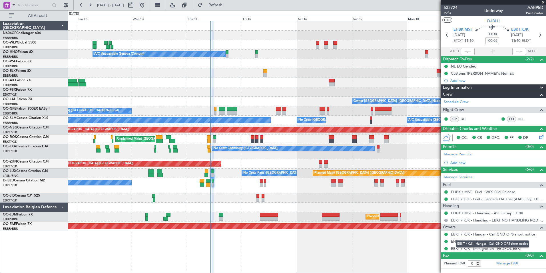
click at [478, 234] on link "EBKT / KJK - Hangar - Call GND OPS short notice" at bounding box center [493, 233] width 84 height 5
click at [482, 213] on link "EHBK / MST - Handling - ASL Group EHBK" at bounding box center [487, 212] width 72 height 5
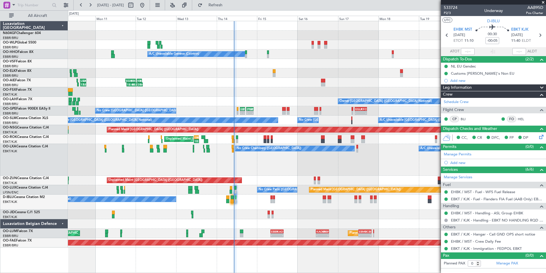
click at [259, 103] on div "Owner [GEOGRAPHIC_DATA] ([GEOGRAPHIC_DATA] National) - - EBBR 13:00 Z KVNY 00:4…" at bounding box center [307, 101] width 478 height 9
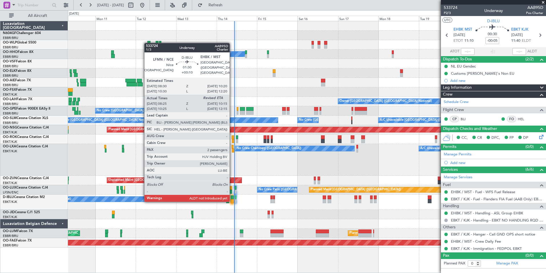
click at [232, 201] on div at bounding box center [232, 201] width 3 height 4
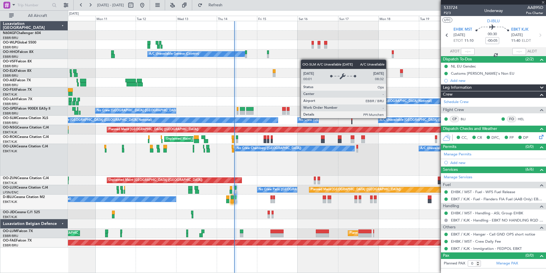
type input "+00:10"
type input "08:40"
type input "2"
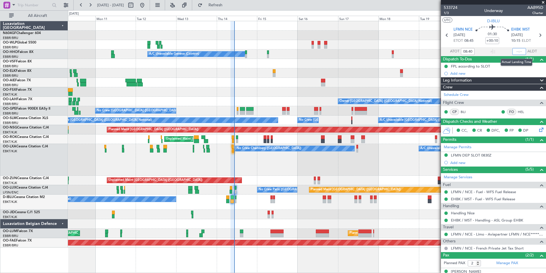
click at [515, 51] on input "text" at bounding box center [520, 51] width 14 height 7
click at [514, 20] on section "UTC D-IBLU" at bounding box center [493, 20] width 105 height 9
click at [543, 1] on span at bounding box center [544, 2] width 6 height 5
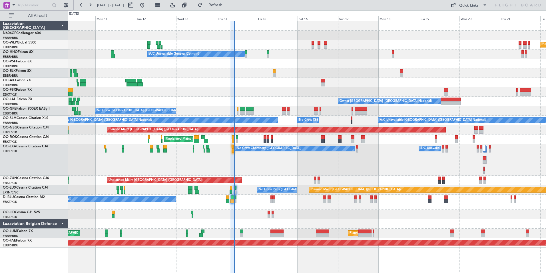
type input "0"
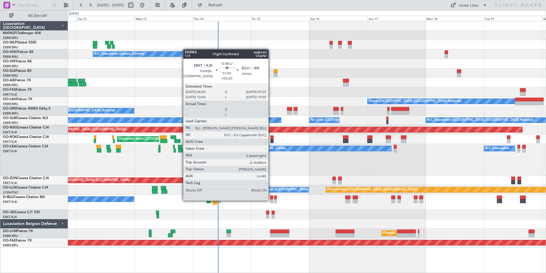
click at [271, 200] on div at bounding box center [271, 201] width 3 height 4
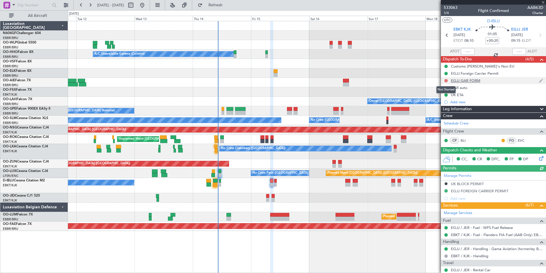
click at [445, 79] on button at bounding box center [446, 80] width 3 height 3
click at [456, 98] on span "In Progress" at bounding box center [448, 97] width 19 height 6
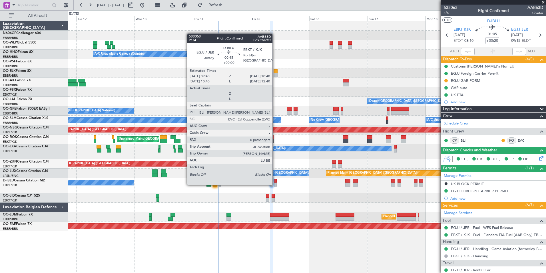
click at [275, 184] on div at bounding box center [275, 184] width 3 height 4
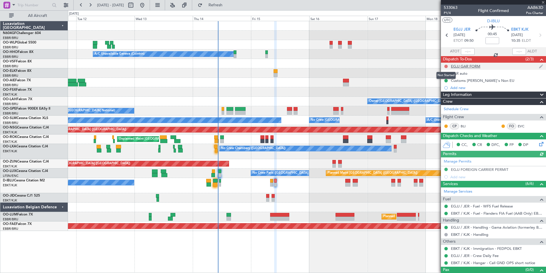
click at [446, 65] on button at bounding box center [446, 66] width 3 height 3
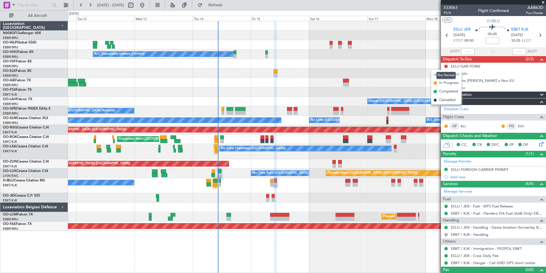
click at [440, 82] on mat-tooltip-component "Not Started" at bounding box center [446, 75] width 27 height 15
click at [440, 82] on span "In Progress" at bounding box center [448, 83] width 19 height 6
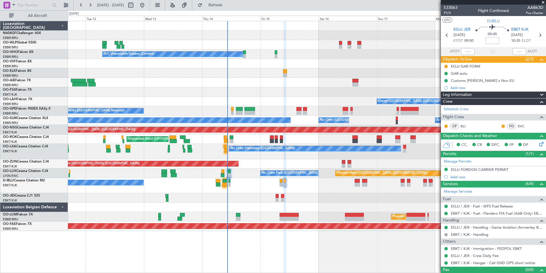
click at [307, 135] on div "Unplanned Maint [GEOGRAPHIC_DATA]-[GEOGRAPHIC_DATA]" at bounding box center [307, 138] width 478 height 9
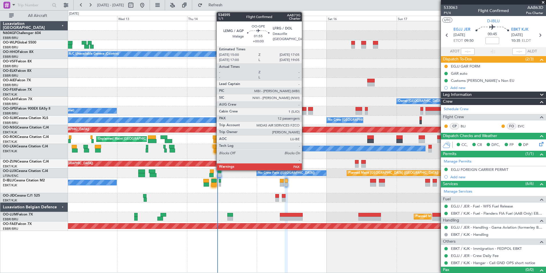
click at [305, 111] on div at bounding box center [303, 113] width 6 height 4
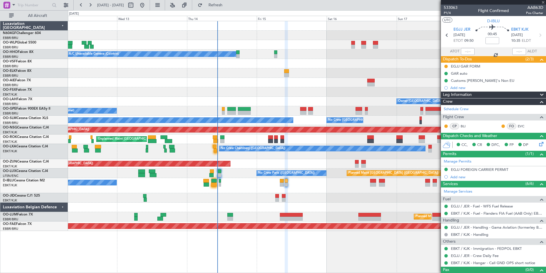
type input "12"
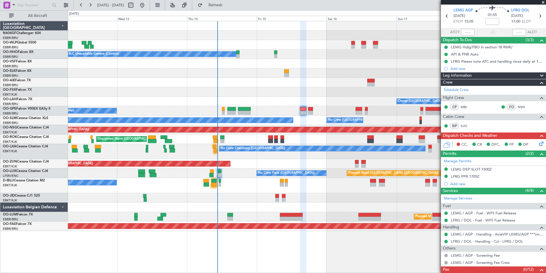
scroll to position [36, 0]
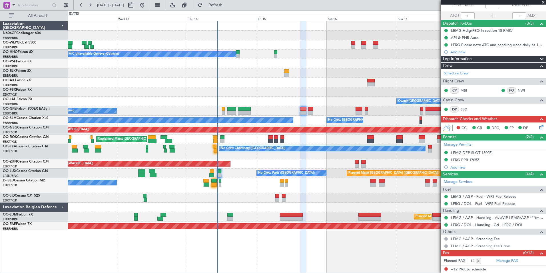
click at [538, 128] on icon at bounding box center [540, 126] width 5 height 5
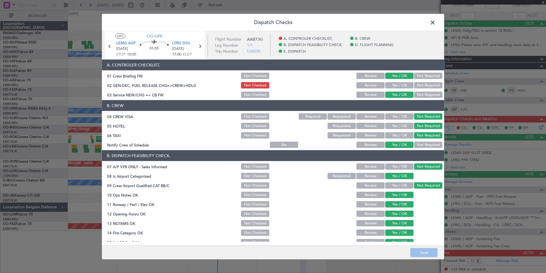
click at [436, 18] on span at bounding box center [436, 23] width 0 height 11
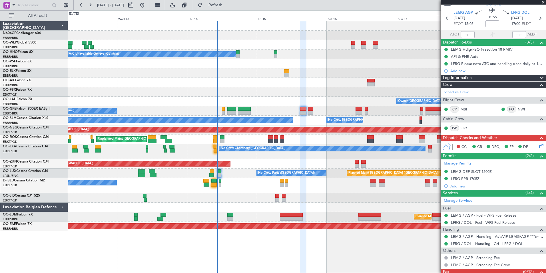
scroll to position [0, 0]
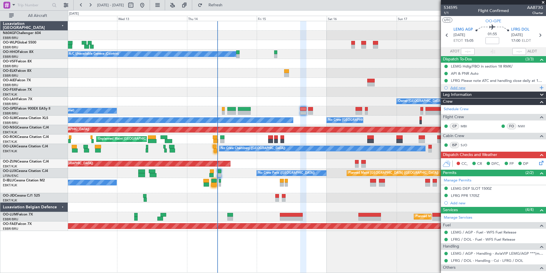
click at [462, 86] on div "Add new" at bounding box center [495, 87] width 88 height 5
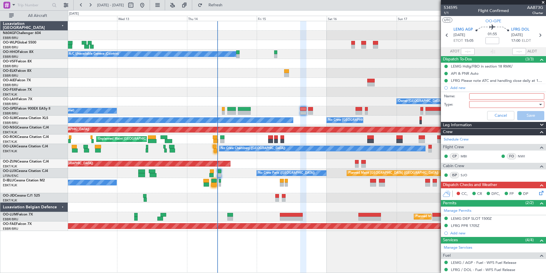
click at [485, 93] on input "Name:" at bounding box center [506, 96] width 75 height 6
type input "Pax details"
click at [473, 105] on div at bounding box center [505, 104] width 67 height 9
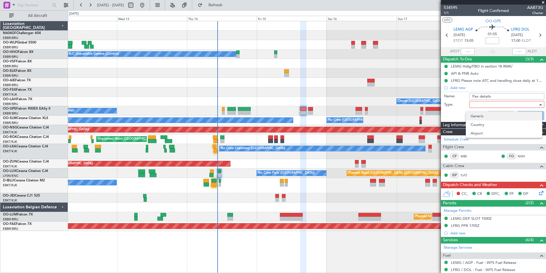
click at [480, 117] on span "Generic" at bounding box center [504, 116] width 67 height 9
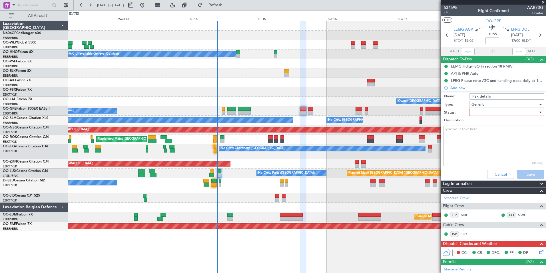
click at [481, 113] on div at bounding box center [505, 112] width 67 height 9
click at [457, 131] on div at bounding box center [273, 136] width 546 height 273
click at [473, 112] on div at bounding box center [505, 112] width 67 height 9
click at [480, 124] on span "Not Started" at bounding box center [504, 123] width 67 height 9
click at [460, 135] on textarea "Description:" at bounding box center [493, 145] width 101 height 41
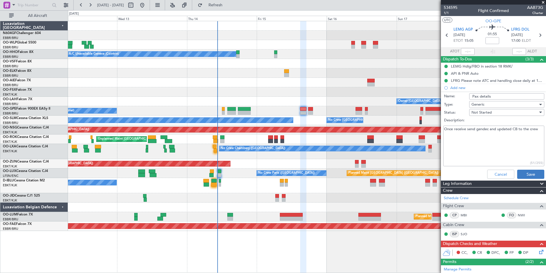
type textarea "Once receive send gendec and updated CB to the crew"
click at [519, 173] on button "Save" at bounding box center [530, 173] width 27 height 9
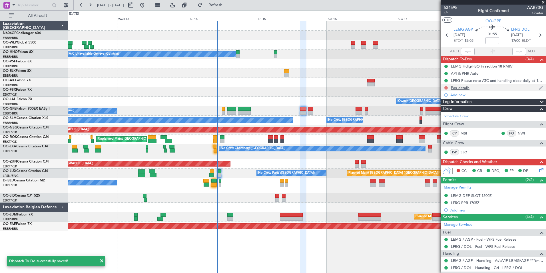
click at [446, 86] on button at bounding box center [446, 87] width 3 height 3
click at [449, 106] on span "In Progress" at bounding box center [448, 104] width 19 height 6
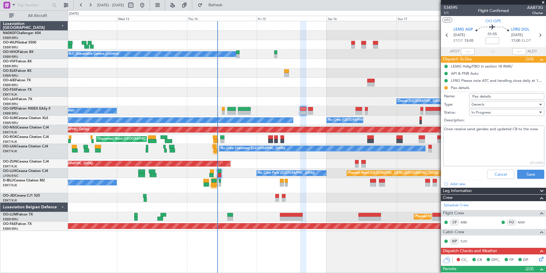
click at [445, 127] on textarea "Once receive send gendec and updated CB to the crew" at bounding box center [493, 145] width 101 height 41
click at [451, 128] on textarea "Once receive send gendec and updated CB to the crew" at bounding box center [493, 145] width 101 height 41
type textarea "Pax details requested to Florian. Once receive send gendec and updated CB to th…"
click at [533, 174] on button "Save" at bounding box center [530, 173] width 27 height 9
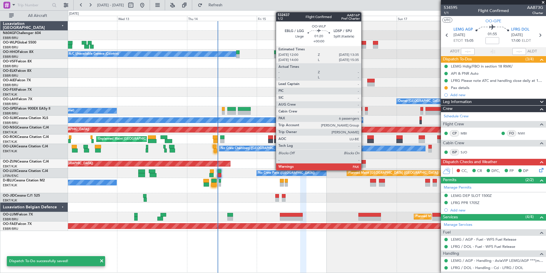
click at [364, 48] on div at bounding box center [363, 47] width 5 height 4
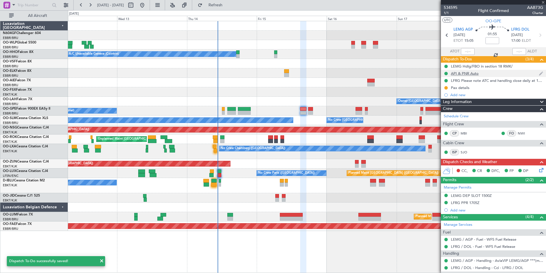
type input "6"
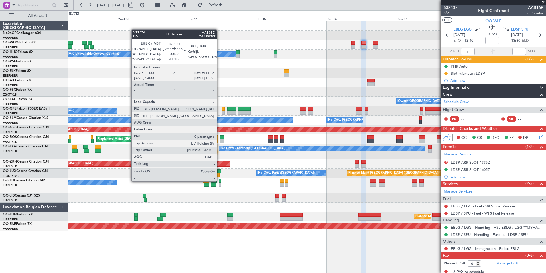
click at [219, 181] on div at bounding box center [220, 181] width 2 height 4
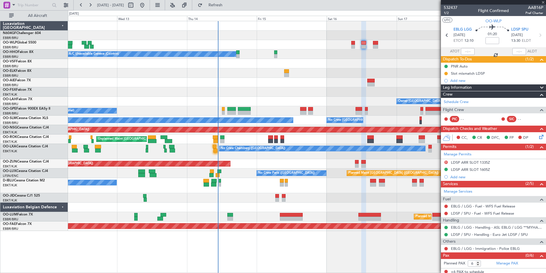
type input "-00:05"
type input "0"
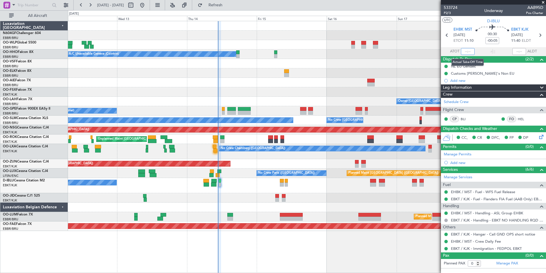
click at [467, 52] on input "text" at bounding box center [468, 51] width 14 height 7
click at [470, 15] on div "533724 P2/3 Underway AAB95D Pos Charter" at bounding box center [493, 10] width 105 height 11
type input "10:39"
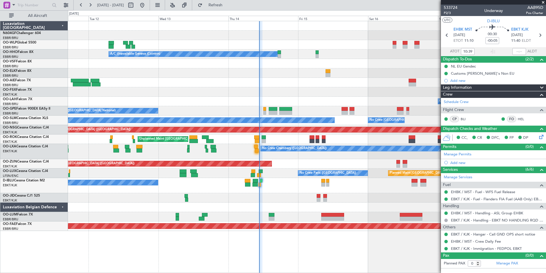
click at [286, 179] on div "A/C Unavailable Geneva (Cointrin) Owner Brussels (Brussels National) - - EBBR 1…" at bounding box center [307, 125] width 478 height 209
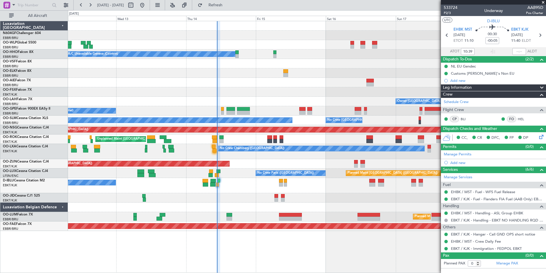
click at [266, 153] on div "No Crew Chambery (Aix-les-bains) A/C Unavailable" at bounding box center [307, 151] width 478 height 15
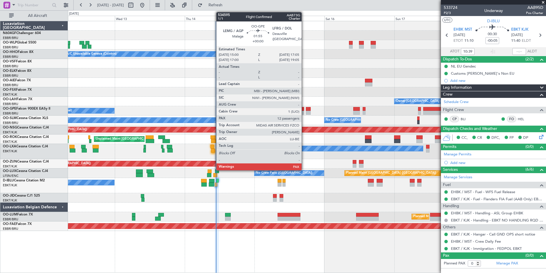
click at [304, 109] on div at bounding box center [301, 109] width 6 height 4
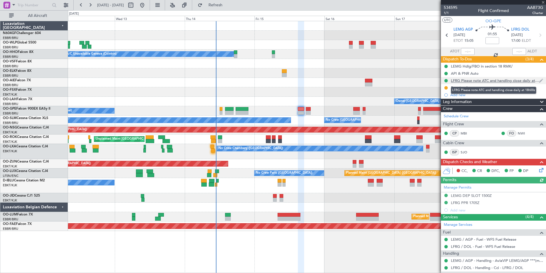
click at [511, 79] on div "LFRG Please note ATC and handling close daily at 18h00z" at bounding box center [495, 80] width 88 height 5
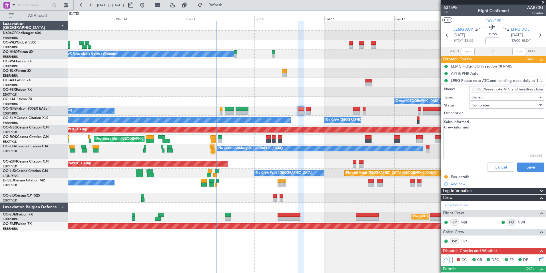
click at [516, 27] on span "LFRG DOL" at bounding box center [520, 30] width 18 height 6
click at [488, 168] on button "Cancel" at bounding box center [500, 166] width 27 height 9
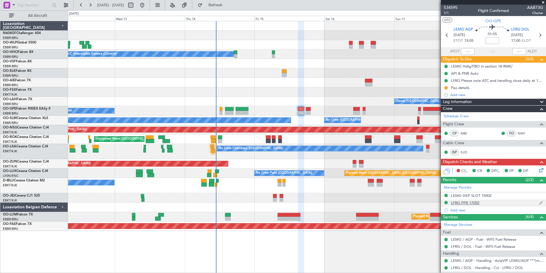
scroll to position [43, 0]
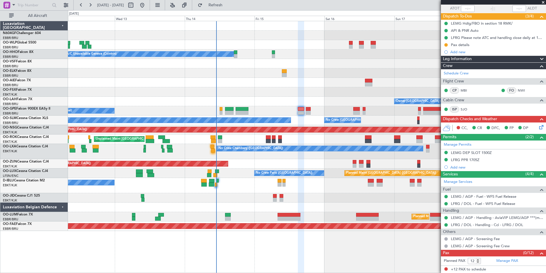
click at [211, 193] on div "No Crew [GEOGRAPHIC_DATA] ([GEOGRAPHIC_DATA] National)" at bounding box center [307, 185] width 478 height 15
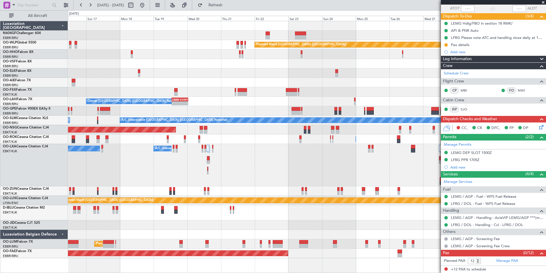
click at [104, 147] on div "Planned Maint Berlin (Brandenburg) - - LIEO 10:00 Z KTEB 19:15 Z A/C Unavailabl…" at bounding box center [307, 139] width 478 height 237
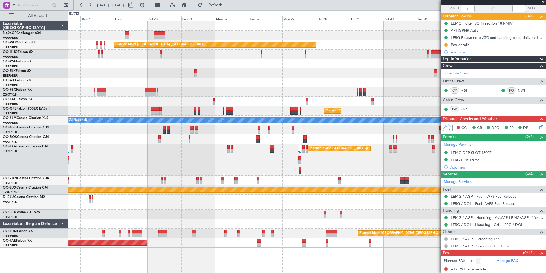
click at [544, 2] on span at bounding box center [544, 2] width 6 height 5
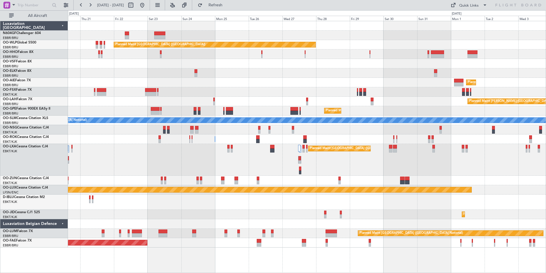
type input "0"
click at [264, 111] on div "Planned Maint Berlin (Brandenburg) Planned Maint London (Farnborough) Planned M…" at bounding box center [307, 134] width 478 height 226
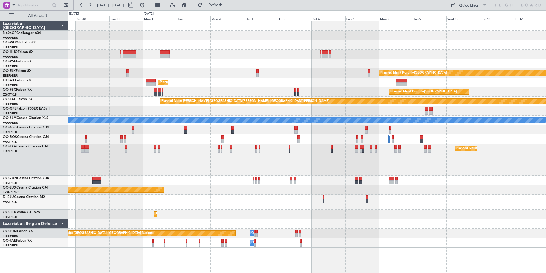
click at [249, 136] on div "Planned Maint Berlin (Brandenburg) Planned Maint Kortrijk-Wevelgem Planned Main…" at bounding box center [307, 134] width 478 height 226
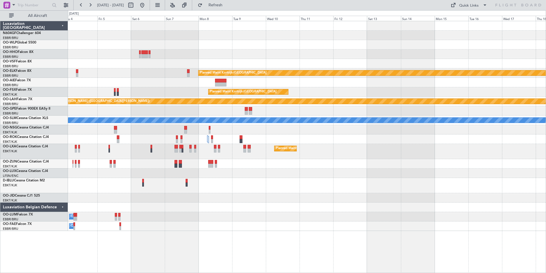
click at [302, 143] on div at bounding box center [307, 138] width 478 height 9
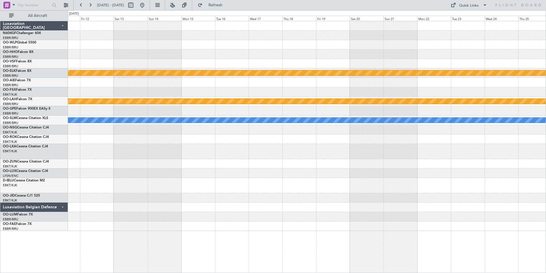
click at [225, 148] on div "Planned Maint Kortrijk-[GEOGRAPHIC_DATA]" at bounding box center [307, 151] width 478 height 15
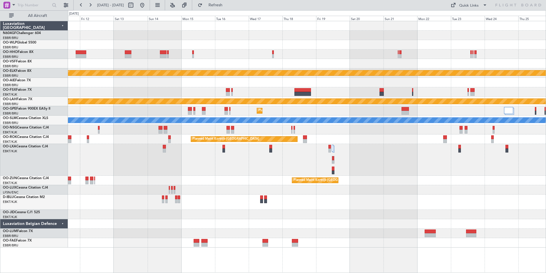
click at [328, 244] on div "Owner Melsbroek Air Base" at bounding box center [307, 242] width 478 height 9
click at [472, 4] on div "Quick Links" at bounding box center [468, 6] width 19 height 6
click at [471, 24] on button "Trip Builder" at bounding box center [469, 19] width 43 height 14
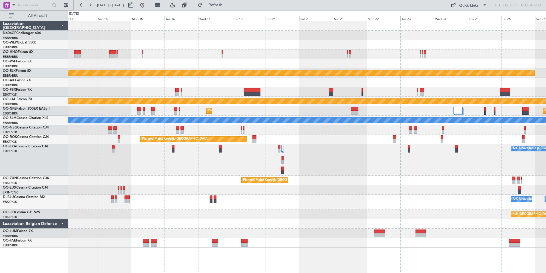
click at [272, 222] on div at bounding box center [307, 223] width 478 height 9
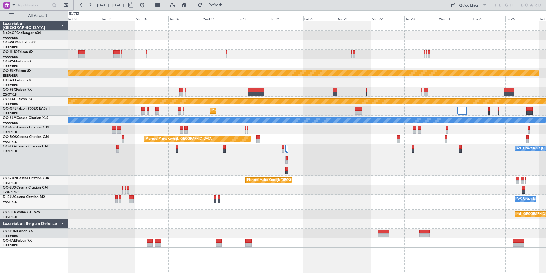
click at [277, 229] on div "Owner Melsbroek Air Base" at bounding box center [307, 232] width 478 height 9
click at [223, 3] on button "Refresh" at bounding box center [212, 5] width 34 height 9
click at [309, 246] on div "Owner Melsbroek Air Base" at bounding box center [307, 242] width 478 height 9
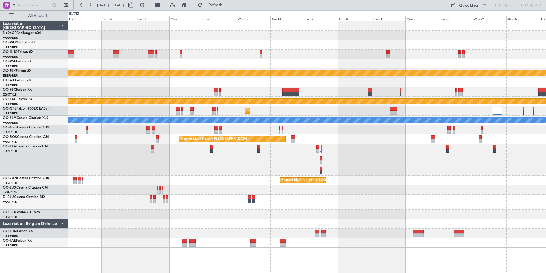
click at [353, 176] on div "Planned Maint Kortrijk-Wevelgem Planned Maint Kortrijk-Wevelgem Planned Maint A…" at bounding box center [307, 134] width 478 height 226
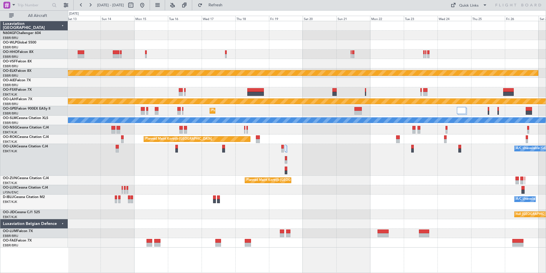
click at [366, 192] on div "Planned Maint Kortrijk-Wevelgem Planned Maint Kortrijk-Wevelgem Planned Maint A…" at bounding box center [307, 134] width 478 height 226
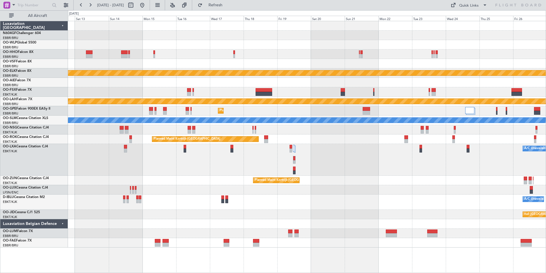
click at [403, 189] on div at bounding box center [307, 189] width 478 height 9
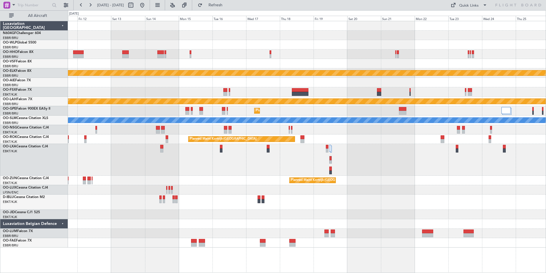
click at [360, 211] on div "Planned Maint Kortrijk-Wevelgem null Kortrijk-Wevelgem" at bounding box center [307, 213] width 478 height 9
click at [487, 7] on span at bounding box center [485, 5] width 7 height 7
click at [466, 19] on button "Trip Builder" at bounding box center [469, 19] width 43 height 14
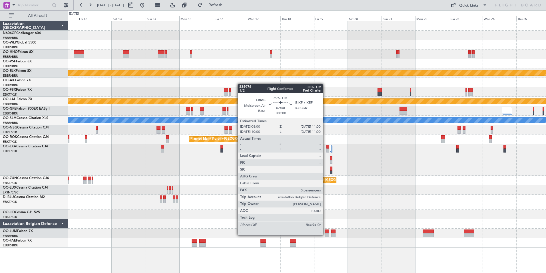
click at [326, 234] on div at bounding box center [327, 235] width 4 height 4
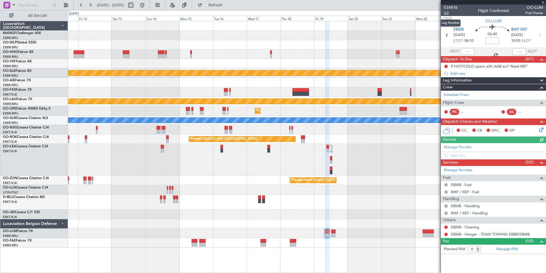
click at [447, 15] on span "1/2" at bounding box center [451, 13] width 14 height 5
click at [523, 8] on div "534976 1/2 Flight Confirmed OO-LUM Pref Charter" at bounding box center [493, 10] width 105 height 11
click at [508, 22] on section "UTC OO-LUM" at bounding box center [493, 20] width 105 height 9
click at [449, 13] on span "1/2" at bounding box center [451, 13] width 14 height 5
click at [451, 7] on span "534976" at bounding box center [451, 8] width 14 height 6
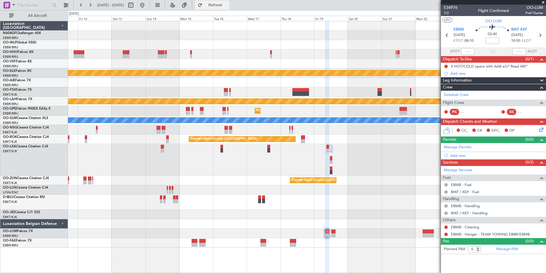
click at [217, 6] on button "Refresh" at bounding box center [212, 5] width 34 height 9
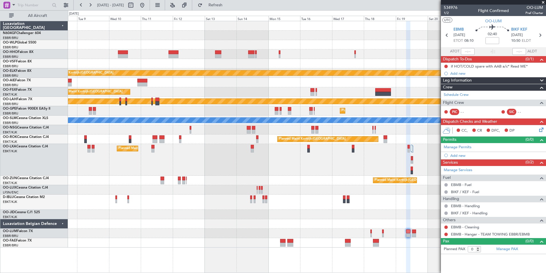
click at [369, 199] on div "A/C Unavailable Brussels (Brussels National) A/C Unavailable Kortrijk-Wevelgem" at bounding box center [307, 201] width 478 height 15
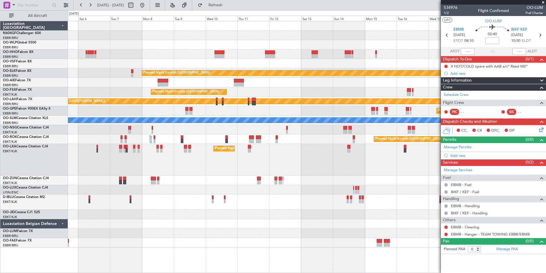
click at [267, 211] on div "Planned Maint Kortrijk-Wevelgem Planned Maint Kortrijk-Wevelgem Planned Maint A…" at bounding box center [307, 134] width 478 height 226
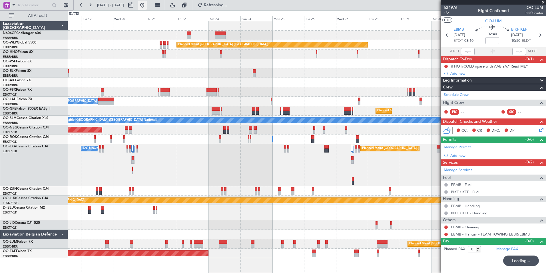
click at [147, 4] on button at bounding box center [142, 5] width 9 height 9
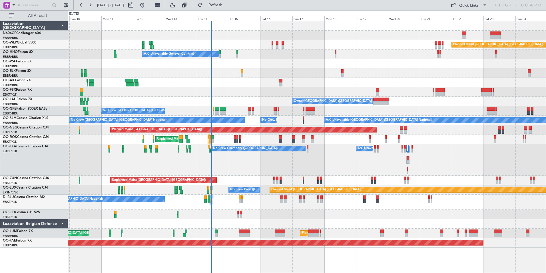
click at [316, 205] on div "No Crew [GEOGRAPHIC_DATA] ([GEOGRAPHIC_DATA] National)" at bounding box center [307, 201] width 478 height 15
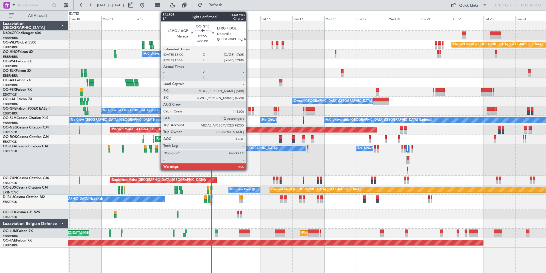
click at [249, 112] on div at bounding box center [250, 113] width 3 height 4
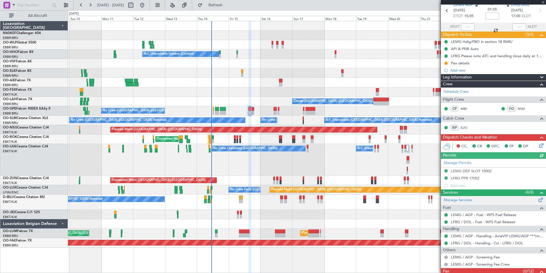
scroll to position [43, 0]
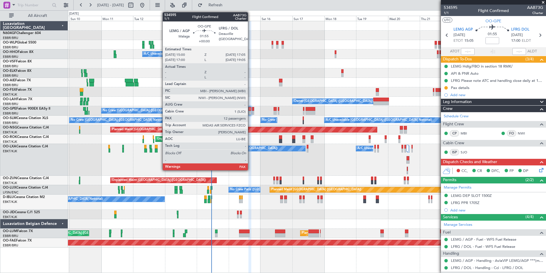
scroll to position [43, 0]
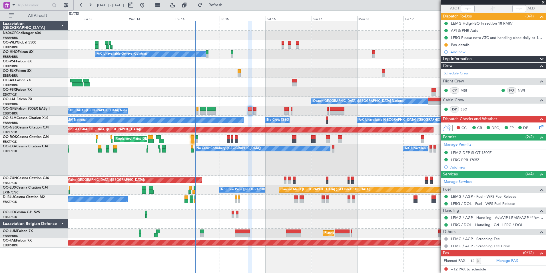
click at [119, 181] on div "Unplanned Maint [GEOGRAPHIC_DATA] ([GEOGRAPHIC_DATA])" at bounding box center [307, 179] width 478 height 9
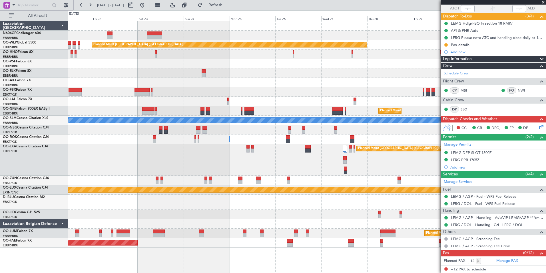
click at [106, 142] on div "Owner [GEOGRAPHIC_DATA]-[GEOGRAPHIC_DATA]" at bounding box center [307, 138] width 478 height 9
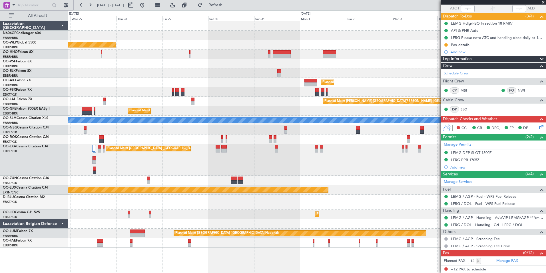
click at [188, 140] on div "Owner [GEOGRAPHIC_DATA]-[GEOGRAPHIC_DATA]" at bounding box center [307, 138] width 478 height 9
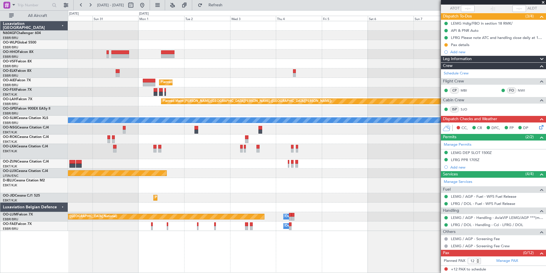
click at [136, 155] on div "Planned Maint [GEOGRAPHIC_DATA] ([GEOGRAPHIC_DATA] National)" at bounding box center [307, 151] width 478 height 15
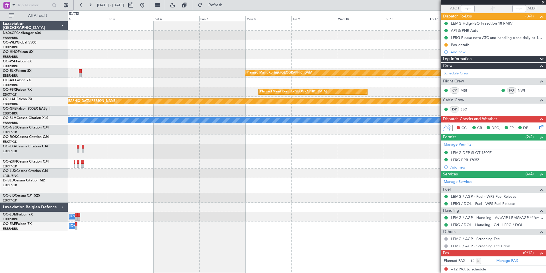
click at [294, 155] on div at bounding box center [307, 151] width 478 height 15
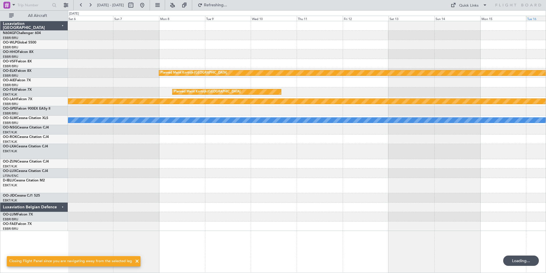
scroll to position [0, 0]
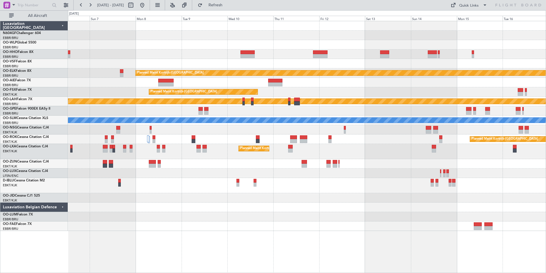
click at [233, 216] on div "Owner Melsbroek Air Base" at bounding box center [307, 216] width 478 height 9
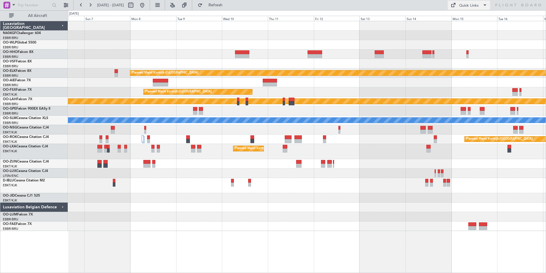
click at [477, 7] on div "Quick Links" at bounding box center [468, 6] width 19 height 6
click at [467, 22] on button "Trip Builder" at bounding box center [469, 19] width 43 height 14
click at [224, 5] on span "Refresh" at bounding box center [216, 5] width 24 height 4
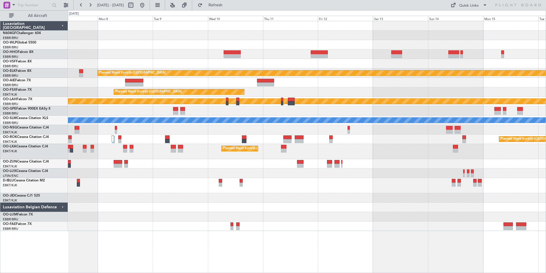
click at [282, 209] on div at bounding box center [307, 206] width 478 height 9
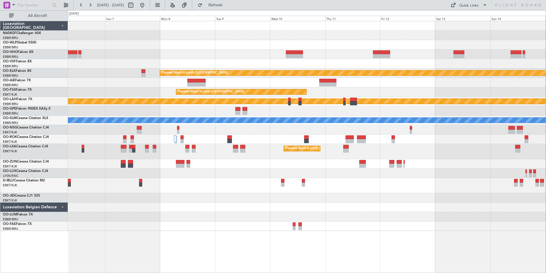
click at [361, 217] on div "Planned Maint Kortrijk-[GEOGRAPHIC_DATA] Planned Maint [GEOGRAPHIC_DATA]-[GEOGR…" at bounding box center [307, 125] width 478 height 209
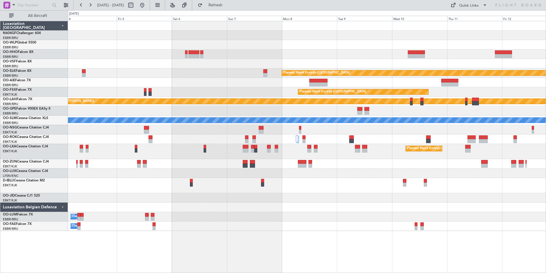
click at [353, 228] on div "Planned Maint Kortrijk-[GEOGRAPHIC_DATA] Planned Maint [GEOGRAPHIC_DATA]-[GEOGR…" at bounding box center [307, 147] width 478 height 252
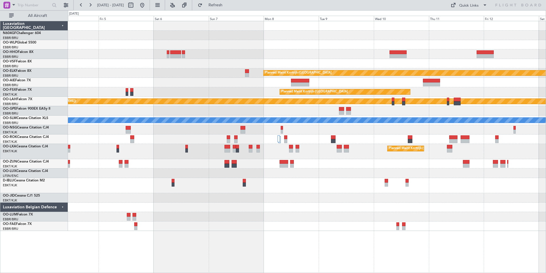
click at [284, 225] on div "Owner Melsbroek Air Base" at bounding box center [307, 225] width 478 height 9
click at [475, 8] on div "Quick Links" at bounding box center [468, 6] width 19 height 6
click at [466, 23] on button "Trip Builder" at bounding box center [469, 19] width 43 height 14
click at [223, 2] on button "Refresh" at bounding box center [212, 5] width 34 height 9
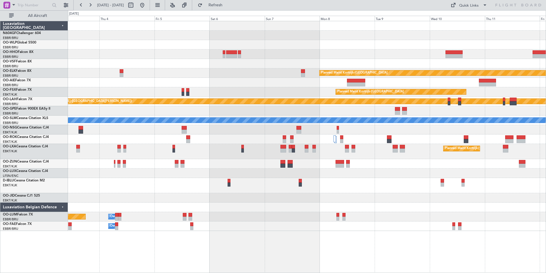
click at [358, 197] on div "Planned Maint Kortrijk-[GEOGRAPHIC_DATA] Planned Maint [GEOGRAPHIC_DATA] ([GEOG…" at bounding box center [307, 125] width 478 height 209
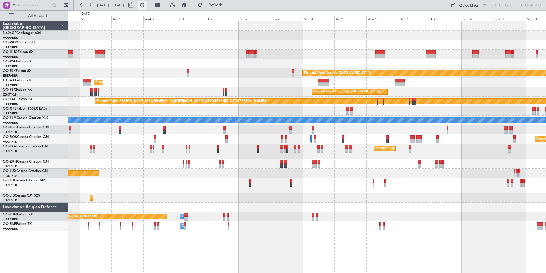
click at [147, 9] on button at bounding box center [142, 5] width 9 height 9
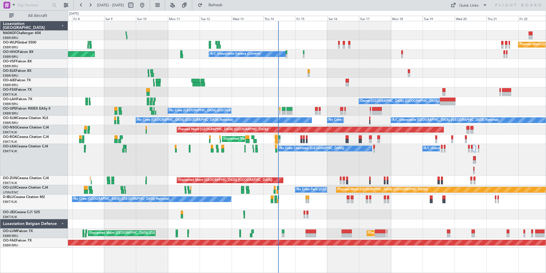
click at [307, 166] on div "No Crew Chambery ([GEOGRAPHIC_DATA]) A/C Unavailable AOG Maint [GEOGRAPHIC_DATA…" at bounding box center [307, 160] width 478 height 32
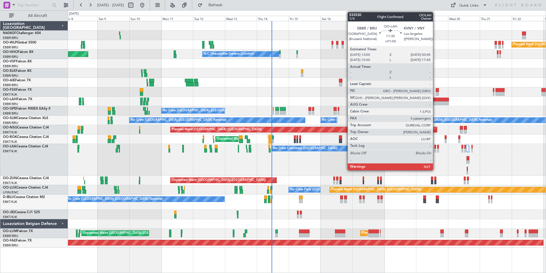
click at [436, 99] on div at bounding box center [441, 99] width 16 height 4
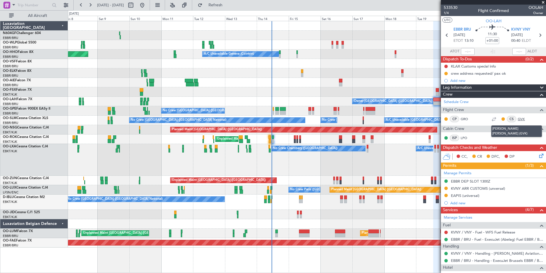
click at [519, 116] on link "GVK" at bounding box center [524, 118] width 13 height 5
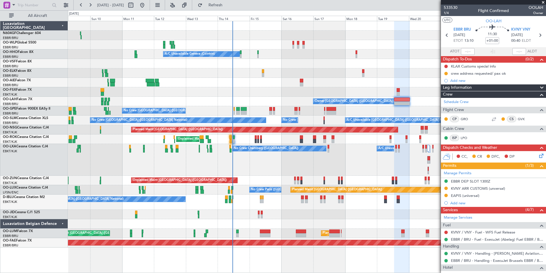
click at [239, 157] on div "No Crew Chambery ([GEOGRAPHIC_DATA]) A/C Unavailable AOG Maint [GEOGRAPHIC_DATA…" at bounding box center [307, 160] width 478 height 32
click at [230, 157] on div "No Crew Chambery ([GEOGRAPHIC_DATA]) A/C Unavailable AOG Maint [GEOGRAPHIC_DATA…" at bounding box center [307, 160] width 478 height 32
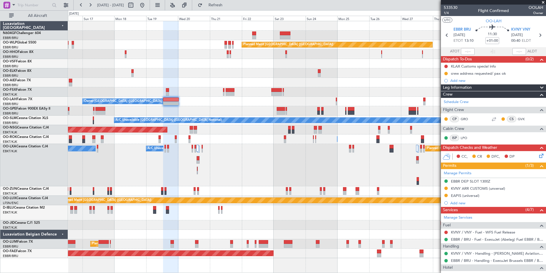
click at [244, 145] on div "Planned Maint [GEOGRAPHIC_DATA] ([GEOGRAPHIC_DATA]) A/C Unavailable Geneva (Coi…" at bounding box center [307, 139] width 478 height 237
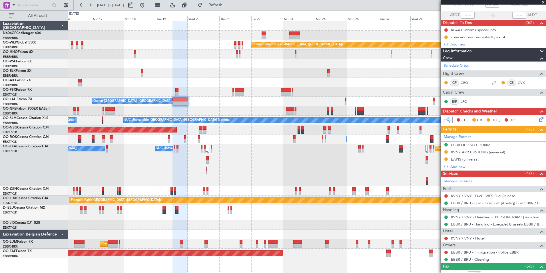
scroll to position [86, 0]
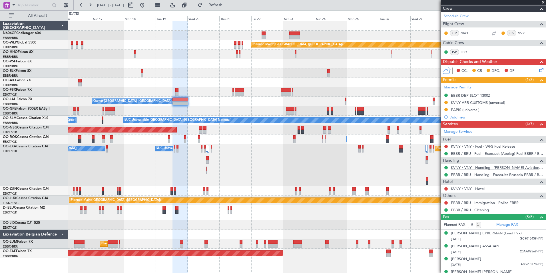
click at [474, 167] on link "KVNY / VNY - Handling - [PERSON_NAME] Aviation KVNY / VNY" at bounding box center [497, 167] width 92 height 5
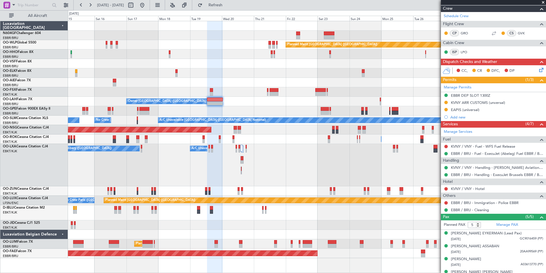
click at [290, 166] on div "No Crew Chambery ([GEOGRAPHIC_DATA]) Planned Maint [GEOGRAPHIC_DATA] ([GEOGRAPH…" at bounding box center [307, 165] width 478 height 42
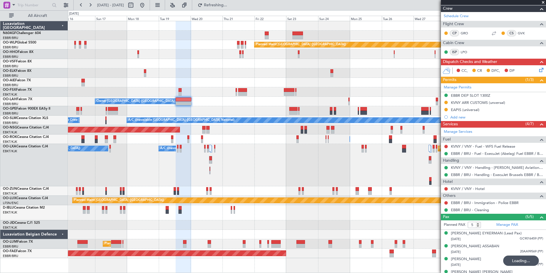
click at [289, 155] on div "No Crew Chambery ([GEOGRAPHIC_DATA]) Planned Maint [GEOGRAPHIC_DATA] ([GEOGRAPH…" at bounding box center [307, 165] width 478 height 42
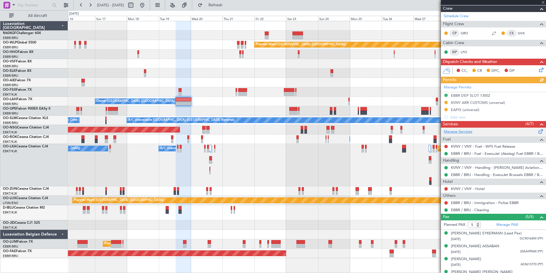
click at [468, 130] on link "Manage Services" at bounding box center [458, 132] width 29 height 6
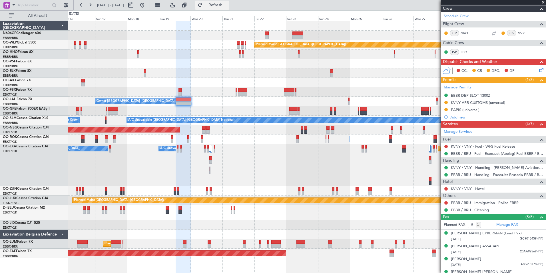
click at [220, 7] on button "Refresh" at bounding box center [212, 5] width 34 height 9
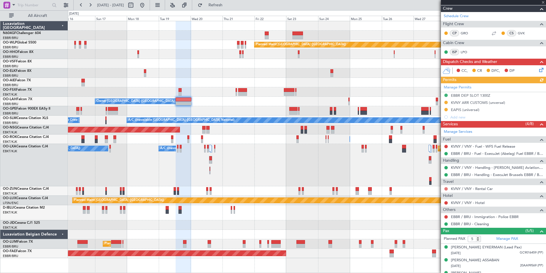
click at [447, 188] on button at bounding box center [446, 188] width 3 height 3
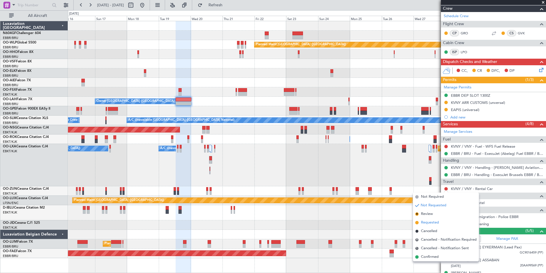
click at [437, 221] on span "Requested" at bounding box center [430, 222] width 18 height 6
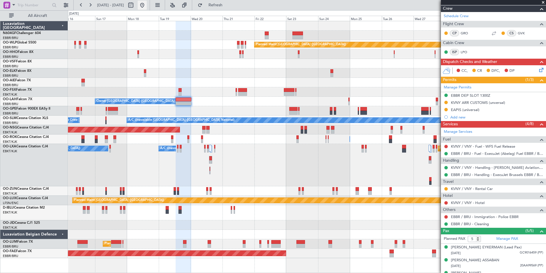
click at [147, 6] on button at bounding box center [142, 5] width 9 height 9
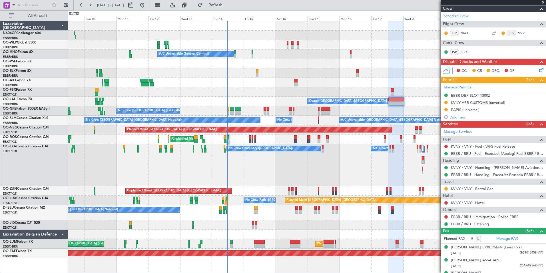
click at [326, 71] on div at bounding box center [307, 72] width 478 height 9
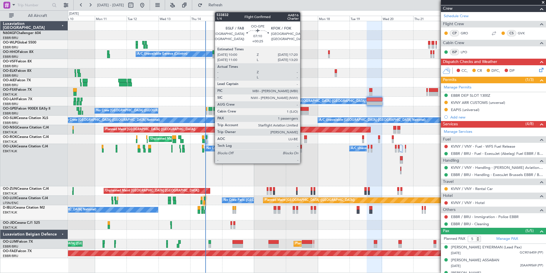
click at [303, 113] on div at bounding box center [304, 113] width 10 height 4
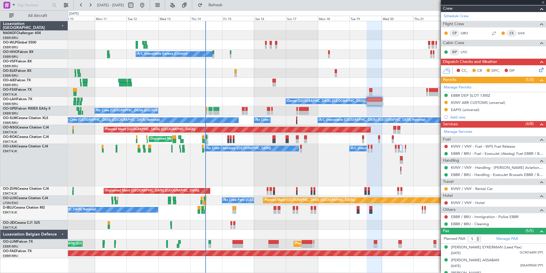
type input "+00:25"
type input "1"
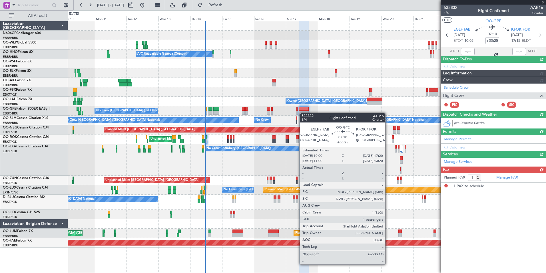
scroll to position [0, 0]
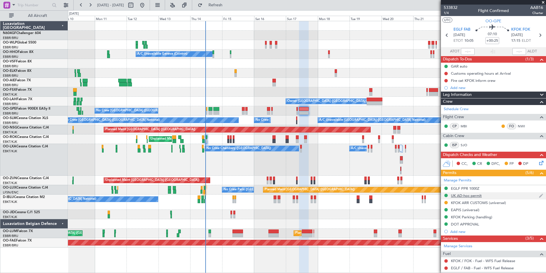
click at [476, 194] on div "UK AD-hoc permit" at bounding box center [466, 195] width 31 height 5
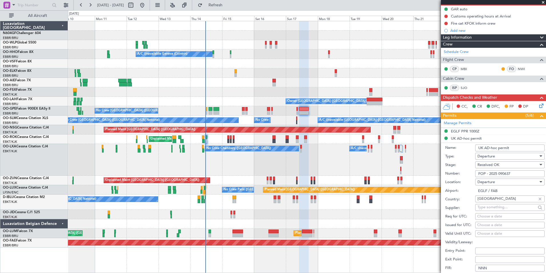
scroll to position [114, 0]
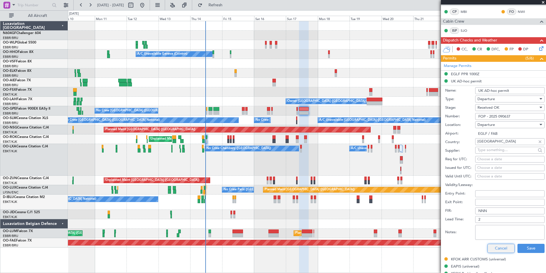
click at [497, 245] on button "Cancel" at bounding box center [501, 247] width 27 height 9
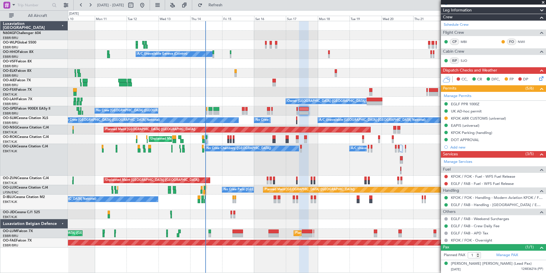
scroll to position [84, 0]
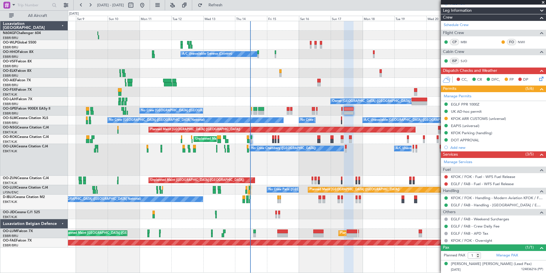
click at [333, 176] on div "Planned Maint Berlin (Brandenburg) Planned Maint Milan (Linate) A/C Unavailable…" at bounding box center [307, 134] width 478 height 226
click at [299, 161] on div "No Crew Chambery (Aix-les-bains) A/C Unavailable AOG Maint Kortrijk-Wevelgem Pl…" at bounding box center [307, 160] width 478 height 32
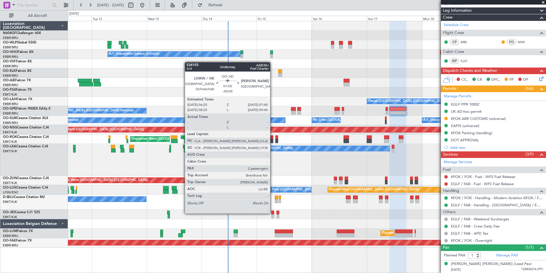
click at [273, 213] on div at bounding box center [272, 212] width 3 height 4
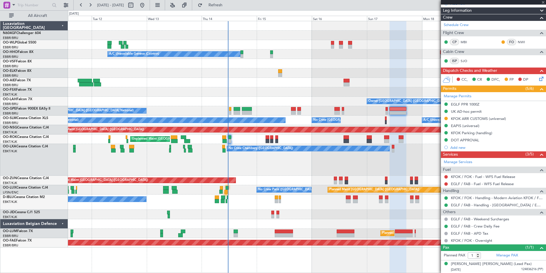
type input "-00:05"
type input "2"
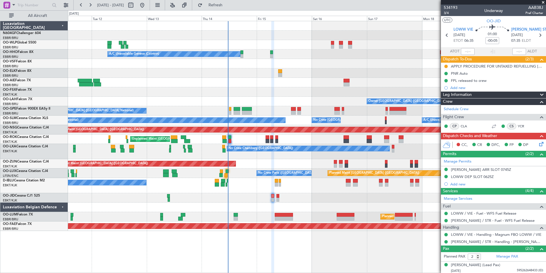
scroll to position [14, 0]
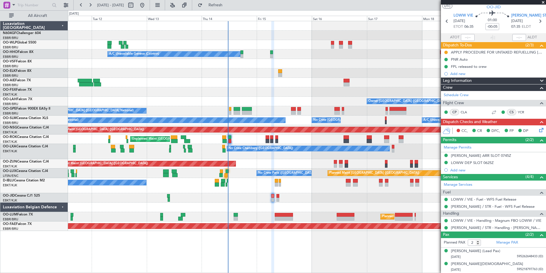
click at [538, 128] on icon at bounding box center [540, 129] width 5 height 5
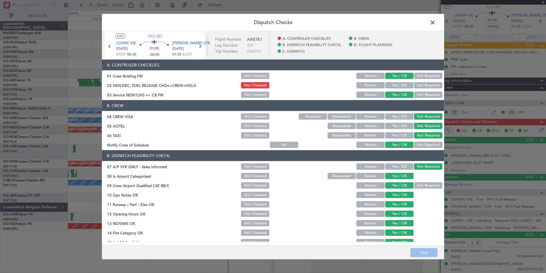
click at [317, 79] on div at bounding box center [312, 76] width 29 height 8
click at [436, 19] on span at bounding box center [436, 23] width 0 height 11
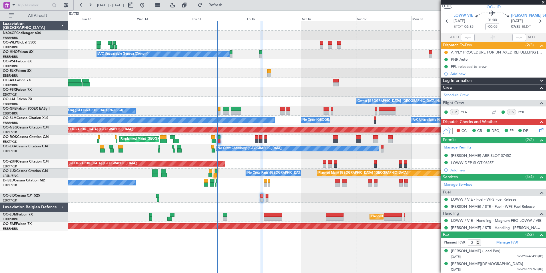
click at [276, 192] on div "Planned Maint Berlin (Brandenburg) A/C Unavailable Geneva (Cointrin) Owner Brus…" at bounding box center [307, 125] width 478 height 209
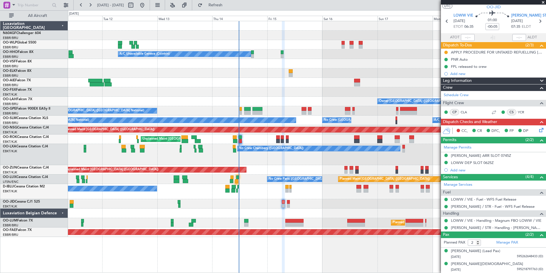
click at [328, 213] on div at bounding box center [307, 212] width 478 height 9
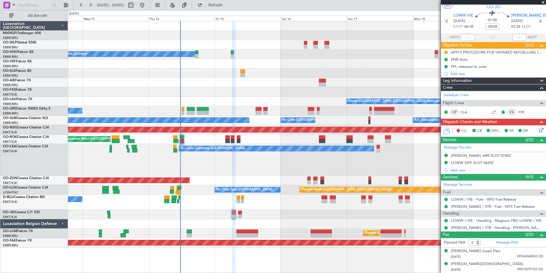
click at [224, 161] on div "No Crew Chambery (Aix-les-bains) A/C Unavailable" at bounding box center [307, 160] width 478 height 32
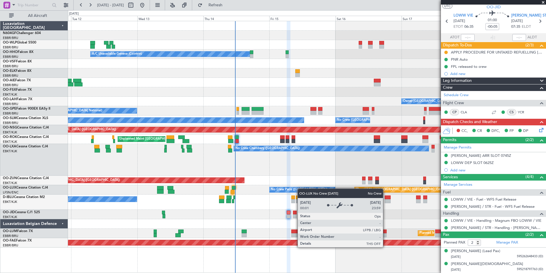
click at [302, 189] on div "A/C Unavailable Geneva (Cointrin) Owner Brussels (Brussels National) - - EBBR 1…" at bounding box center [307, 134] width 478 height 226
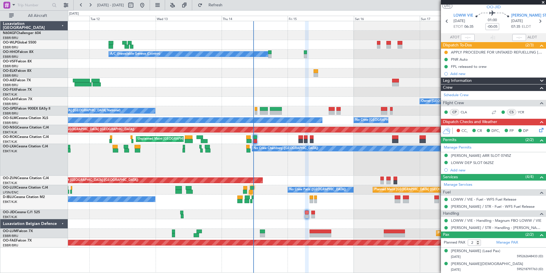
click at [289, 170] on div "No Crew Chambery (Aix-les-bains) A/C Unavailable" at bounding box center [307, 160] width 478 height 32
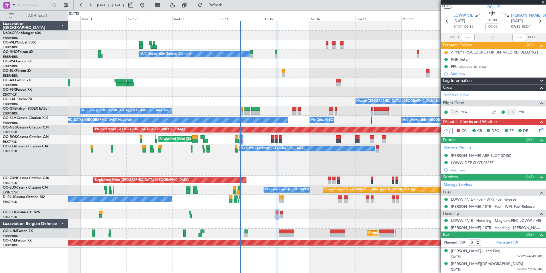
click at [271, 165] on div "No Crew Chambery (Aix-les-bains) A/C Unavailable" at bounding box center [307, 160] width 478 height 32
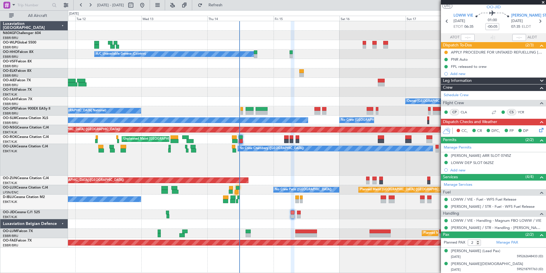
click at [274, 165] on div "No Crew Chambery (Aix-les-bains) A/C Unavailable" at bounding box center [307, 160] width 478 height 32
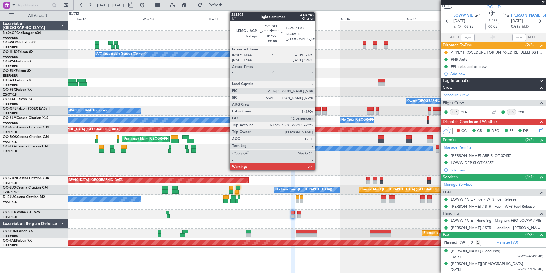
click at [318, 113] on div at bounding box center [318, 113] width 6 height 4
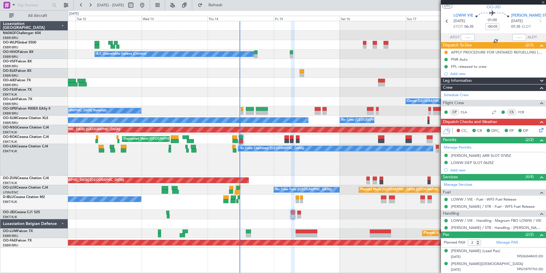
type input "12"
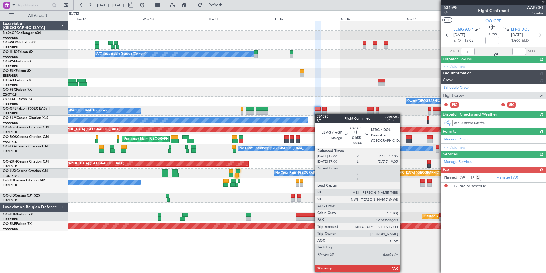
scroll to position [0, 0]
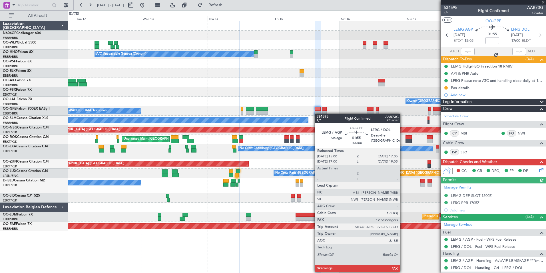
click at [326, 91] on div at bounding box center [307, 91] width 478 height 9
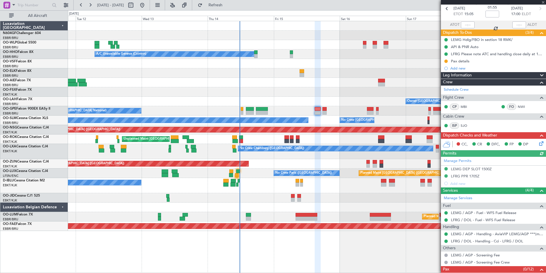
scroll to position [43, 0]
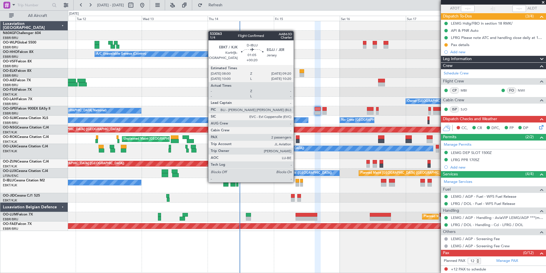
click at [296, 181] on div at bounding box center [298, 181] width 4 height 4
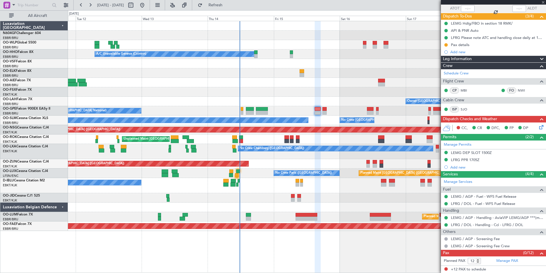
type input "+00:20"
type input "2"
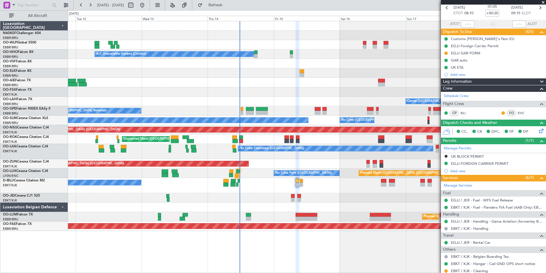
scroll to position [0, 0]
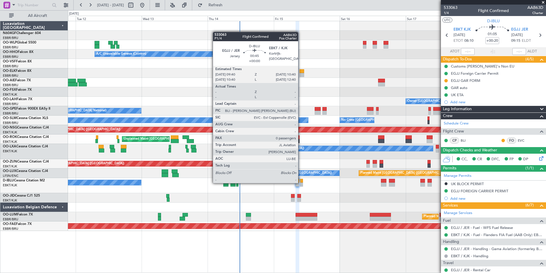
click at [301, 182] on div at bounding box center [301, 184] width 3 height 4
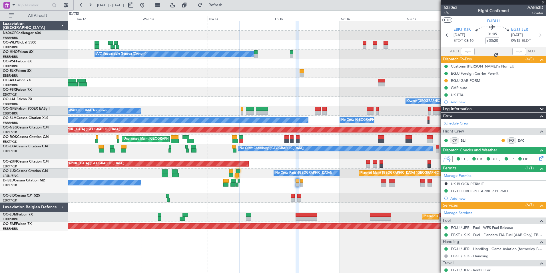
type input "0"
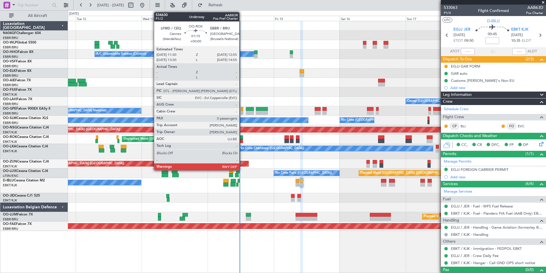
click at [242, 135] on div at bounding box center [241, 137] width 4 height 4
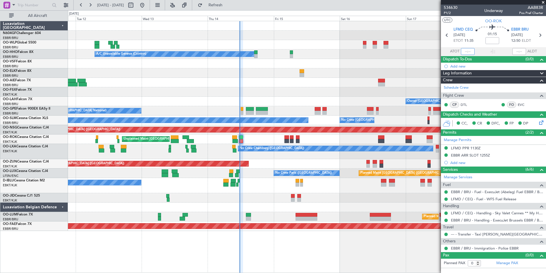
click at [468, 50] on input "text" at bounding box center [468, 51] width 14 height 7
type input "11:37"
click at [471, 15] on div "534630 P1/2 Underway AAB83R Pos Pref Charter" at bounding box center [493, 10] width 105 height 11
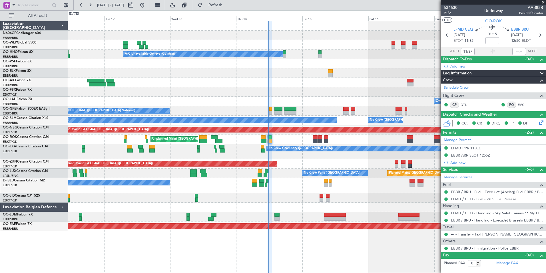
click at [372, 182] on div "No Crew [GEOGRAPHIC_DATA] ([GEOGRAPHIC_DATA] National)" at bounding box center [307, 185] width 478 height 15
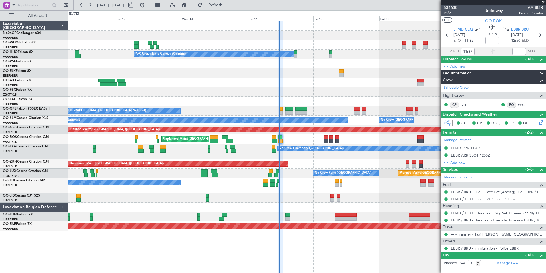
click at [319, 199] on div at bounding box center [307, 197] width 478 height 9
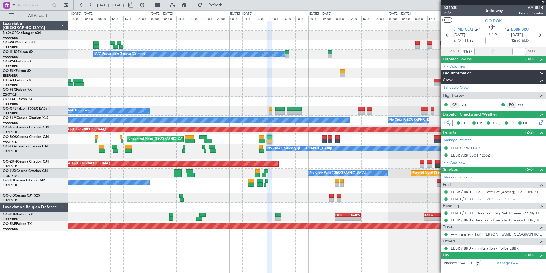
click at [355, 198] on div at bounding box center [307, 197] width 478 height 9
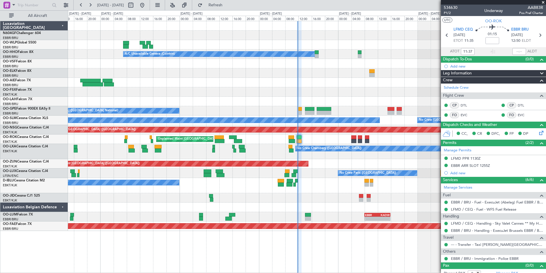
click at [340, 200] on div at bounding box center [307, 197] width 478 height 9
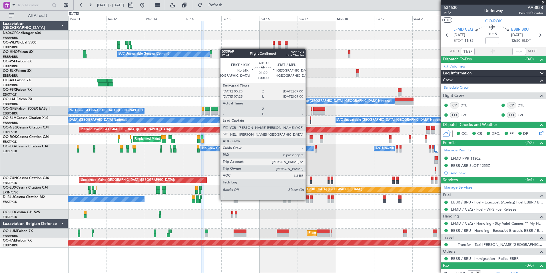
click at [308, 199] on div at bounding box center [307, 201] width 3 height 4
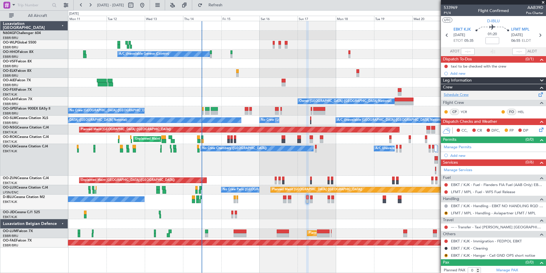
click at [463, 95] on link "Schedule Crew" at bounding box center [456, 95] width 25 height 6
click at [222, 10] on fb-refresh-button "Refresh" at bounding box center [212, 5] width 40 height 10
click at [217, 1] on button "Refresh" at bounding box center [212, 5] width 34 height 9
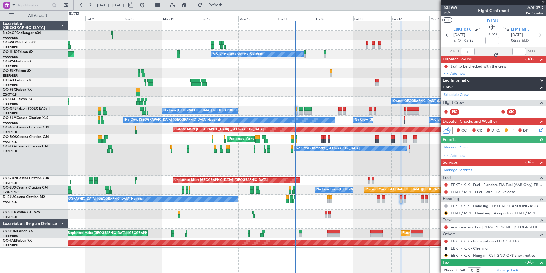
click at [385, 59] on div "Planned Maint Milan (Linate) Planned Maint [GEOGRAPHIC_DATA] ([GEOGRAPHIC_DATA]…" at bounding box center [307, 134] width 478 height 226
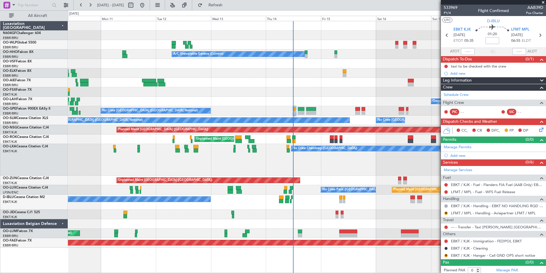
click at [306, 205] on div "No Crew [GEOGRAPHIC_DATA] ([GEOGRAPHIC_DATA] National)" at bounding box center [307, 201] width 478 height 15
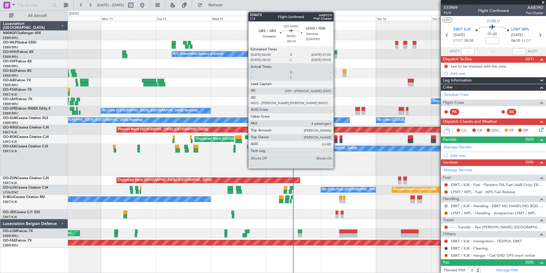
click at [336, 57] on div at bounding box center [336, 56] width 3 height 4
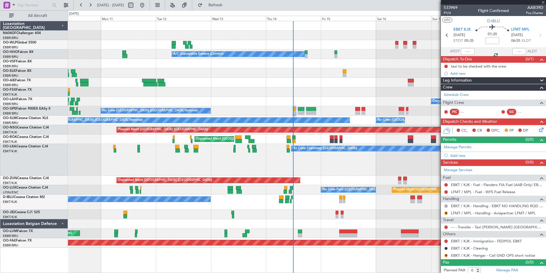
type input "-00:10"
type input "4"
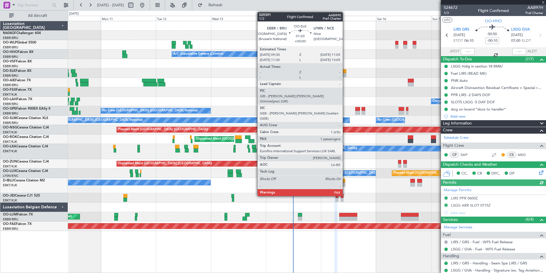
click at [345, 71] on div at bounding box center [345, 71] width 4 height 4
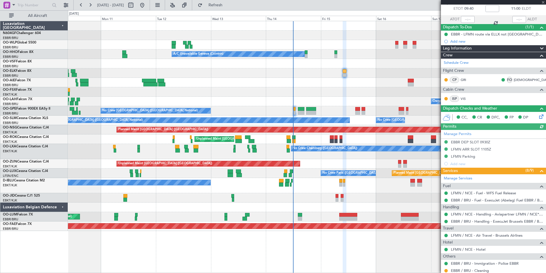
scroll to position [69, 0]
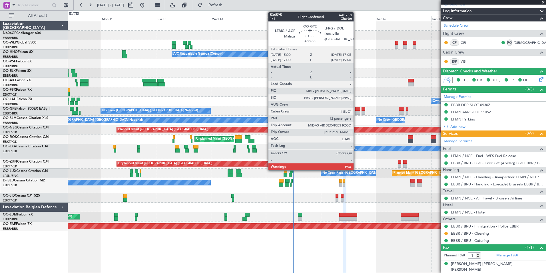
click at [356, 111] on div at bounding box center [357, 113] width 5 height 4
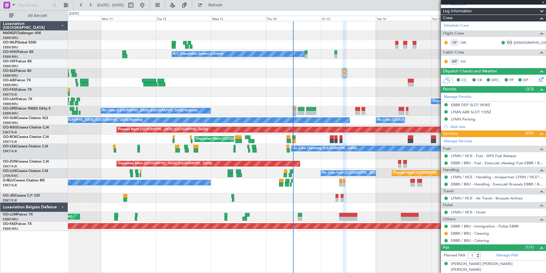
type input "12"
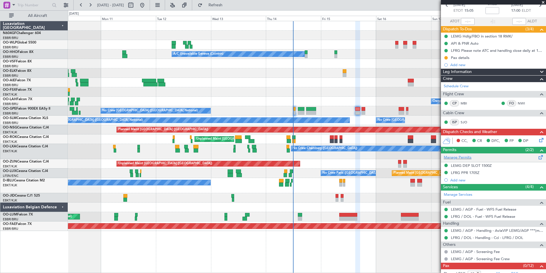
scroll to position [43, 0]
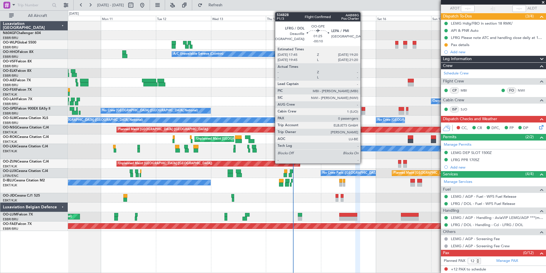
click at [363, 107] on div at bounding box center [364, 109] width 4 height 4
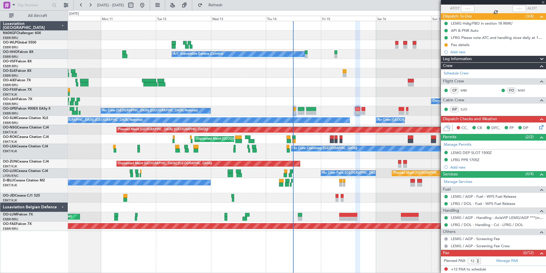
type input "-00:10"
type input "0"
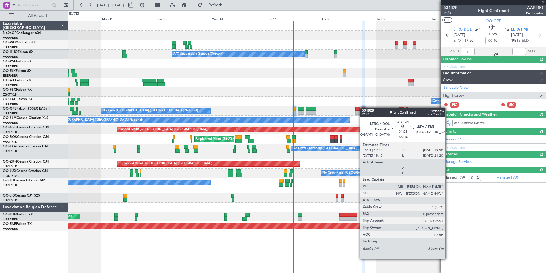
scroll to position [0, 0]
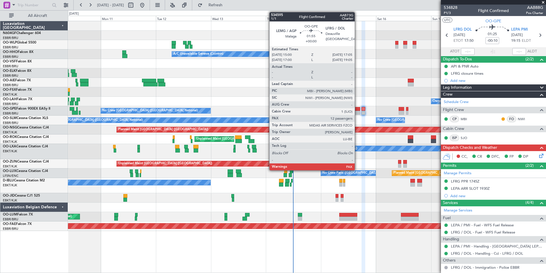
click at [357, 112] on div at bounding box center [357, 113] width 5 height 4
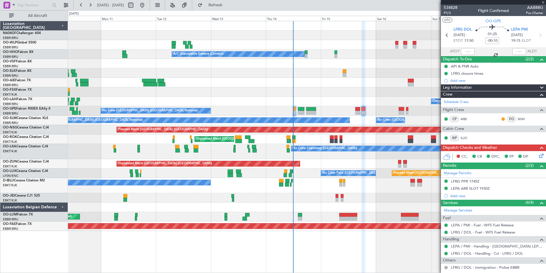
type input "12"
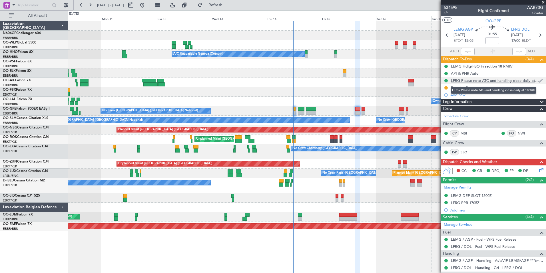
click at [491, 82] on div "LFRG Please note ATC and handling close daily at 18h00z" at bounding box center [495, 80] width 88 height 5
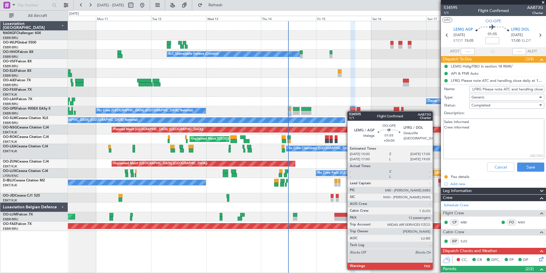
click at [350, 111] on div "A/C Unavailable Geneva (Cointrin) Planned Maint Geneva ([GEOGRAPHIC_DATA]) Owne…" at bounding box center [307, 125] width 478 height 209
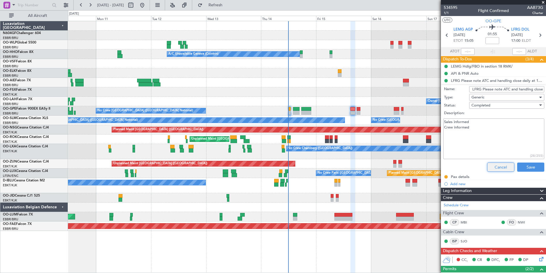
click at [493, 167] on button "Cancel" at bounding box center [500, 166] width 27 height 9
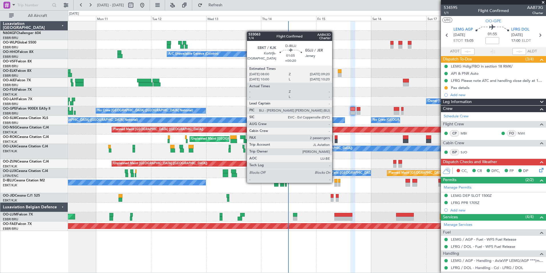
click at [335, 182] on div at bounding box center [336, 181] width 3 height 4
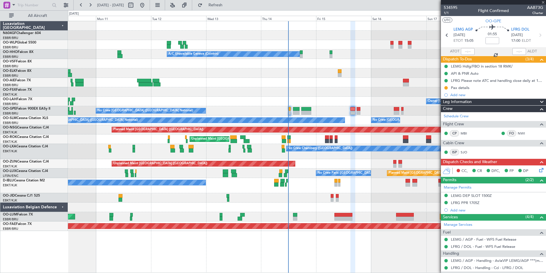
type input "+00:20"
type input "2"
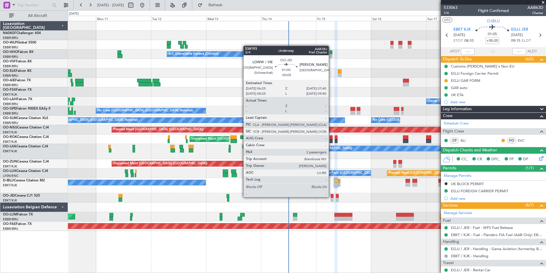
click at [331, 196] on div at bounding box center [332, 196] width 3 height 4
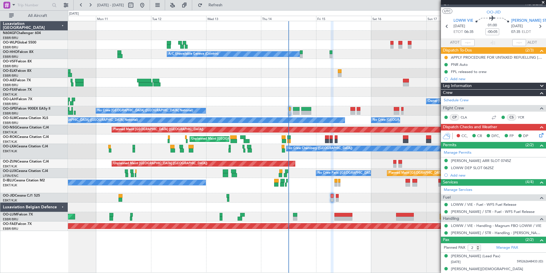
scroll to position [14, 0]
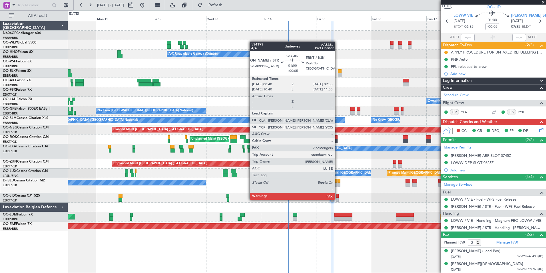
click at [338, 199] on div at bounding box center [337, 199] width 3 height 4
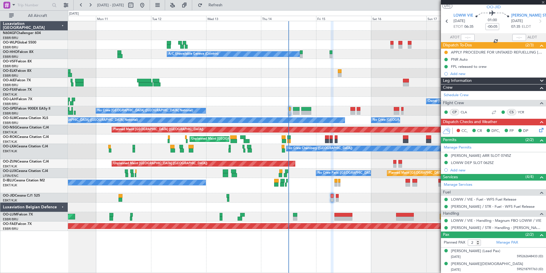
type input "+00:05"
type input "4"
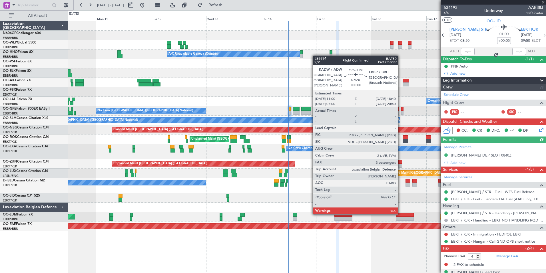
scroll to position [21, 0]
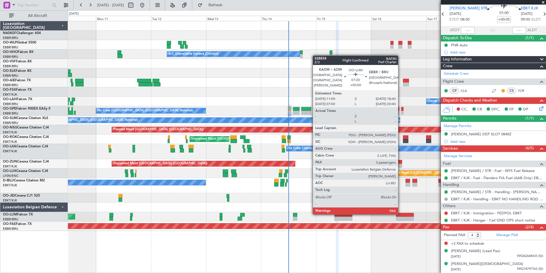
click at [538, 107] on icon at bounding box center [540, 107] width 5 height 5
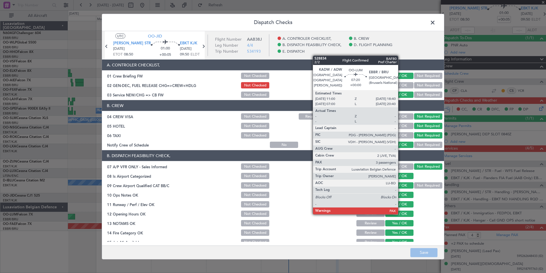
click at [436, 22] on span at bounding box center [436, 23] width 0 height 11
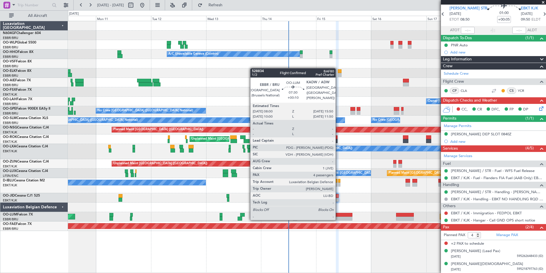
click at [338, 219] on div at bounding box center [344, 218] width 18 height 4
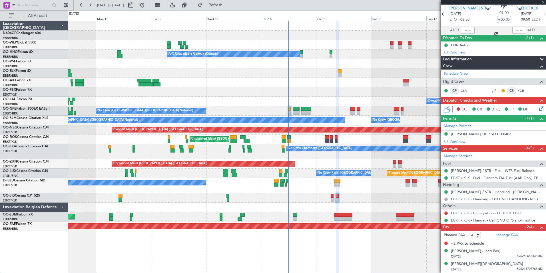
type input "+00:10"
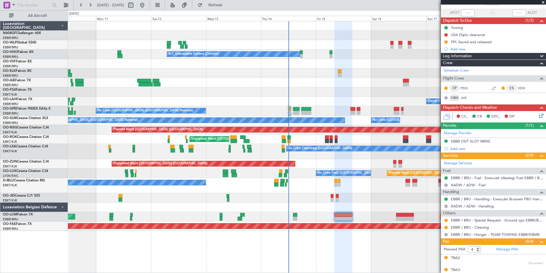
scroll to position [68, 0]
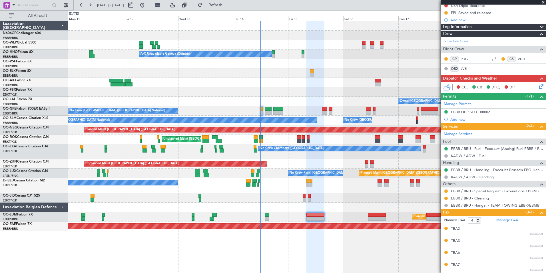
click at [348, 207] on div "A/C Unavailable Geneva (Cointrin) Owner [GEOGRAPHIC_DATA] (Brussels National) -…" at bounding box center [307, 125] width 478 height 209
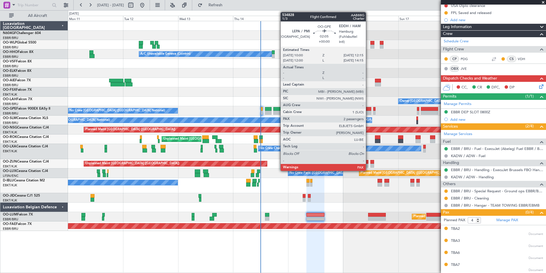
click at [369, 107] on div at bounding box center [368, 109] width 5 height 4
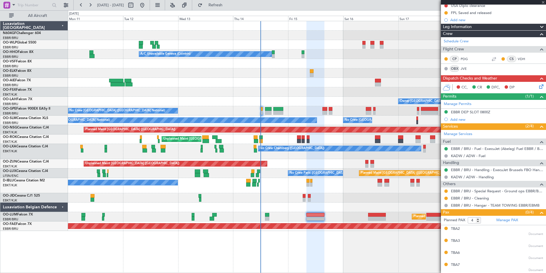
type input "7"
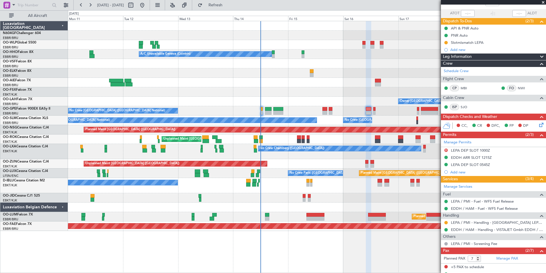
scroll to position [61, 0]
